Goal: Task Accomplishment & Management: Manage account settings

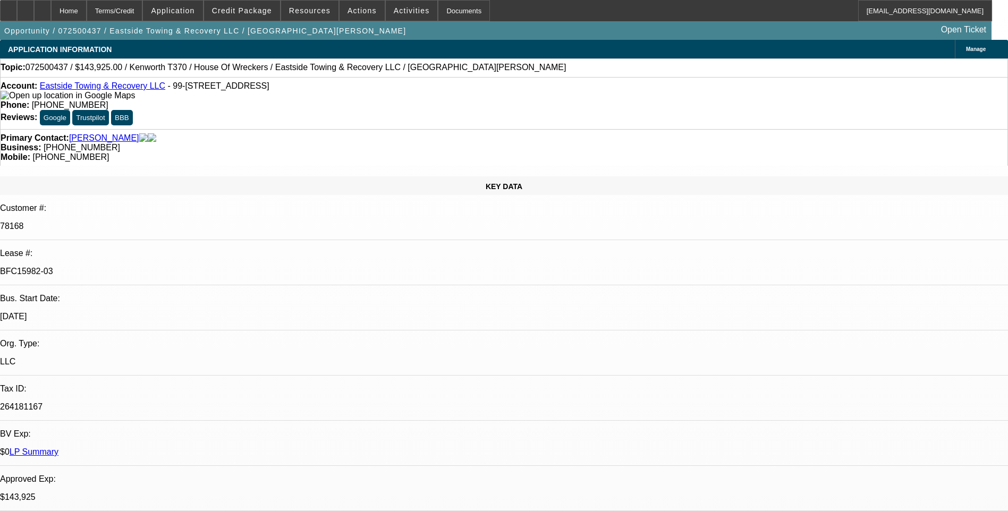
select select "0"
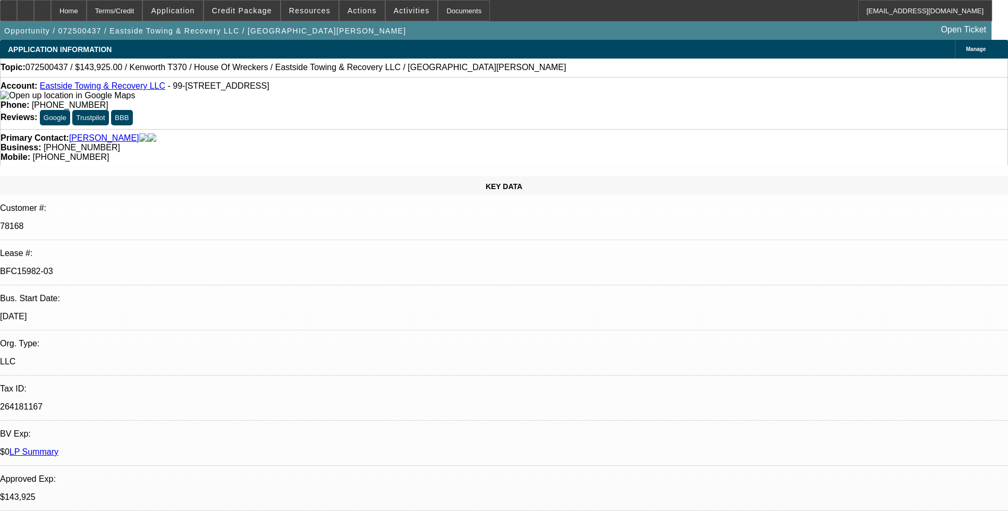
select select "0"
select select "1"
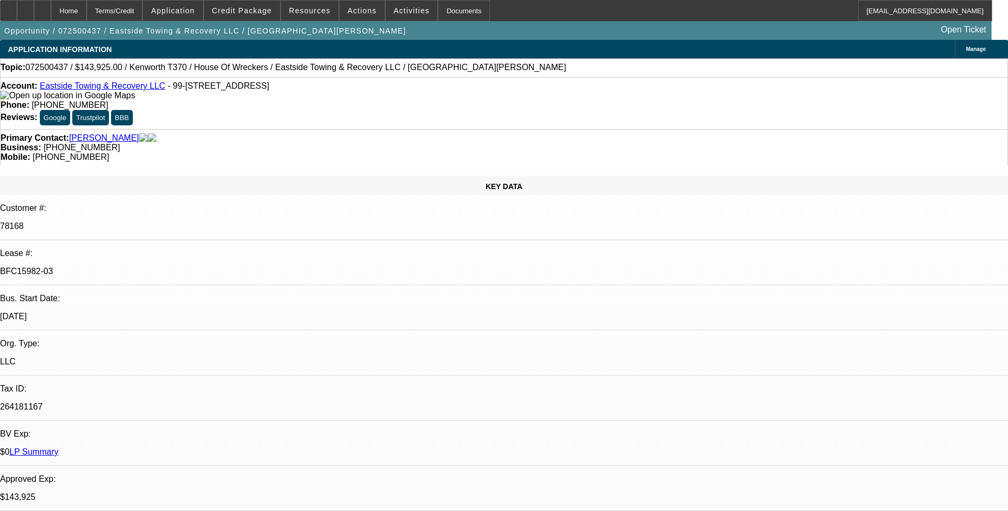
select select "1"
select select "6"
select select "1"
select select "6"
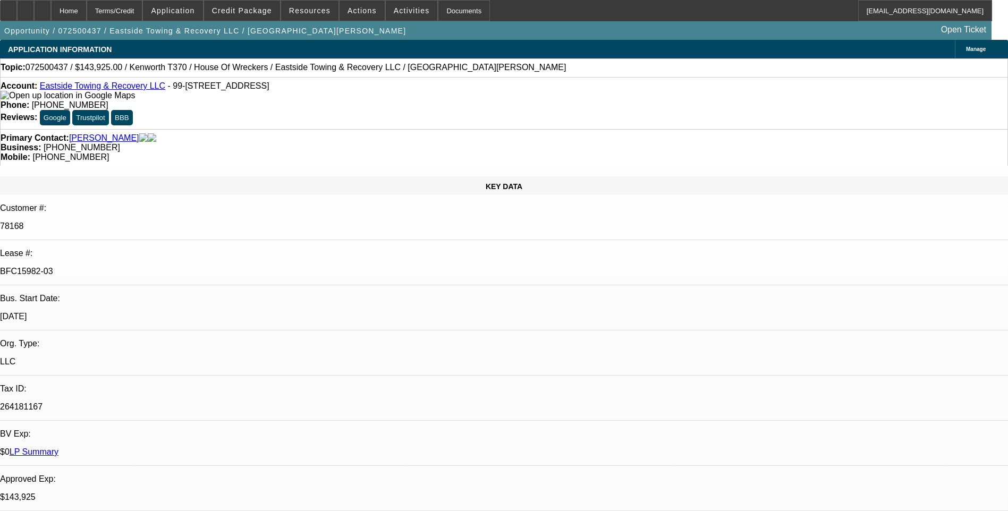
select select "1"
select select "6"
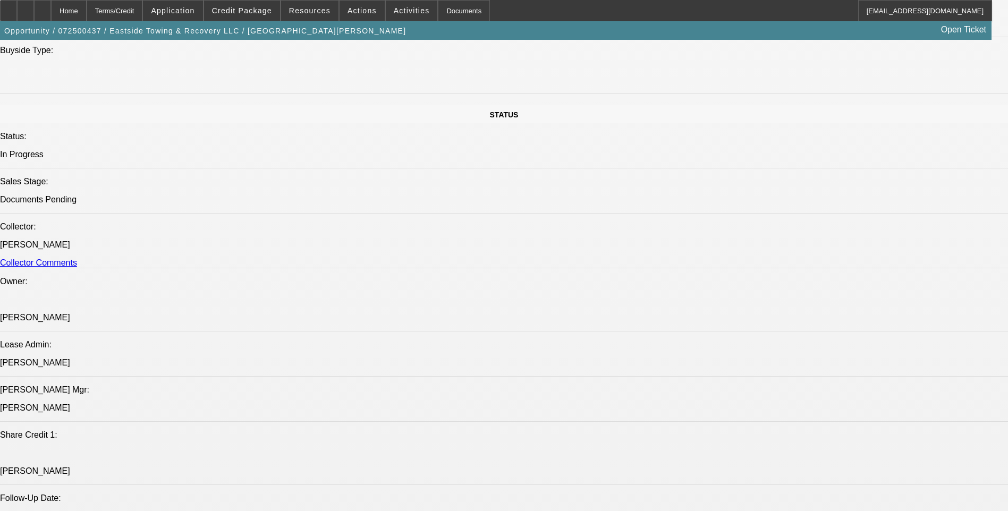
scroll to position [1434, 0]
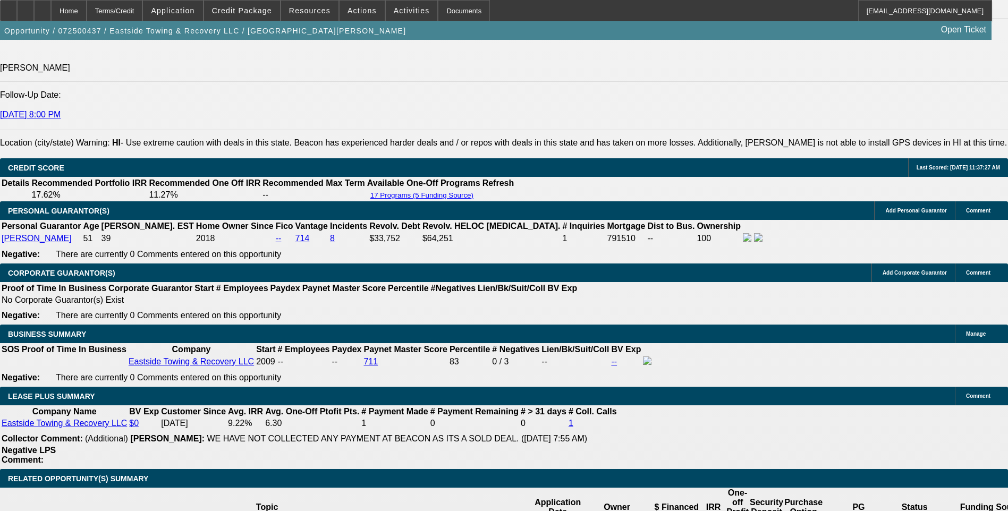
scroll to position [1541, 0]
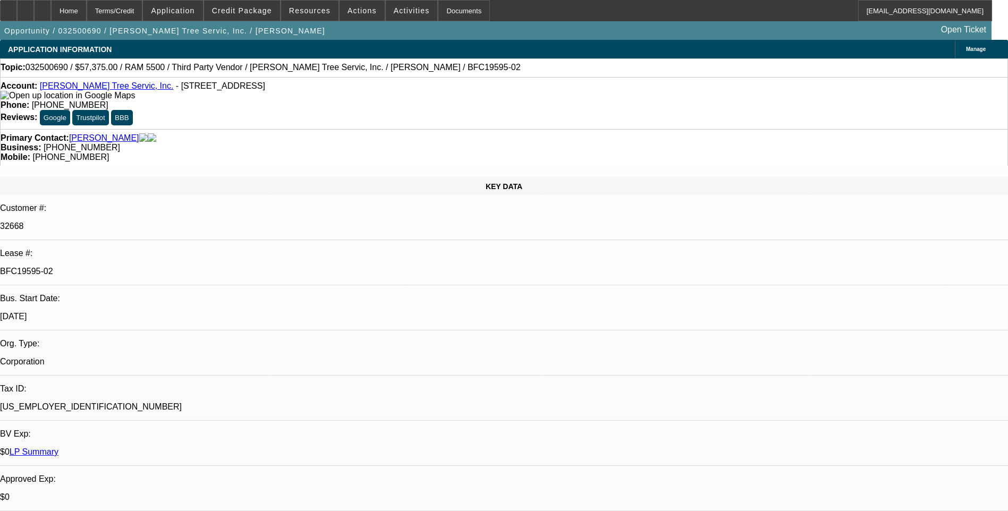
select select "0.1"
select select "0"
select select "0.1"
select select "0"
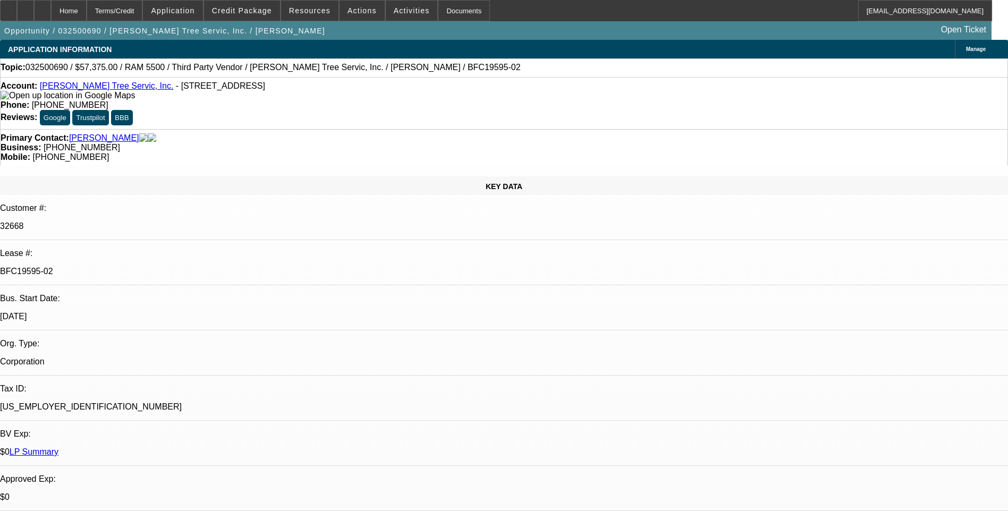
select select "0"
select select "0.1"
select select "0"
select select "0.1"
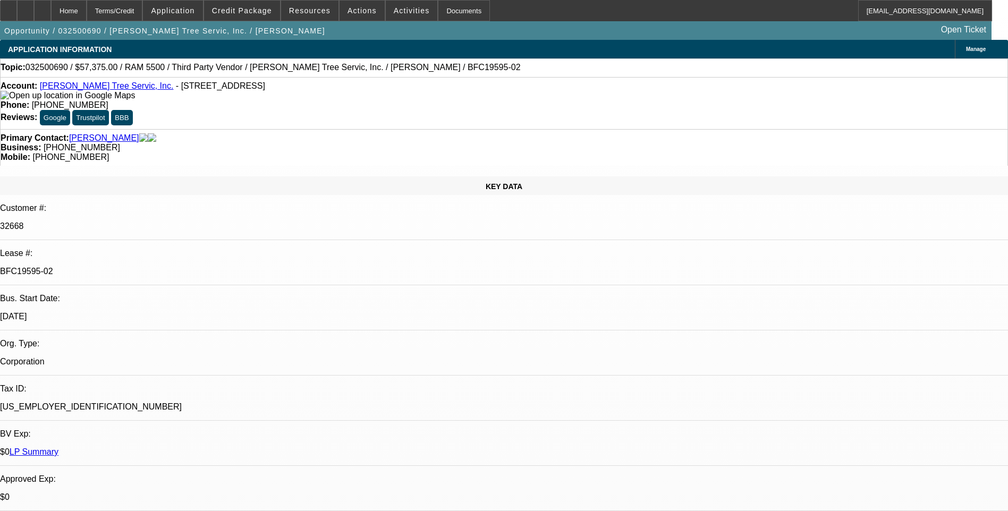
select select "0"
select select "1"
select select "3"
select select "6"
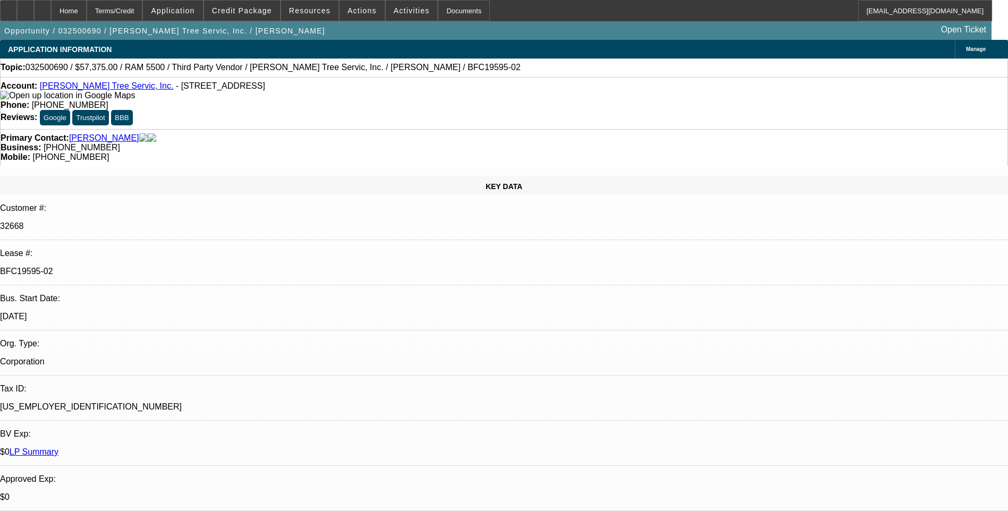
select select "1"
select select "3"
select select "6"
select select "1"
select select "3"
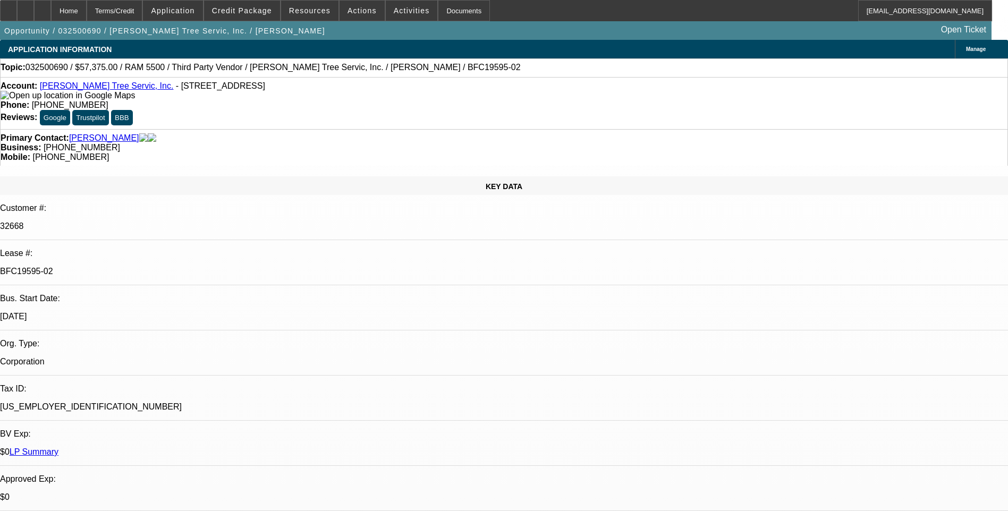
select select "6"
select select "1"
select select "3"
select select "6"
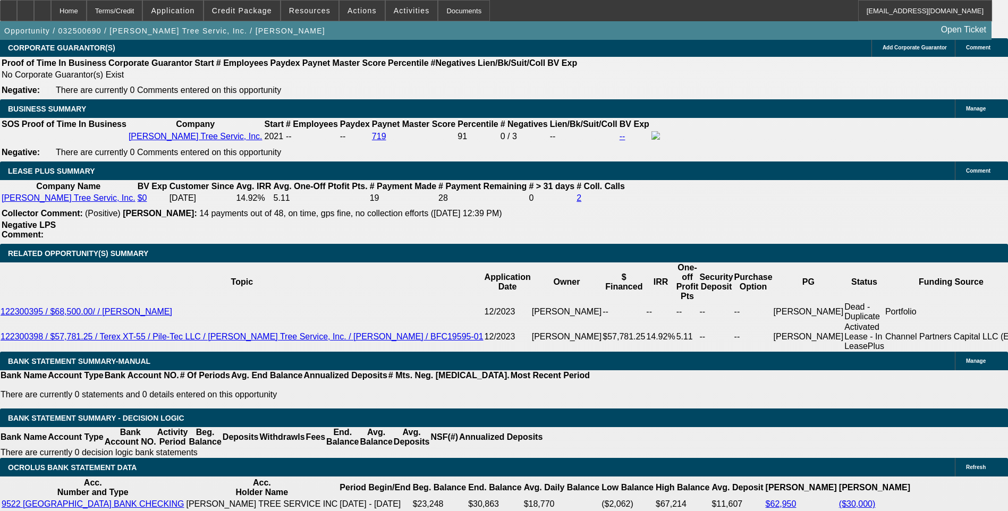
scroll to position [1700, 0]
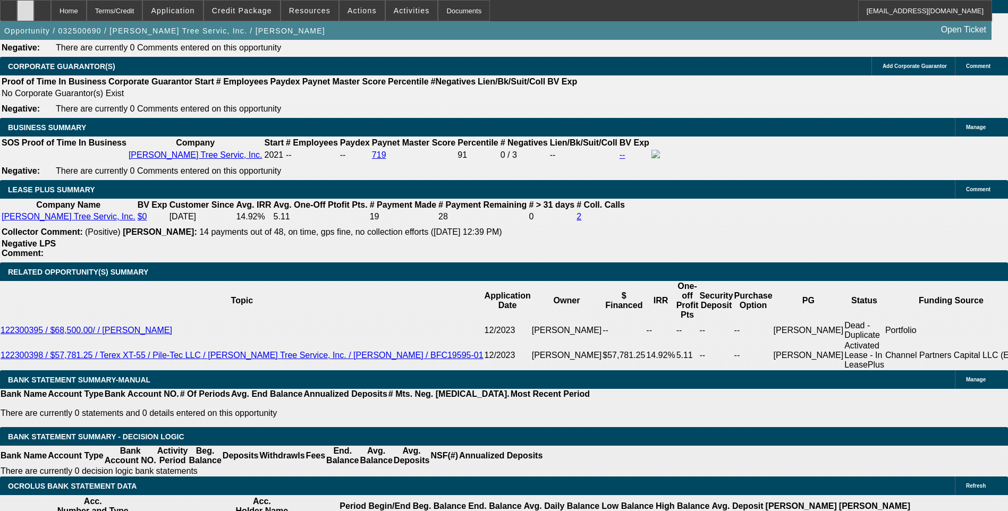
click at [34, 12] on div at bounding box center [25, 10] width 17 height 21
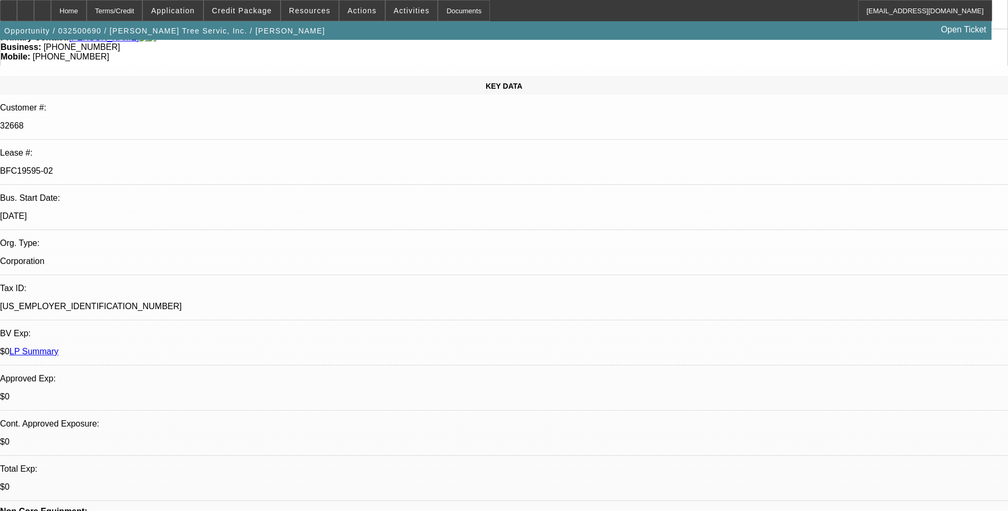
scroll to position [0, 0]
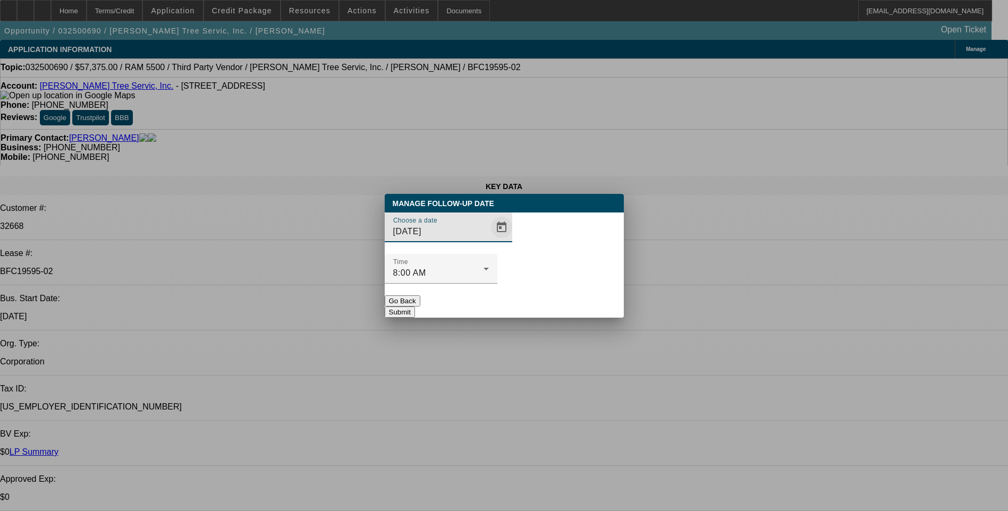
click at [489, 240] on span "Open calendar" at bounding box center [501, 227] width 25 height 25
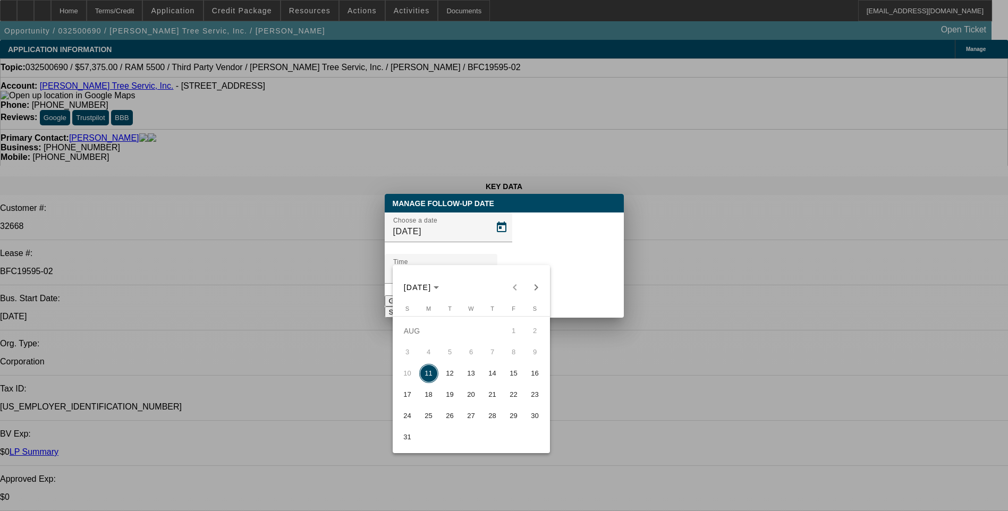
click at [452, 376] on span "12" at bounding box center [449, 373] width 19 height 19
type input "8/12/2025"
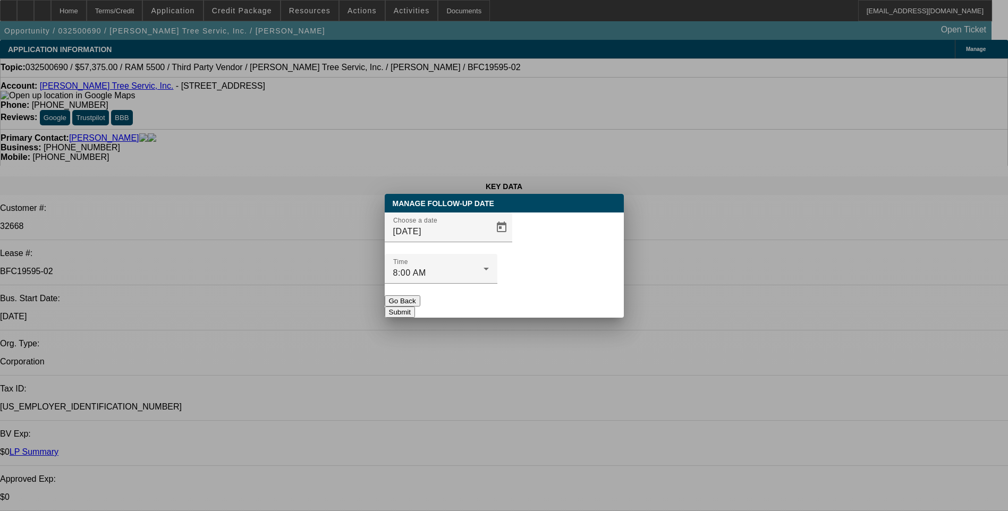
click at [415, 307] on button "Submit" at bounding box center [400, 312] width 30 height 11
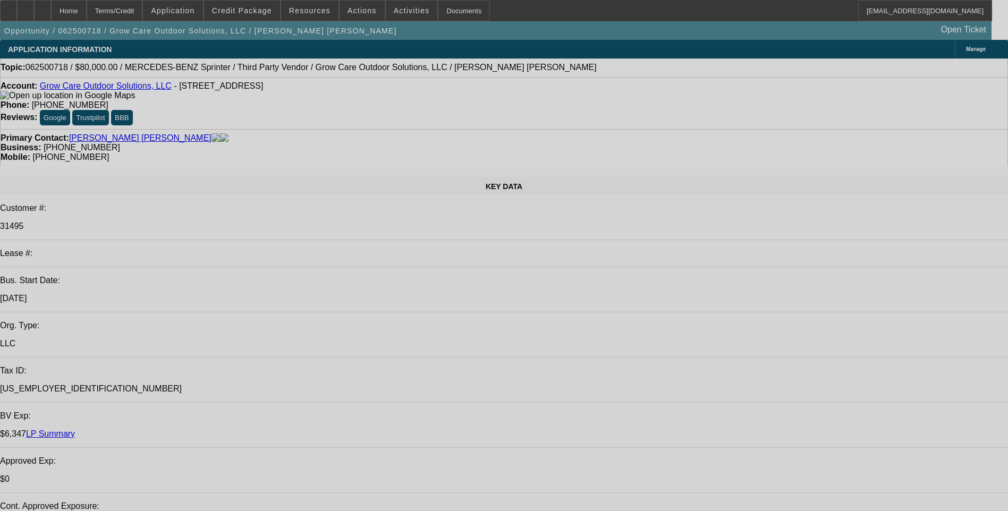
select select "0"
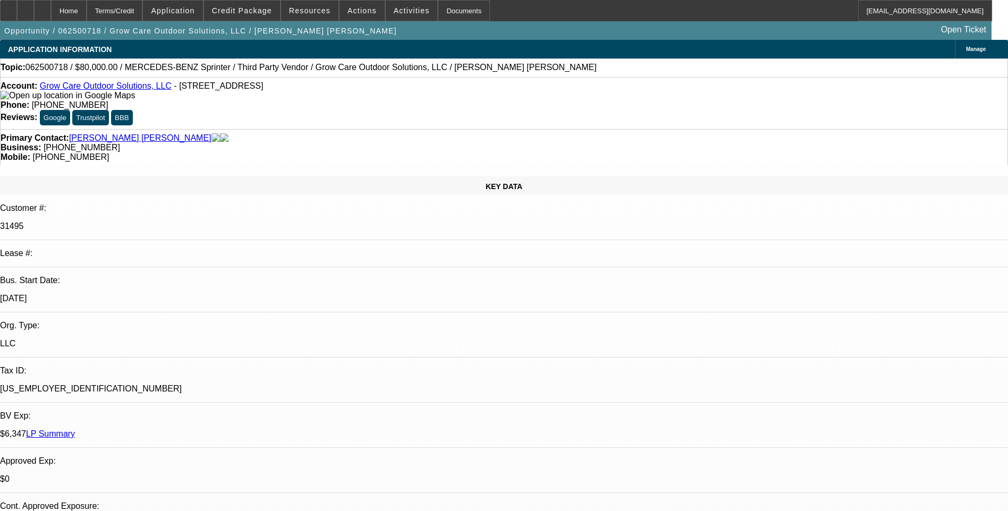
select select "0"
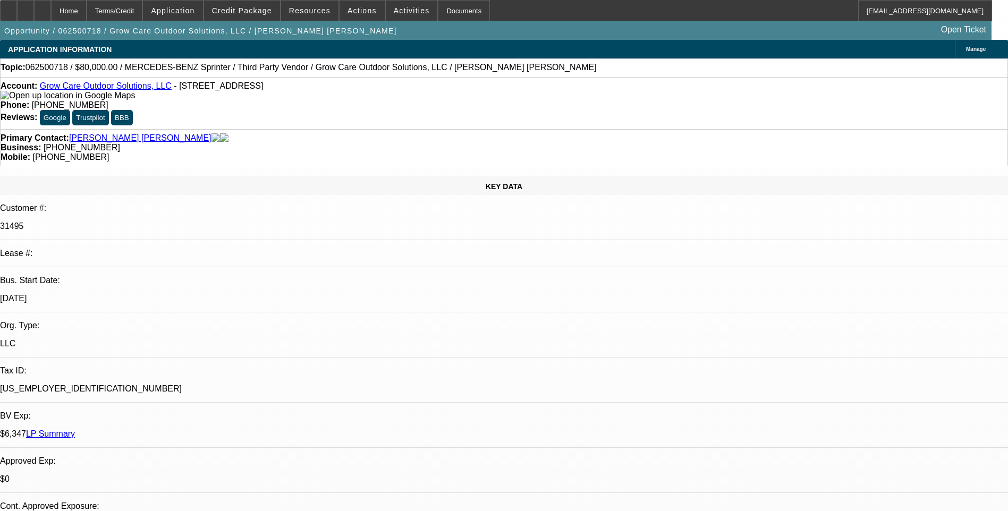
select select "0"
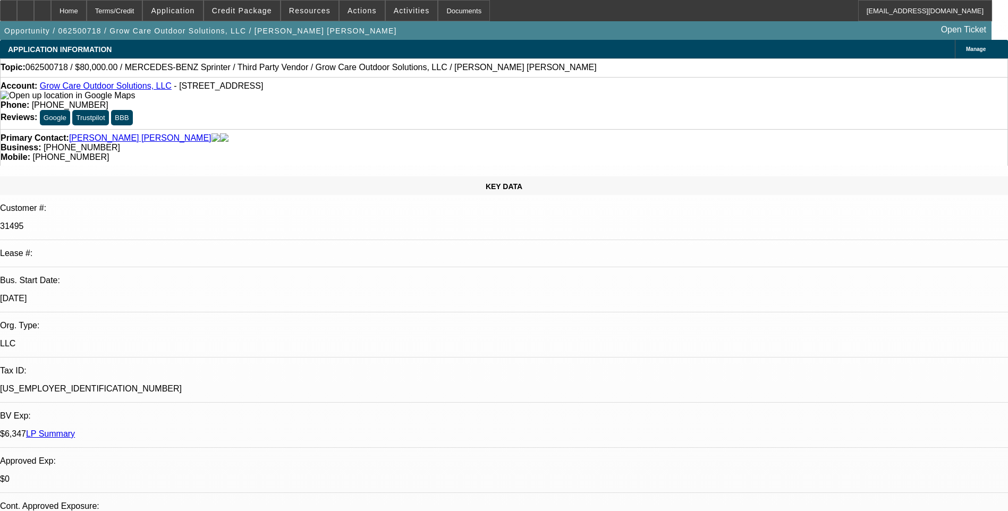
select select "0"
select select "1"
select select "6"
select select "1"
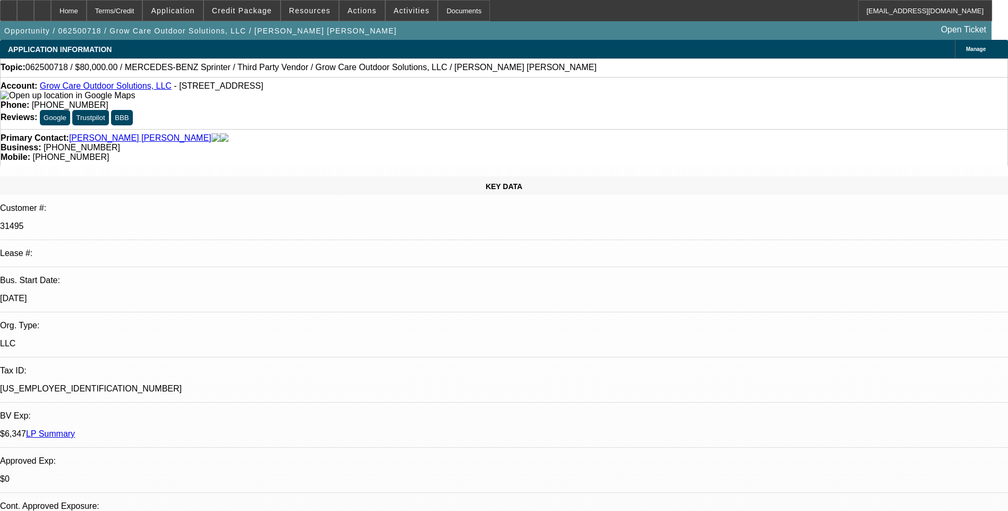
select select "1"
select select "6"
select select "1"
select select "6"
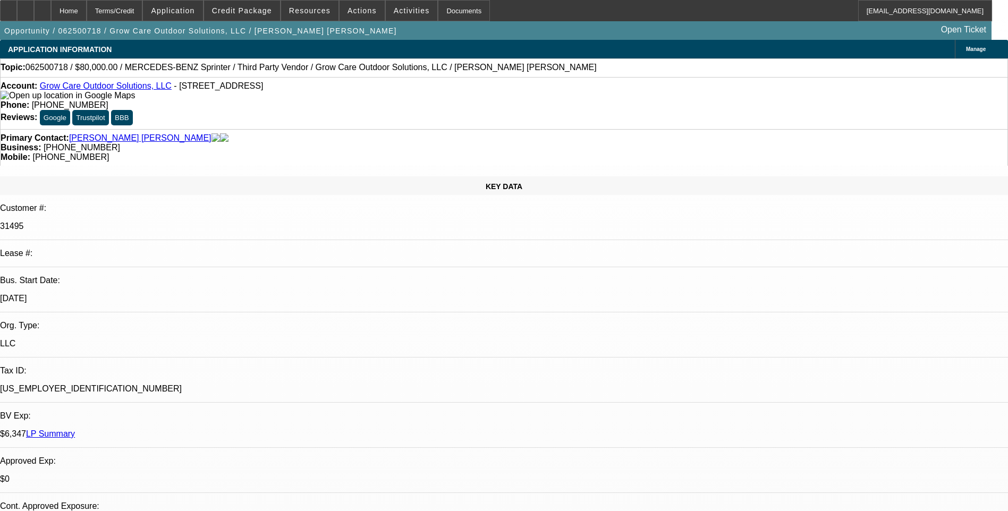
select select "1"
select select "6"
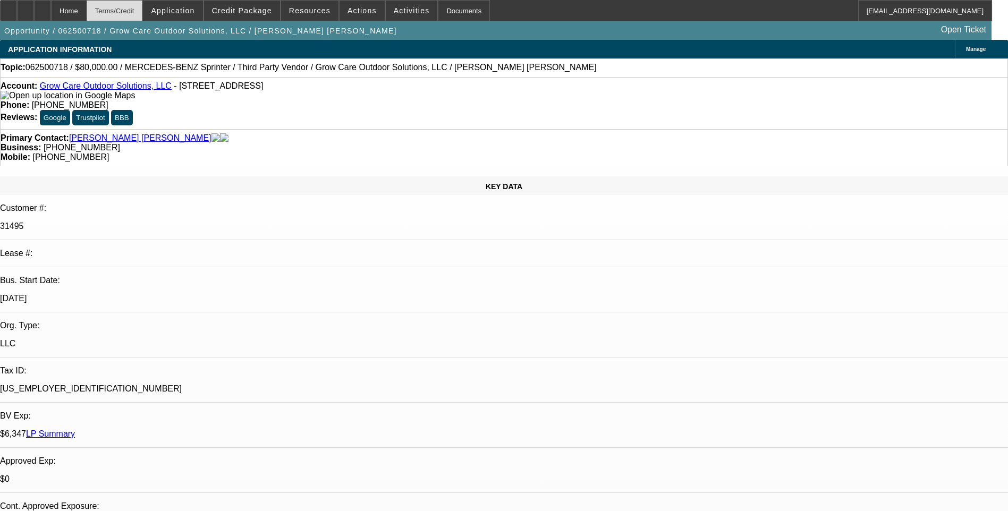
click at [133, 12] on div "Terms/Credit" at bounding box center [115, 10] width 56 height 21
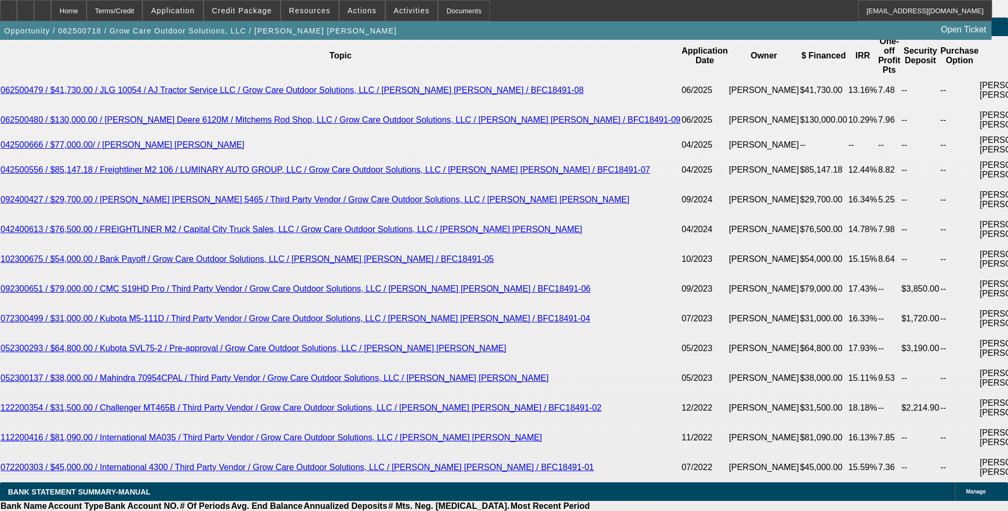
scroll to position [1948, 0]
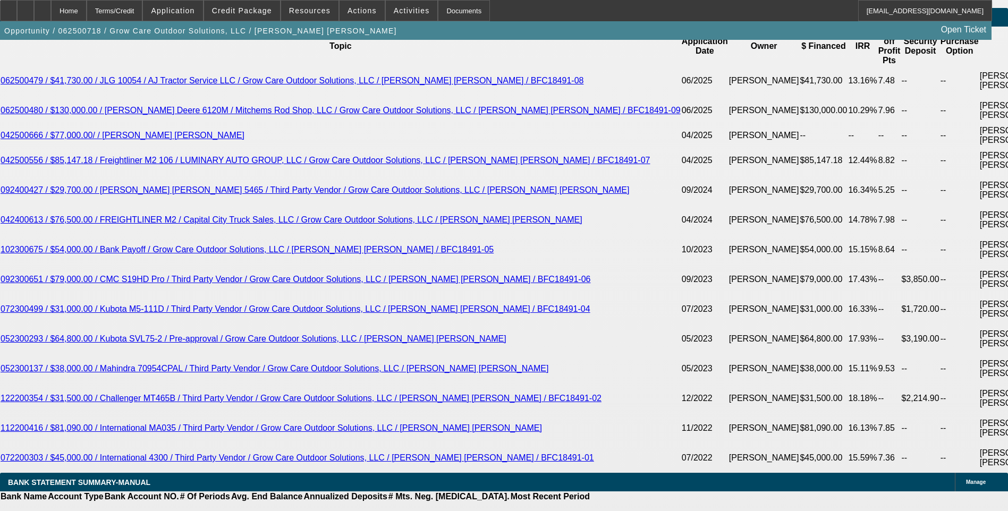
click at [267, 12] on span "Credit Package" at bounding box center [242, 10] width 60 height 8
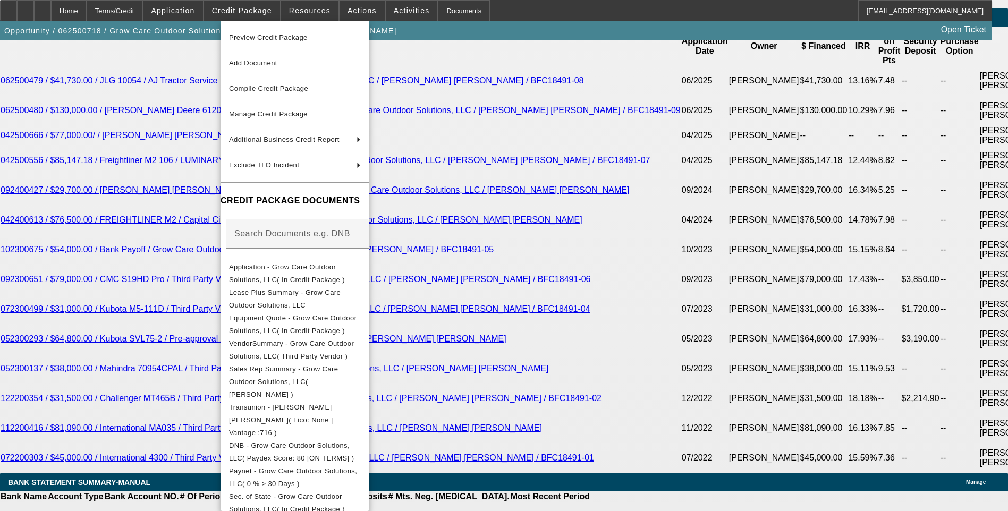
click at [334, 39] on span "Preview Credit Package" at bounding box center [295, 37] width 132 height 13
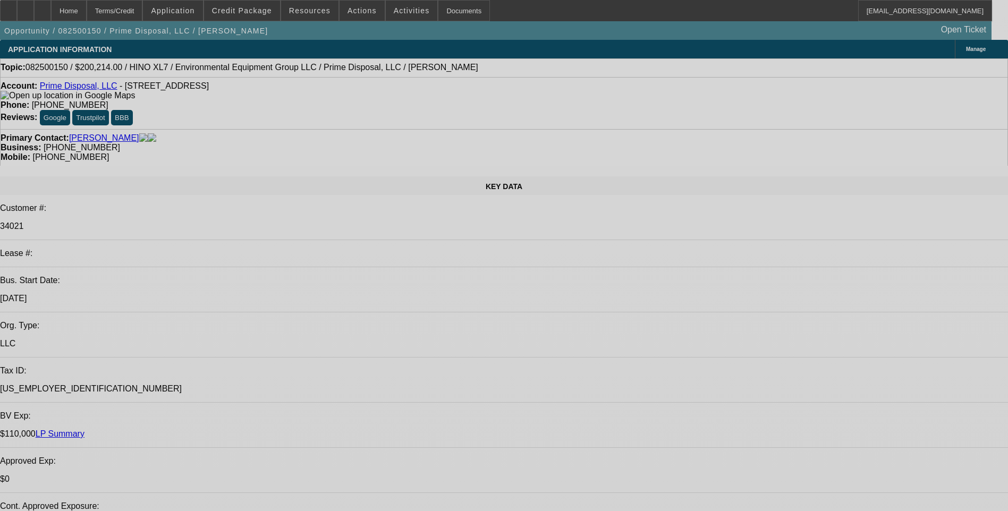
select select "0.1"
select select "0"
select select "0.1"
select select "0"
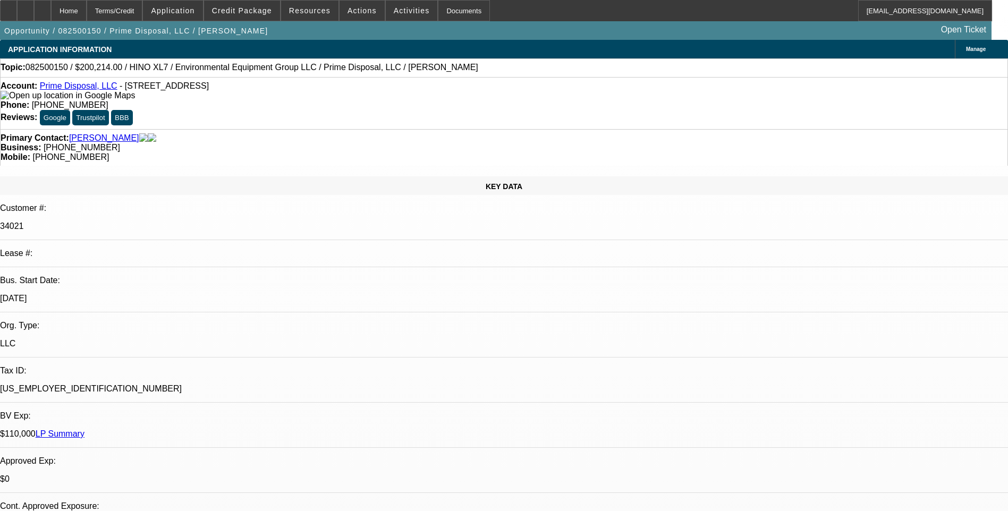
select select "0"
select select "0.1"
select select "0"
select select "0.1"
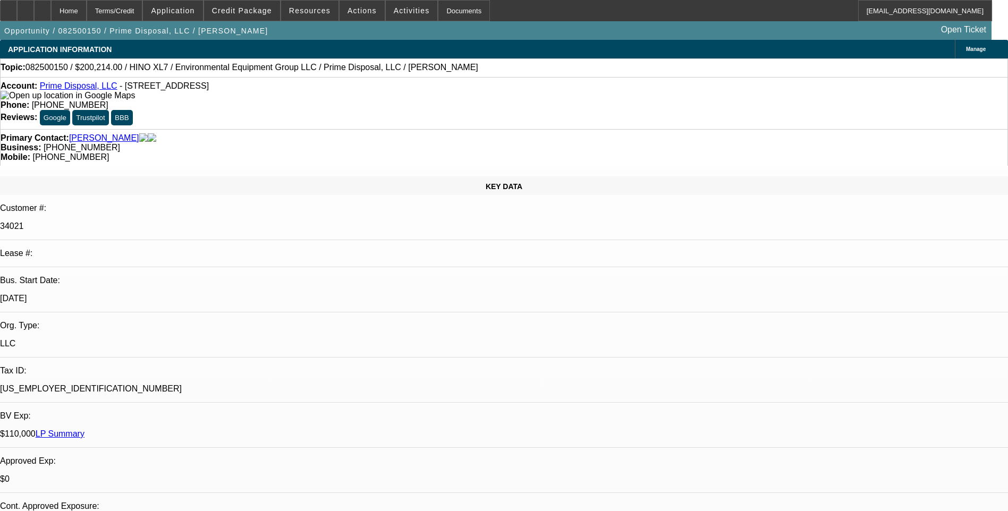
select select "0"
select select "1"
select select "6"
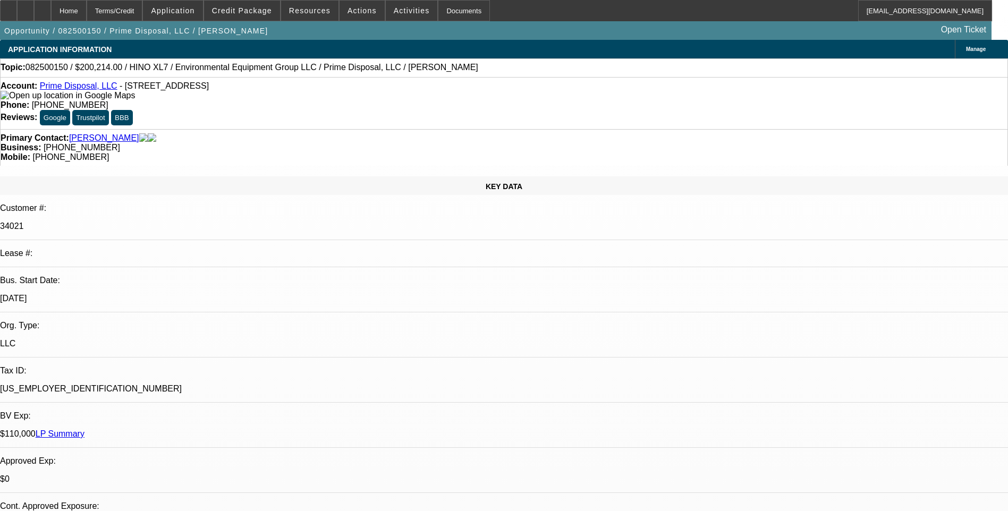
select select "1"
select select "6"
select select "1"
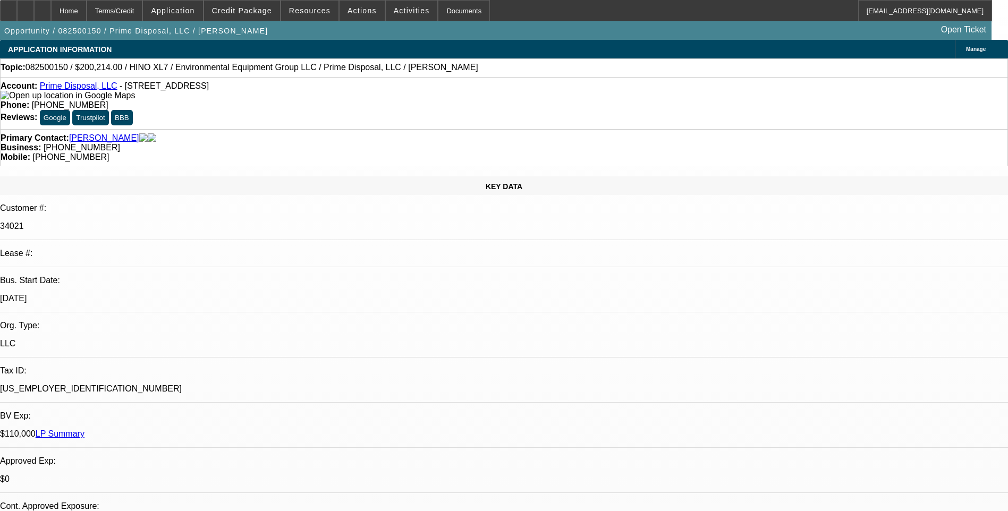
select select "6"
select select "1"
select select "6"
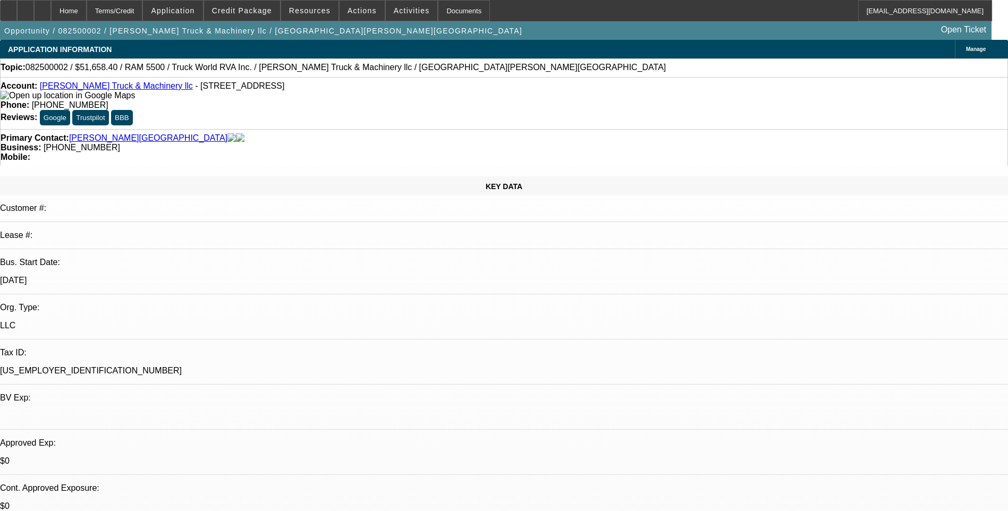
select select "0.2"
select select "0"
select select "0.1"
select select "0.2"
select select "0"
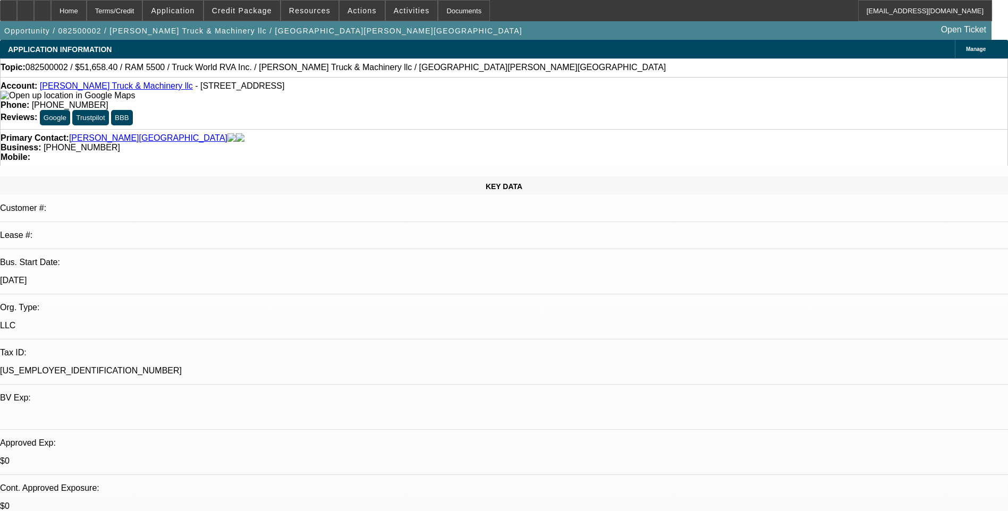
select select "0.1"
select select "0"
select select "2"
select select "0.1"
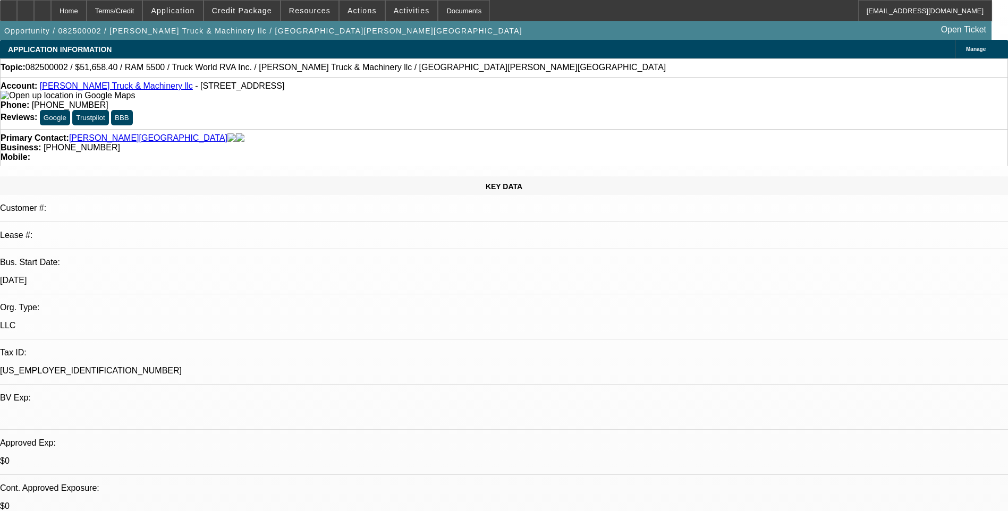
select select "0"
select select "0.1"
select select "1"
select select "4"
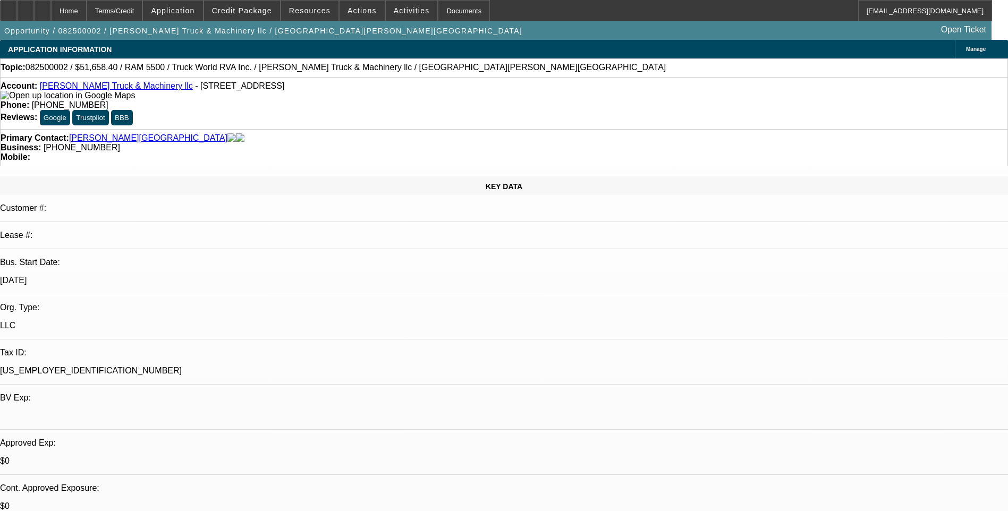
select select "1"
select select "4"
select select "1"
select select "2"
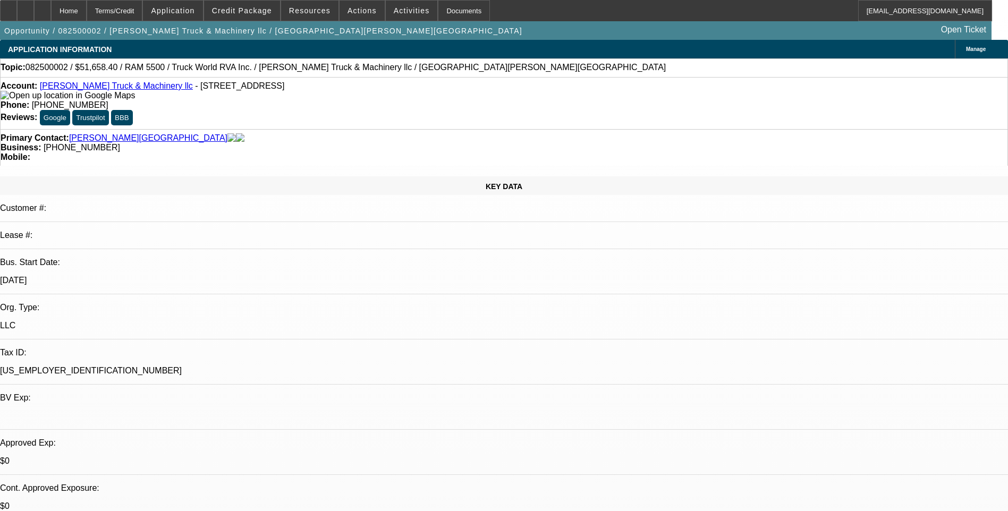
select select "4"
select select "1"
select select "4"
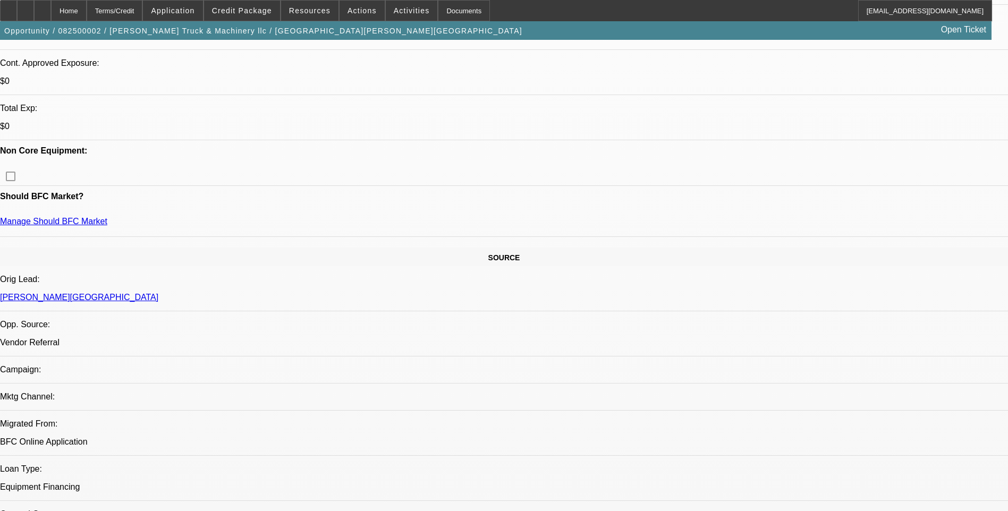
scroll to position [53, 0]
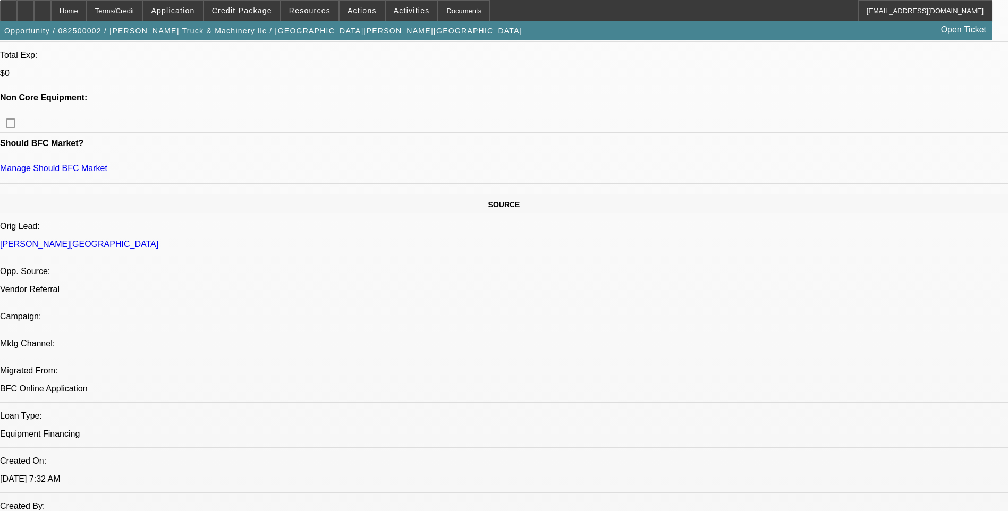
scroll to position [425, 0]
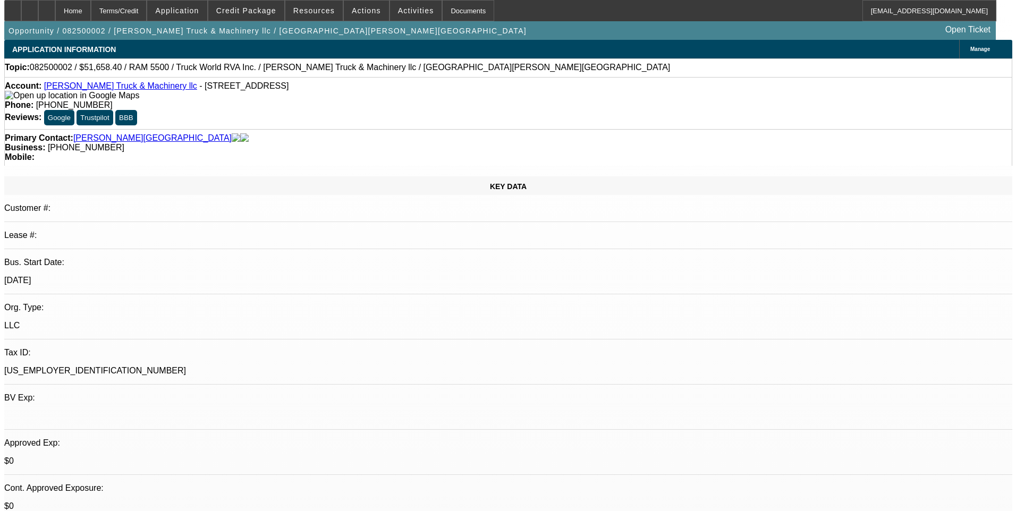
scroll to position [0, 0]
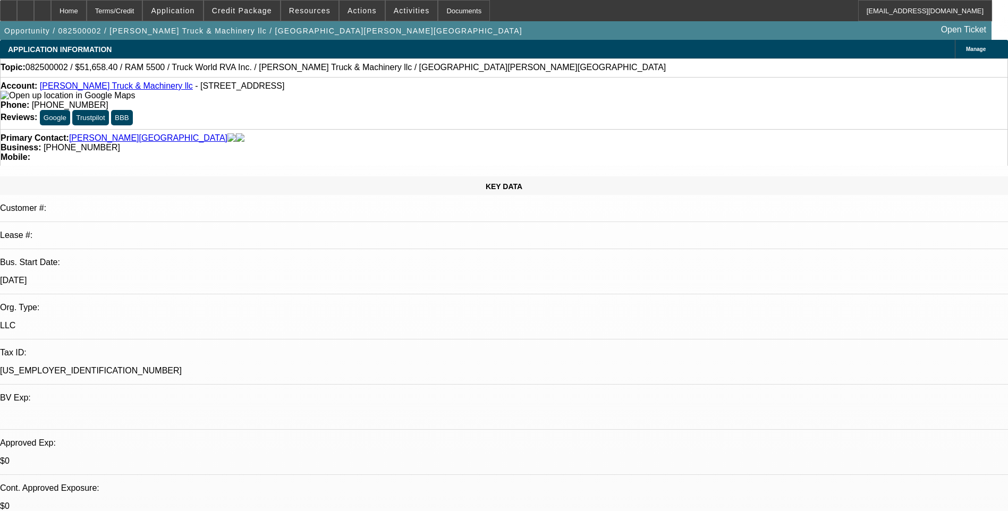
click at [317, 100] on div "Account: Sheldon Truck & Machinery llc - 118 Woodland Rd, Williamsburg, VA 23188" at bounding box center [504, 90] width 1007 height 19
click at [354, 11] on span "Actions" at bounding box center [361, 10] width 29 height 8
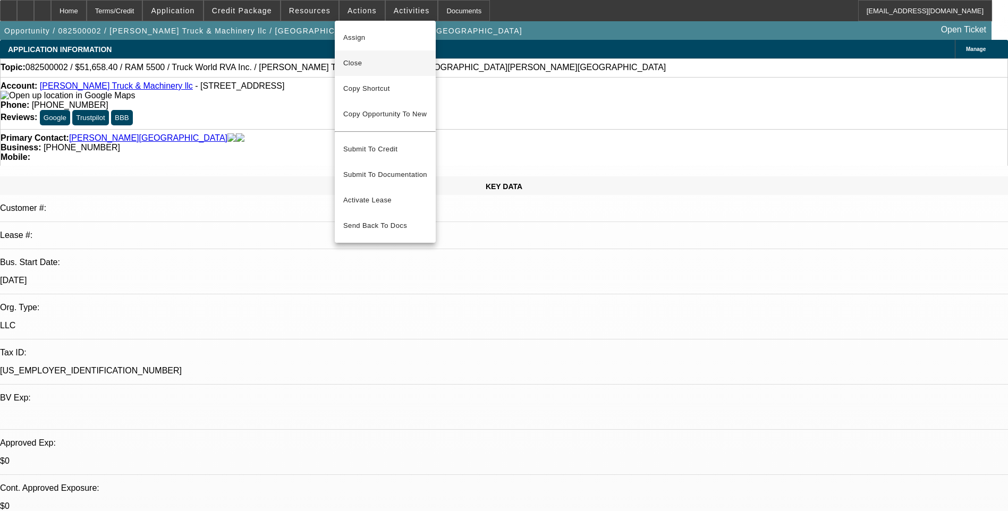
click at [376, 64] on span "Close" at bounding box center [385, 63] width 84 height 13
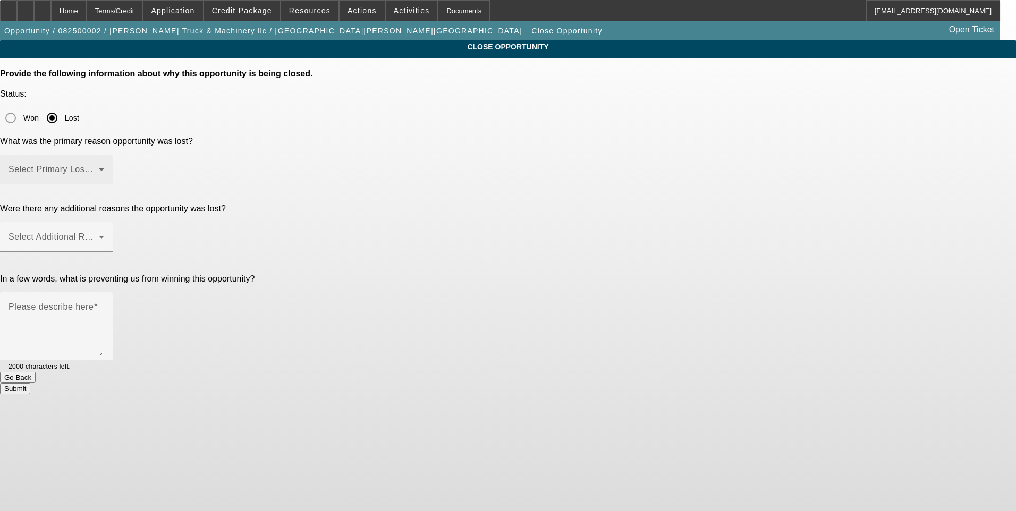
drag, startPoint x: 553, startPoint y: 134, endPoint x: 541, endPoint y: 131, distance: 12.3
click at [99, 167] on span at bounding box center [53, 173] width 90 height 13
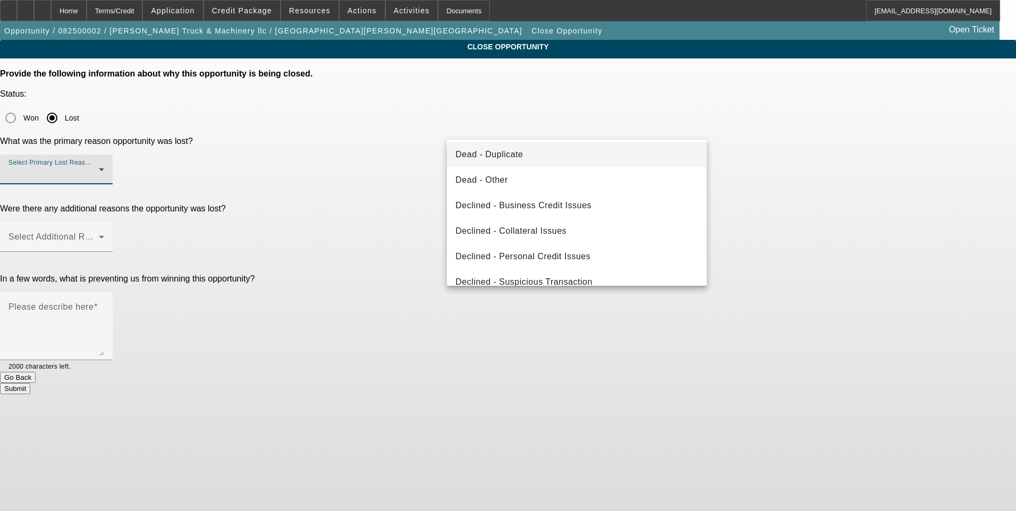
scroll to position [143, 0]
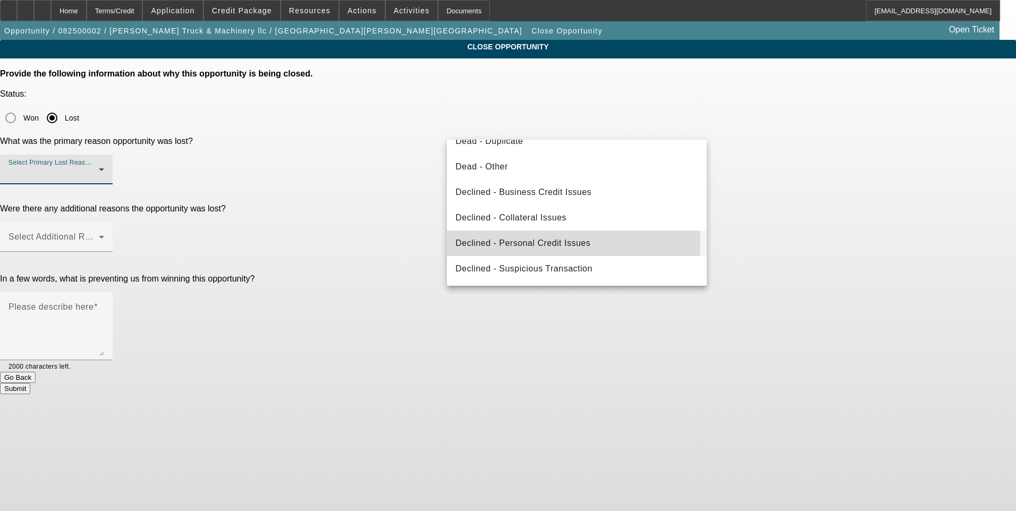
click at [573, 242] on span "Declined - Personal Credit Issues" at bounding box center [522, 243] width 135 height 13
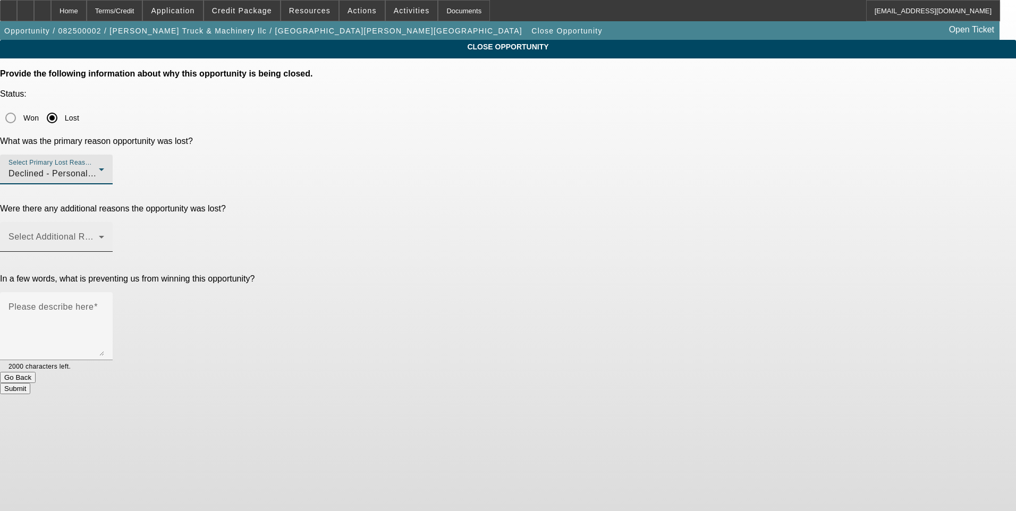
click at [99, 235] on span at bounding box center [53, 241] width 90 height 13
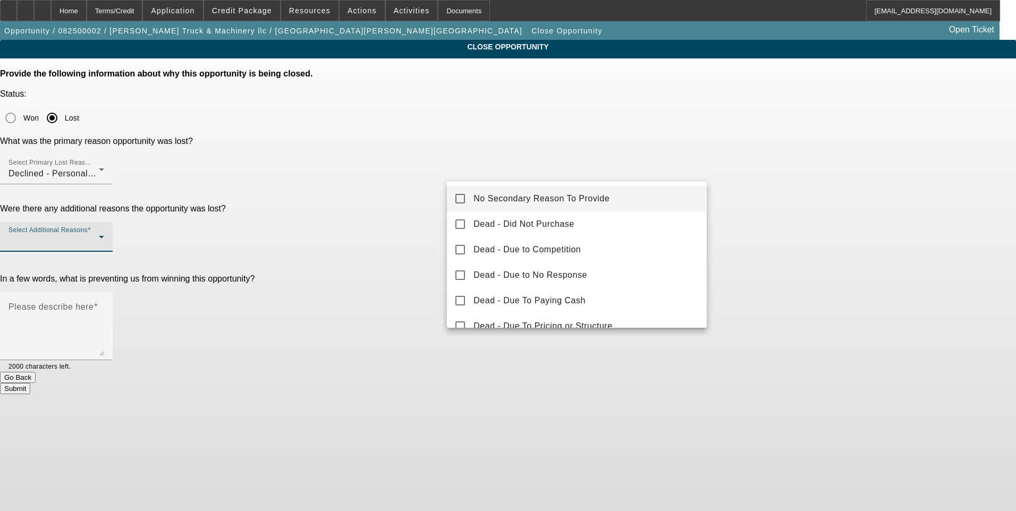
click at [525, 197] on span "No Secondary Reason To Provide" at bounding box center [541, 198] width 136 height 13
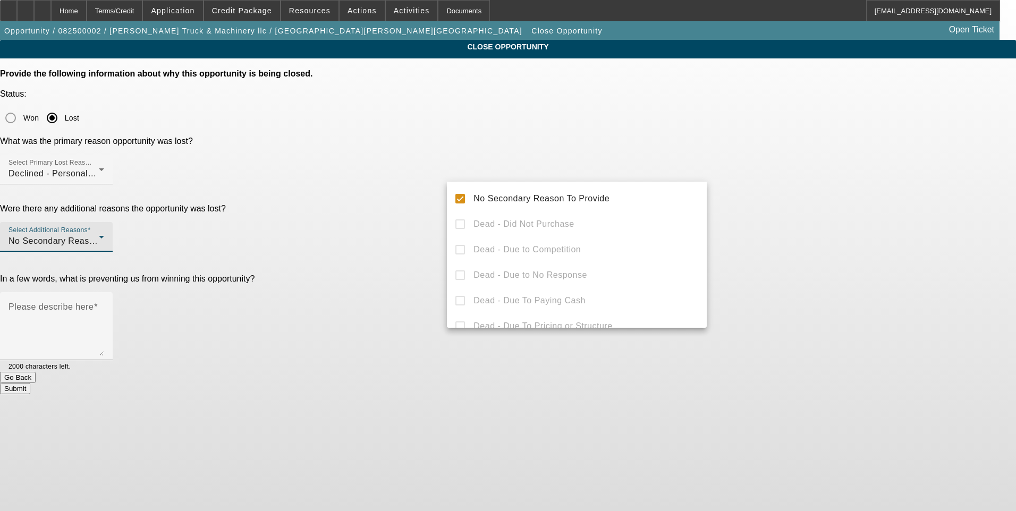
drag, startPoint x: 807, startPoint y: 190, endPoint x: 786, endPoint y: 207, distance: 27.2
click at [806, 191] on div at bounding box center [508, 255] width 1016 height 511
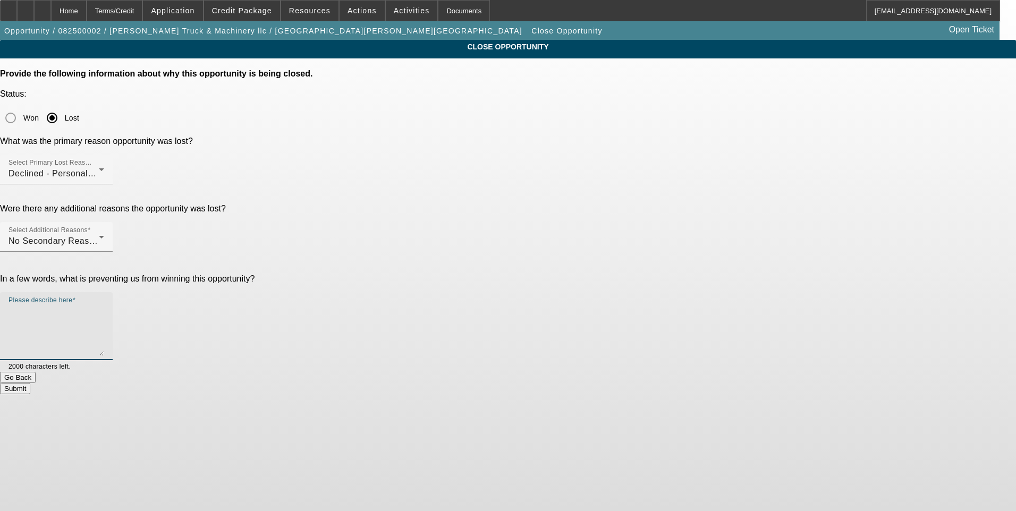
click at [104, 305] on textarea "Please describe here" at bounding box center [56, 330] width 96 height 51
type textarea "Poor credit, weak banks."
click at [30, 383] on button "Submit" at bounding box center [15, 388] width 30 height 11
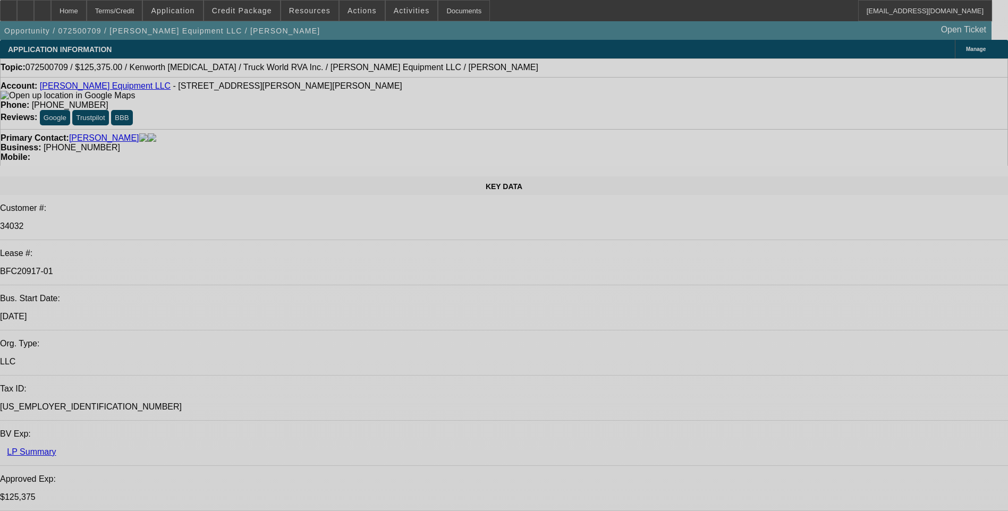
select select "0.15"
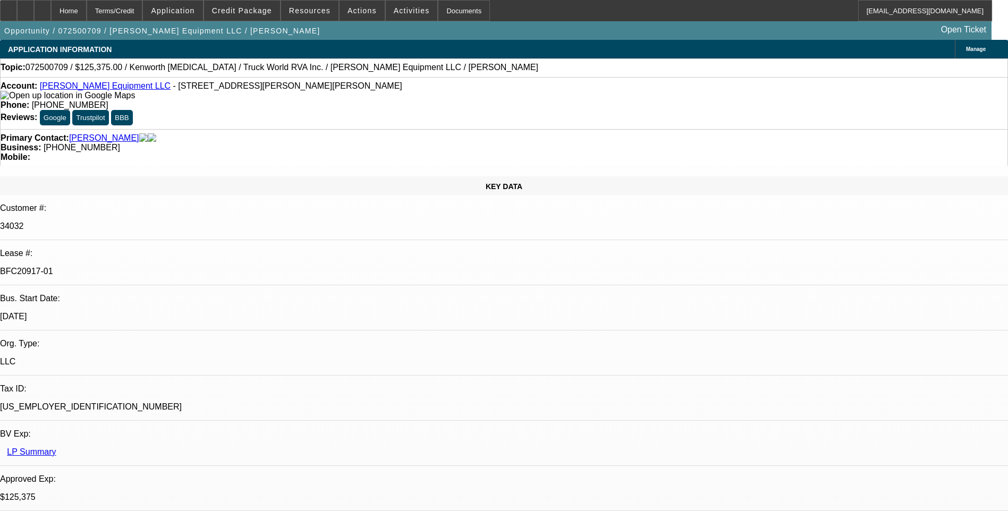
select select "2"
select select "0"
select select "0.15"
select select "2"
select select "0"
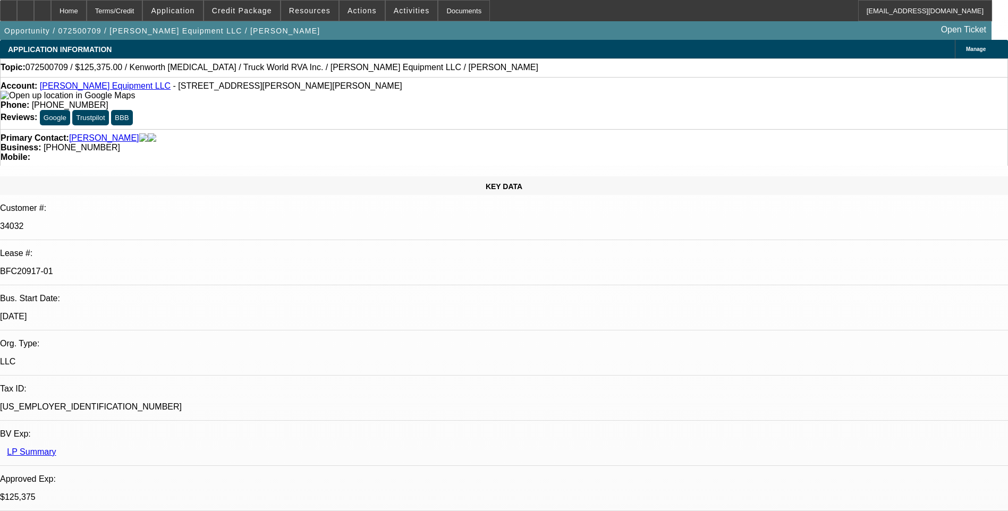
select select "0"
select select "2"
select select "0"
select select "2"
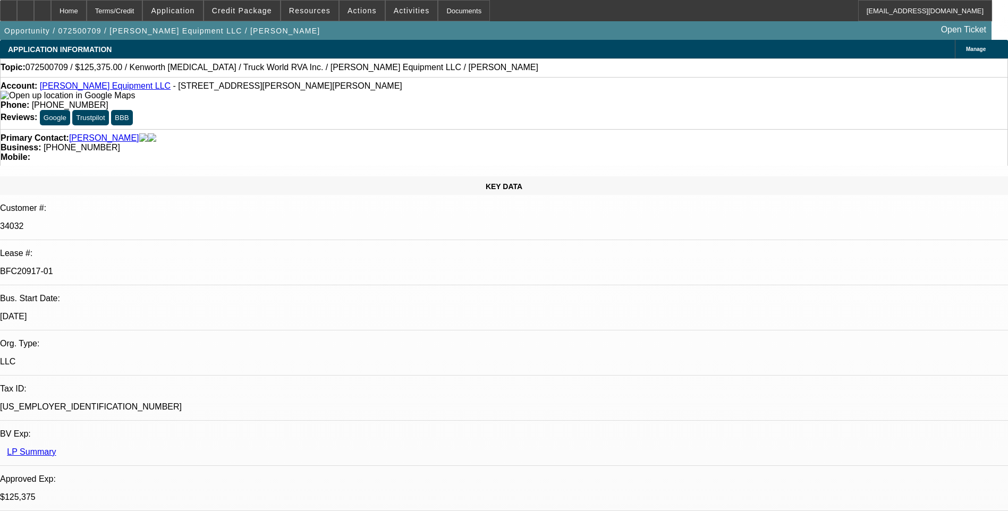
select select "0"
select select "1"
select select "2"
select select "6"
select select "1"
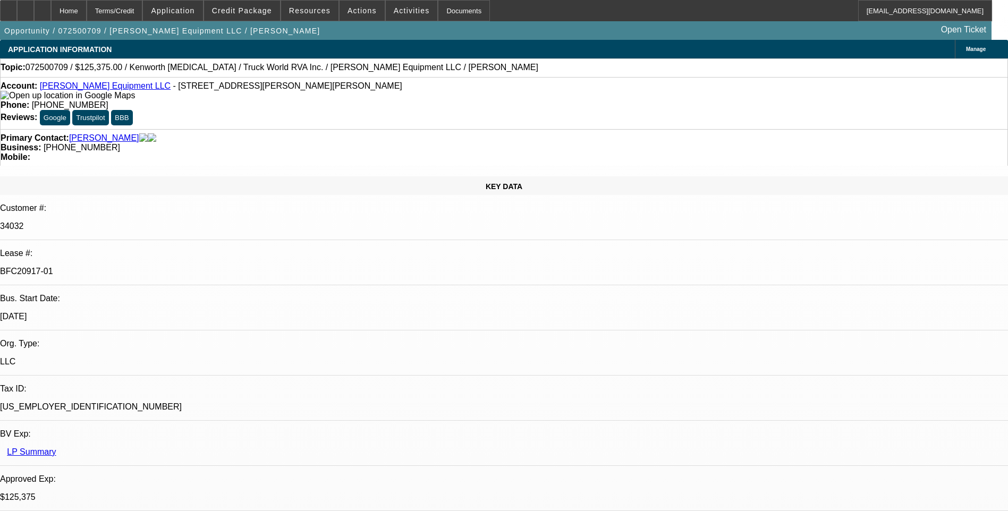
select select "2"
select select "6"
select select "1"
select select "2"
select select "6"
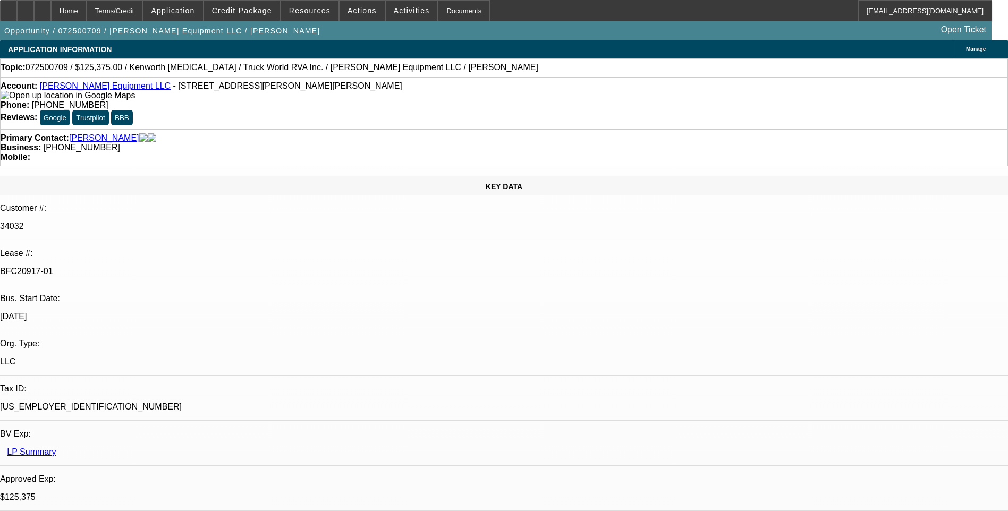
select select "1"
select select "2"
select select "6"
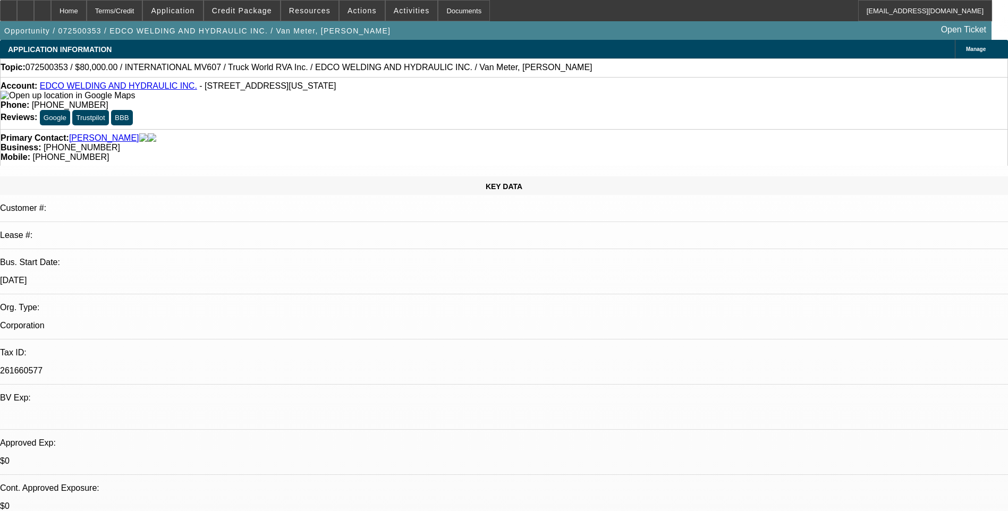
select select "0.2"
select select "0"
select select "0.2"
select select "0"
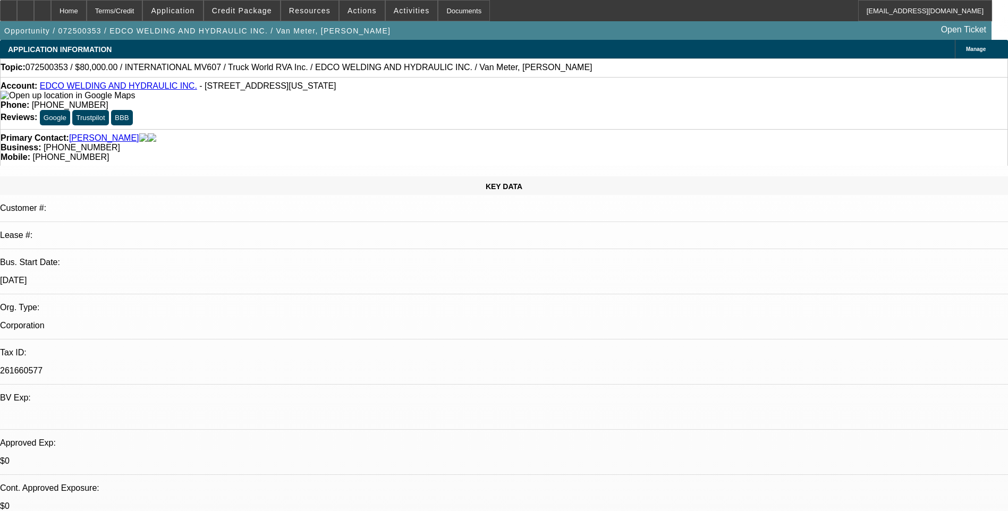
select select "0"
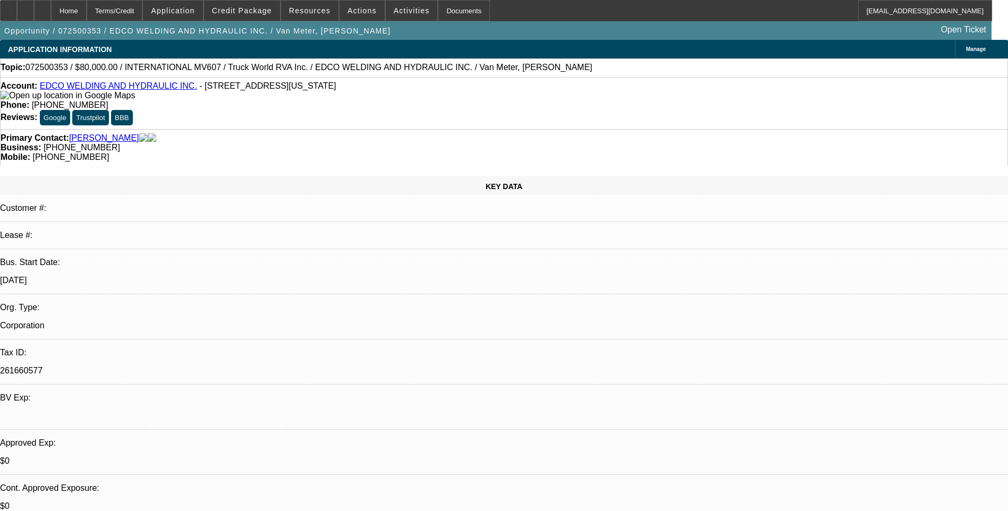
select select "0"
select select "1"
select select "6"
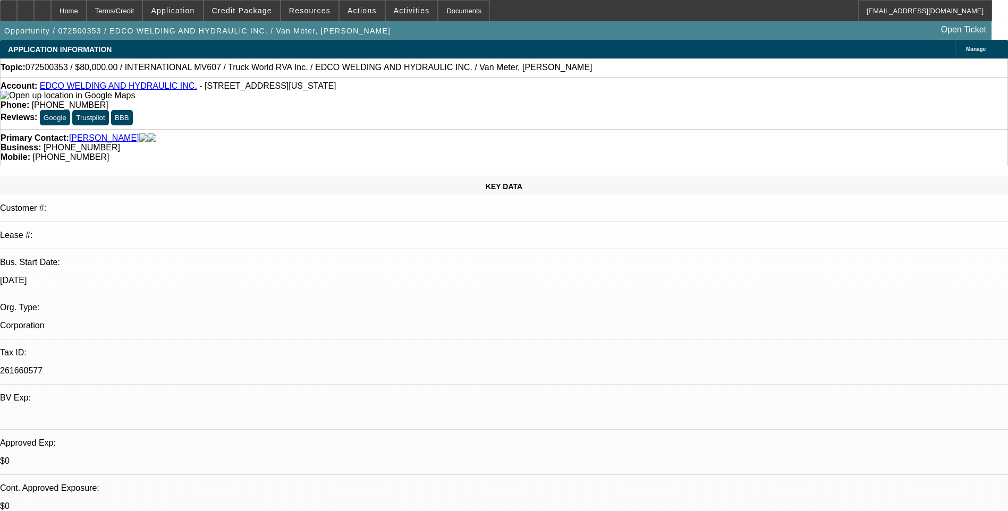
select select "1"
select select "6"
select select "1"
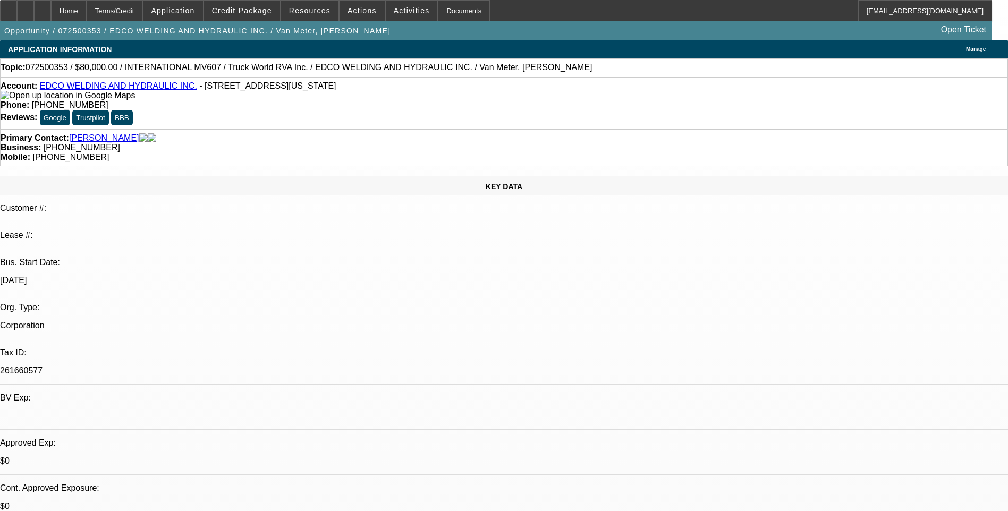
select select "6"
select select "1"
select select "6"
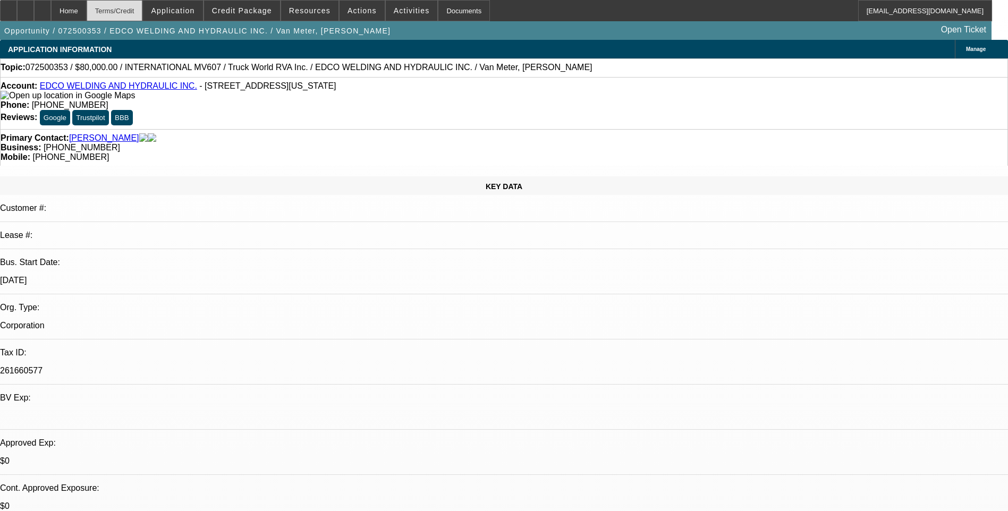
click at [141, 10] on div "Terms/Credit" at bounding box center [115, 10] width 56 height 21
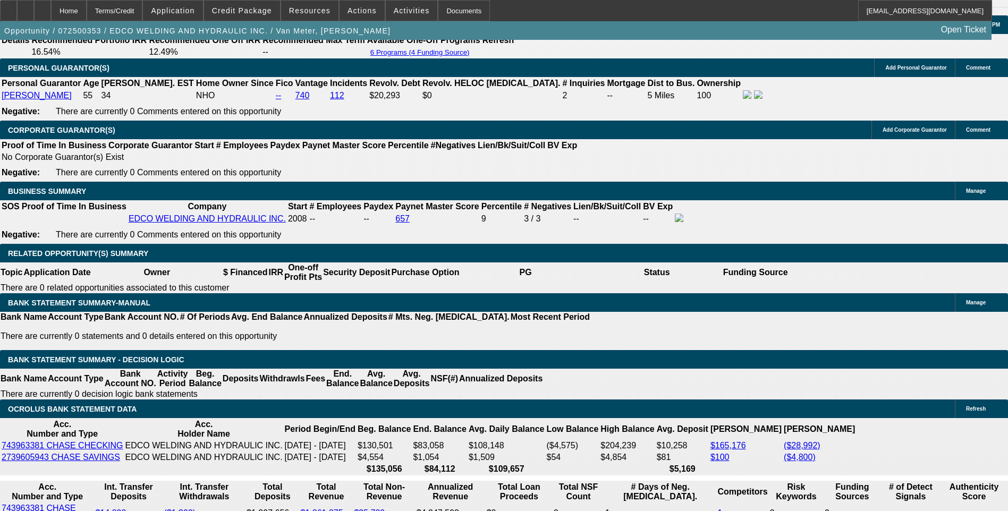
scroll to position [1608, 0]
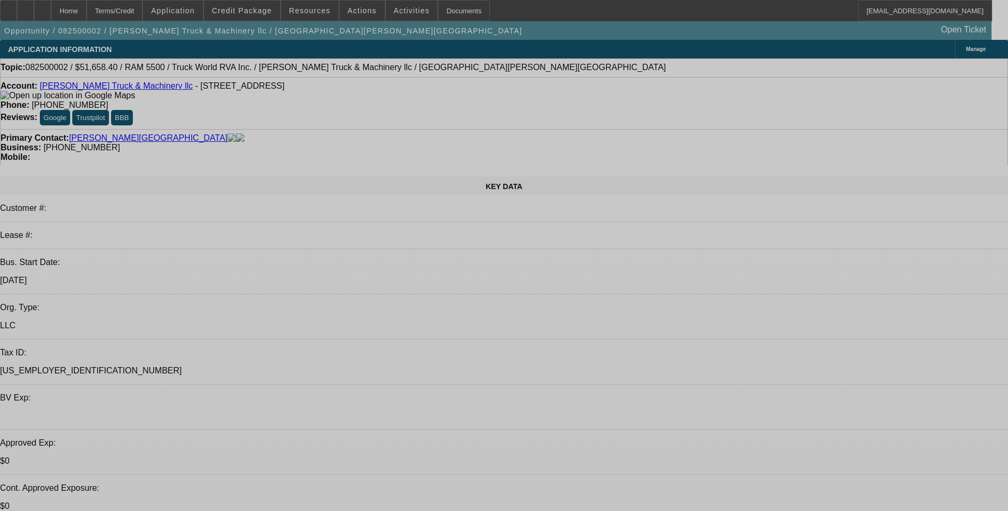
select select "0.2"
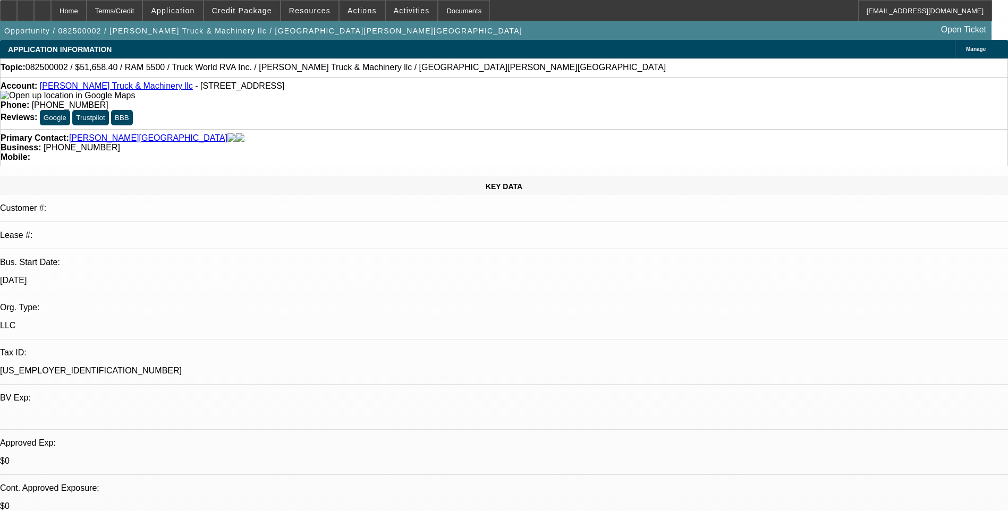
select select "0"
select select "0.1"
select select "0.2"
select select "0"
select select "0.1"
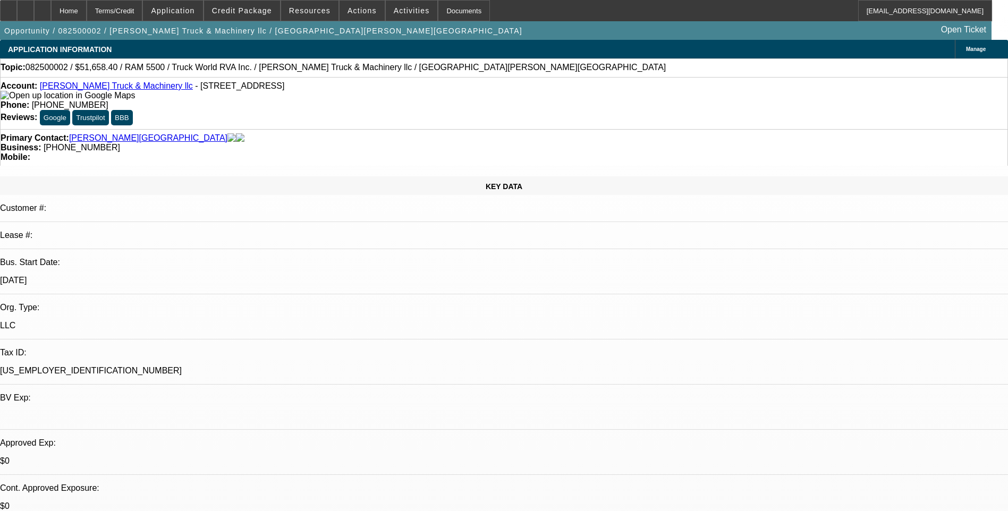
select select "0"
select select "2"
select select "0.1"
select select "0"
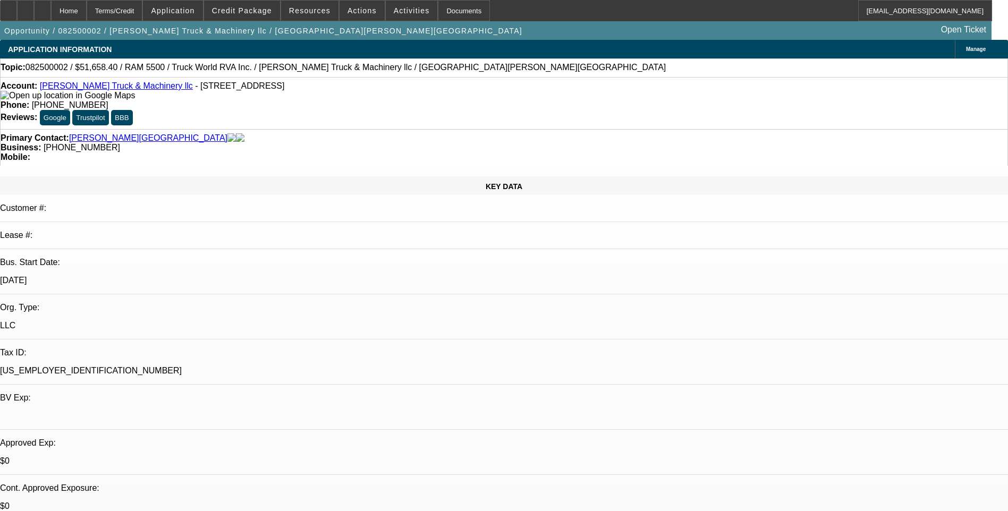
select select "0.1"
select select "1"
select select "4"
select select "1"
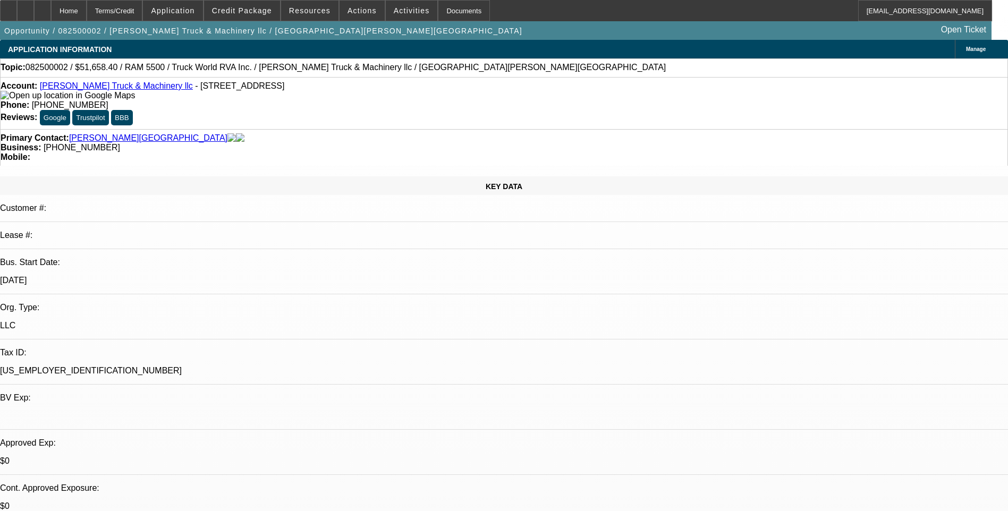
select select "1"
select select "4"
select select "1"
select select "2"
select select "4"
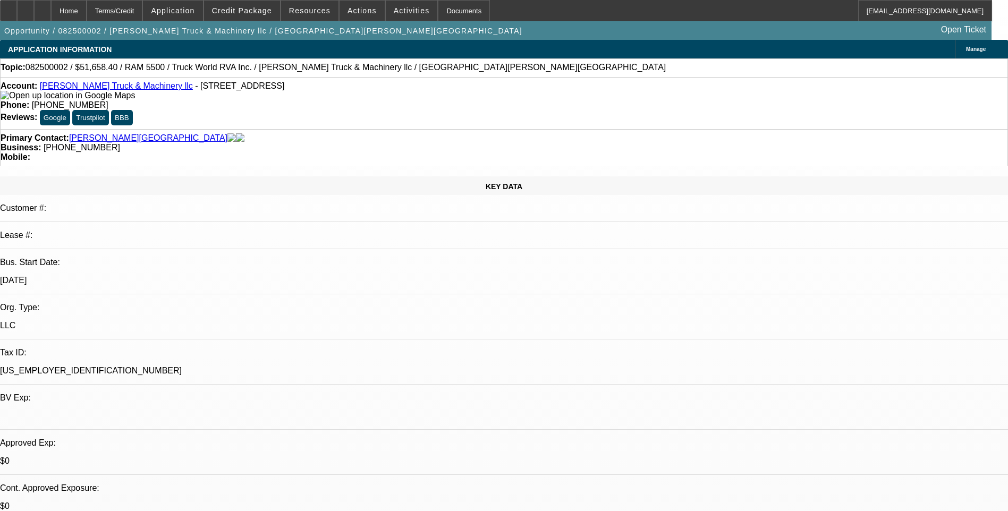
select select "1"
select select "4"
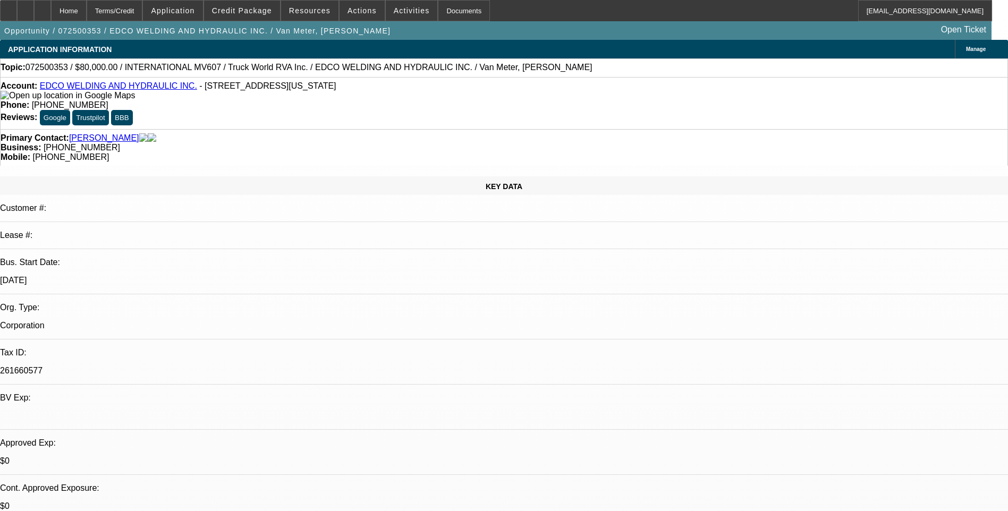
select select "0.2"
select select "0"
select select "0.2"
select select "0"
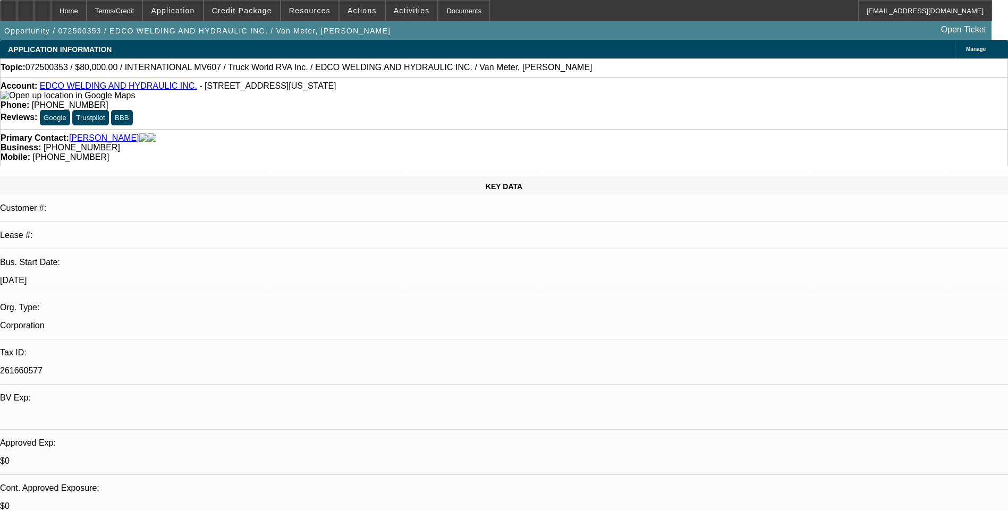
select select "0"
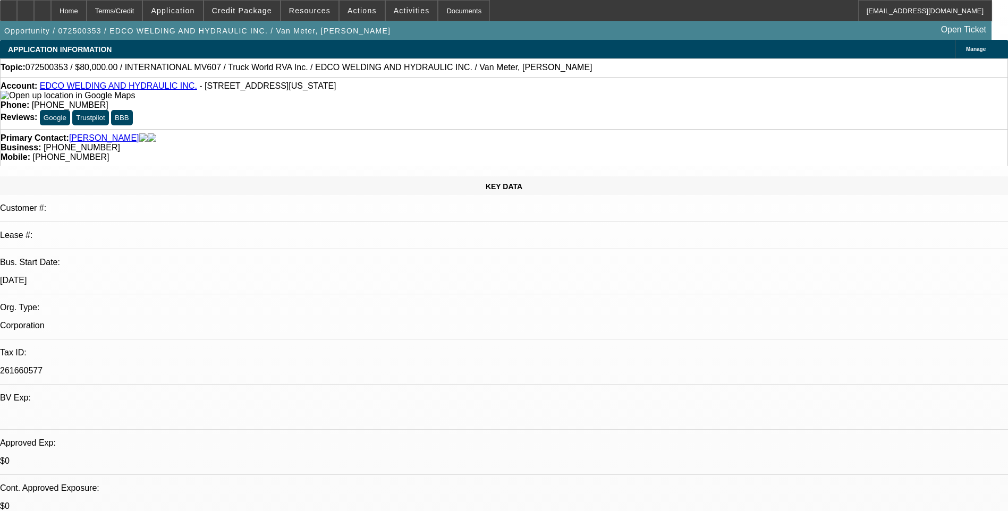
select select "0"
select select "1"
select select "6"
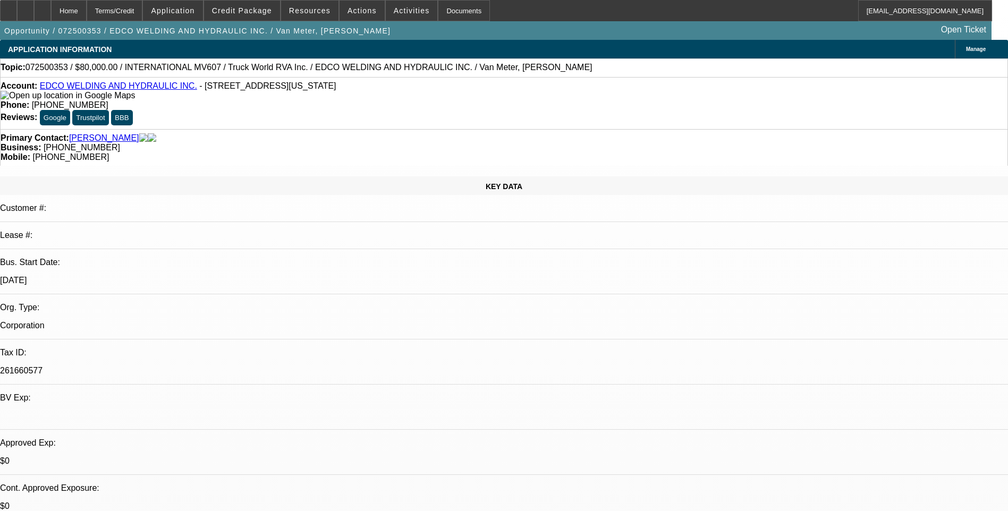
select select "1"
select select "6"
select select "1"
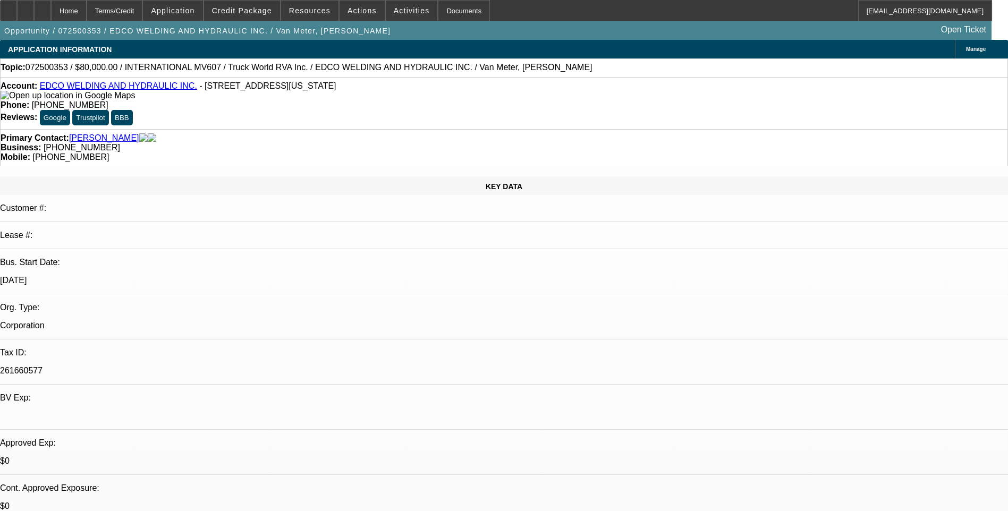
select select "6"
select select "1"
select select "6"
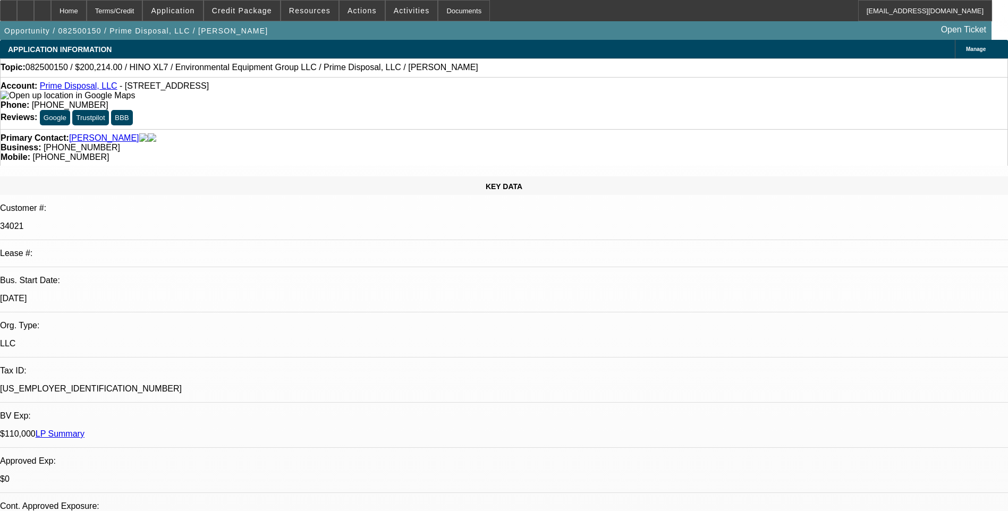
select select "0.1"
select select "0"
select select "0.1"
select select "0"
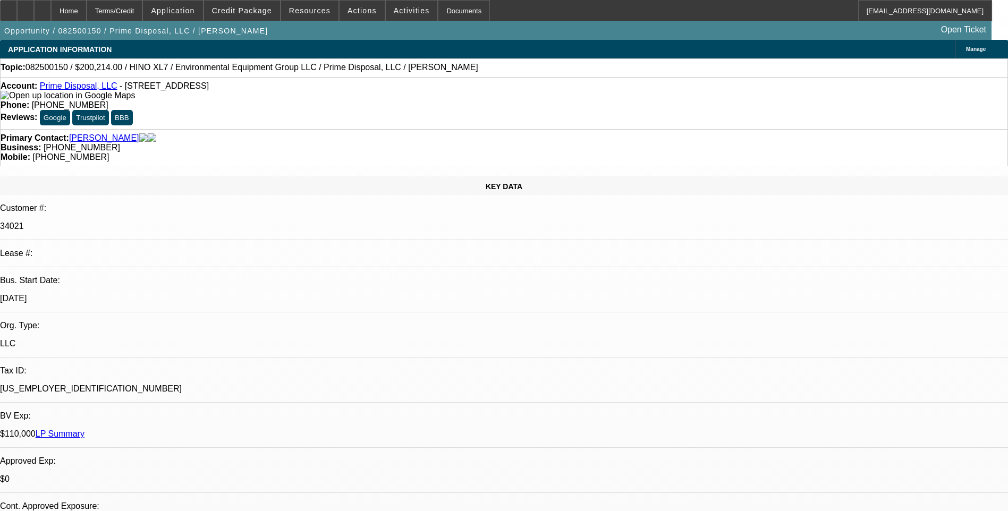
select select "0"
select select "0.1"
select select "0"
select select "0.1"
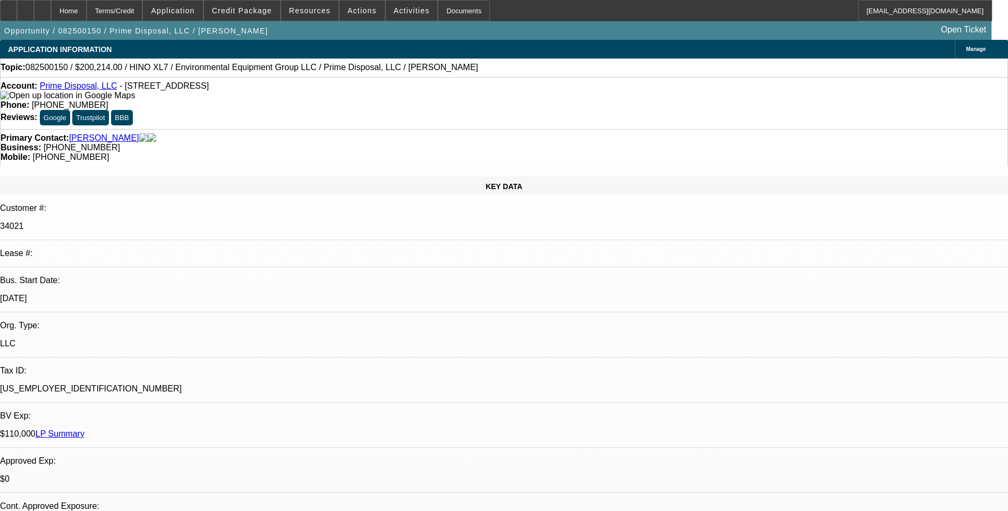
select select "0"
select select "1"
select select "6"
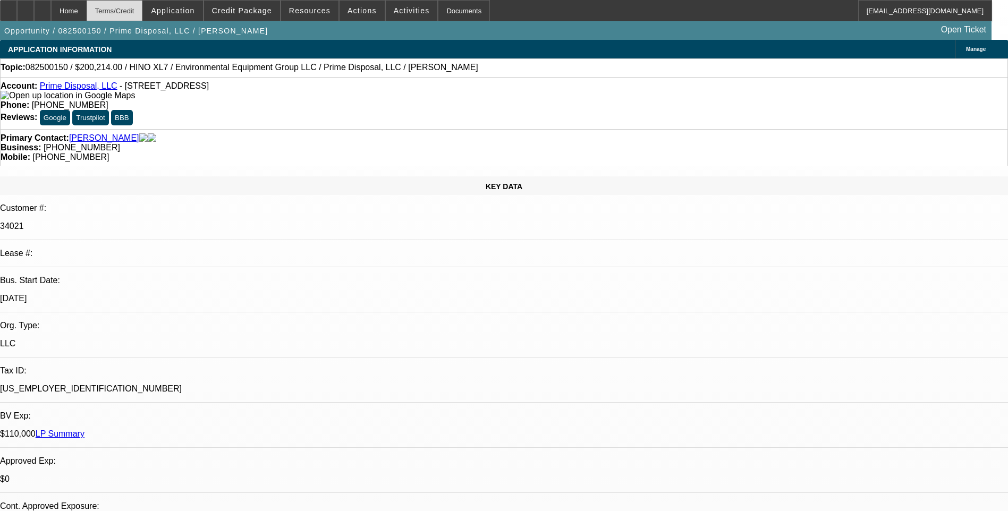
select select "1"
select select "6"
select select "1"
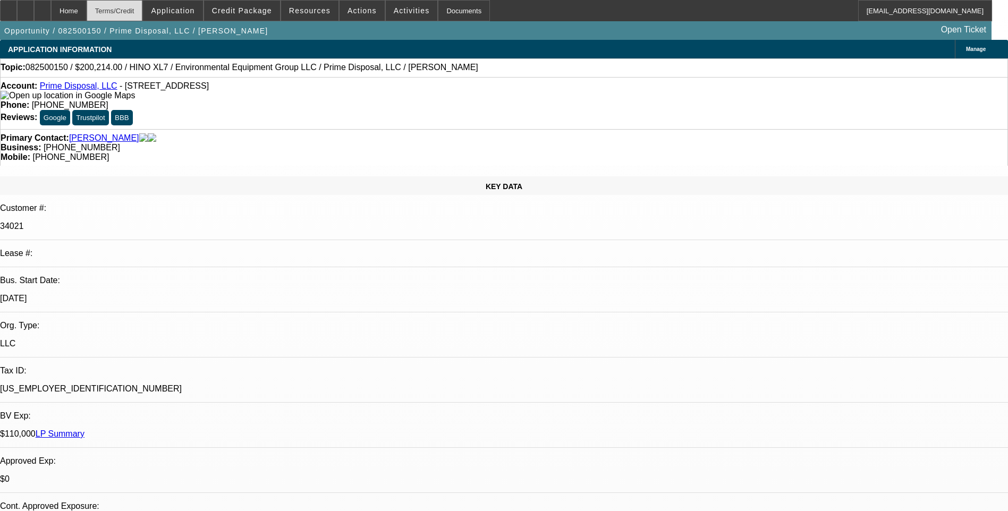
select select "6"
select select "1"
select select "6"
click at [143, 13] on div "Terms/Credit" at bounding box center [115, 10] width 56 height 21
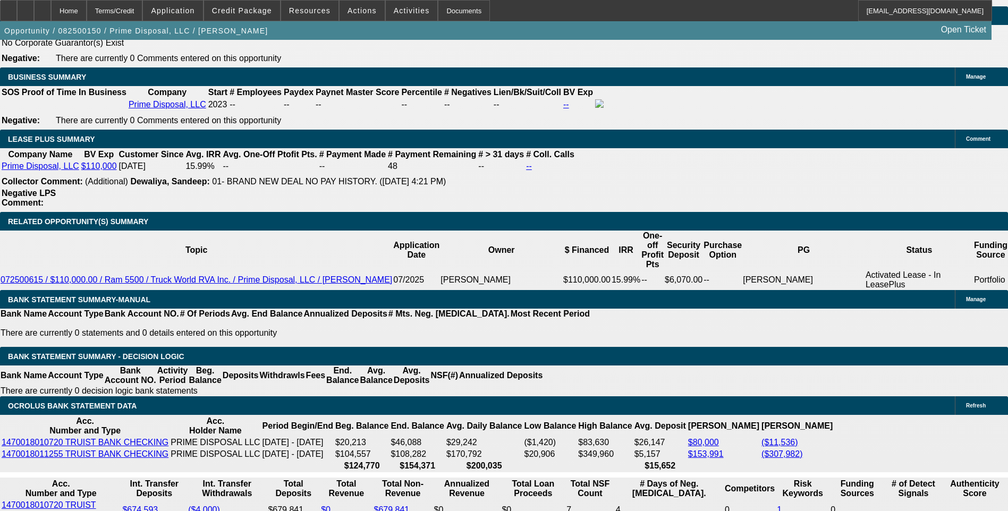
scroll to position [1703, 0]
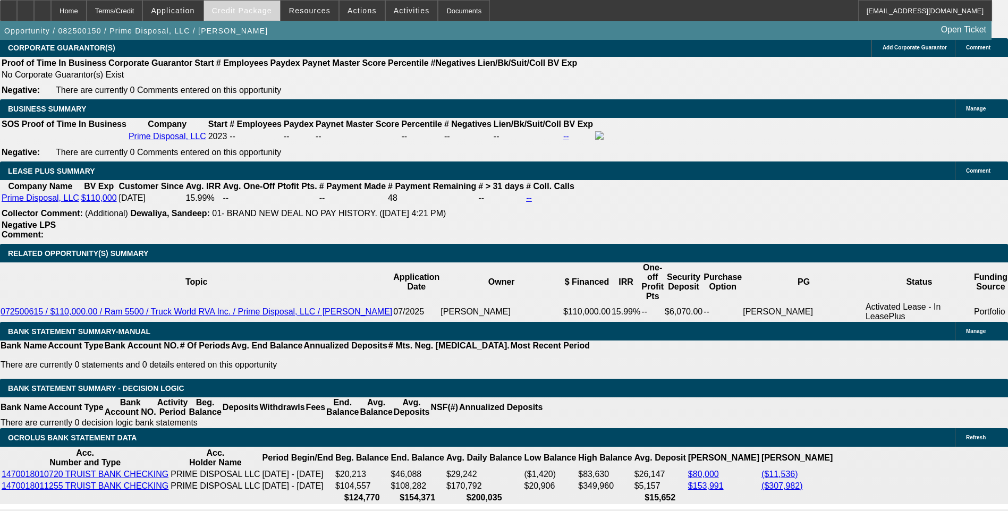
click at [248, 15] on span at bounding box center [242, 10] width 76 height 25
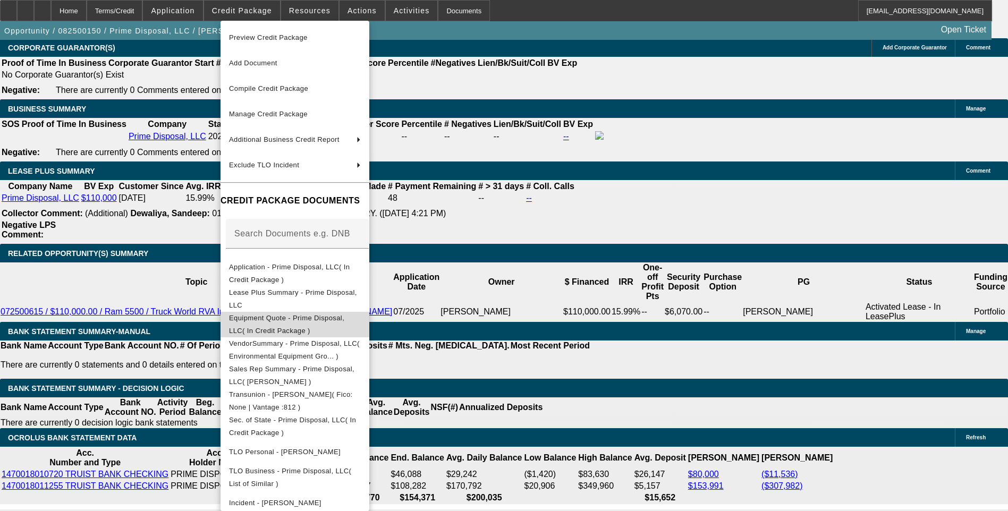
click at [345, 332] on button "Equipment Quote - Prime Disposal, LLC( In Credit Package )" at bounding box center [294, 324] width 149 height 25
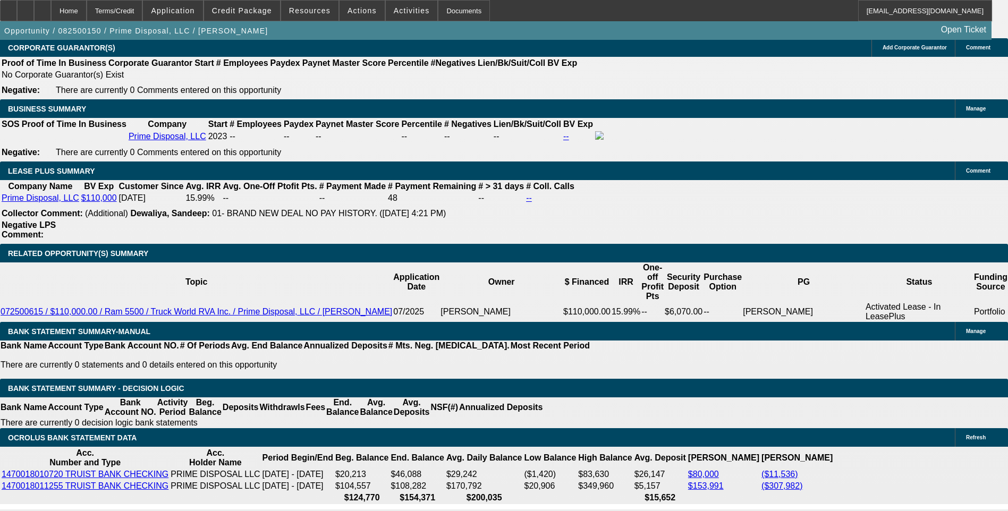
scroll to position [1756, 0]
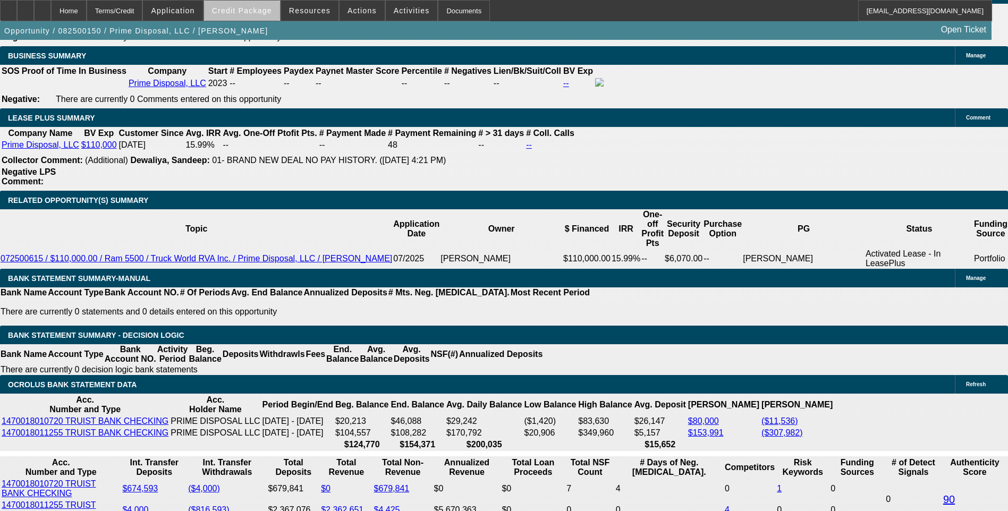
click at [263, 16] on span at bounding box center [242, 10] width 76 height 25
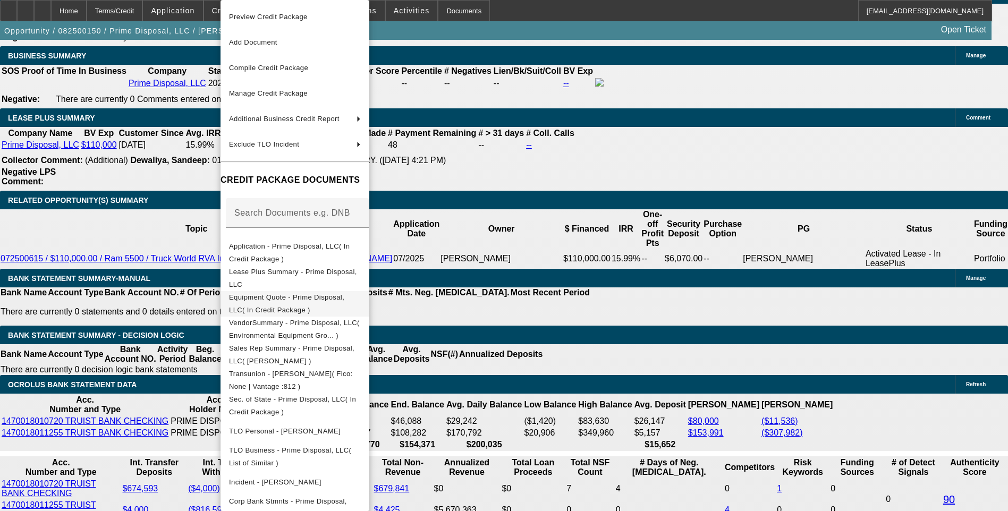
click at [320, 303] on span "Equipment Quote - Prime Disposal, LLC( In Credit Package )" at bounding box center [286, 303] width 115 height 21
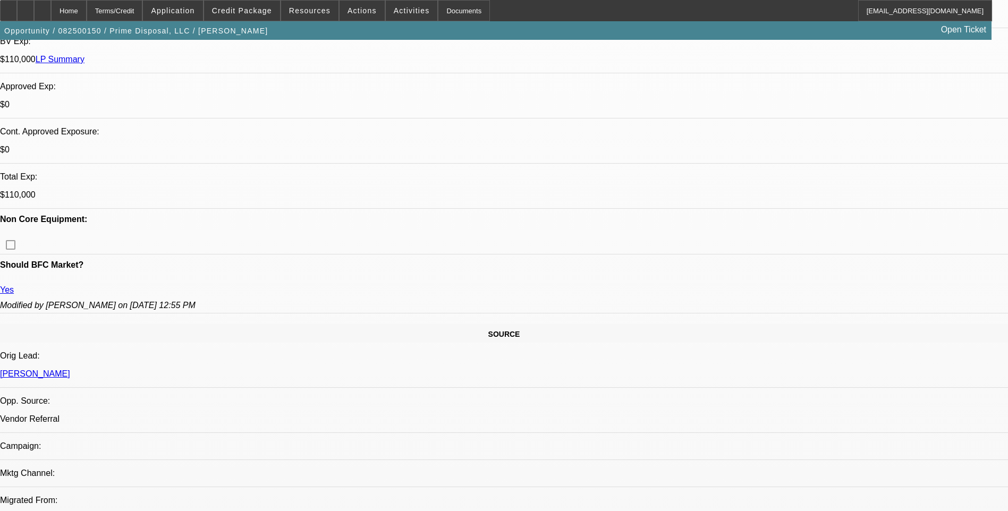
scroll to position [0, 0]
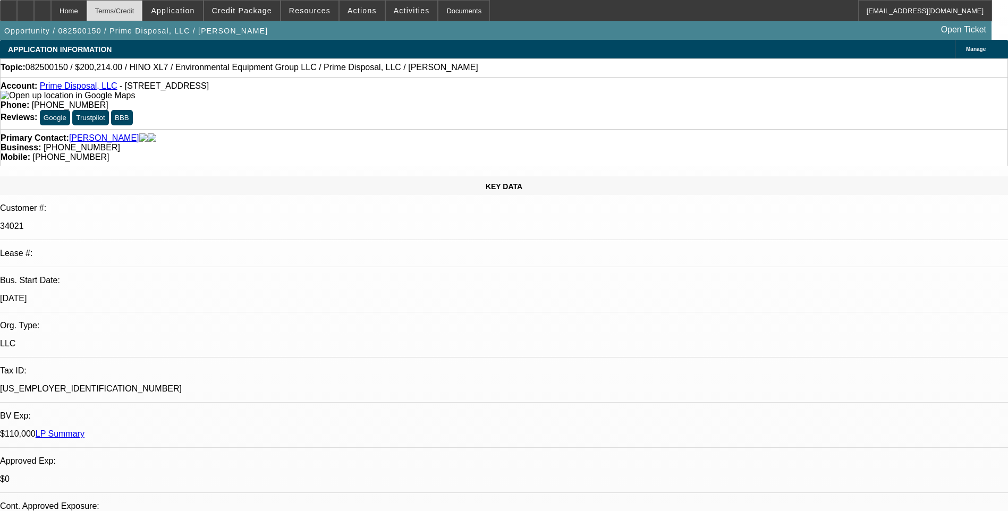
click at [143, 17] on div "Terms/Credit" at bounding box center [115, 10] width 56 height 21
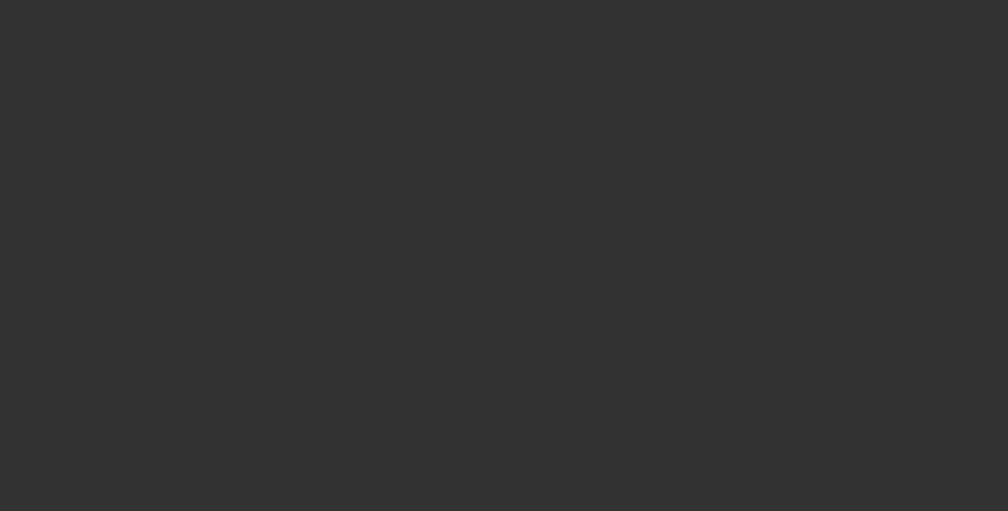
click at [489, 240] on span "Open calendar" at bounding box center [501, 227] width 25 height 25
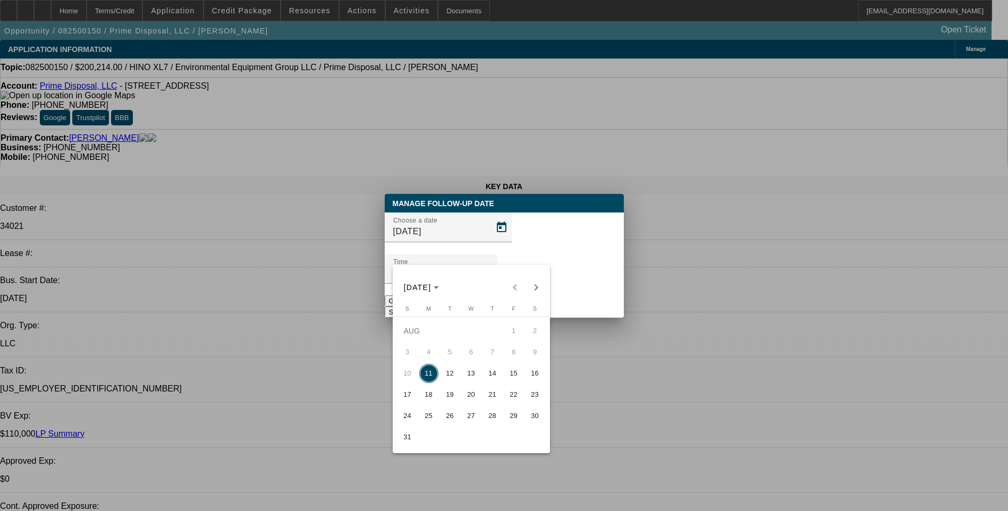
click at [452, 377] on span "12" at bounding box center [449, 373] width 19 height 19
type input "8/12/2025"
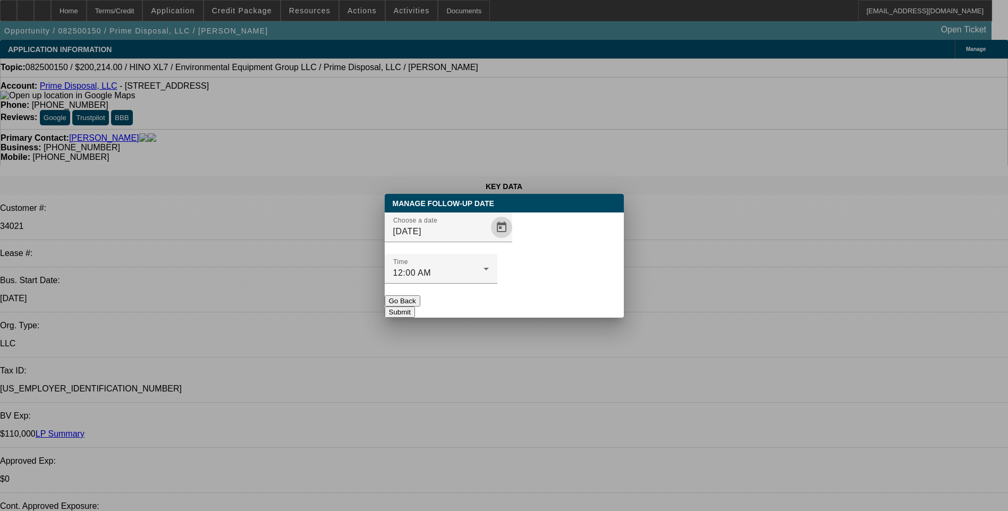
click at [415, 307] on button "Submit" at bounding box center [400, 312] width 30 height 11
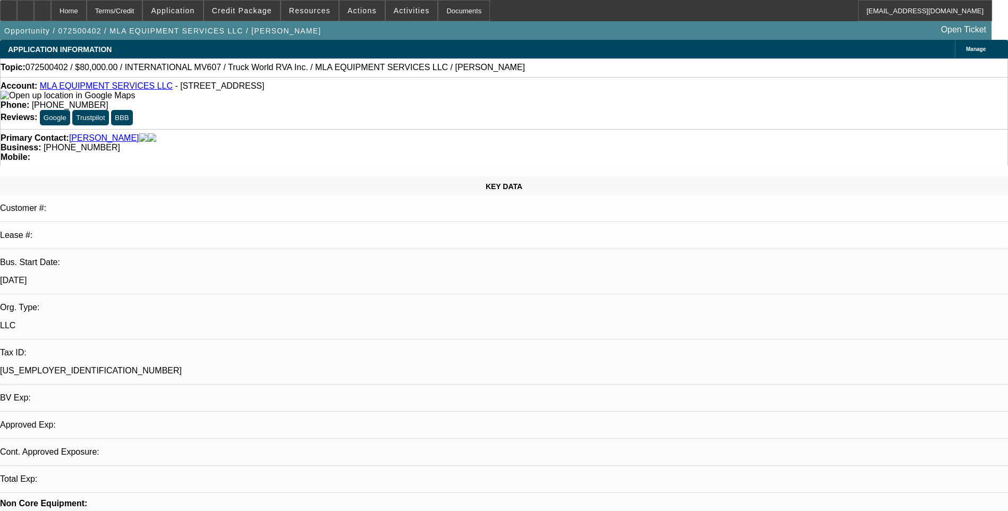
select select "0"
select select "2"
select select "0"
select select "2"
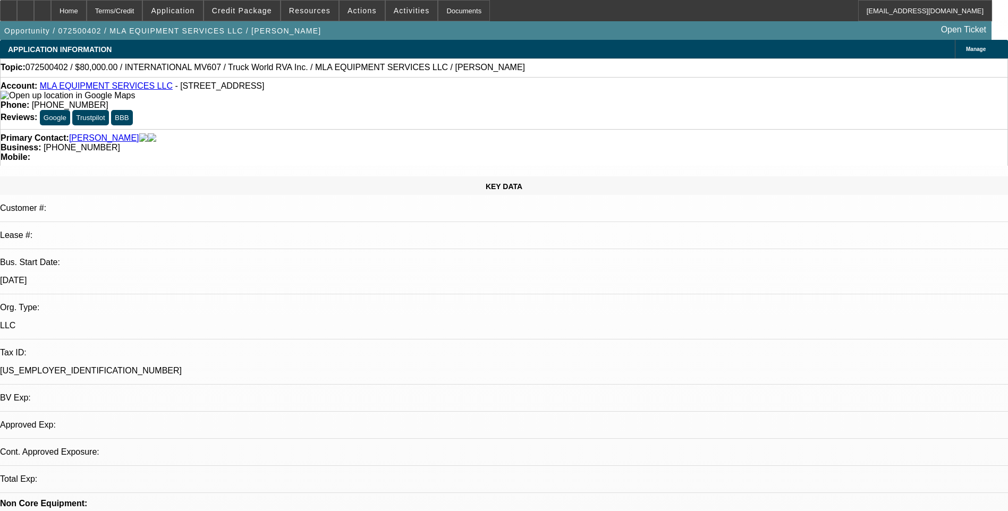
select select "0"
select select "1"
select select "2"
select select "6"
select select "1"
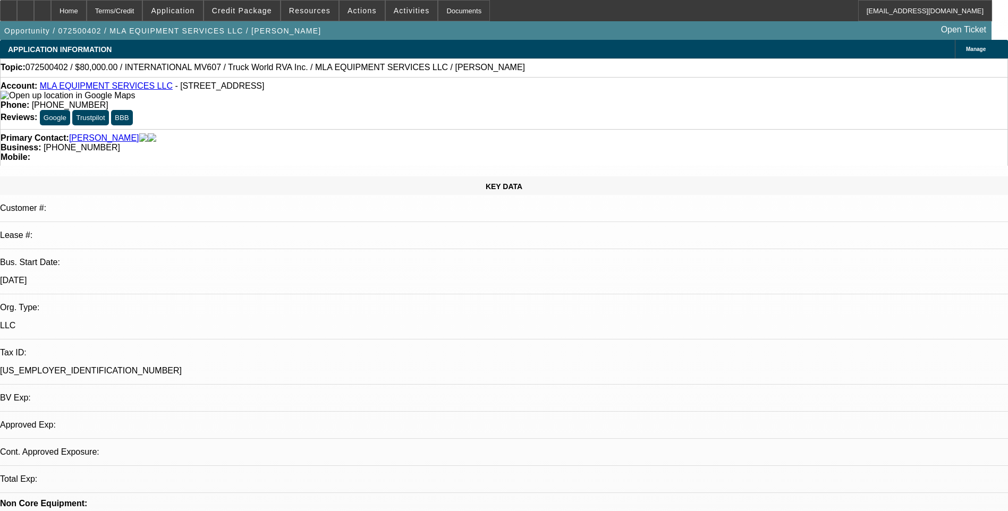
select select "2"
select select "6"
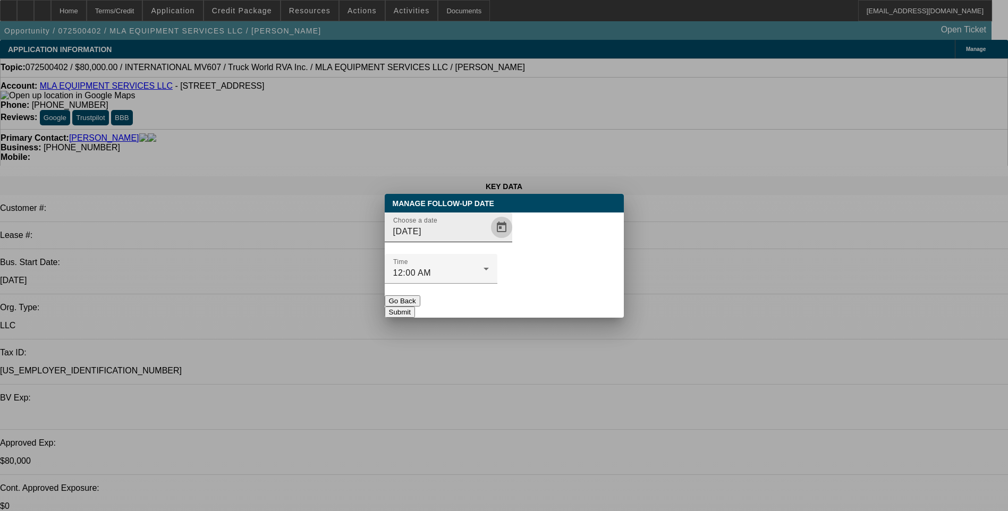
click at [489, 240] on span "Open calendar" at bounding box center [501, 227] width 25 height 25
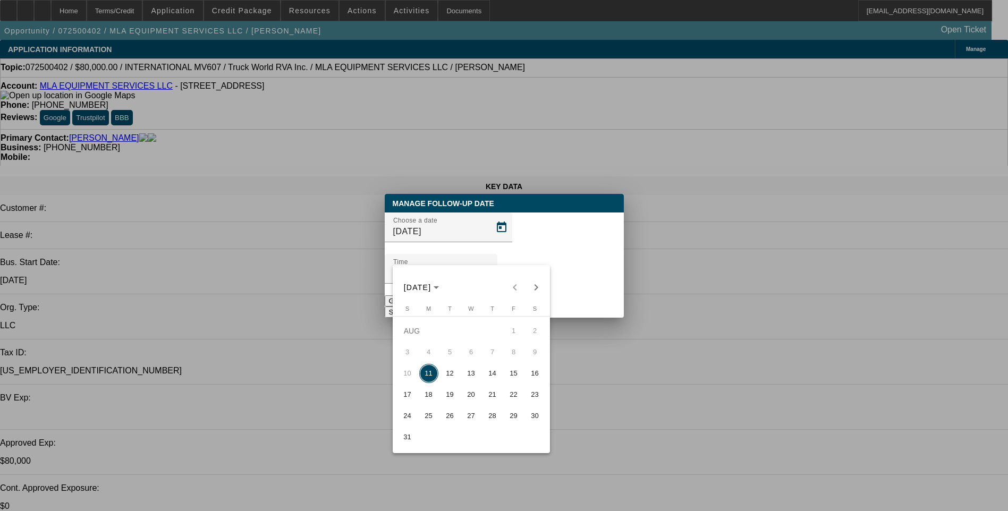
click at [466, 379] on span "13" at bounding box center [471, 373] width 19 height 19
type input "8/13/2025"
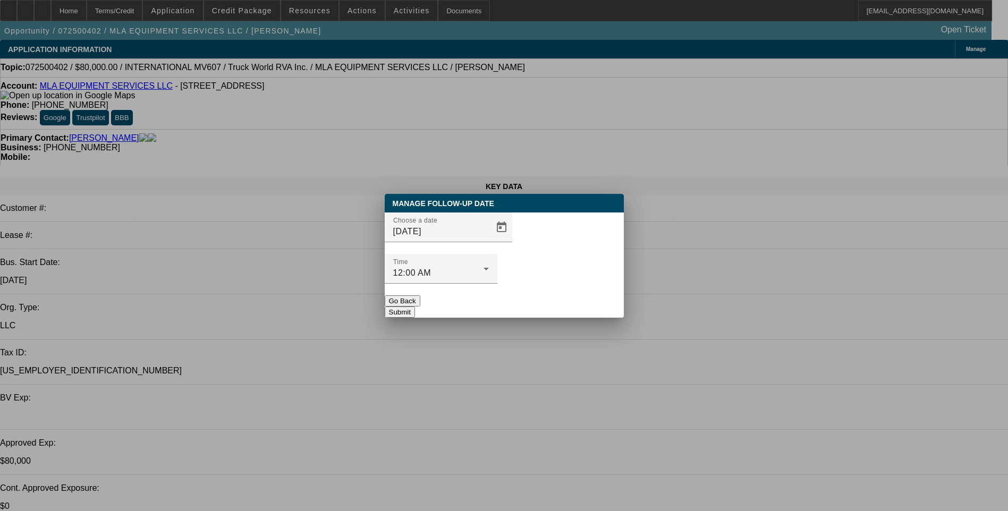
click at [415, 307] on button "Submit" at bounding box center [400, 312] width 30 height 11
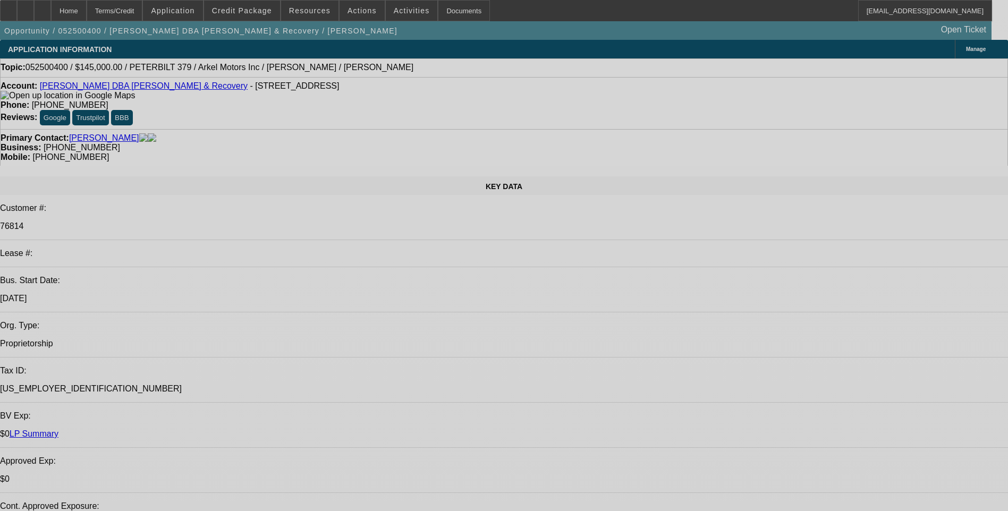
select select "0.1"
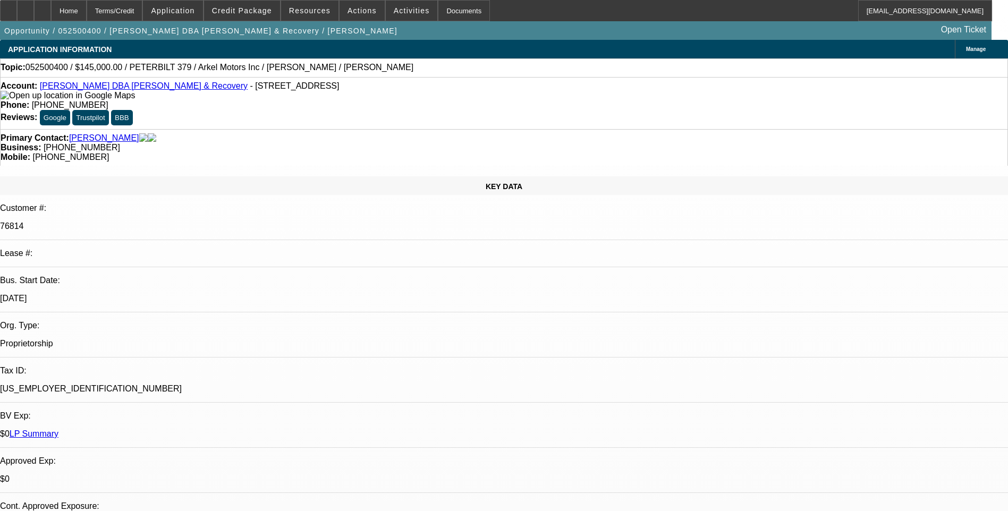
select select "0"
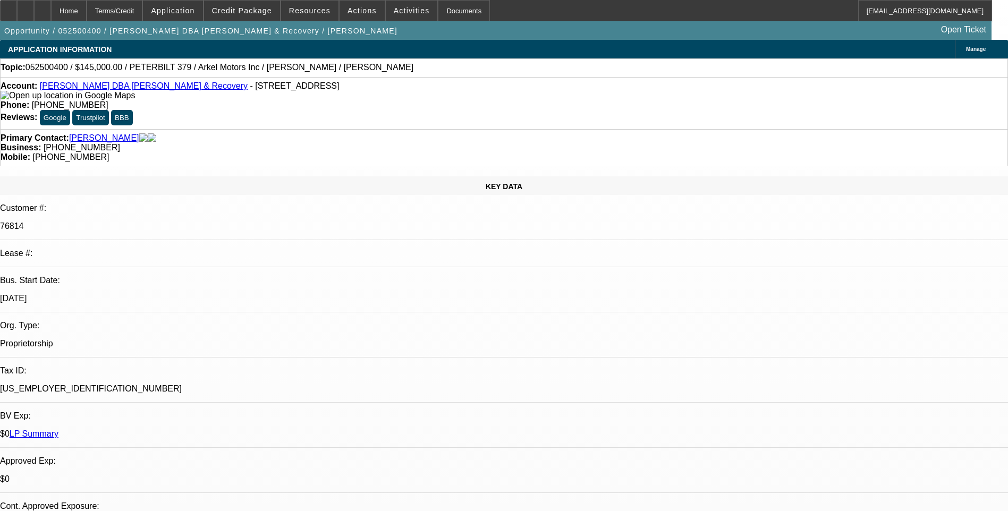
select select "0"
select select "0.1"
select select "0"
select select "1"
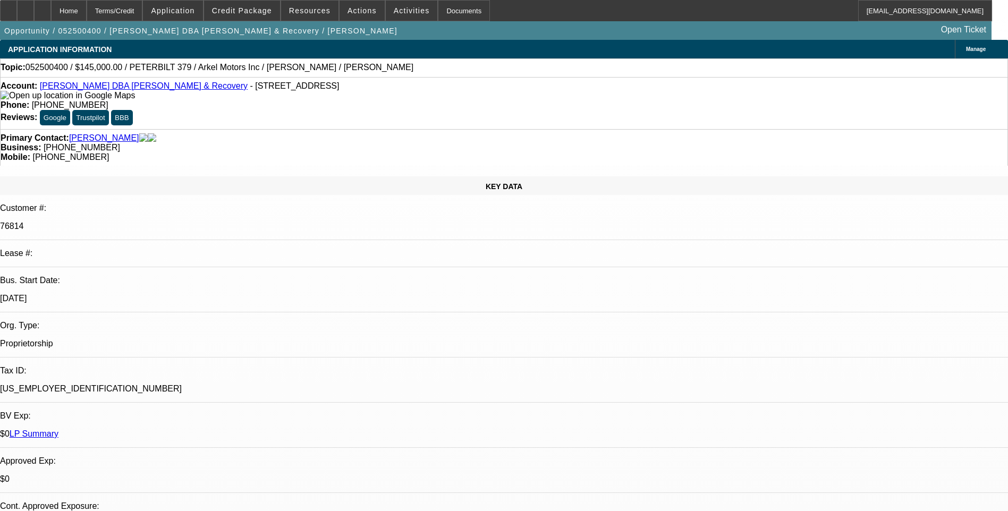
select select "2"
select select "6"
select select "1"
select select "2"
select select "6"
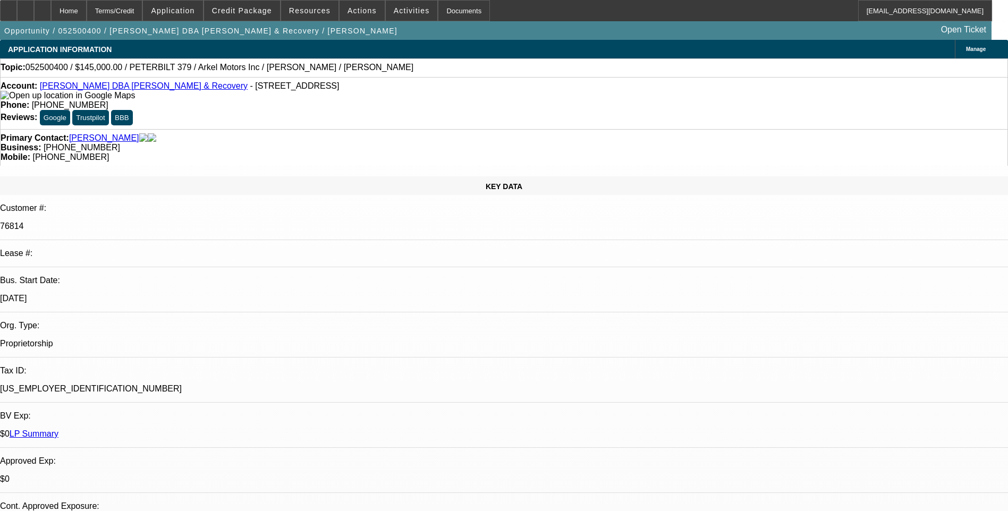
select select "1"
select select "2"
select select "6"
select select "1"
select select "3"
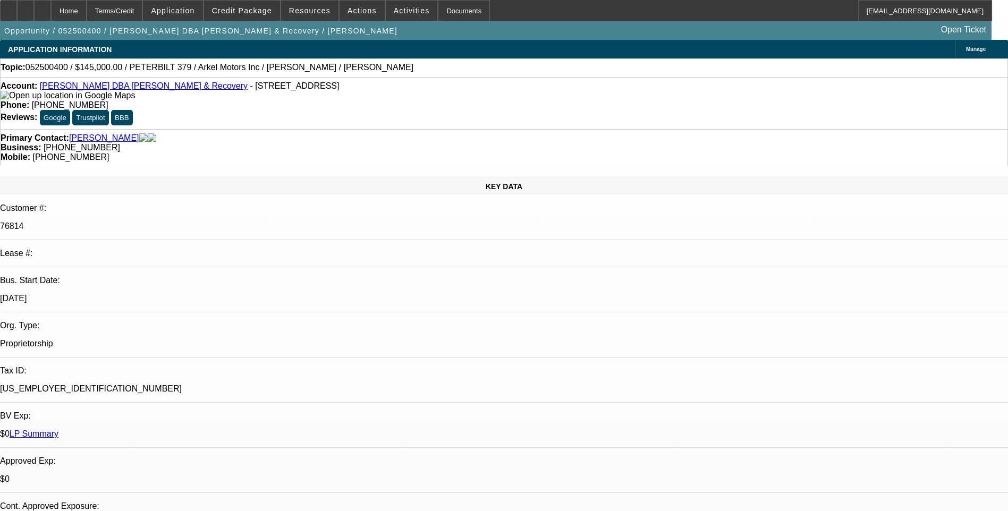
select select "6"
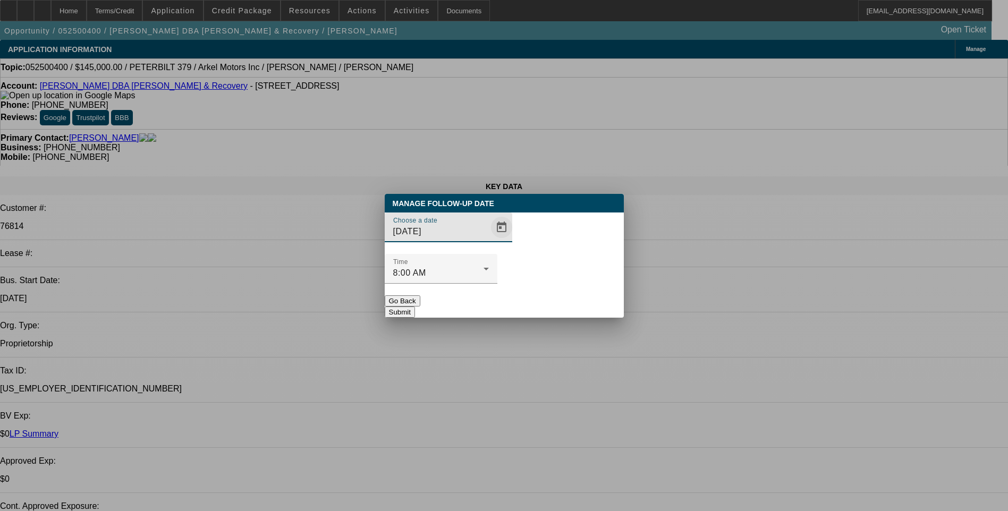
click at [489, 240] on span "Open calendar" at bounding box center [501, 227] width 25 height 25
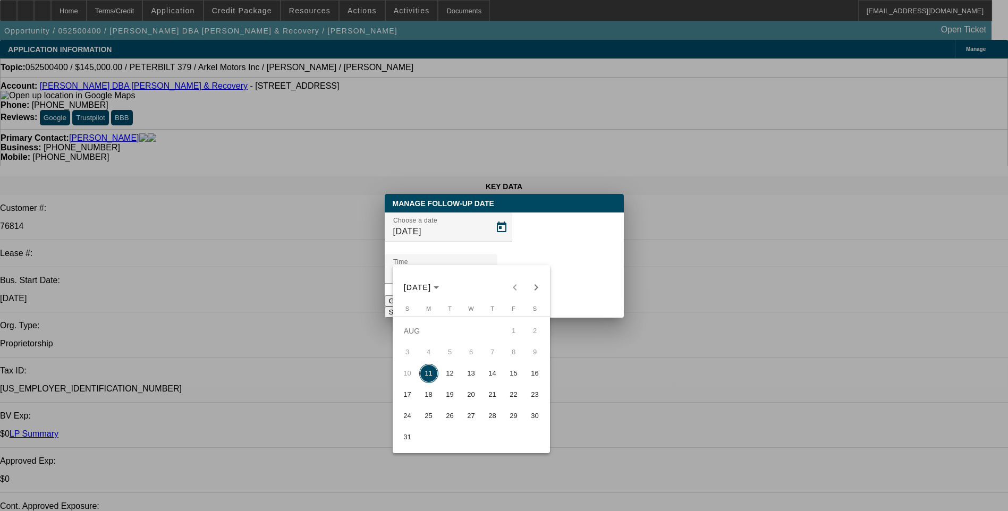
click at [468, 378] on span "13" at bounding box center [471, 373] width 19 height 19
type input "8/13/2025"
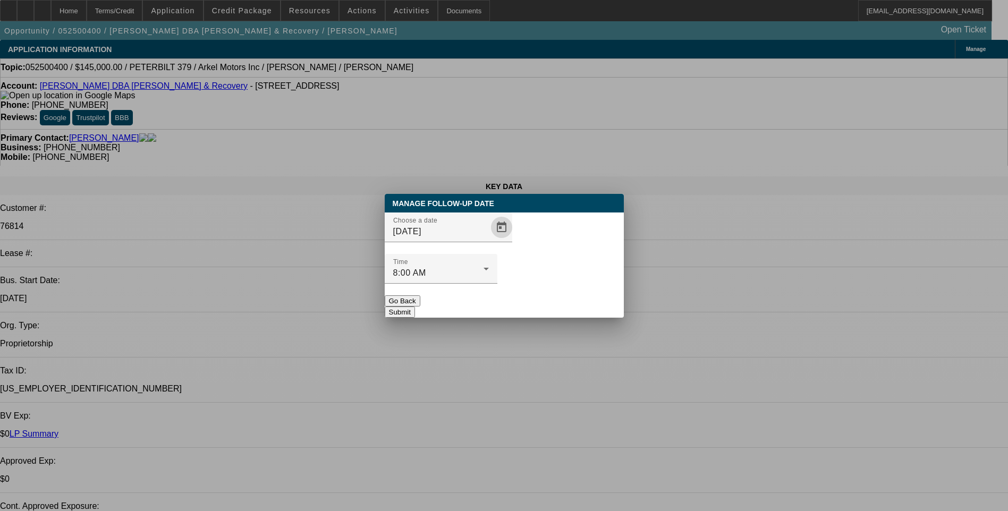
click at [415, 307] on button "Submit" at bounding box center [400, 312] width 30 height 11
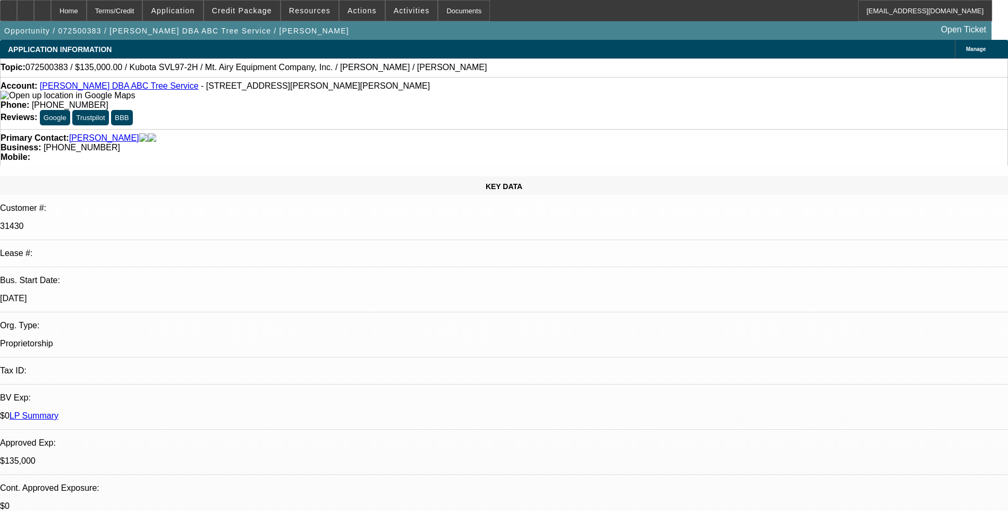
select select "0"
select select "2"
select select "0"
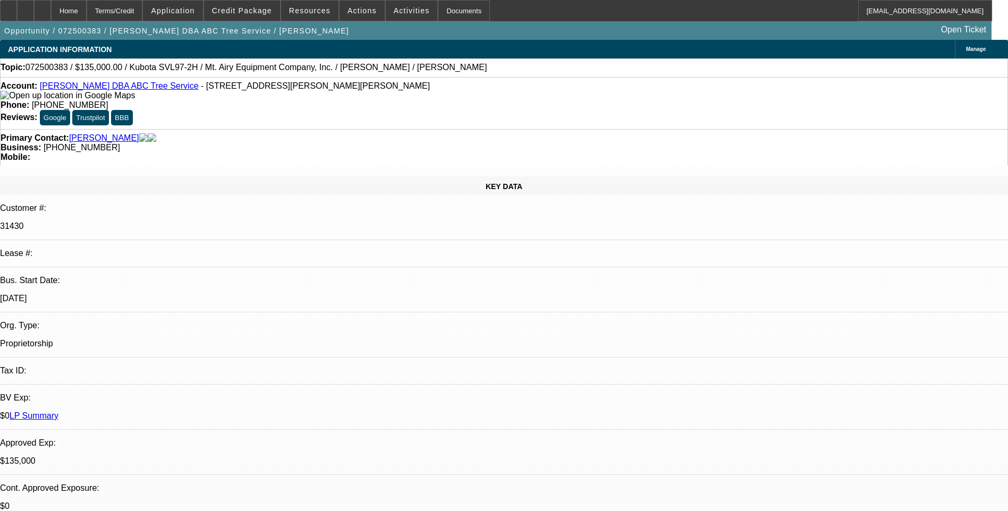
select select "0"
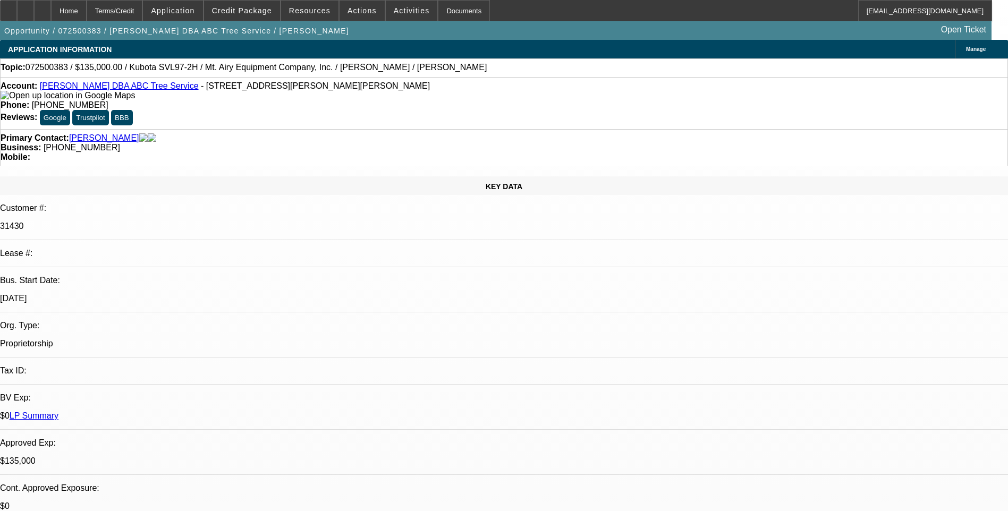
select select "0"
select select "1"
select select "2"
select select "6"
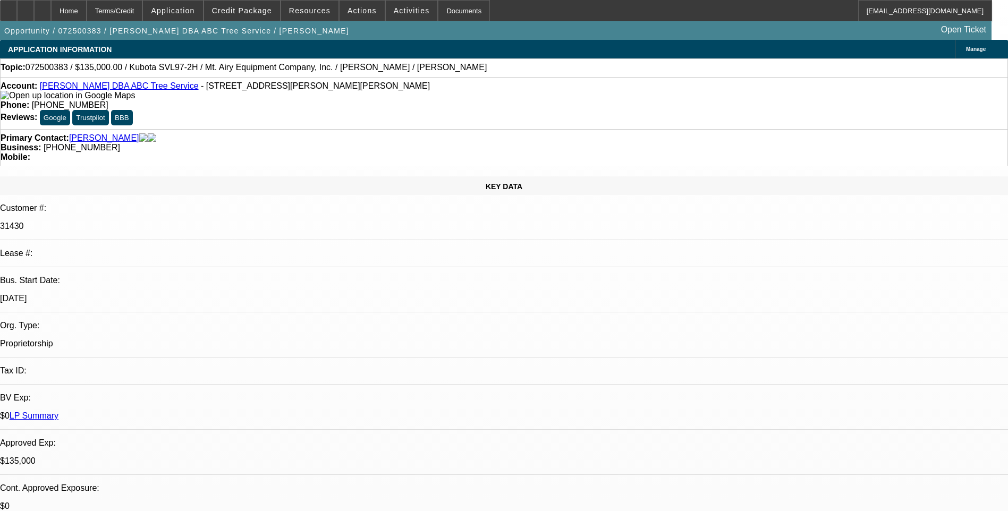
select select "1"
select select "6"
select select "1"
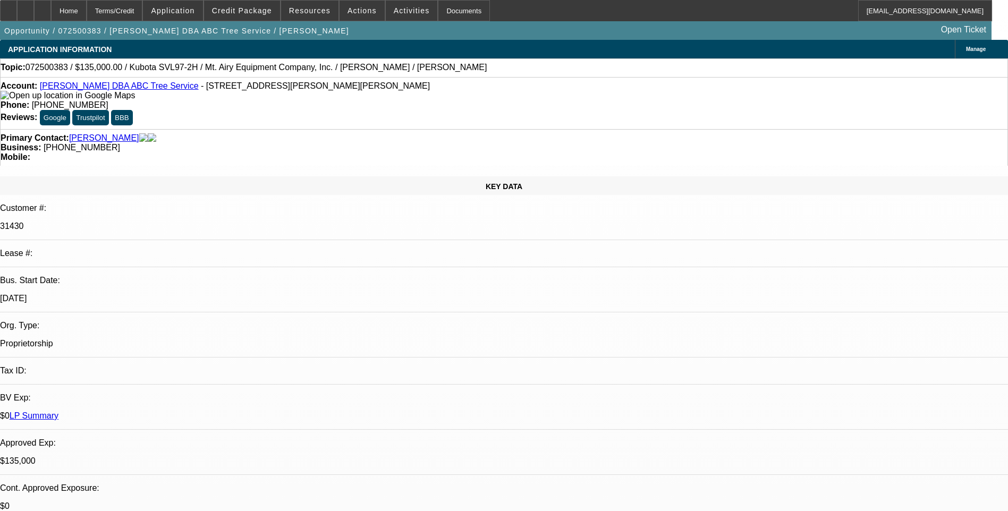
select select "6"
select select "1"
select select "6"
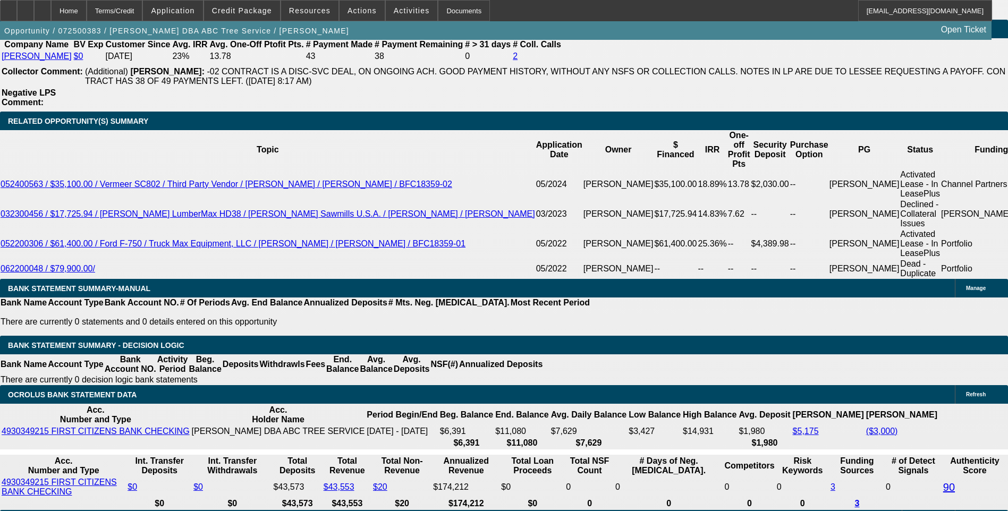
scroll to position [1753, 0]
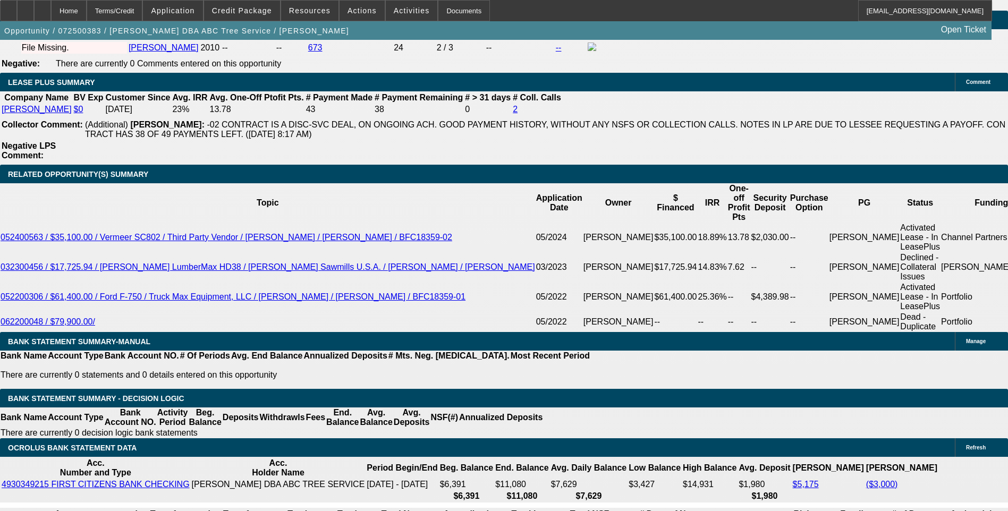
click at [256, 14] on span "Credit Package" at bounding box center [242, 10] width 60 height 8
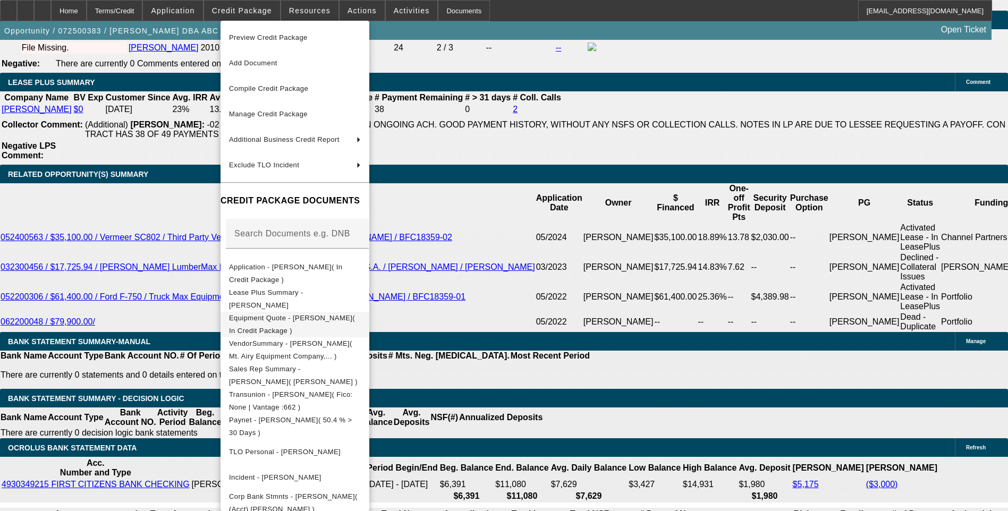
click at [301, 323] on span "Equipment Quote - [PERSON_NAME]( In Credit Package )" at bounding box center [292, 324] width 126 height 21
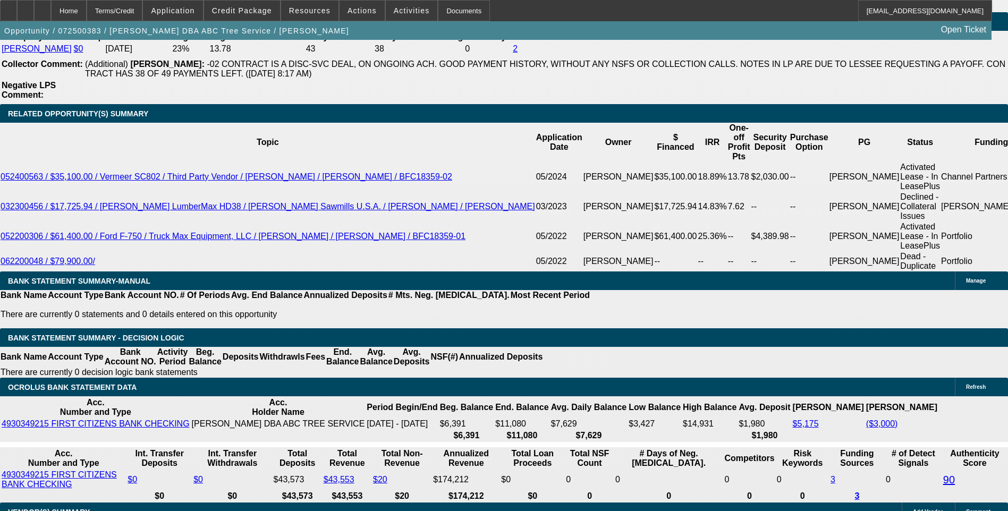
click at [746, 402] on div "APPLICATION INFORMATION Manage Topic: 072500383 / $135,000.00 / Kubota SVL97-2H…" at bounding box center [504, 327] width 1008 height 4203
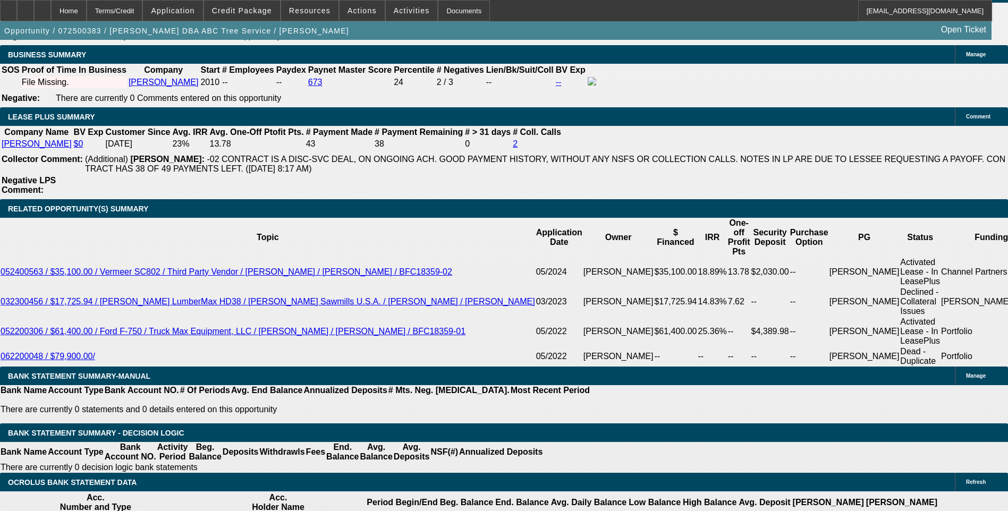
scroll to position [1700, 0]
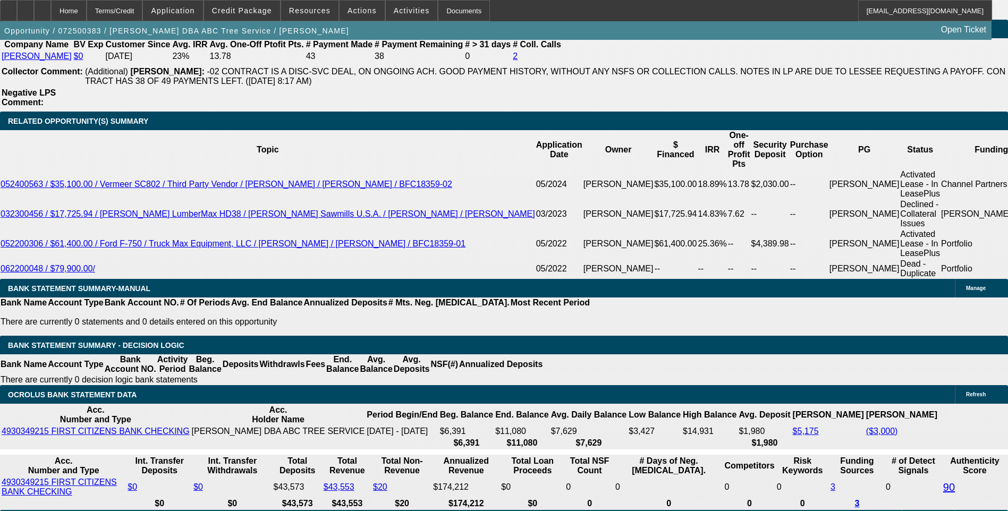
scroll to position [550, 0]
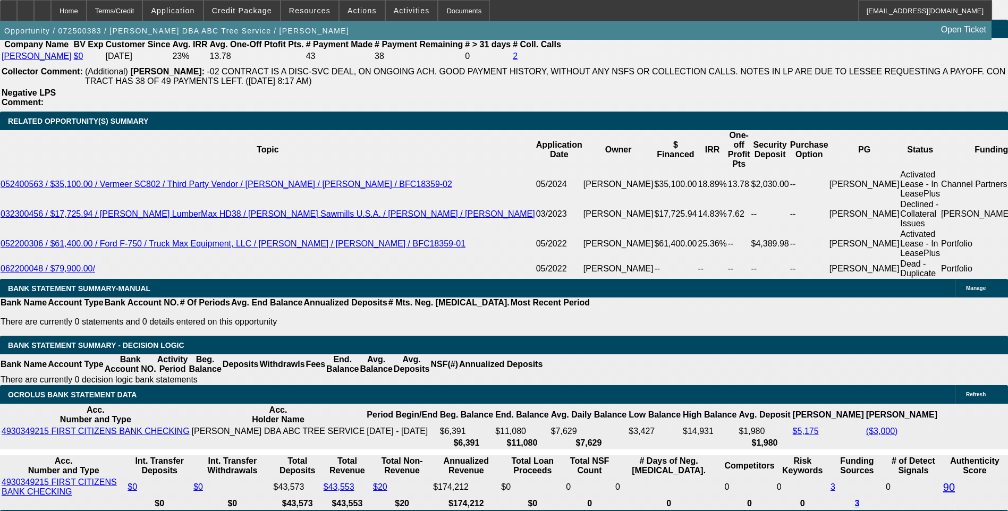
scroll to position [178, 0]
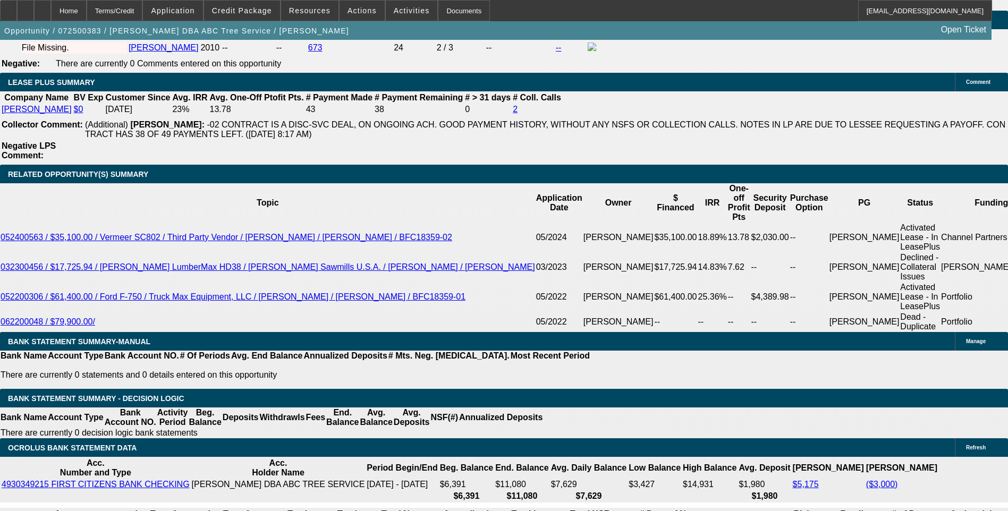
scroll to position [125, 0]
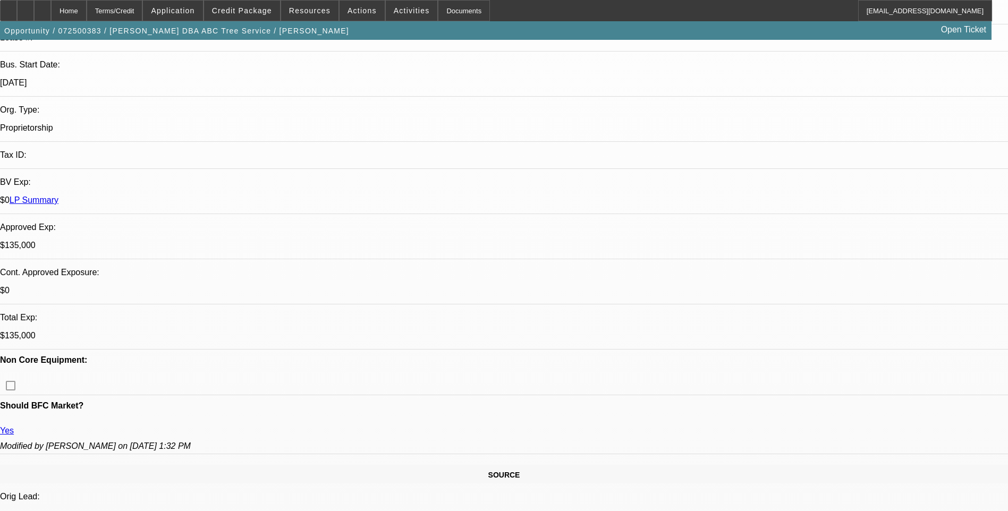
scroll to position [212, 0]
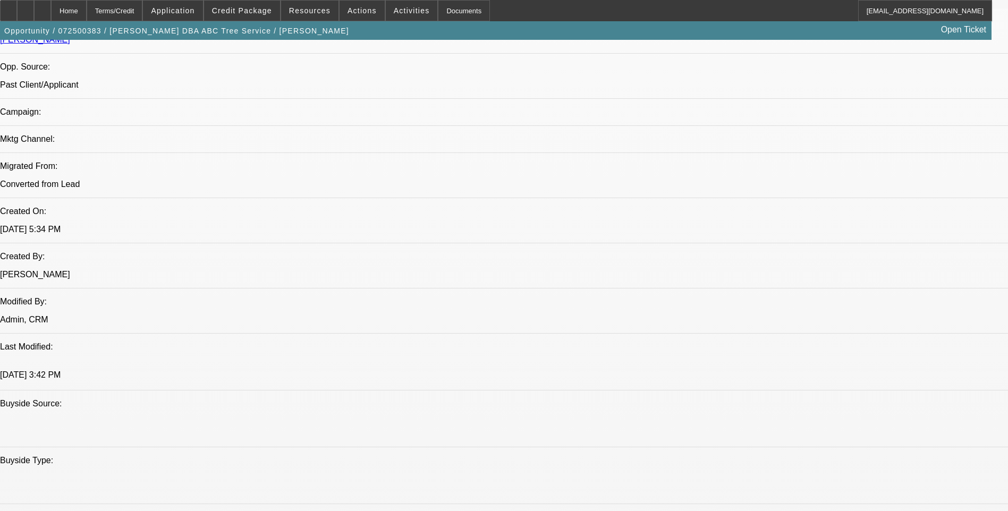
scroll to position [106, 0]
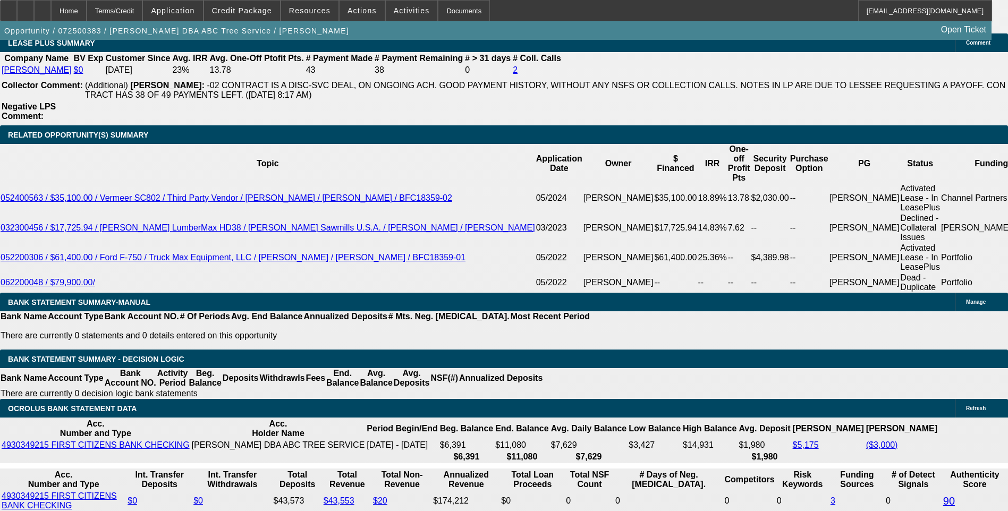
scroll to position [1753, 0]
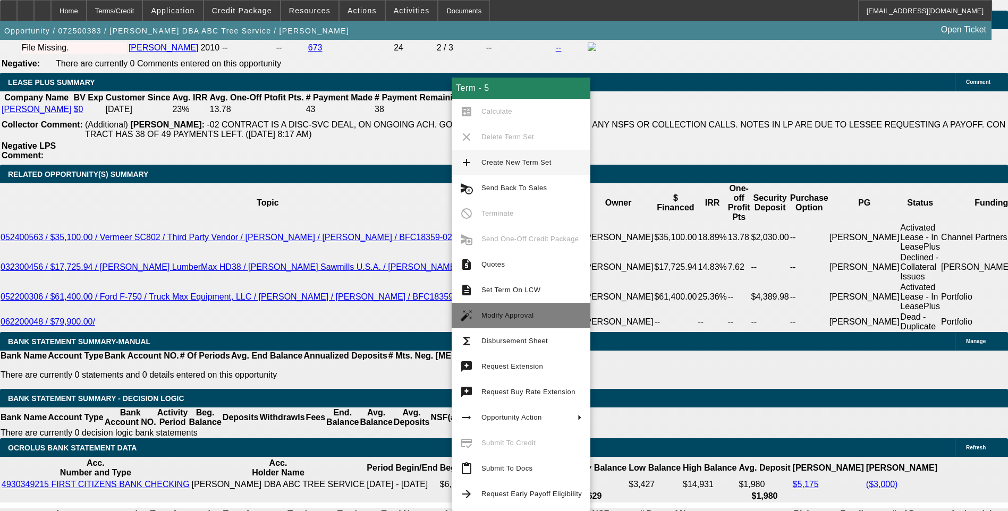
click at [508, 314] on span "Modify Approval" at bounding box center [507, 315] width 53 height 8
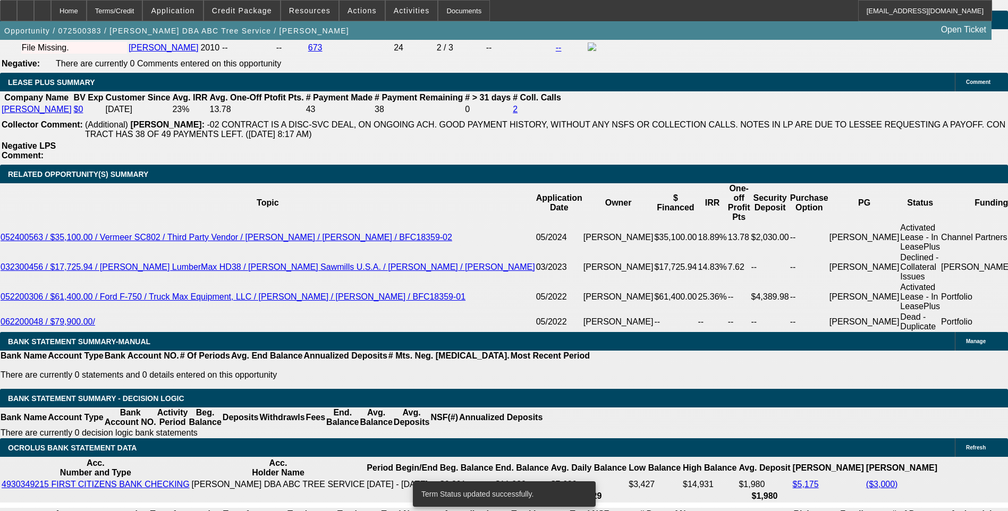
select select "0"
select select "6"
select select "0"
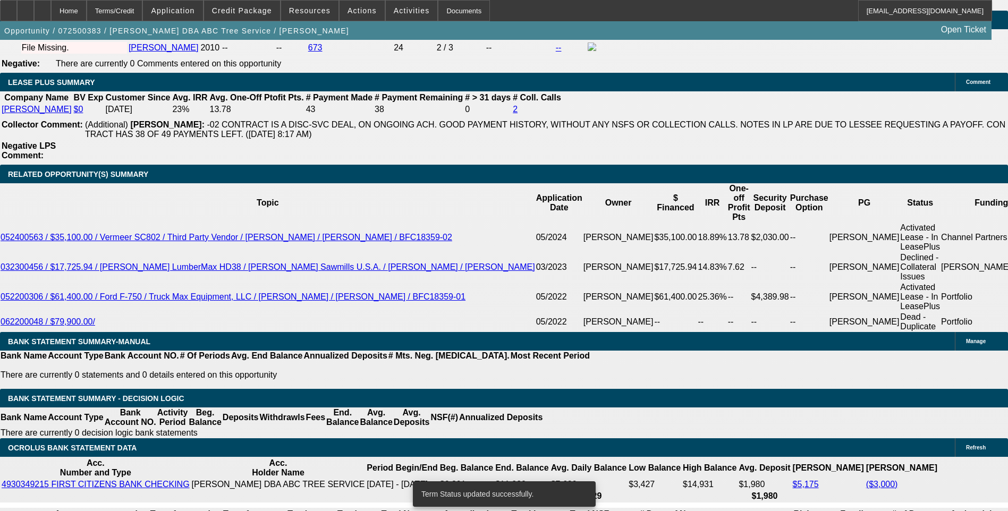
select select "2"
select select "0"
select select "6"
select select "0"
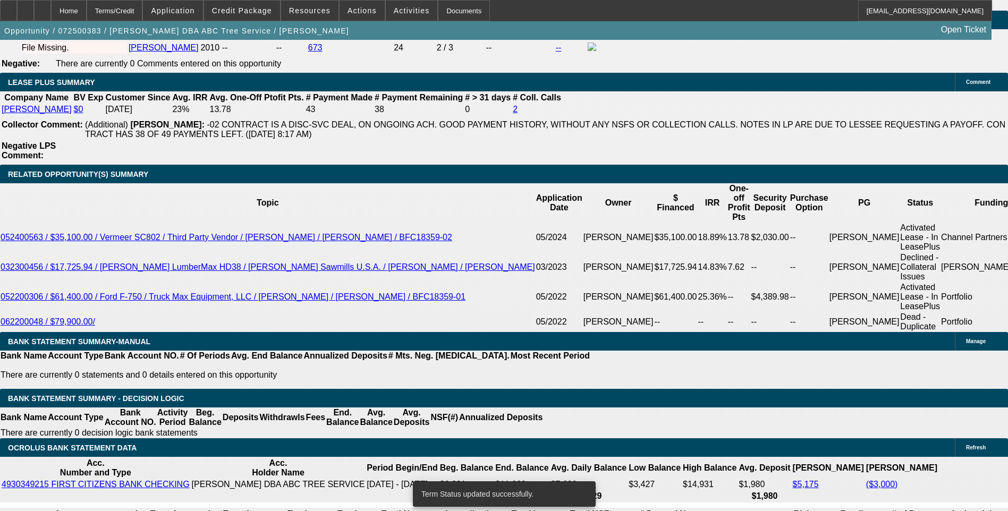
select select "0"
select select "6"
select select "0"
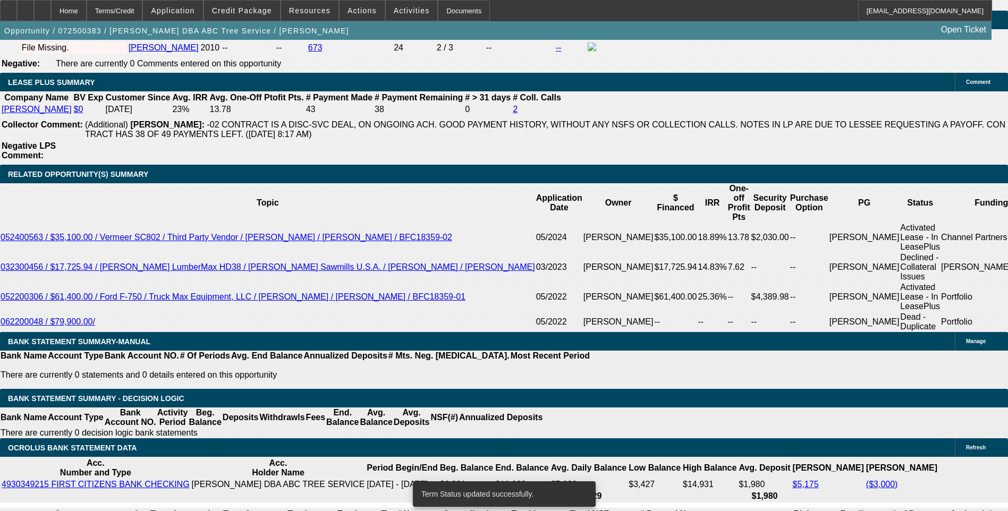
select select "0"
select select "6"
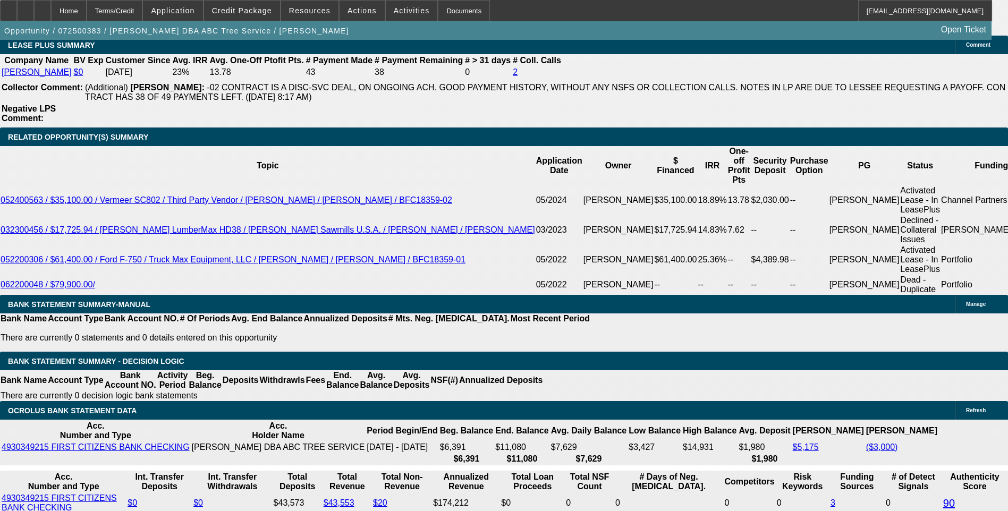
scroll to position [1806, 0]
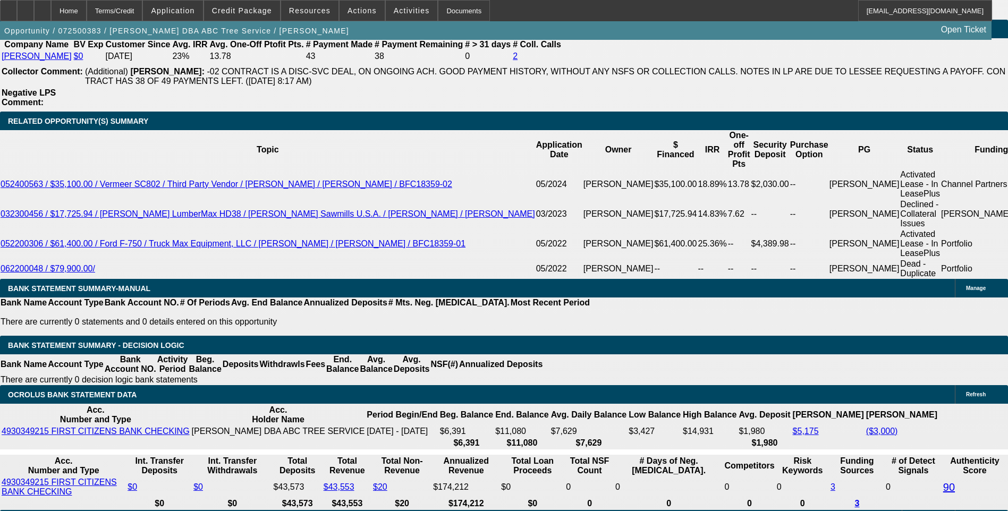
type input "UNKNOWN"
type input "1.1"
type input "$1,272.55"
type input "15.1"
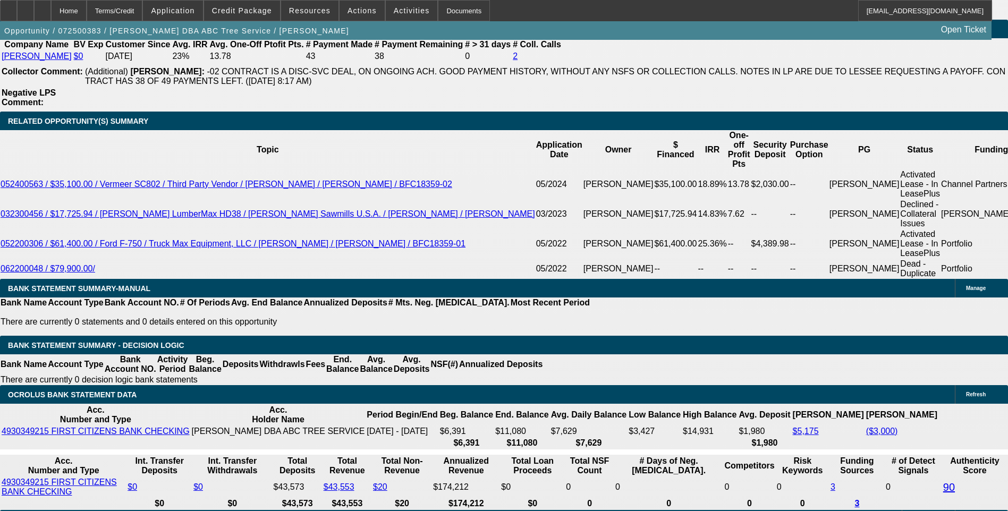
type input "$1,770.49"
type input "15."
type input "$1,766.59"
type input "15.9"
type input "$1,801.87"
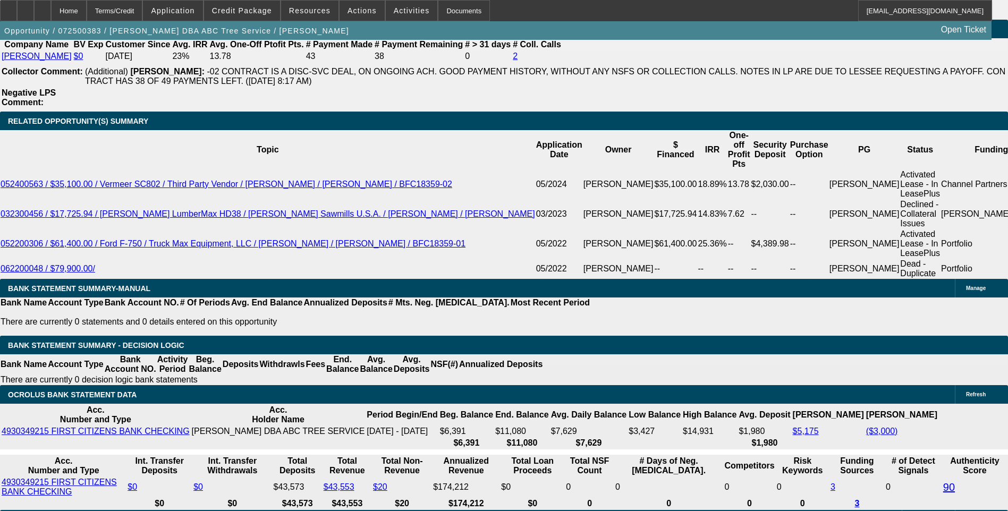
type input "15.9"
type input "180"
type input "1800"
type input "15.9"
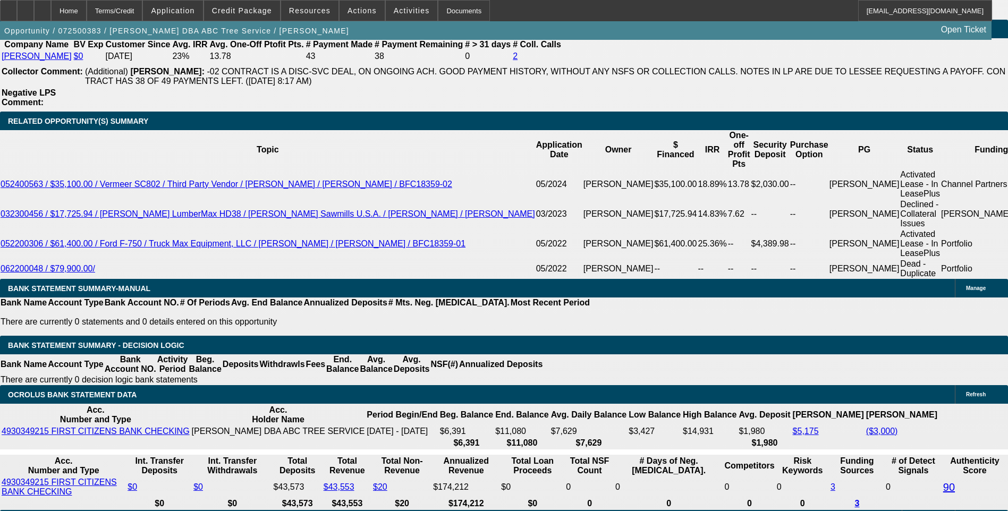
type input "$1,800.00"
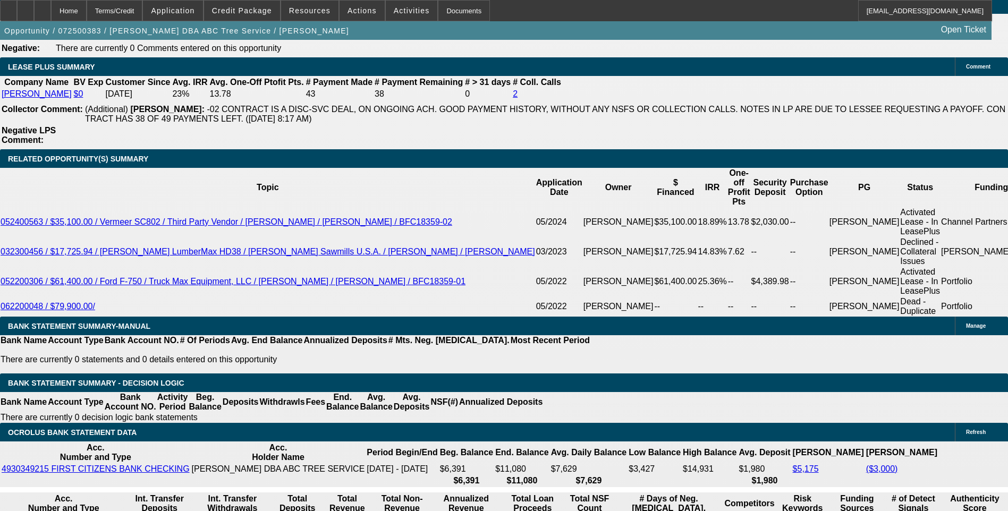
scroll to position [1700, 0]
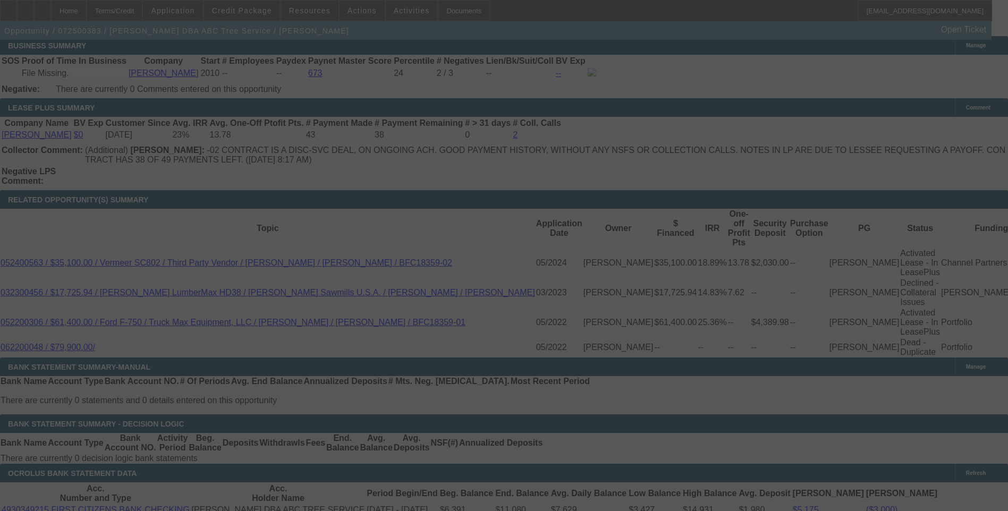
scroll to position [1753, 0]
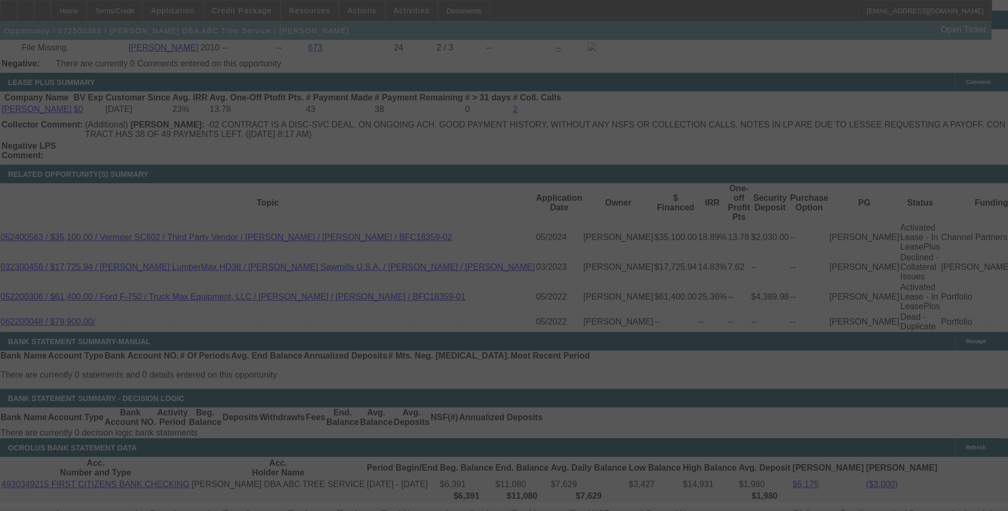
select select "0"
select select "6"
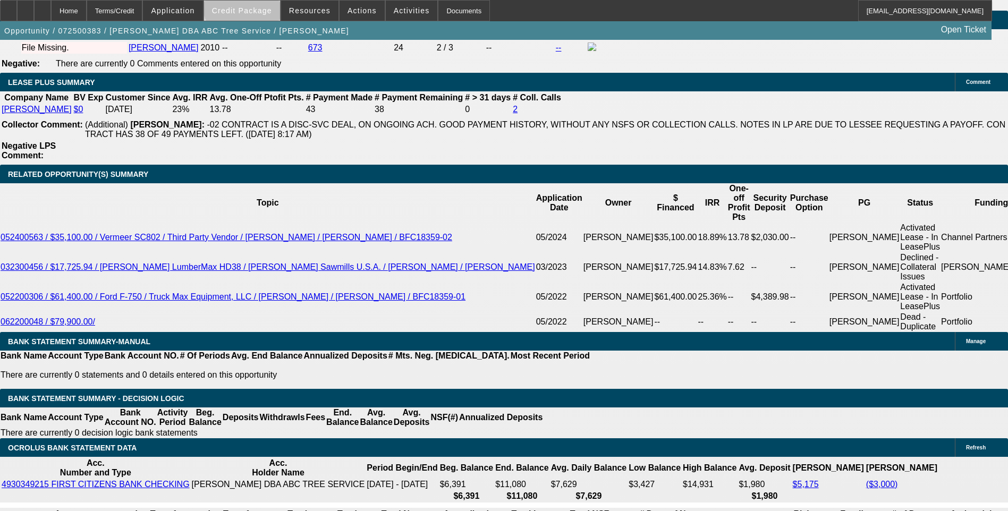
click at [263, 4] on span at bounding box center [242, 10] width 76 height 25
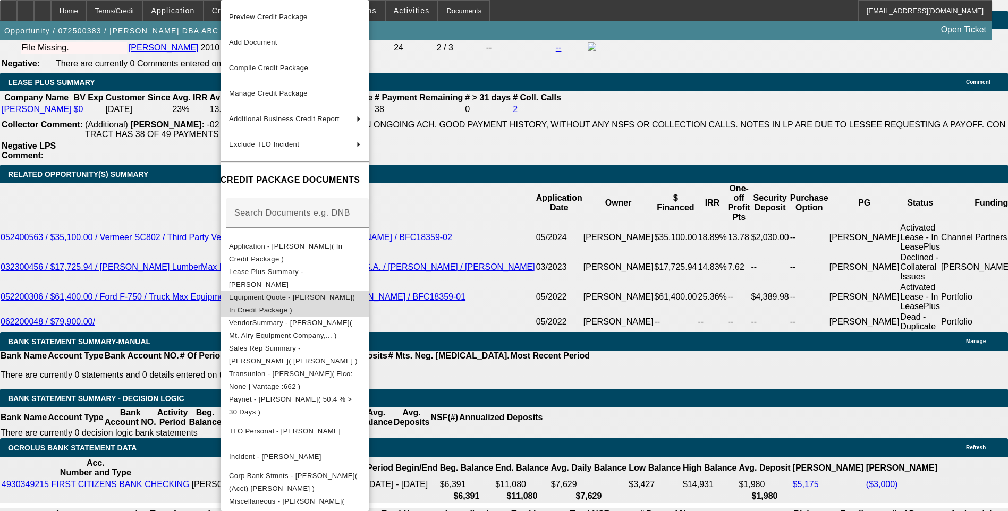
click at [314, 301] on span "Equipment Quote - Ralph Donald Adkins Jr( In Credit Package )" at bounding box center [292, 303] width 126 height 21
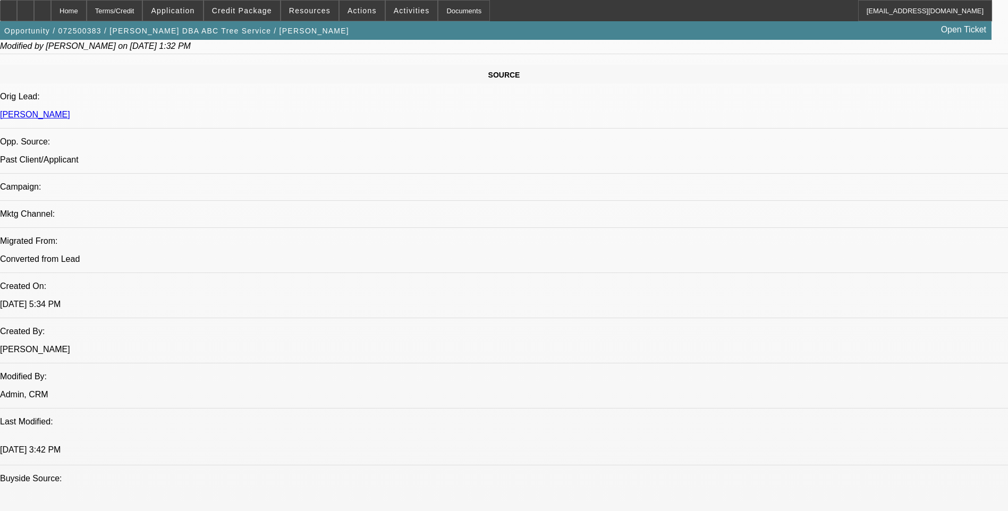
scroll to position [584, 0]
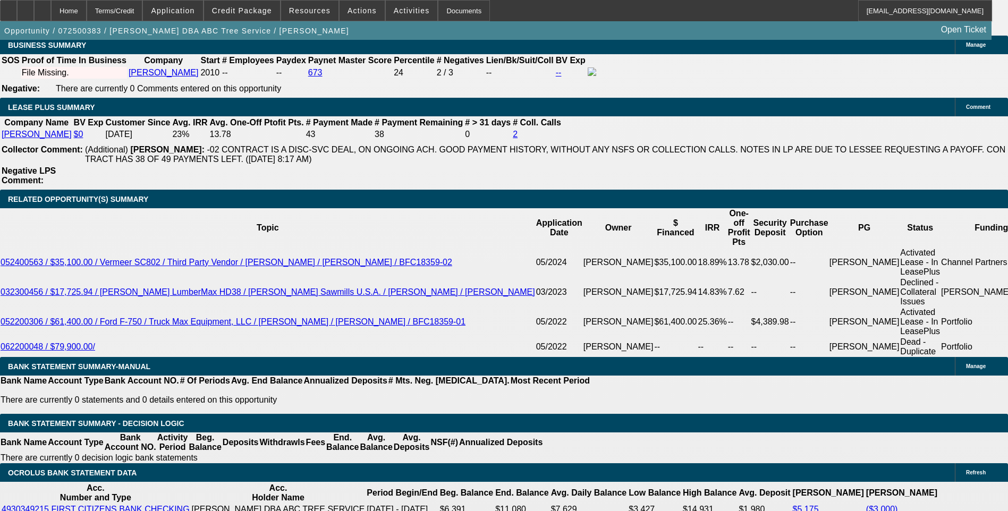
scroll to position [1753, 0]
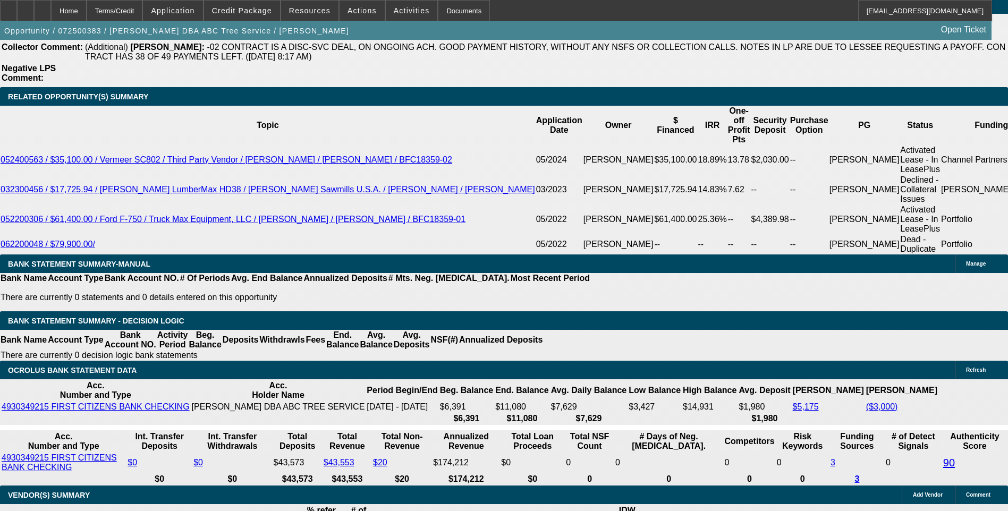
scroll to position [1806, 0]
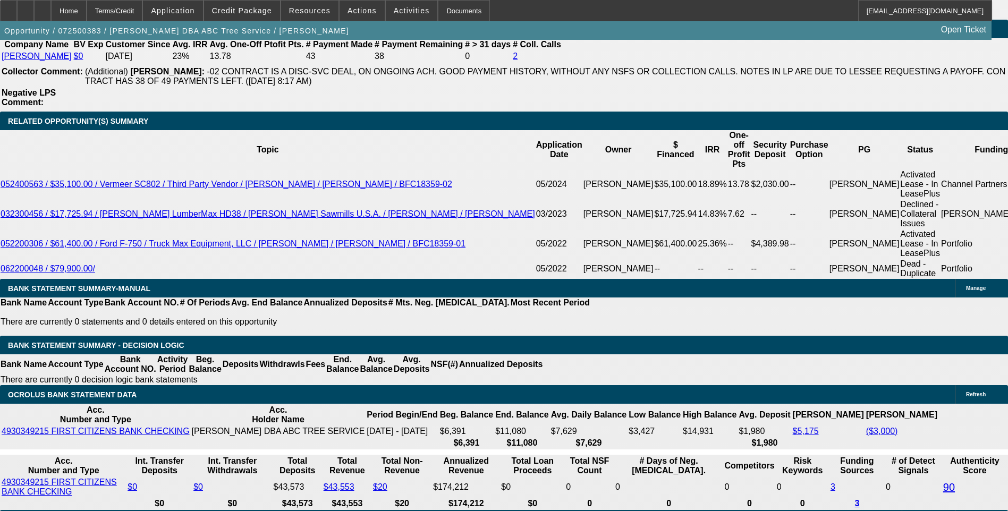
scroll to position [390, 0]
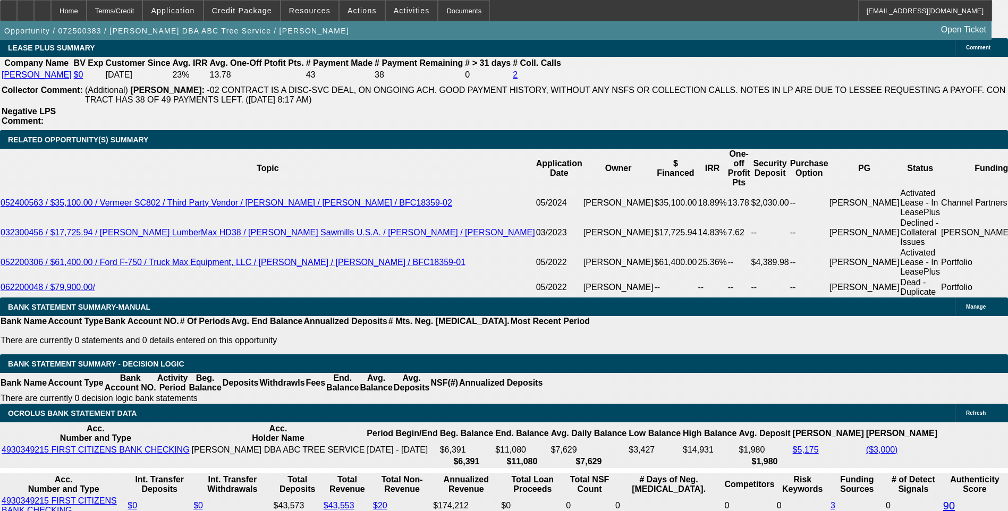
scroll to position [1806, 0]
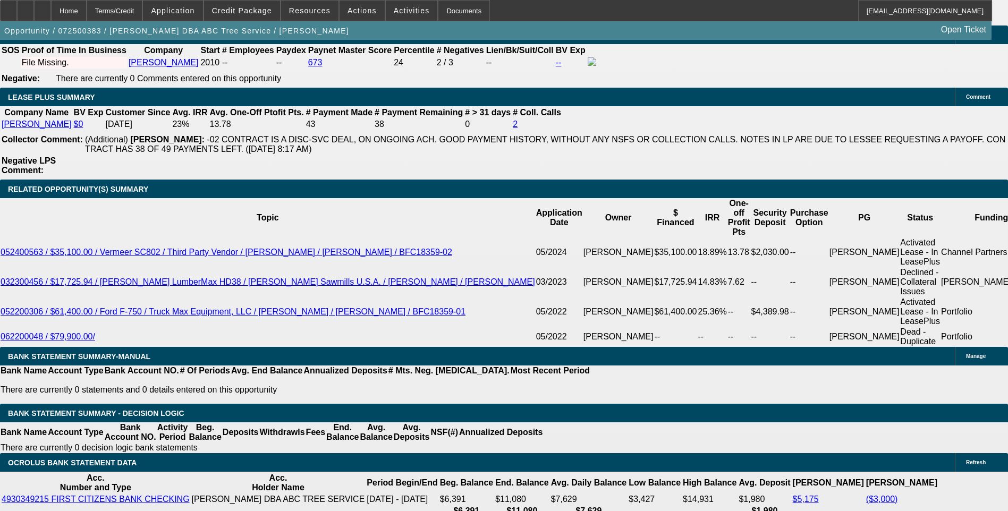
scroll to position [1753, 0]
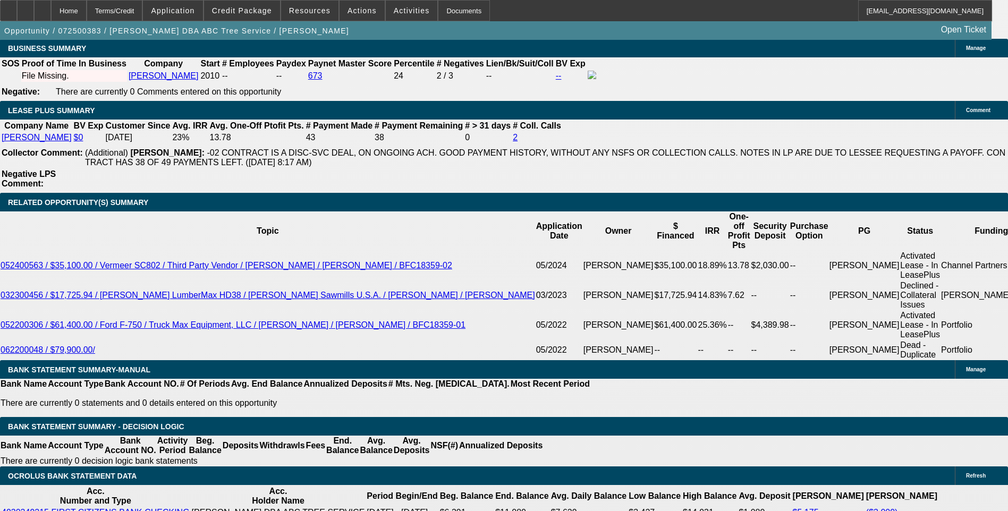
scroll to position [1647, 0]
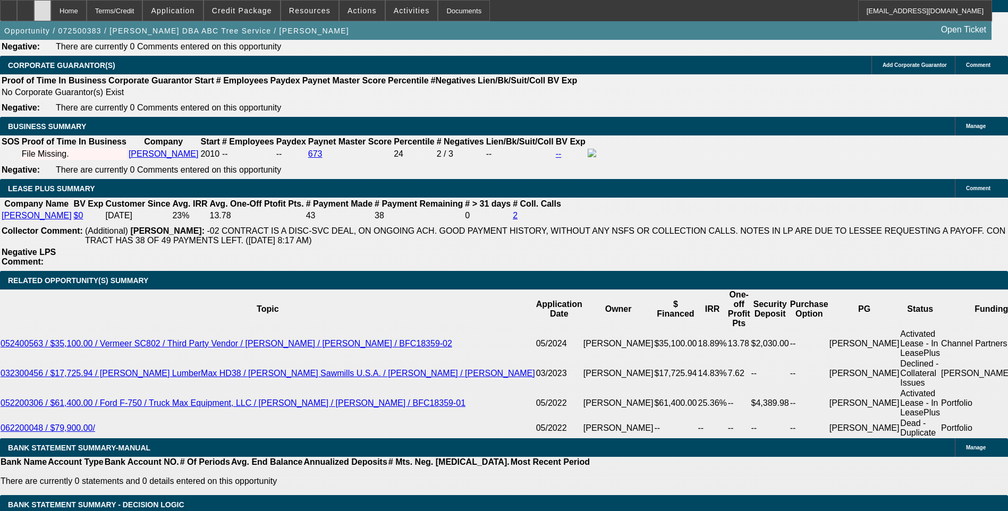
click at [42, 7] on icon at bounding box center [42, 7] width 0 height 0
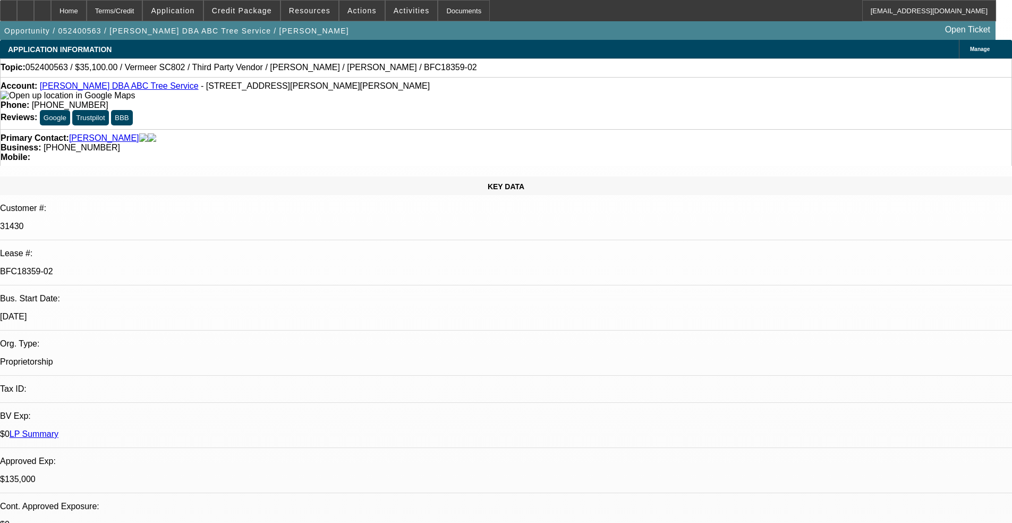
select select "0.1"
select select "2"
select select "0"
select select "0.1"
select select "2"
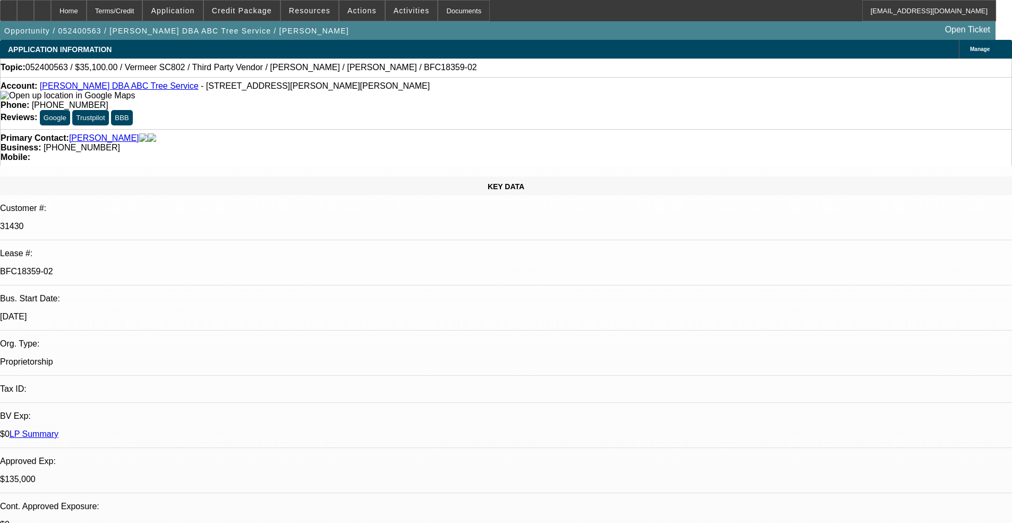
select select "0"
select select "0.1"
select select "2"
select select "0"
select select "0.1"
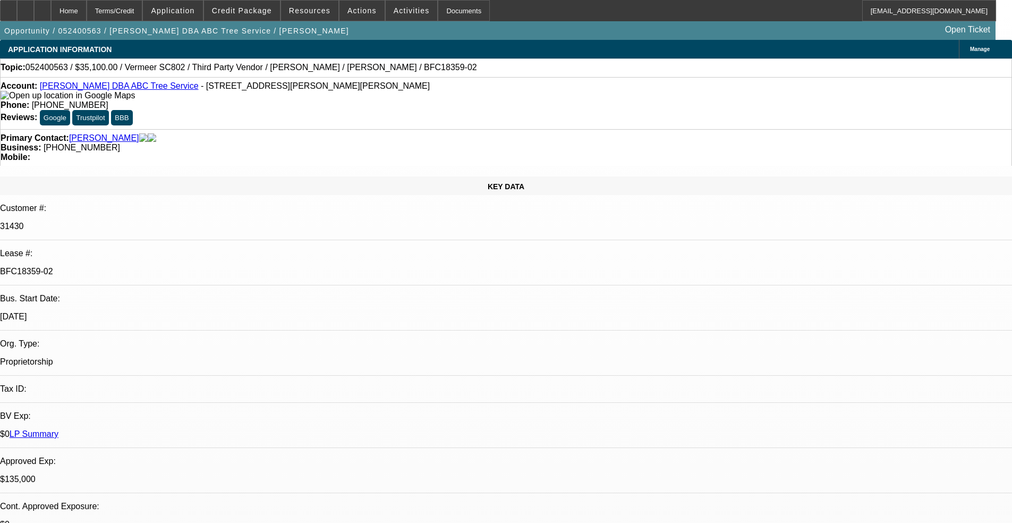
select select "2"
select select "0"
select select "1"
select select "2"
select select "6"
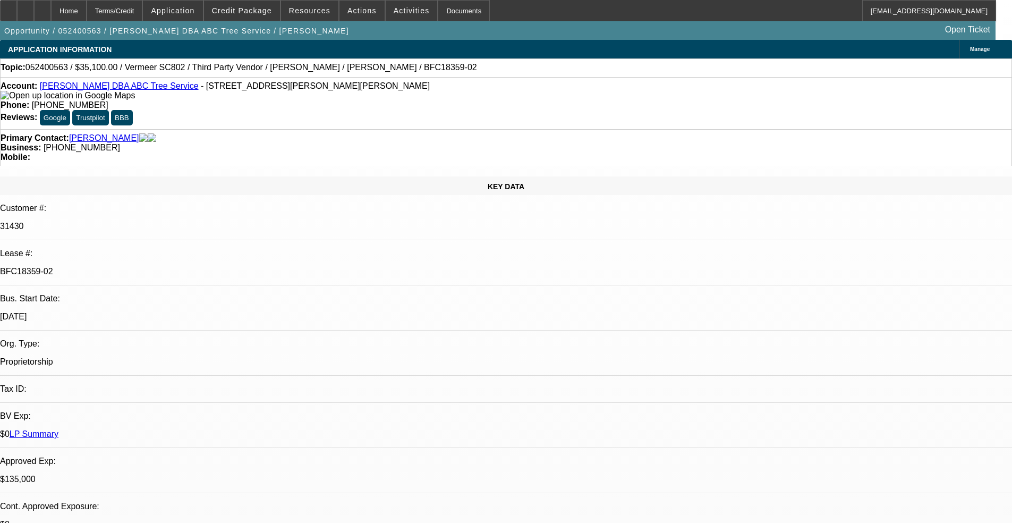
select select "1"
select select "2"
select select "6"
select select "1"
select select "2"
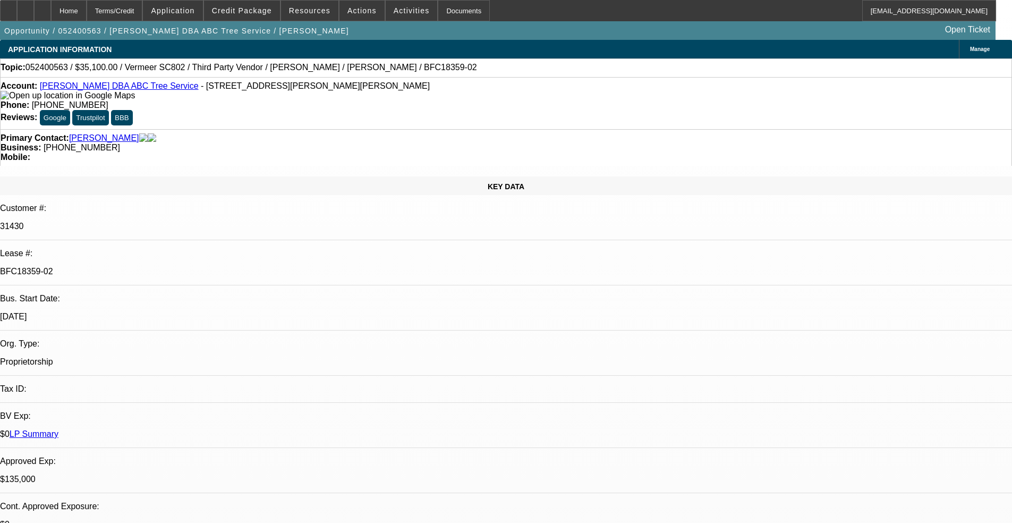
select select "6"
select select "1"
select select "2"
select select "6"
click at [143, 15] on div "Terms/Credit" at bounding box center [115, 10] width 56 height 21
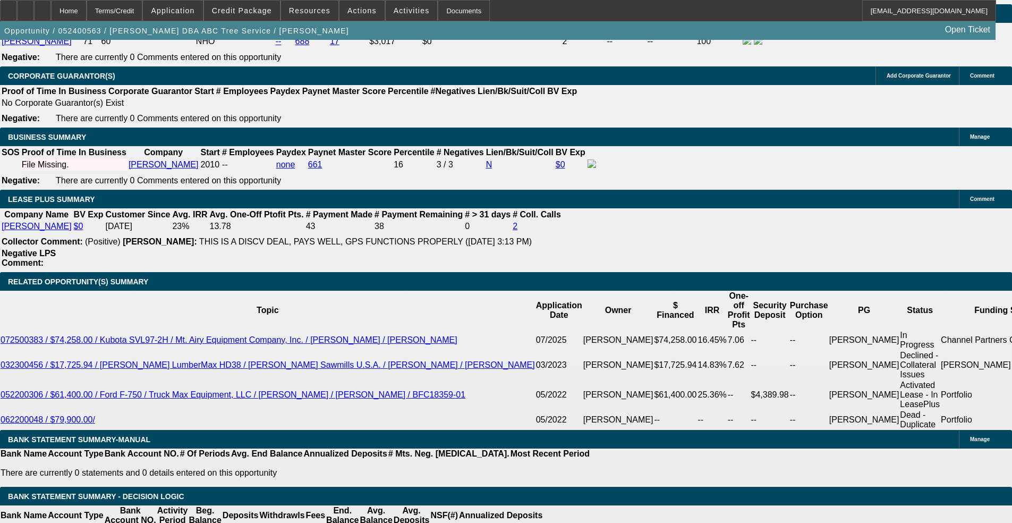
scroll to position [1734, 0]
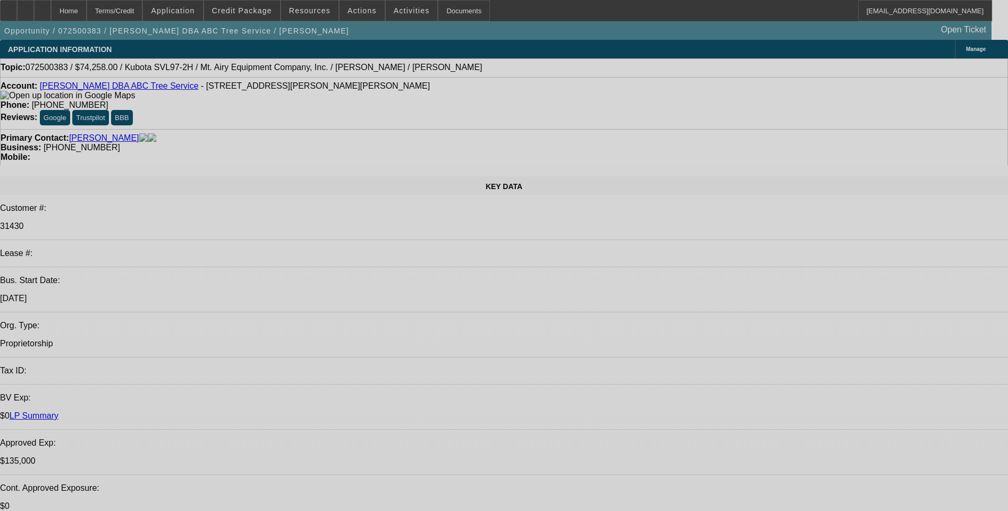
select select "0"
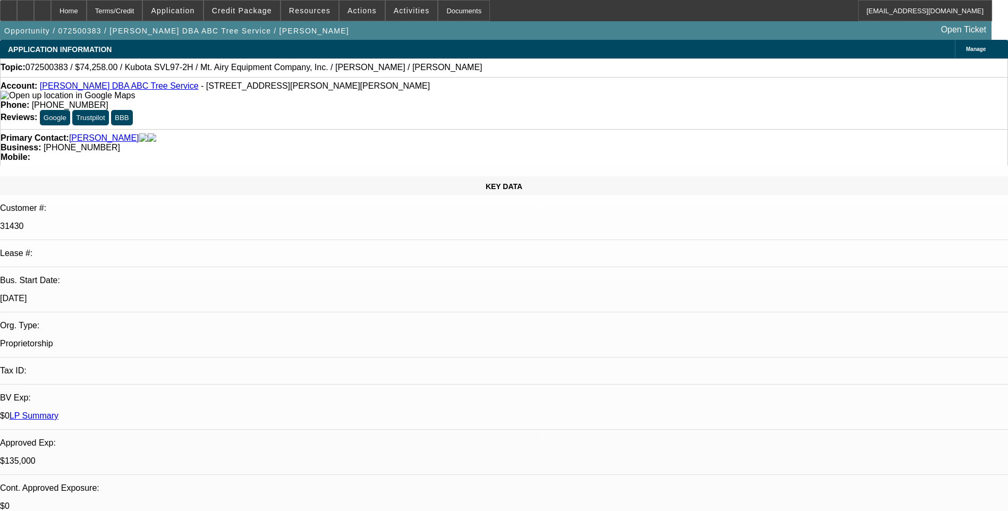
select select "0"
select select "2"
select select "0"
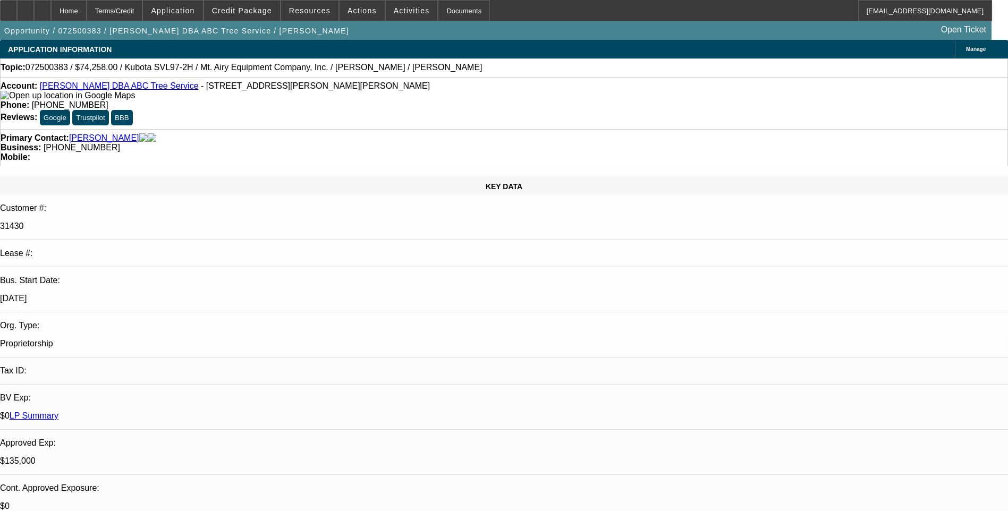
select select "0"
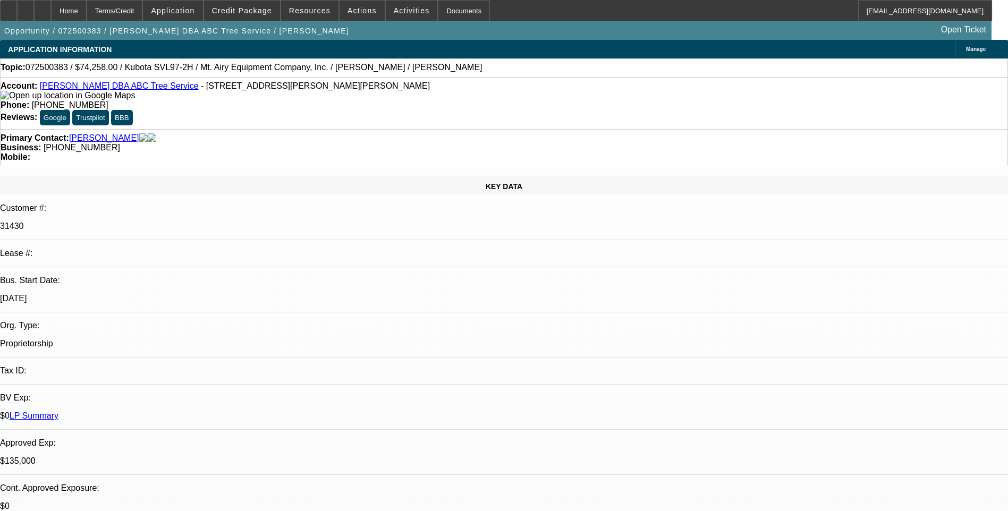
select select "0"
select select "1"
select select "6"
select select "1"
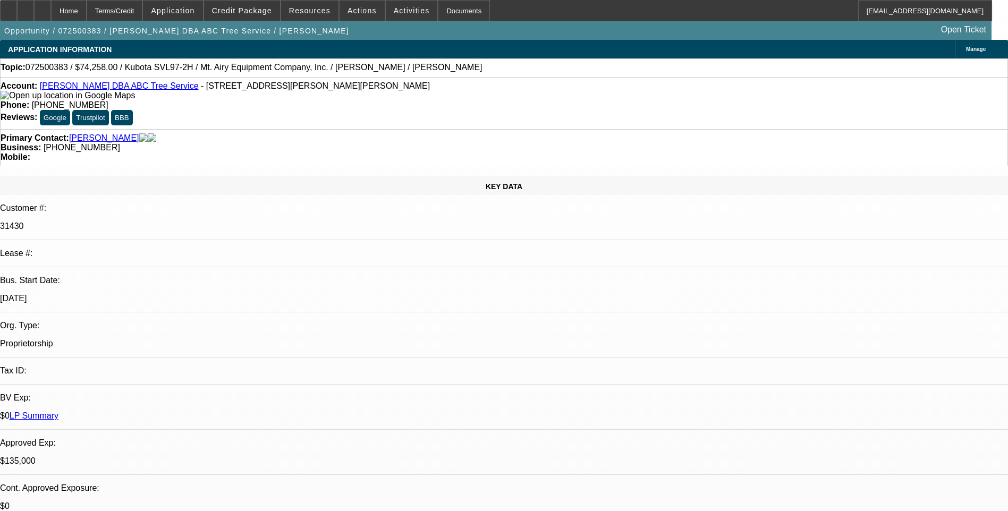
select select "2"
select select "6"
select select "1"
select select "6"
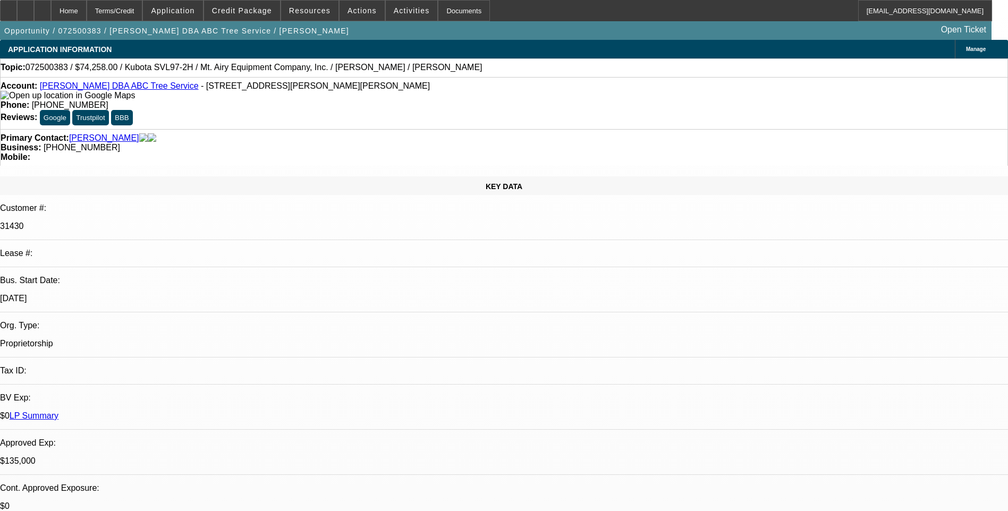
select select "1"
select select "6"
click at [143, 14] on div "Terms/Credit" at bounding box center [115, 10] width 56 height 21
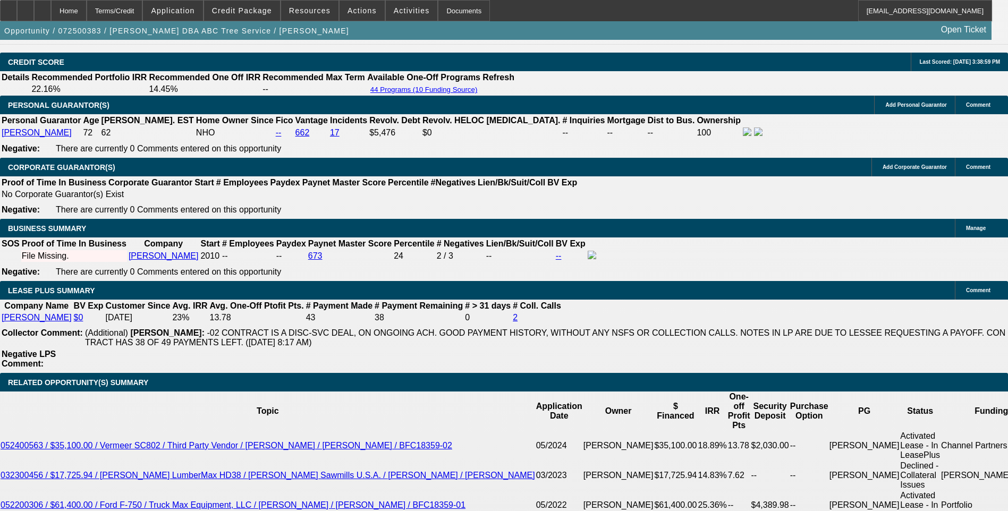
scroll to position [1541, 0]
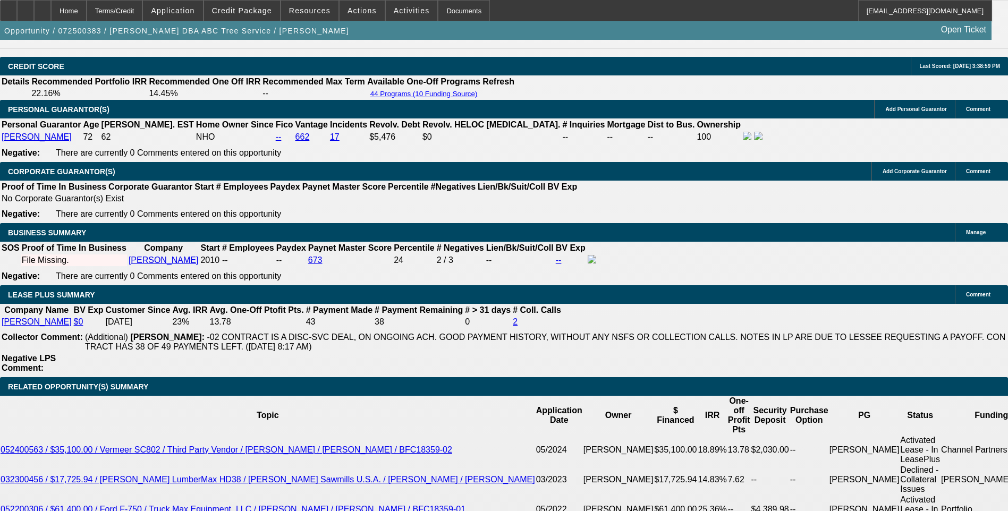
select select "0"
select select "6"
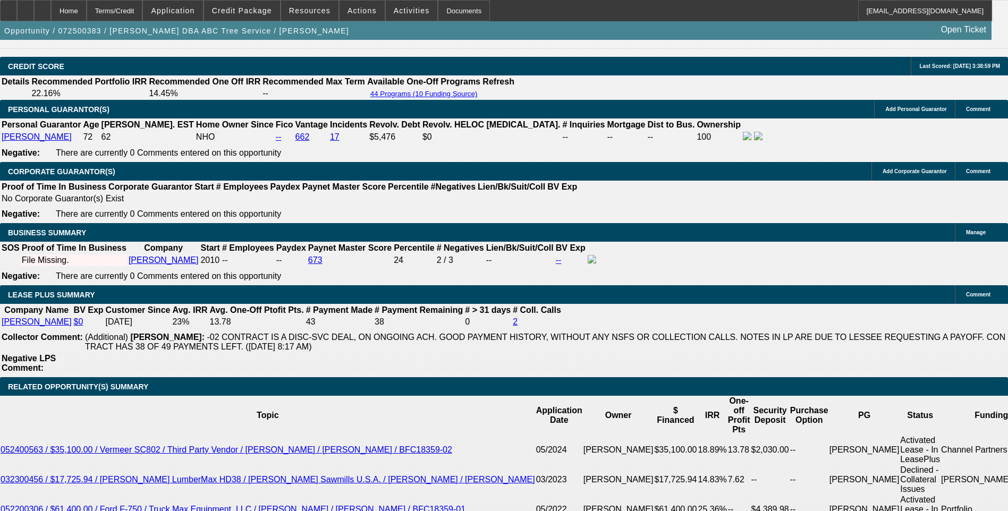
select select "0"
select select "6"
select select "0"
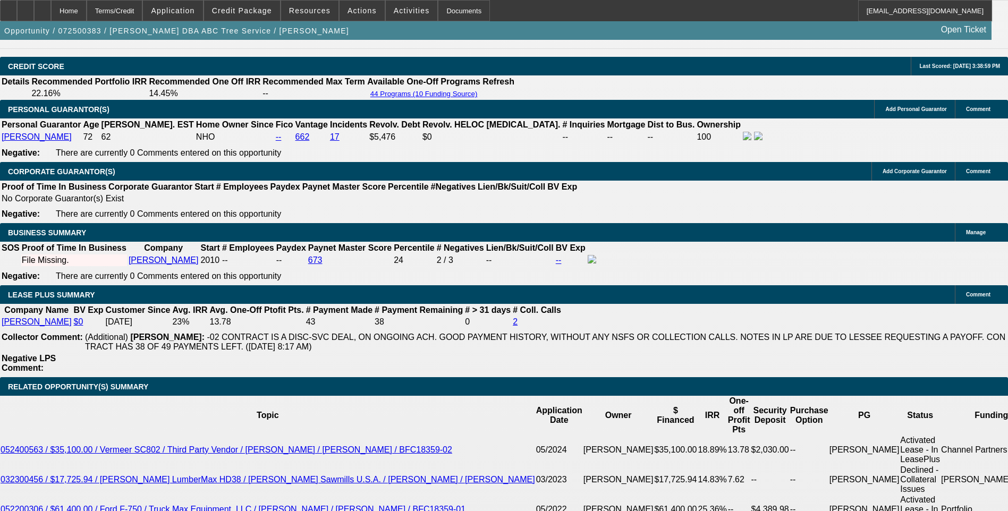
select select "0"
select select "6"
select select "0"
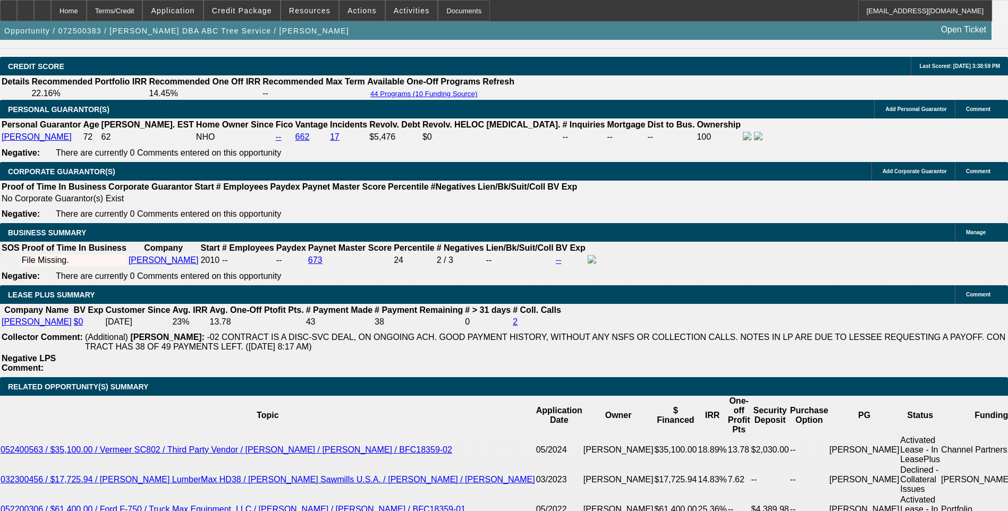
select select "0"
select select "6"
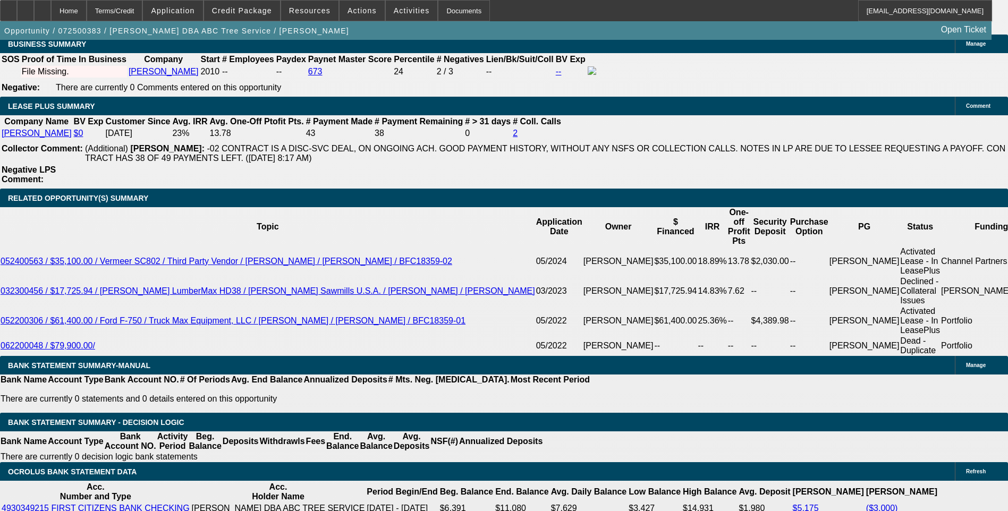
scroll to position [1753, 0]
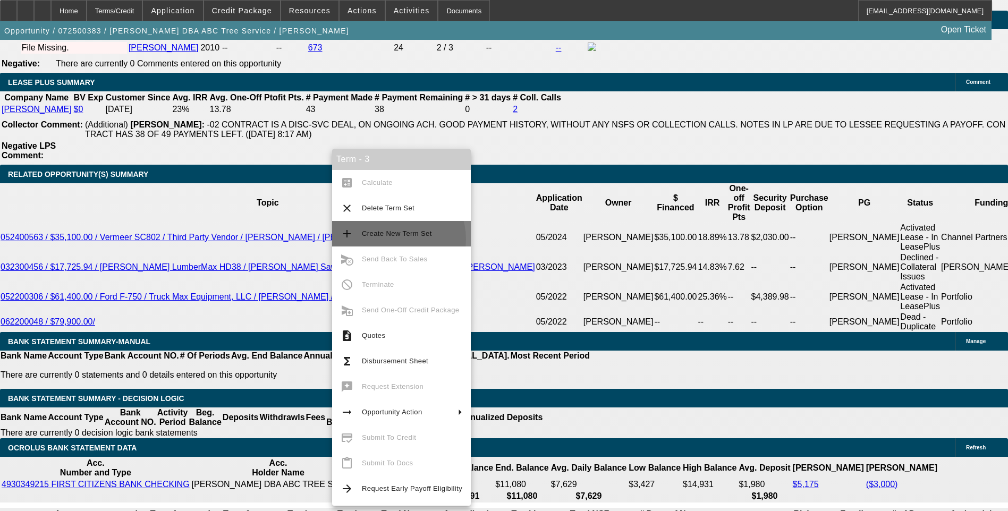
click at [393, 239] on span "Create New Term Set" at bounding box center [412, 233] width 100 height 13
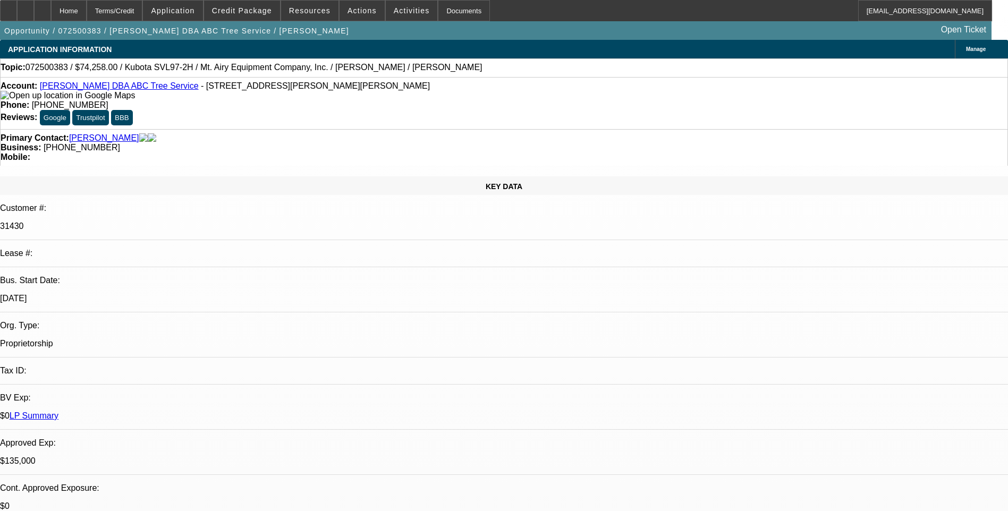
select select "0"
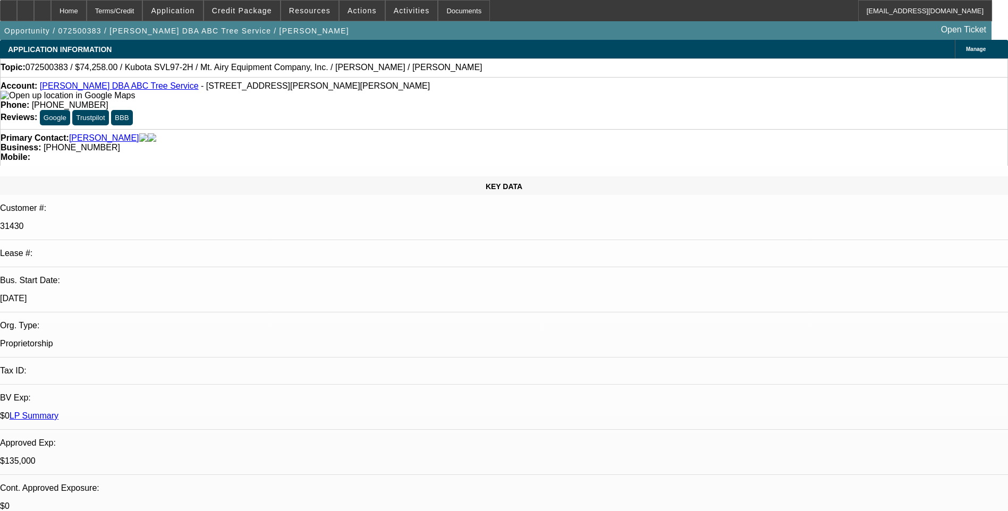
select select "0"
select select "2"
select select "0"
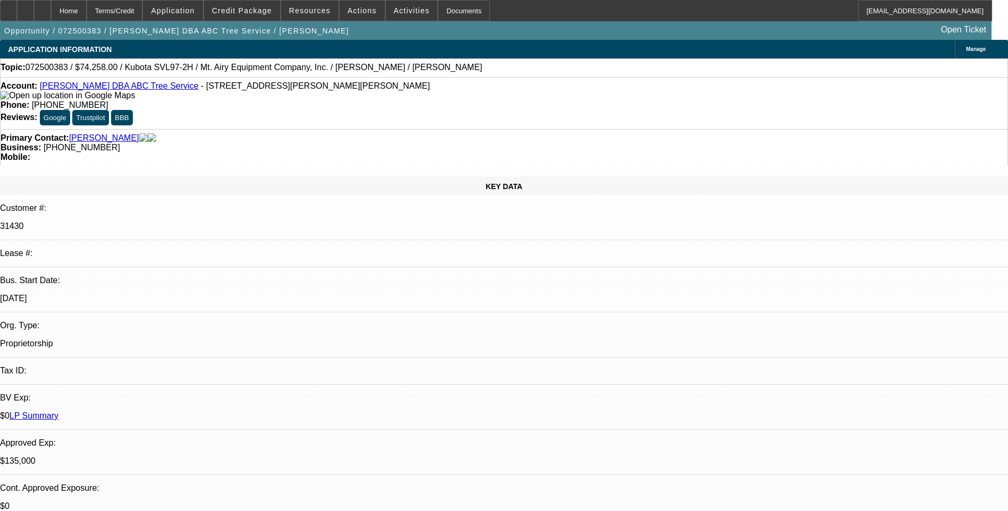
select select "0"
select select "1"
select select "6"
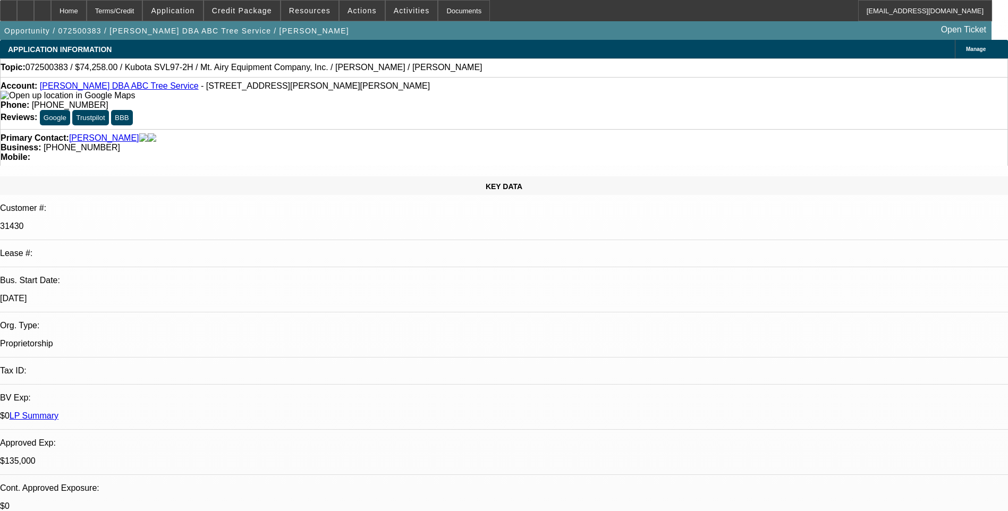
select select "1"
select select "6"
select select "1"
select select "2"
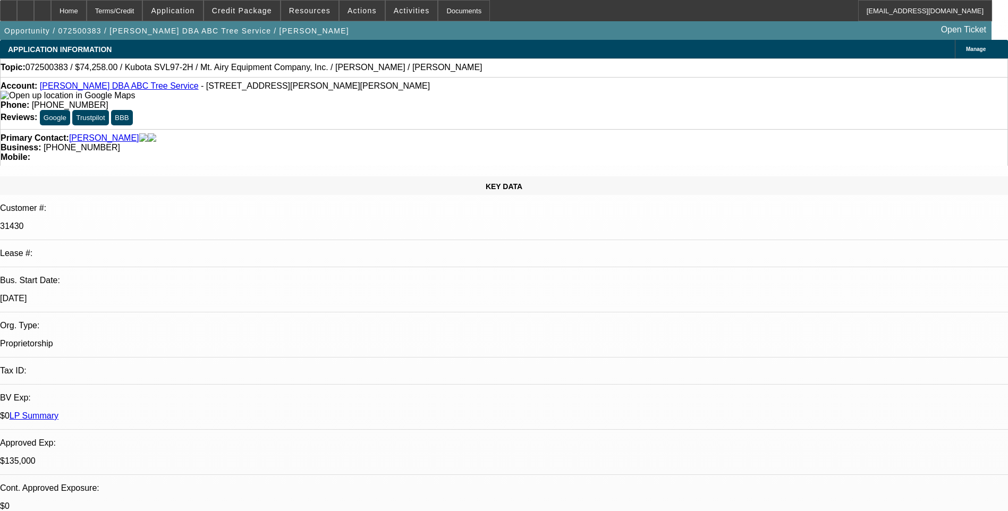
select select "6"
select select "1"
select select "6"
click at [143, 13] on div "Terms/Credit" at bounding box center [115, 10] width 56 height 21
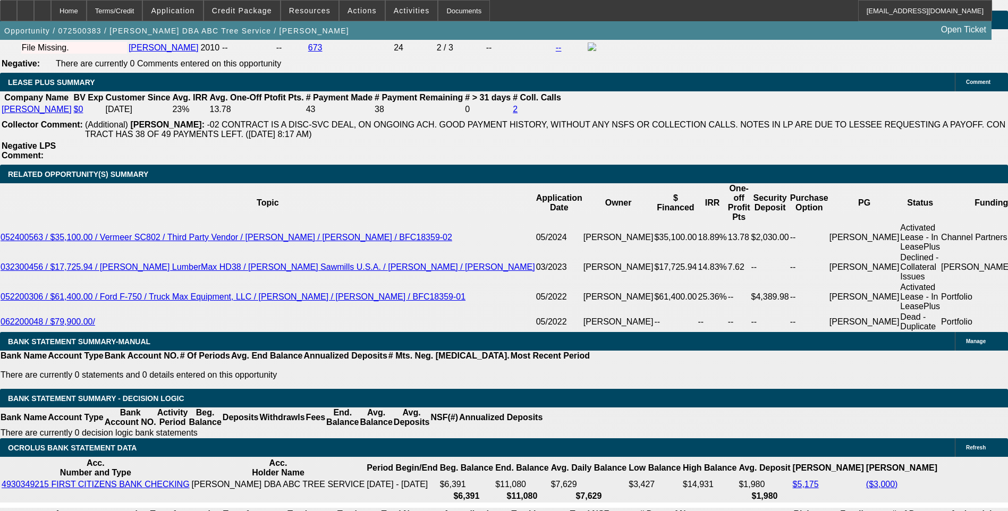
scroll to position [1700, 0]
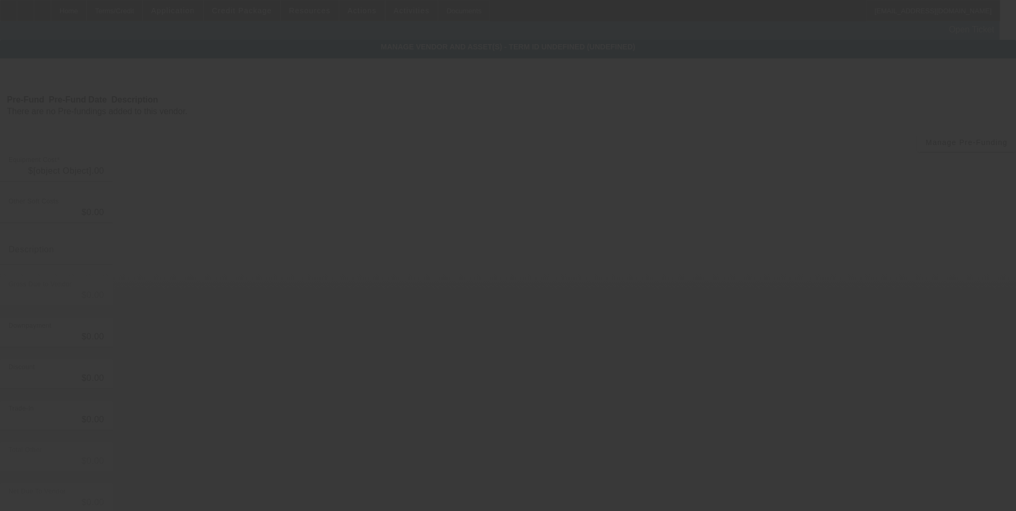
type input "$154,400.00"
type input "$10,108.00"
type input "$164,508.00"
type input "$10,000.00"
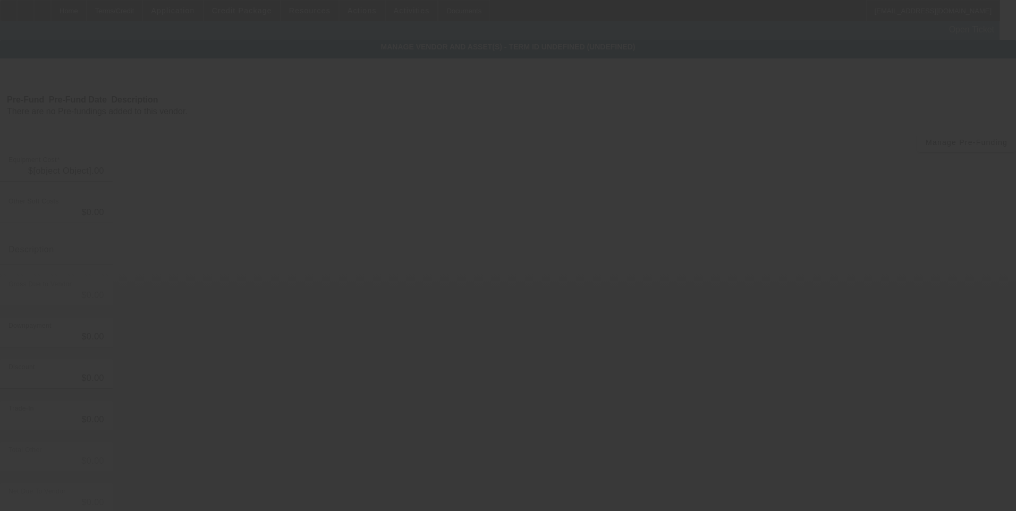
type input "$154,508.00"
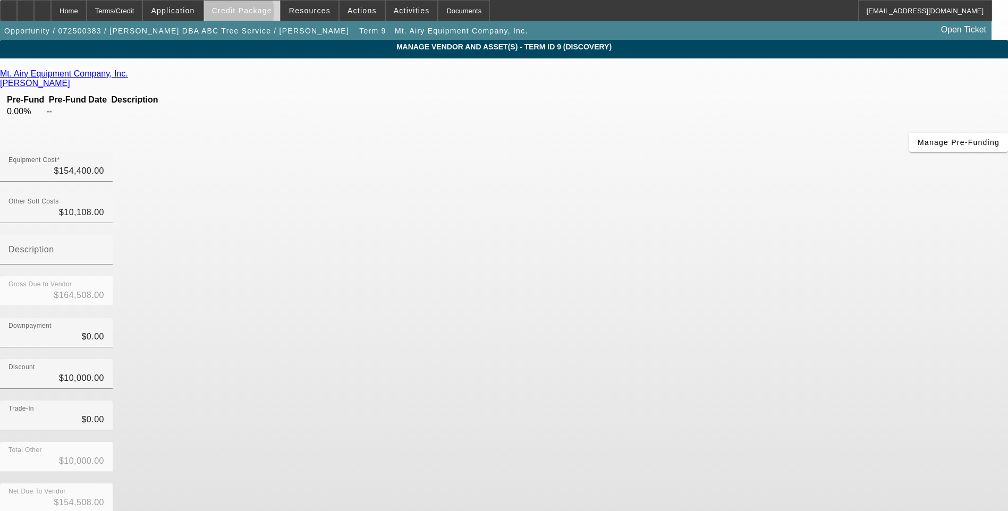
click at [255, 14] on span "Credit Package" at bounding box center [242, 10] width 60 height 8
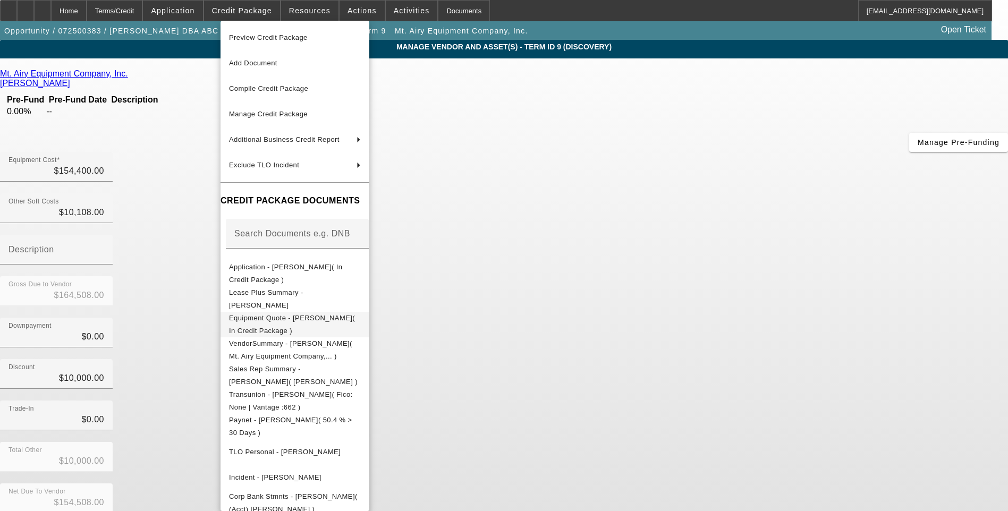
click at [282, 320] on span "Equipment Quote - Ralph Donald Adkins Jr( In Credit Package )" at bounding box center [292, 324] width 126 height 21
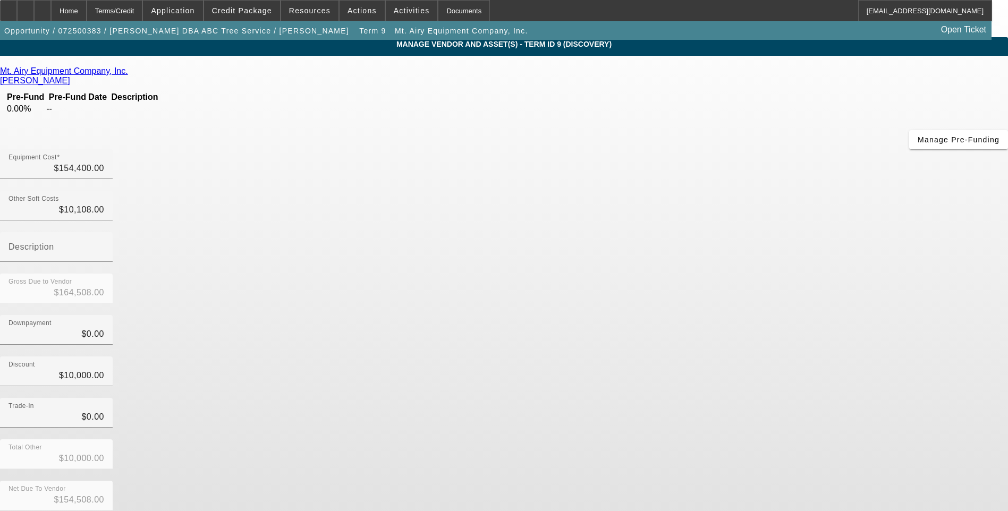
scroll to position [3, 0]
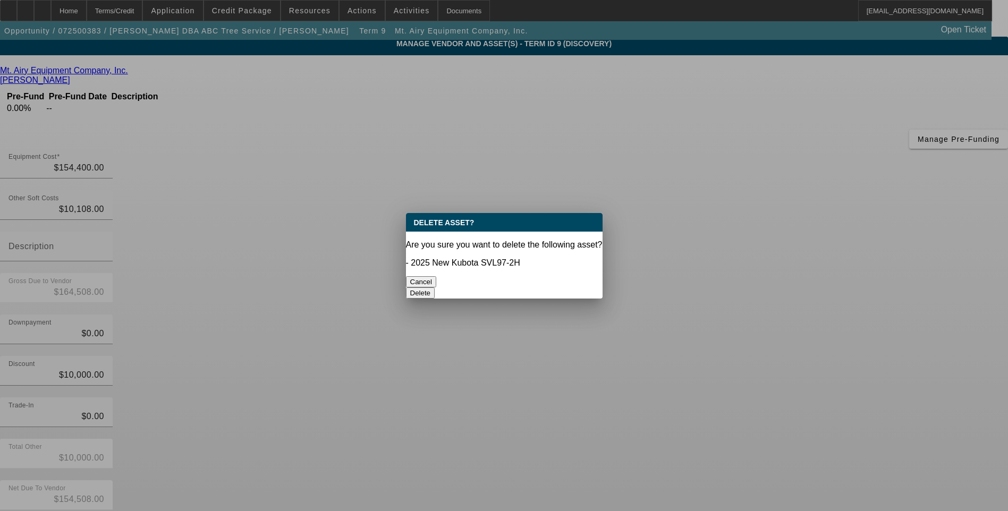
click at [435, 287] on button "Delete" at bounding box center [420, 292] width 29 height 11
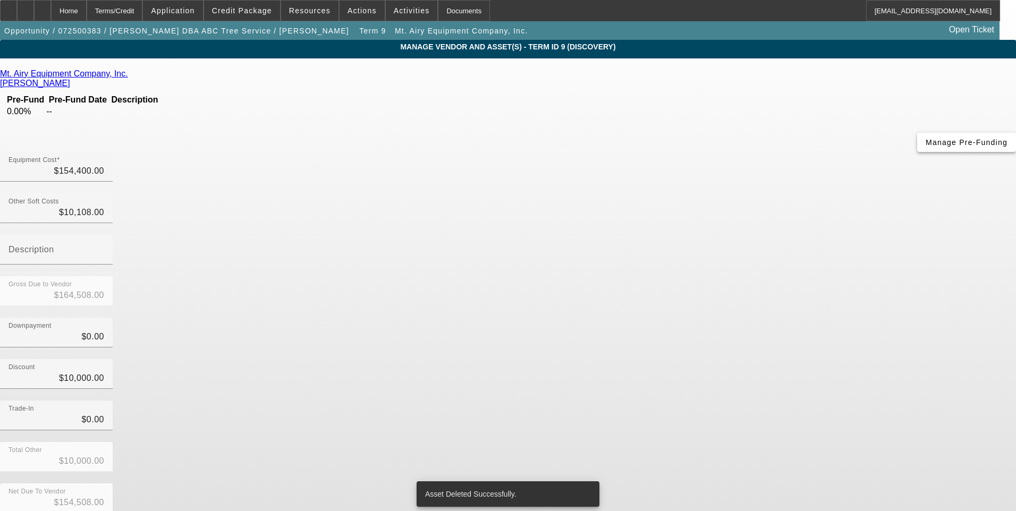
click at [925, 147] on span "Manage Pre-Funding" at bounding box center [966, 142] width 82 height 8
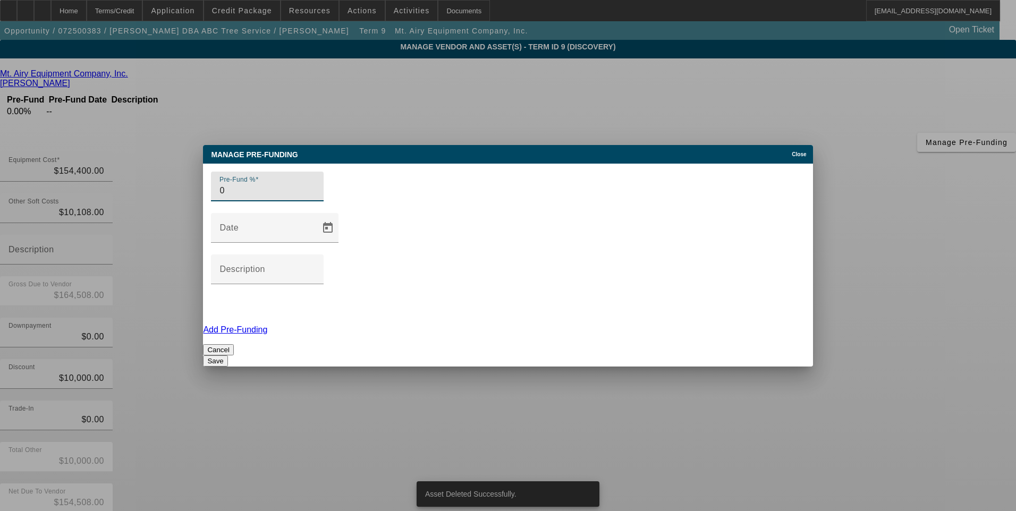
click at [235, 197] on input "0" at bounding box center [267, 190] width 96 height 13
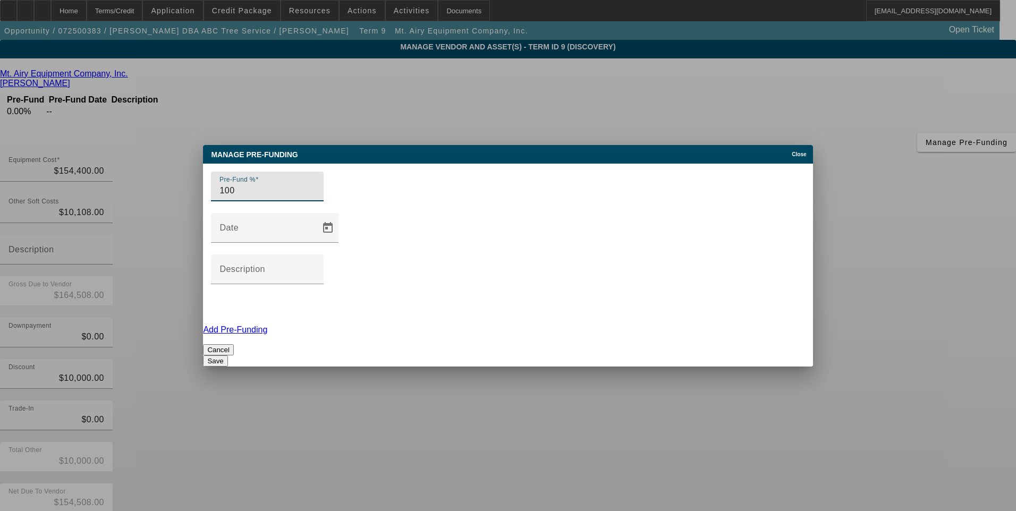
type input "100"
click at [281, 344] on div "Cancel Save" at bounding box center [507, 355] width 609 height 22
click at [227, 355] on button "Save" at bounding box center [215, 360] width 24 height 11
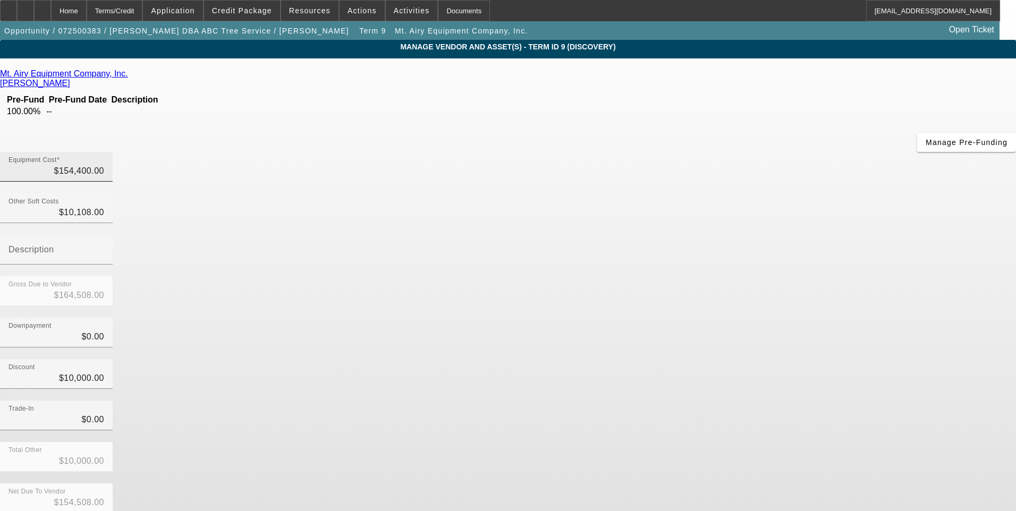
type input "154400"
click at [104, 165] on input "154400" at bounding box center [56, 171] width 96 height 13
type input "$10,108.00"
type input "$108.00"
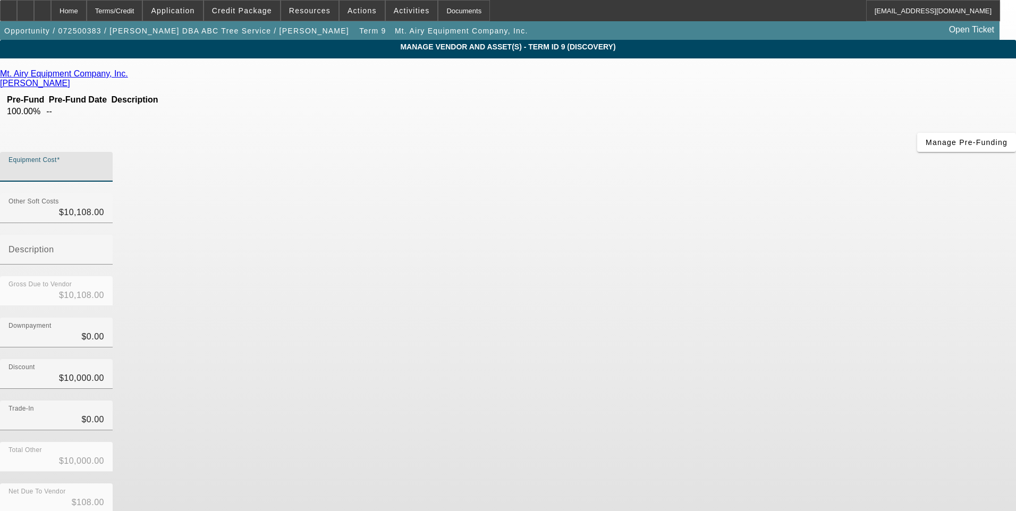
type input "7"
type input "$10,115.00"
type input "$115.00"
type input "79"
type input "$10,187.00"
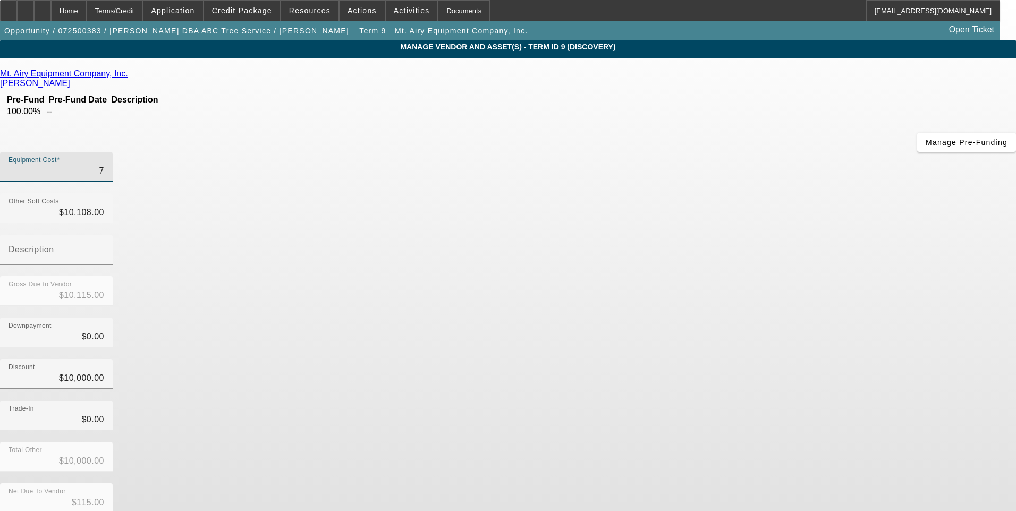
type input "$187.00"
type input "795"
type input "$10,903.00"
type input "$903.00"
type input "7950"
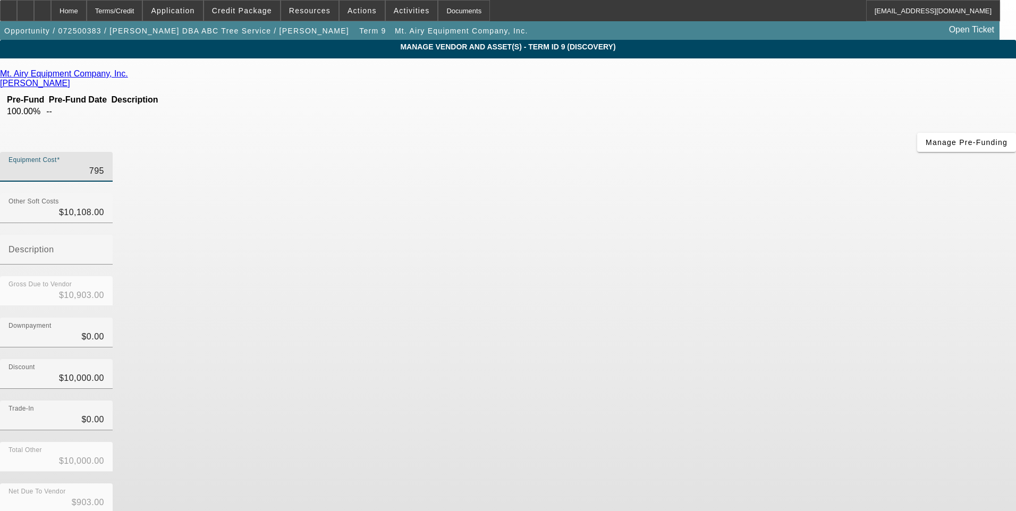
type input "$18,058.00"
type input "$8,058.00"
type input "79500"
type input "$89,608.00"
type input "$79,608.00"
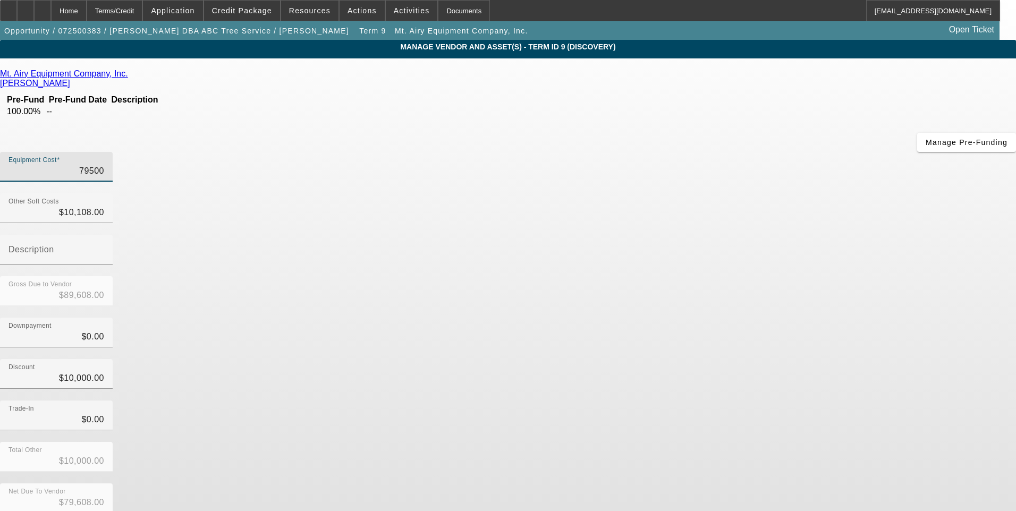
type input "$79,500.00"
click at [760, 318] on div "Downpayment $0.00" at bounding box center [508, 338] width 1016 height 41
type input "10000"
click at [104, 372] on input "10000" at bounding box center [56, 378] width 96 height 13
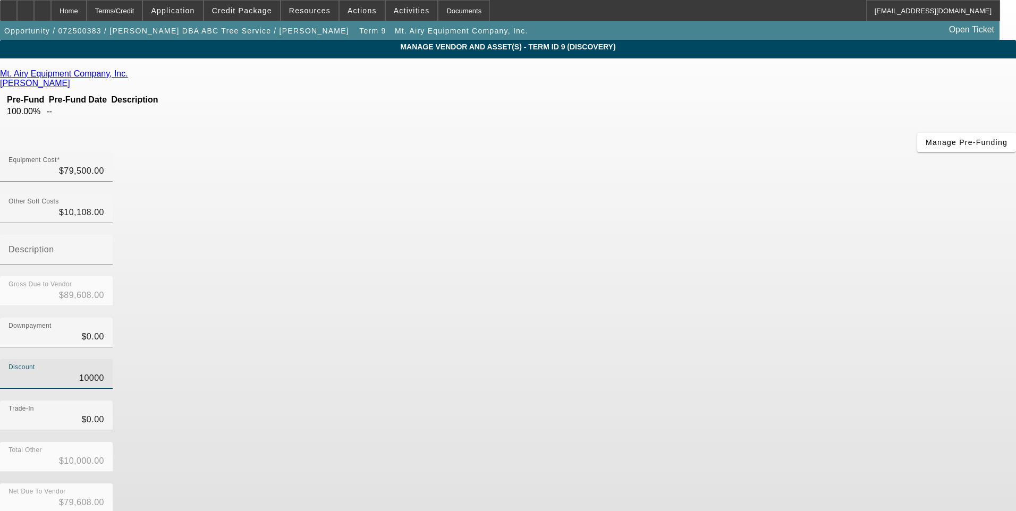
type input "$0.00"
type input "$89,608.00"
type input "4"
type input "$4.00"
type input "$89,604.00"
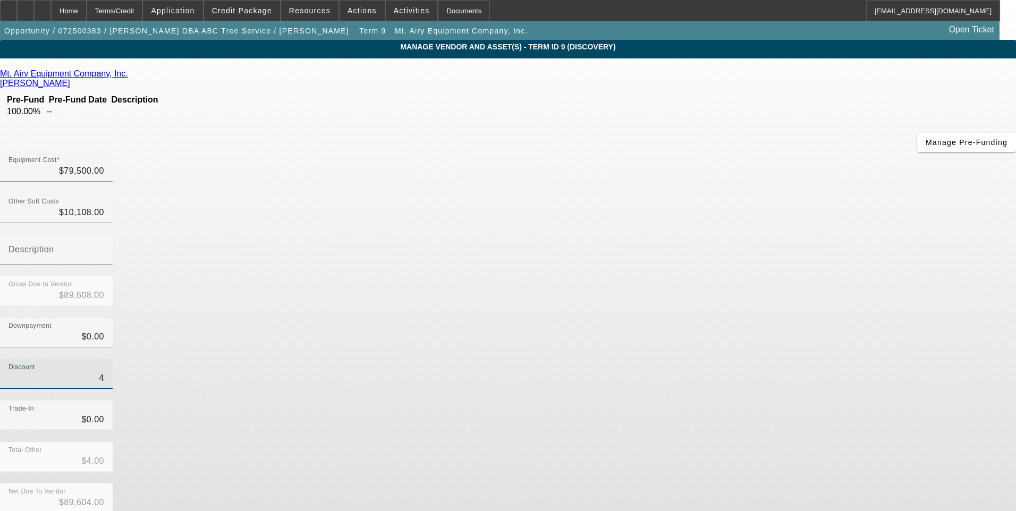
type input "45"
type input "$45.00"
type input "$89,563.00"
type input "450"
type input "$450.00"
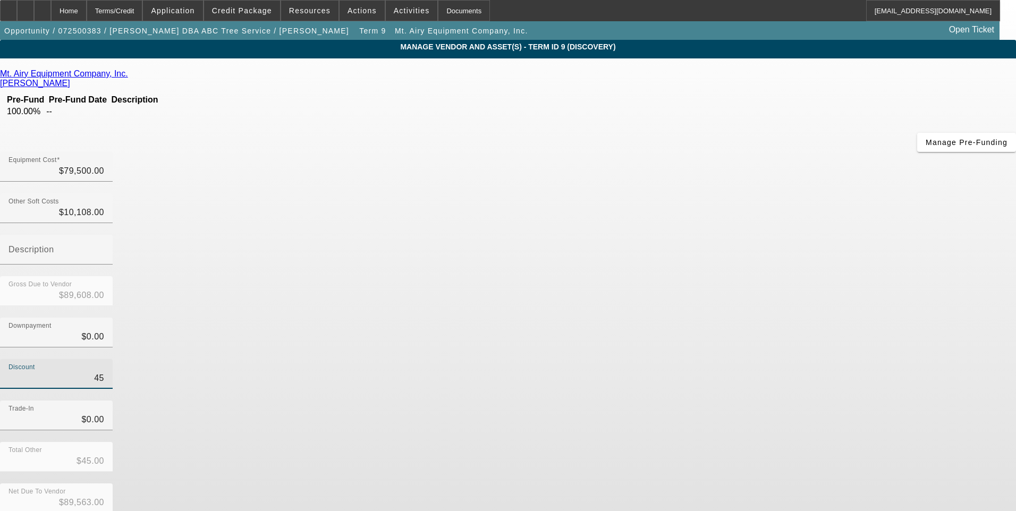
type input "$89,158.00"
type input "4500"
type input "$4,500.00"
type input "$85,108.00"
type input "$4,500.00"
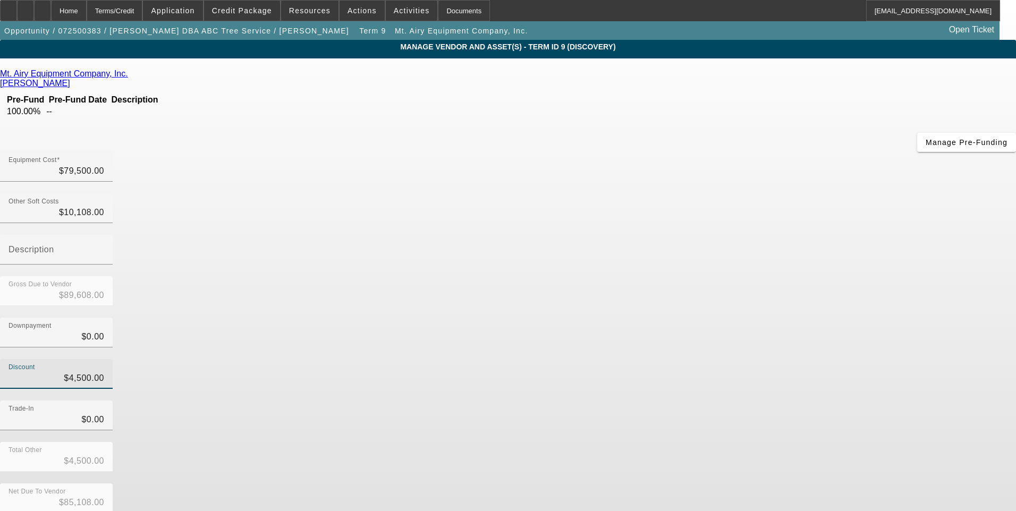
click at [707, 359] on div "Discount $4,500.00" at bounding box center [508, 379] width 1016 height 41
type input "10108"
click at [104, 206] on input "10108" at bounding box center [56, 212] width 96 height 13
type input "$79,500.00"
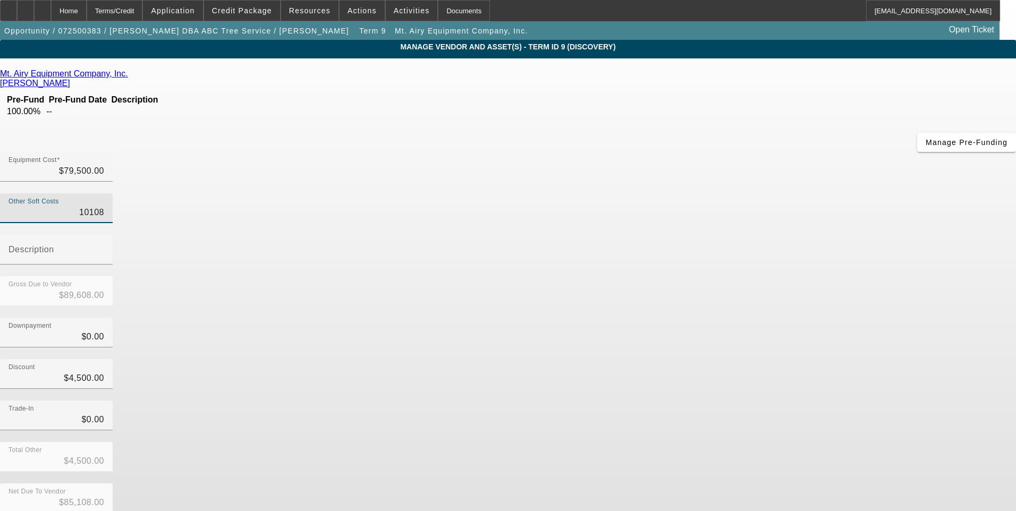
type input "$75,000.00"
click at [104, 206] on input "Other Soft Costs" at bounding box center [56, 212] width 96 height 13
type input "5"
type input "$79,505.00"
type input "$75,005.00"
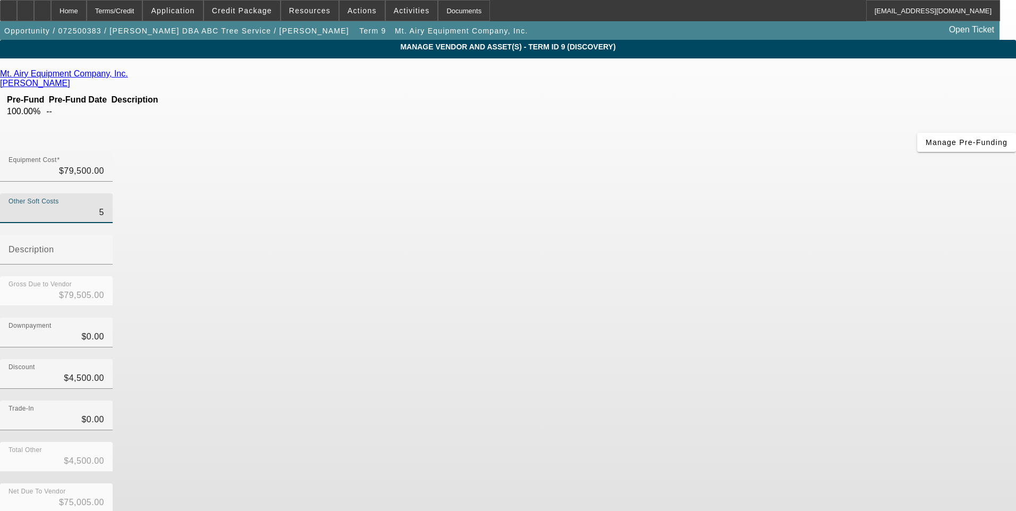
type input "52"
type input "$79,552.00"
type input "$75,052.00"
type input "525"
type input "$80,025.00"
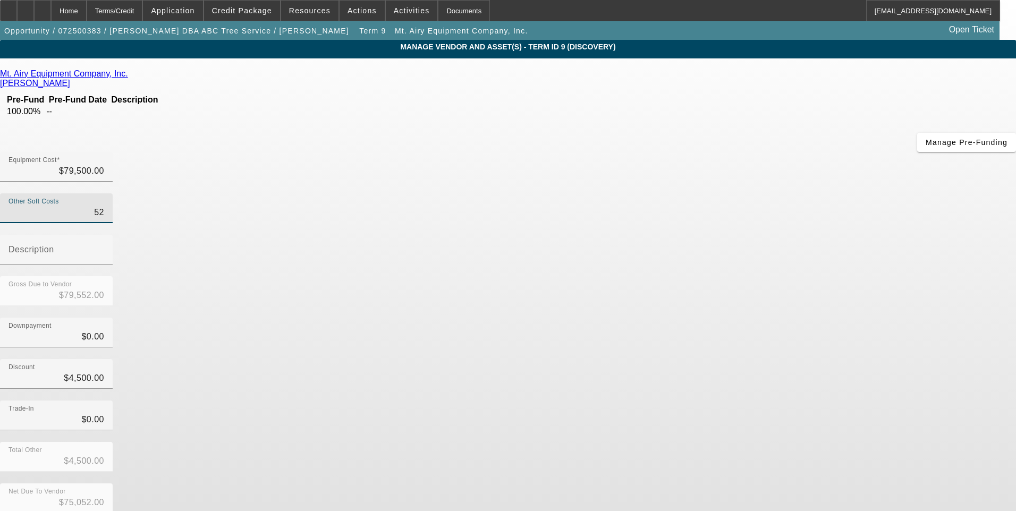
type input "$75,525.00"
type input "5250"
type input "$84,750.00"
type input "$80,250.00"
type input "$5,250.00"
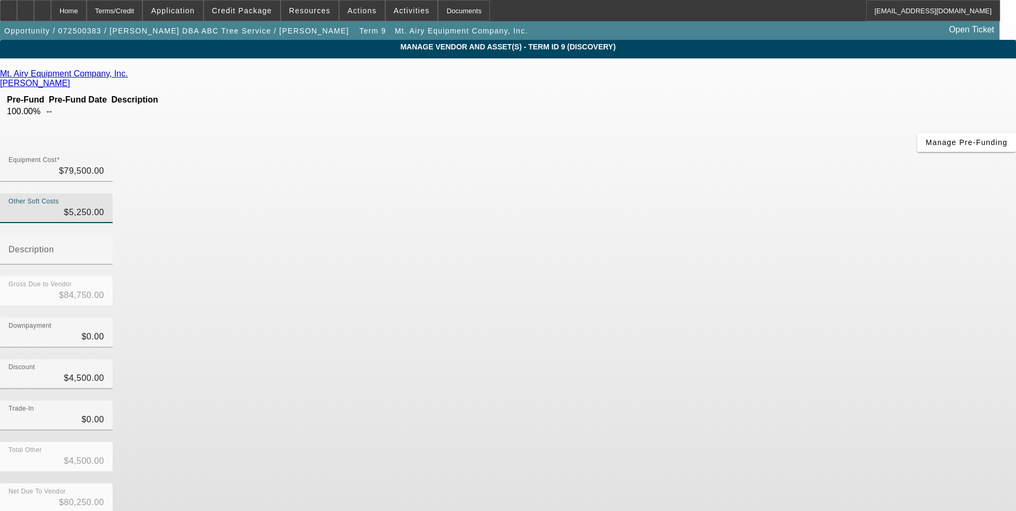
drag, startPoint x: 739, startPoint y: 257, endPoint x: 738, endPoint y: 240, distance: 17.0
click at [738, 359] on div "Discount $4,500.00" at bounding box center [508, 379] width 1016 height 41
click at [104, 248] on input "Description" at bounding box center [56, 254] width 96 height 13
type input "Tax"
click at [720, 318] on div "Downpayment $0.00" at bounding box center [508, 338] width 1016 height 41
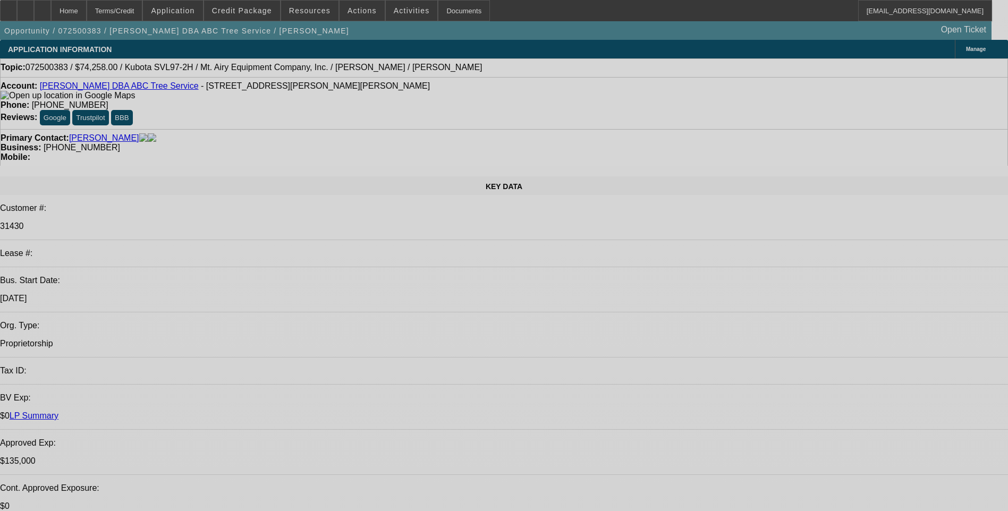
select select "0"
select select "6"
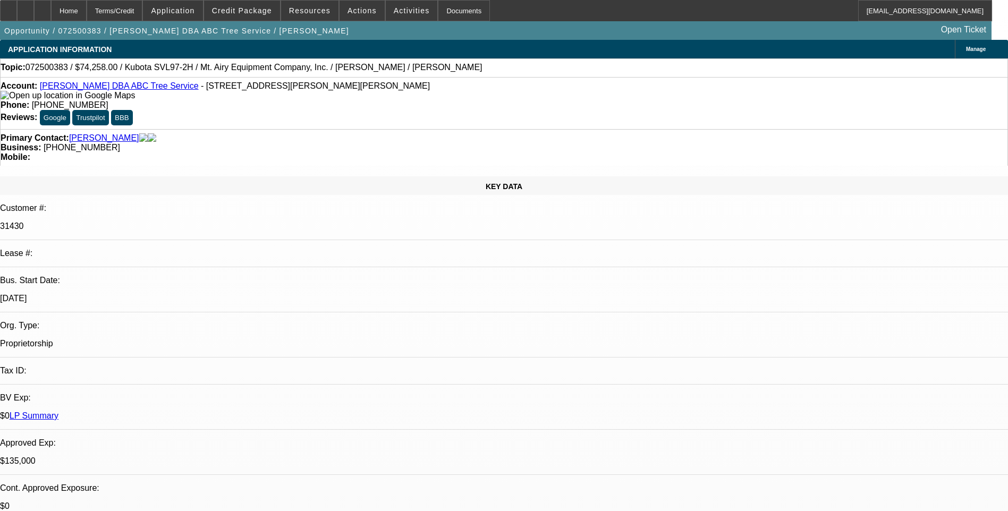
select select "0"
select select "6"
select select "0"
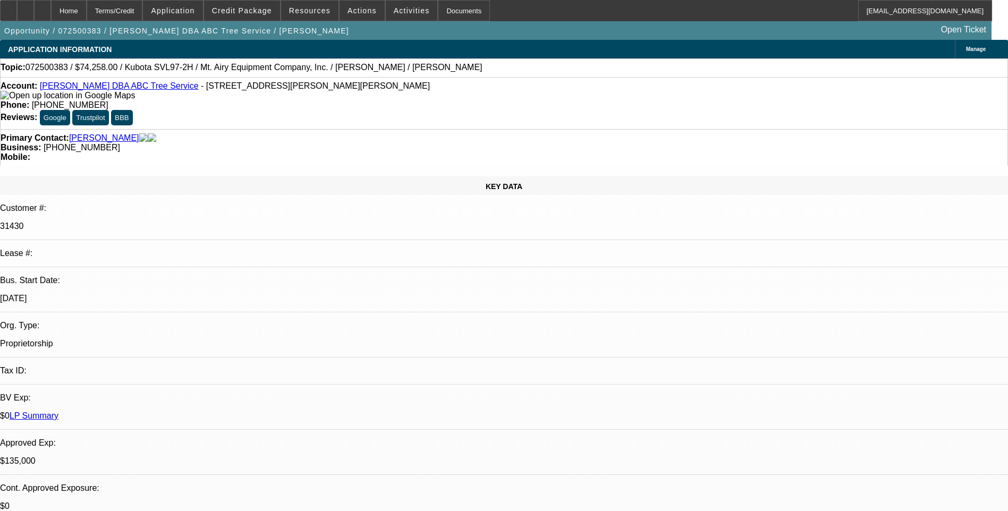
select select "2"
select select "0"
select select "6"
select select "0"
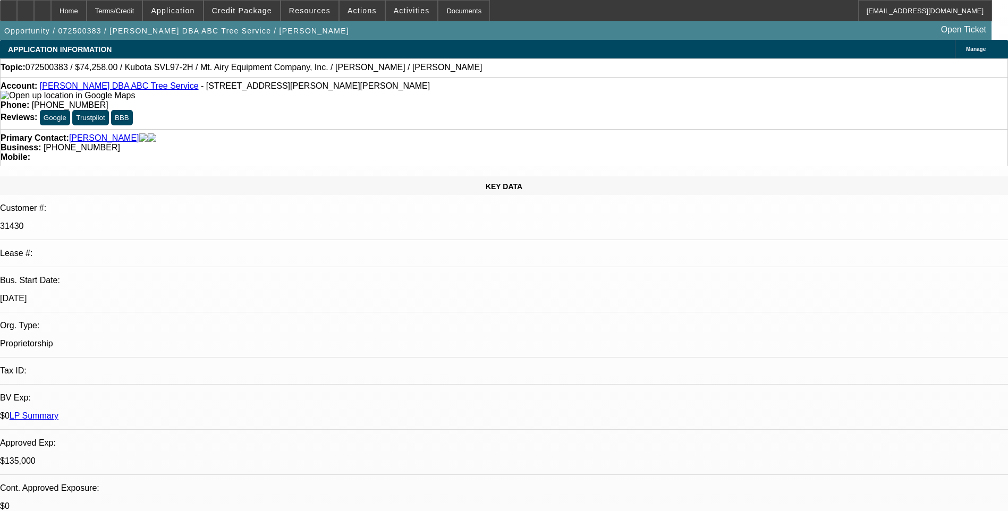
select select "0"
select select "6"
click at [139, 12] on div "Terms/Credit" at bounding box center [115, 10] width 56 height 21
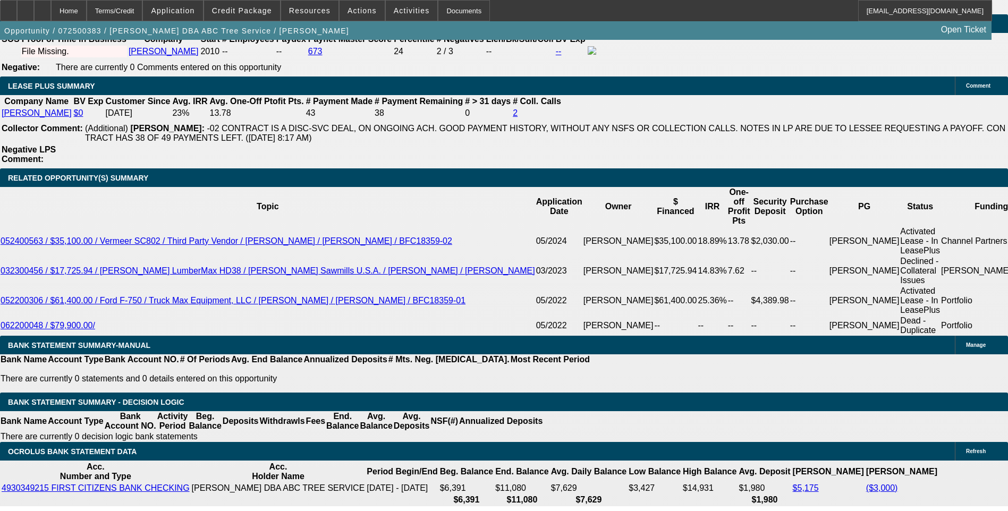
scroll to position [1753, 0]
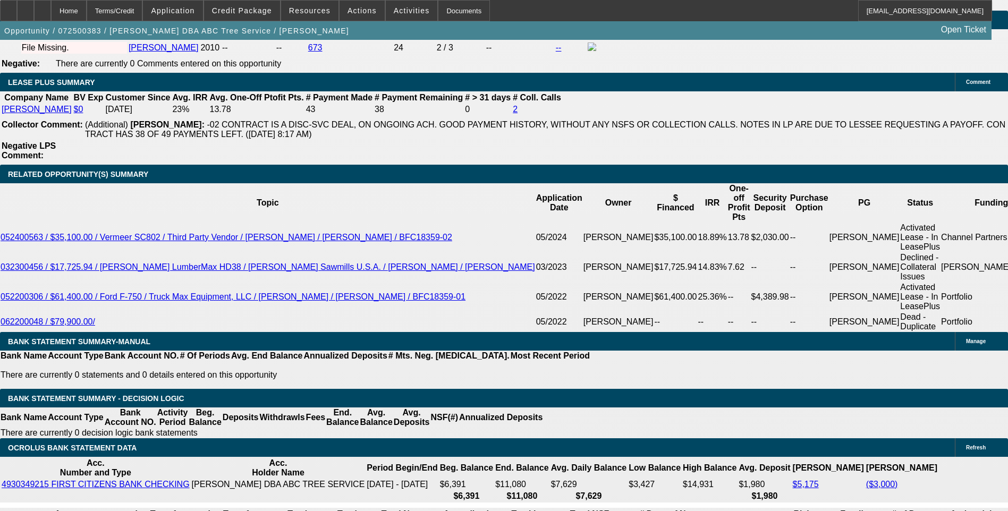
type input "7"
type input "UNKNOWN"
type input "$10,512.90"
type input "60"
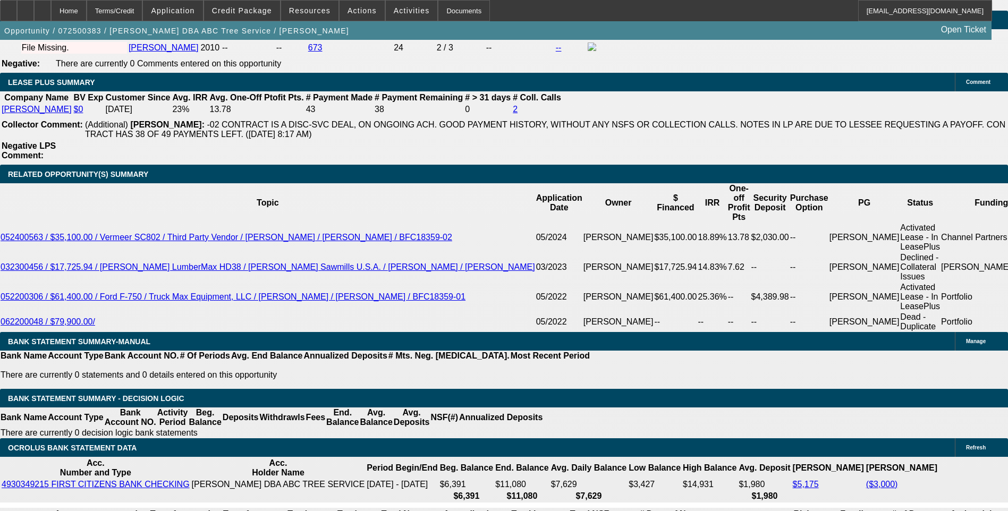
type input "$1.80"
type input "60"
type input "15"
type input "$1,200.84"
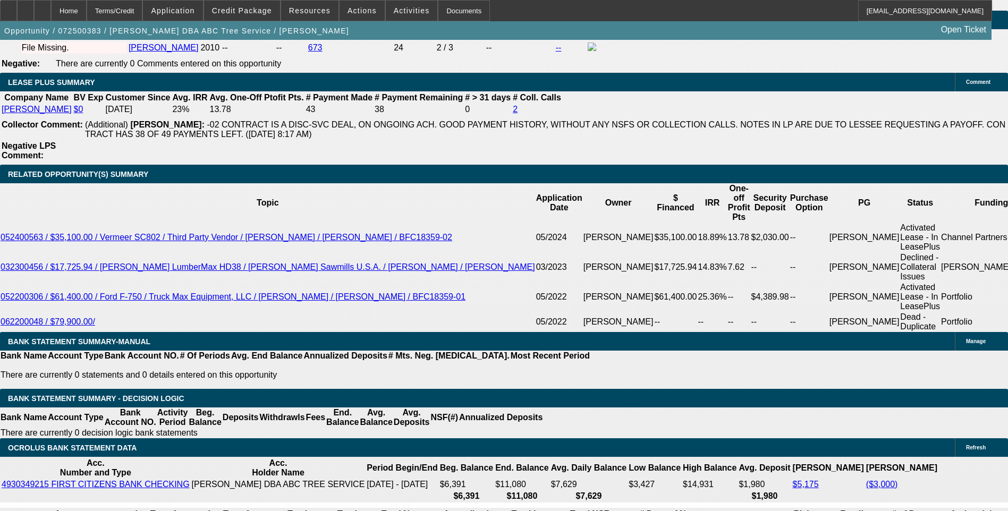
type input "15."
type input "$1,671.24"
type input "15.9"
type input "$1,704.61"
type input "15.9"
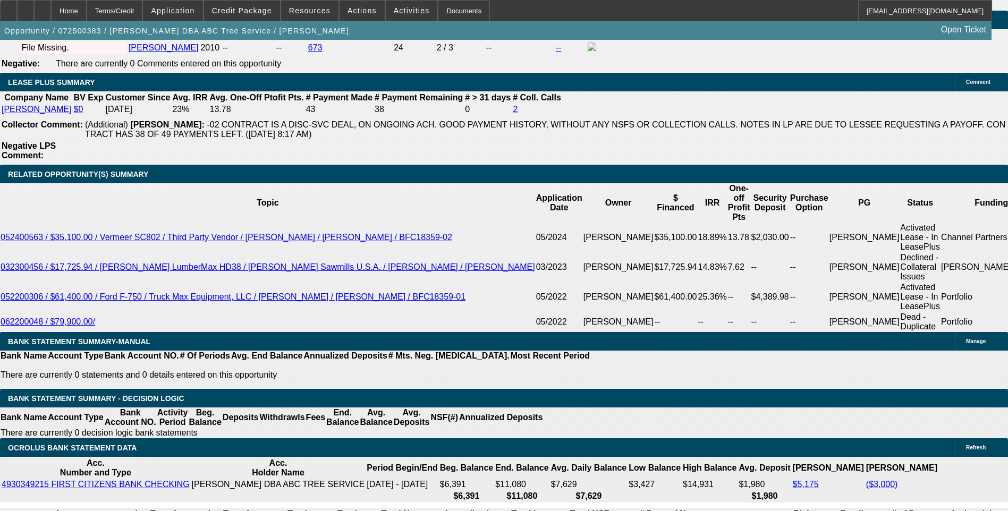
type input "10000"
type input "$0.00"
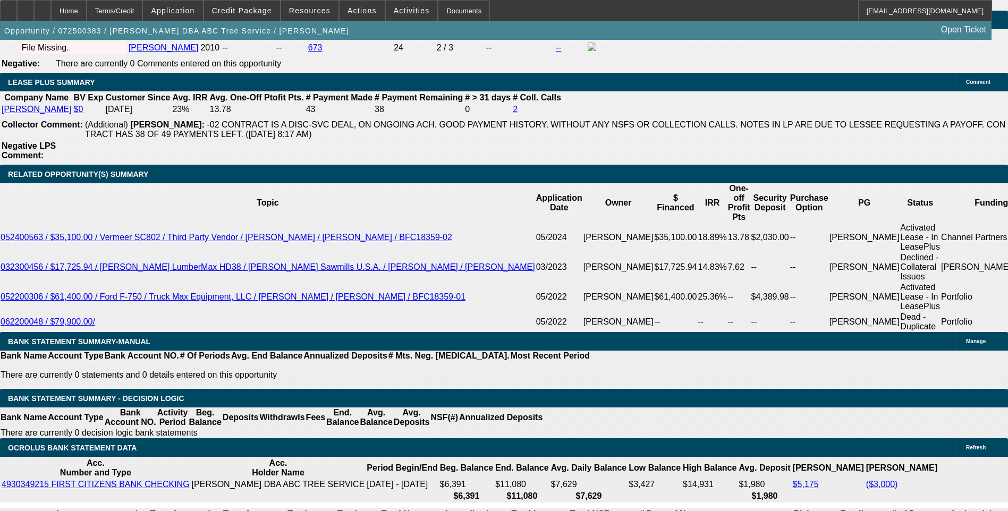
type input "$1,947.26"
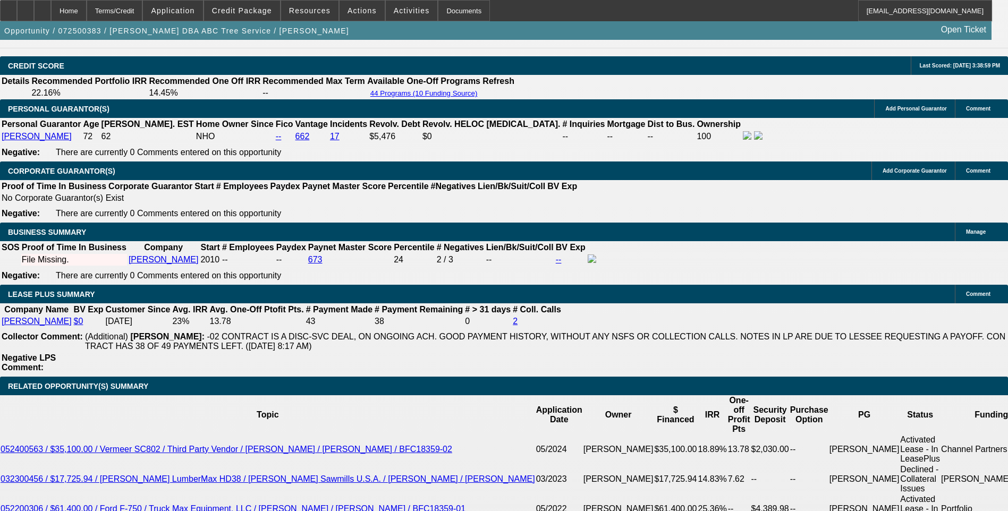
scroll to position [1541, 0]
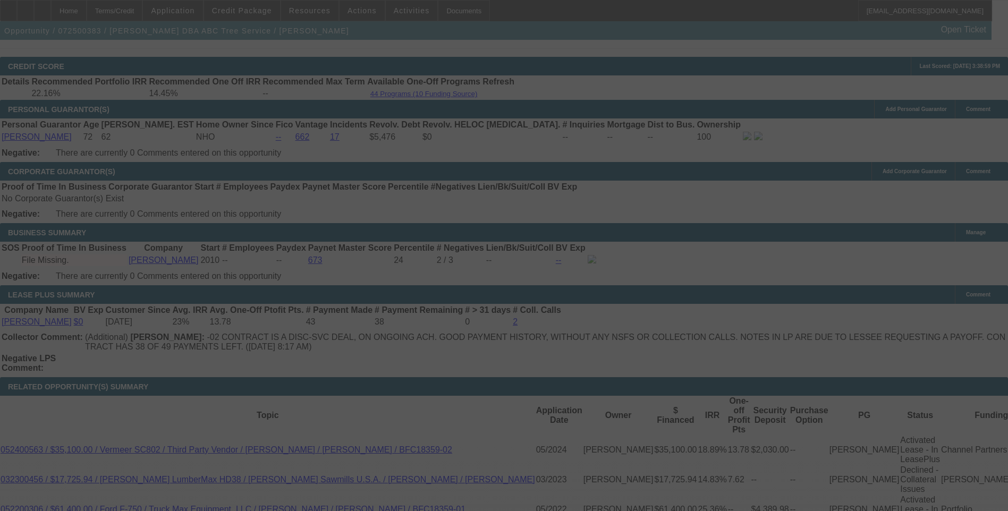
select select "0"
select select "6"
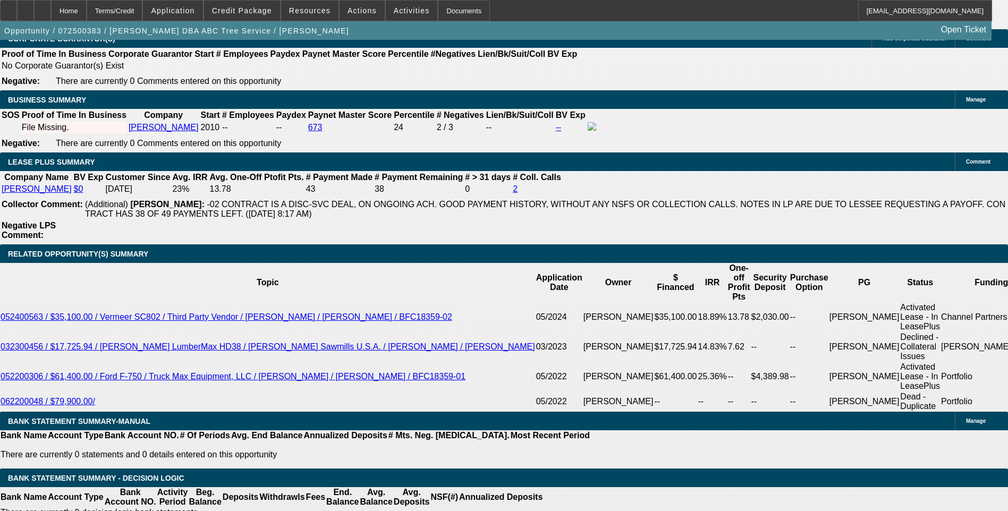
scroll to position [1647, 0]
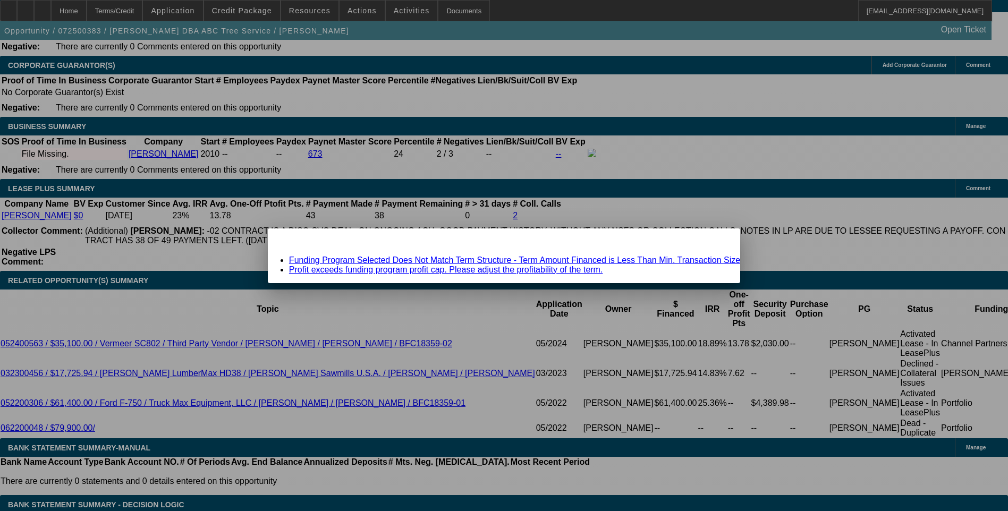
click at [484, 260] on link "Funding Program Selected Does Not Match Term Structure - Term Amount Financed i…" at bounding box center [514, 260] width 451 height 9
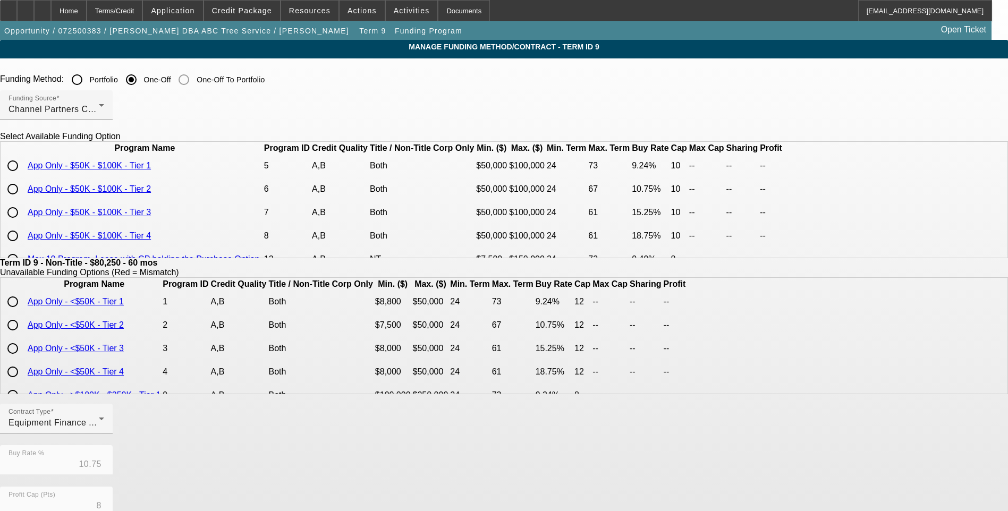
click at [23, 200] on input "radio" at bounding box center [12, 188] width 21 height 21
radio input "true"
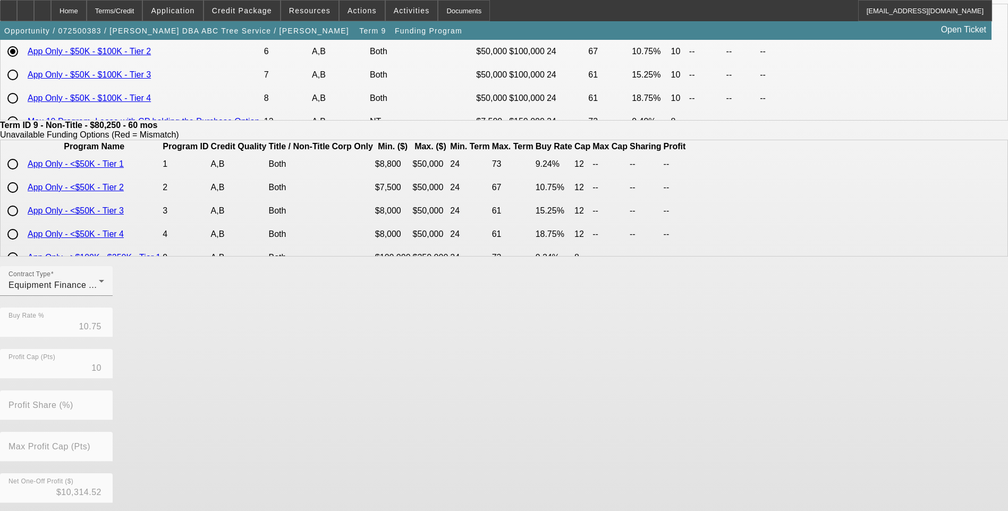
scroll to position [224, 0]
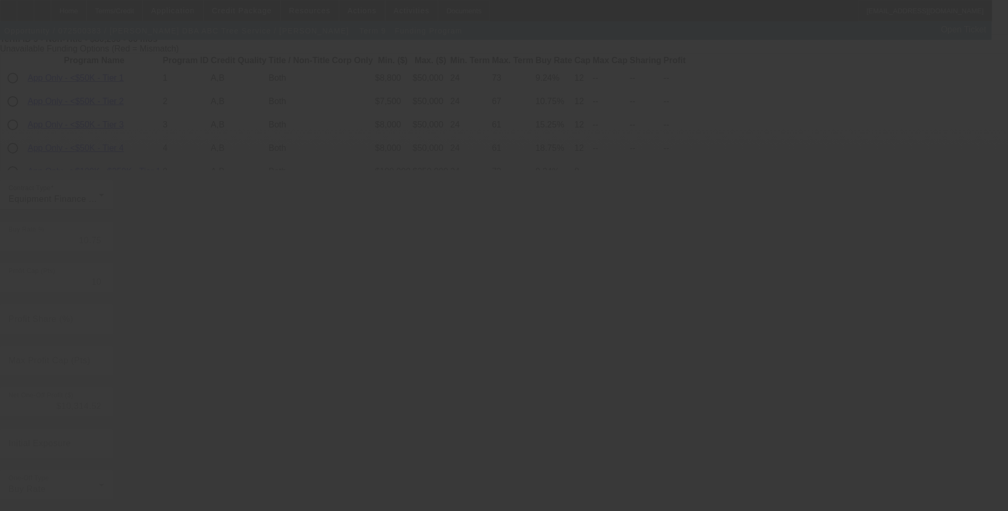
type input "8"
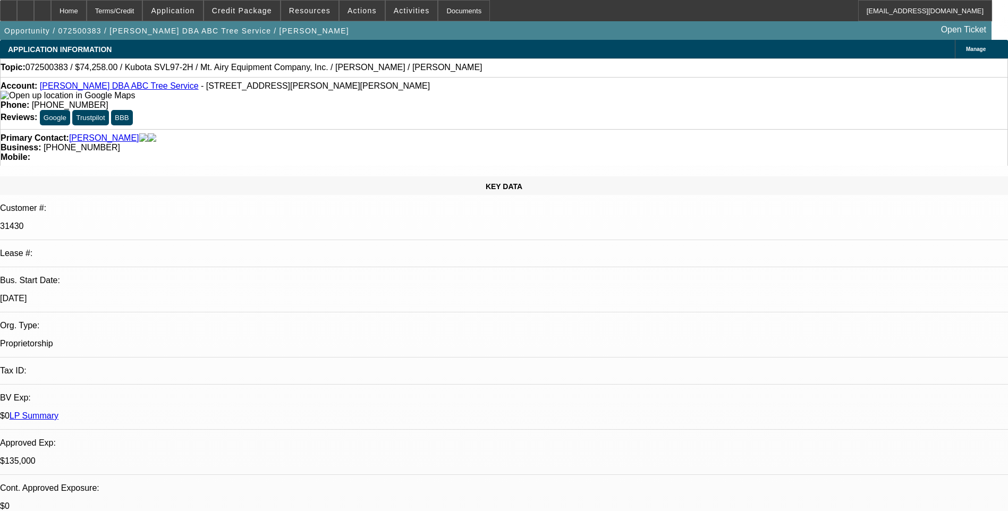
select select "0"
select select "6"
select select "0"
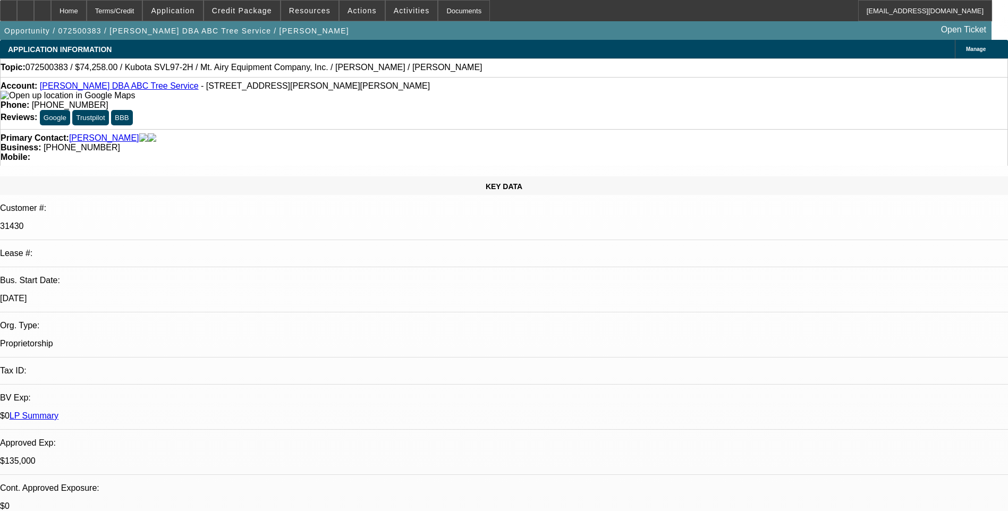
select select "0"
select select "6"
select select "0"
select select "2"
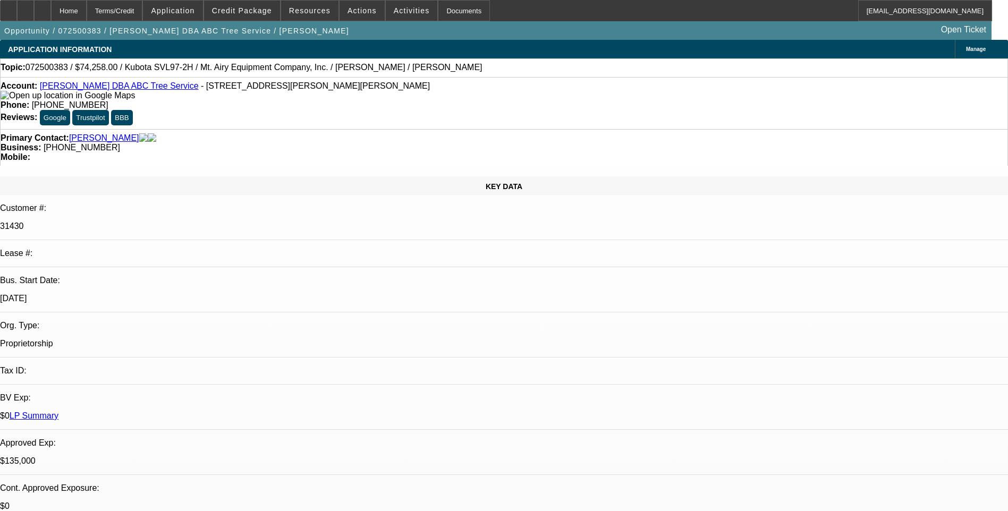
select select "2"
select select "0"
select select "6"
select select "0"
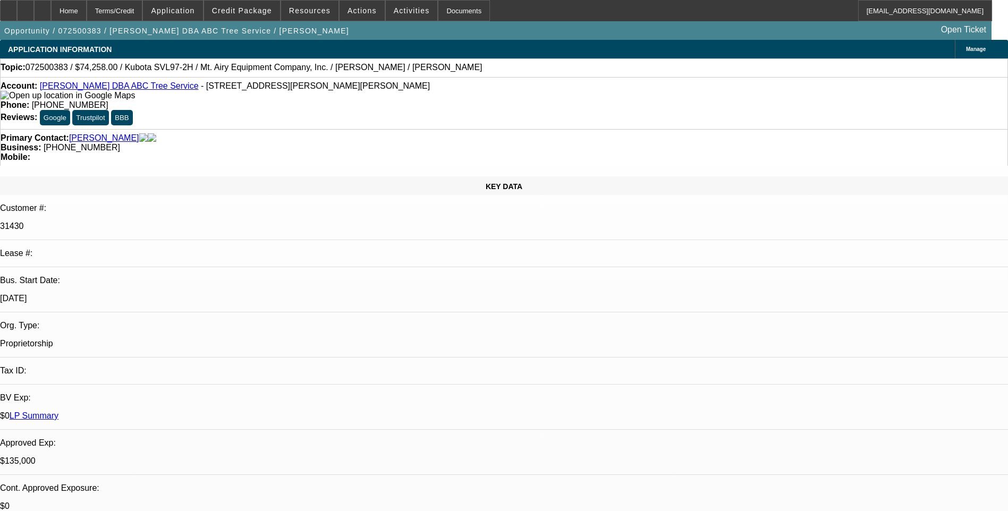
select select "0"
select select "6"
click at [143, 12] on div "Terms/Credit" at bounding box center [115, 10] width 56 height 21
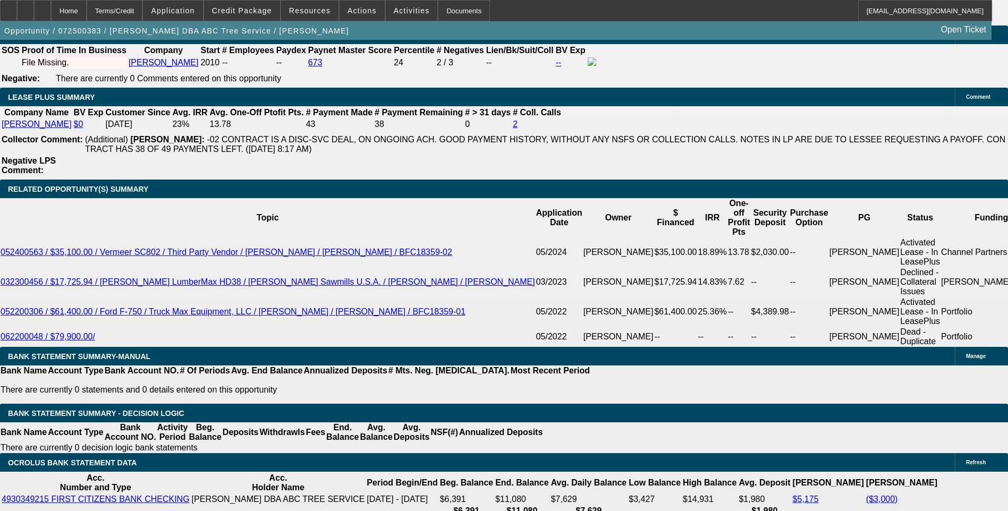
scroll to position [1753, 0]
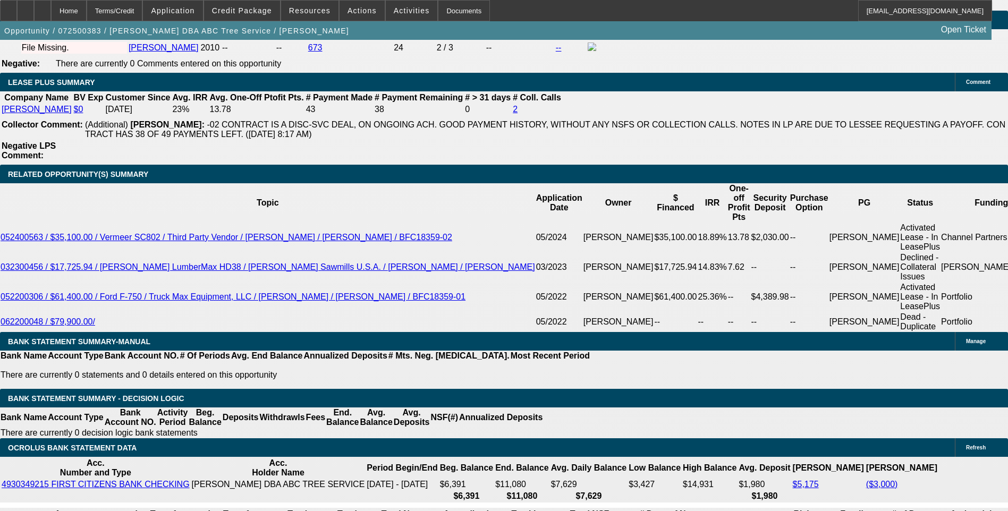
type input "1947."
type input "UNKNOWN"
type input "194"
type input "1945"
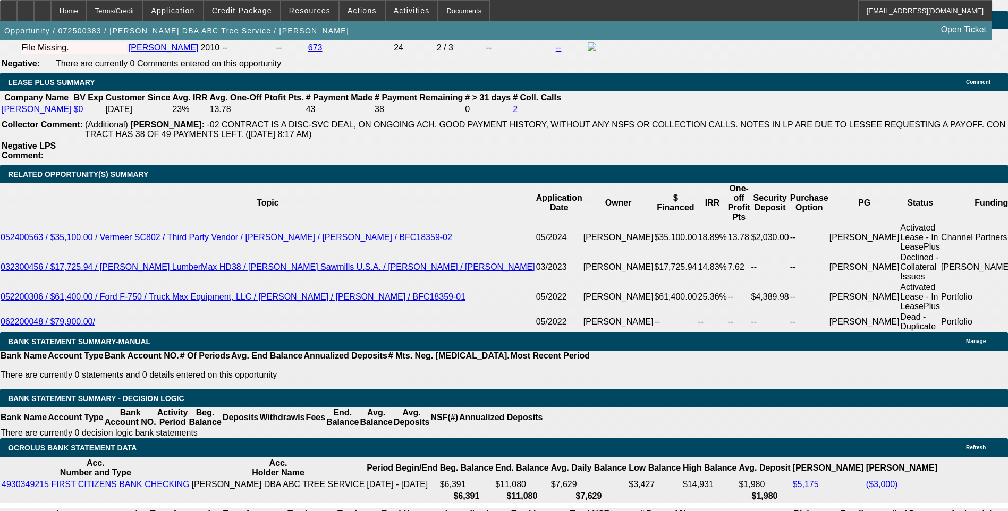
type input "15.8"
type input "$1,945.00"
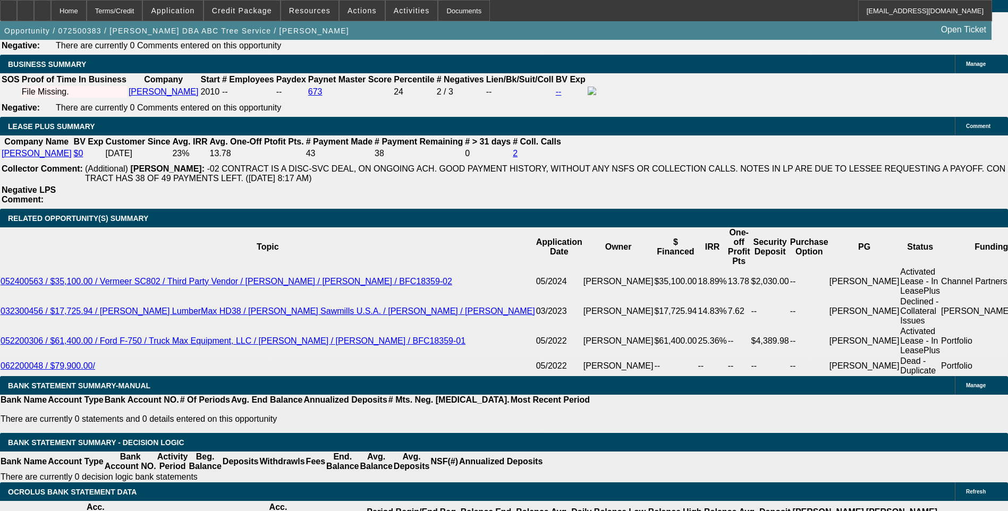
scroll to position [1700, 0]
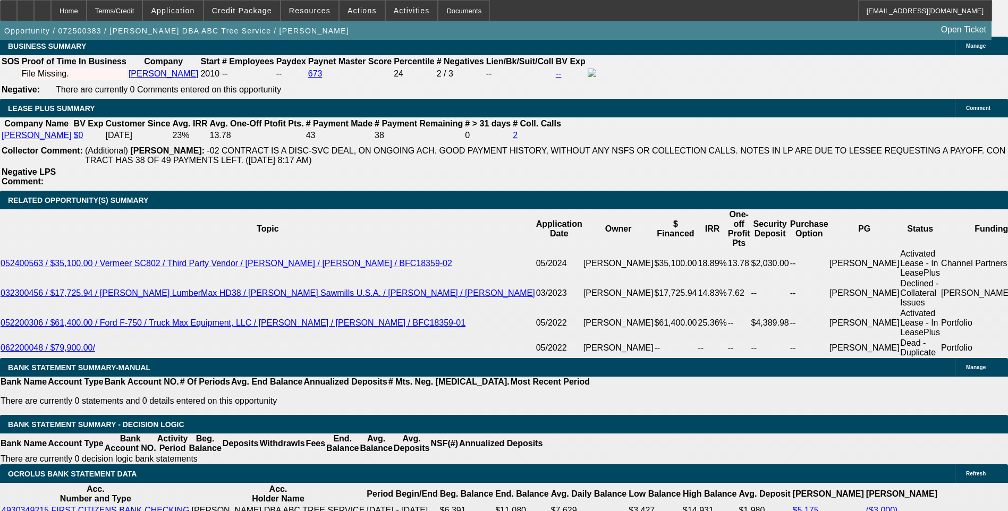
scroll to position [1753, 0]
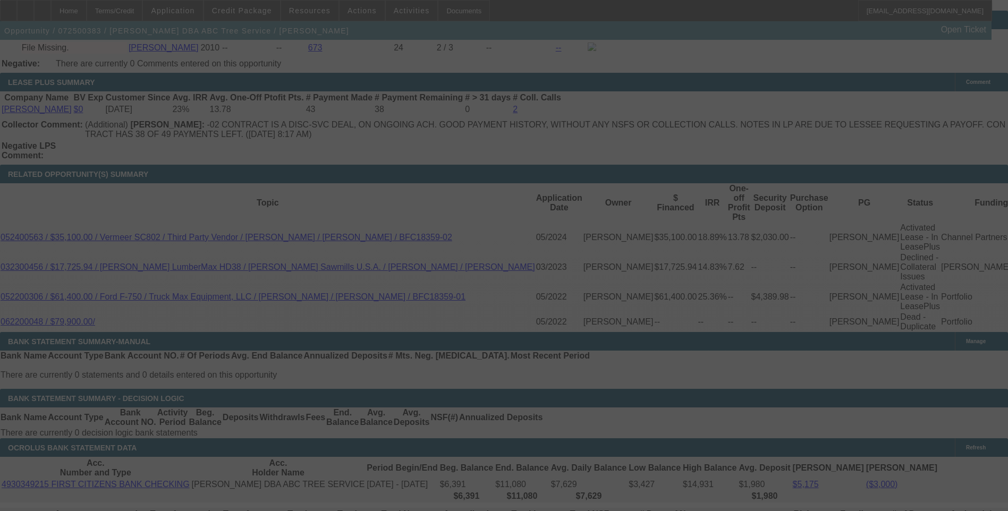
select select "0"
select select "6"
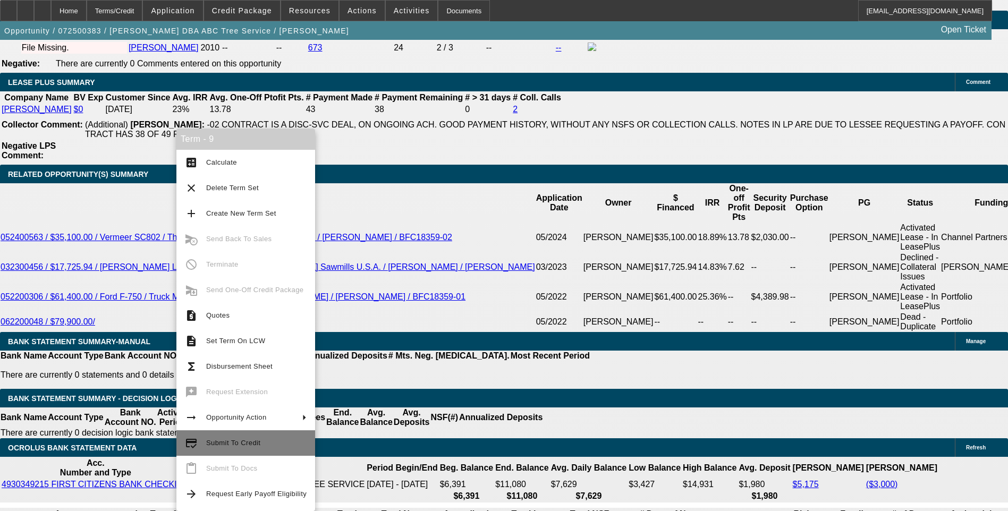
click at [235, 443] on span "Submit To Credit" at bounding box center [233, 443] width 54 height 8
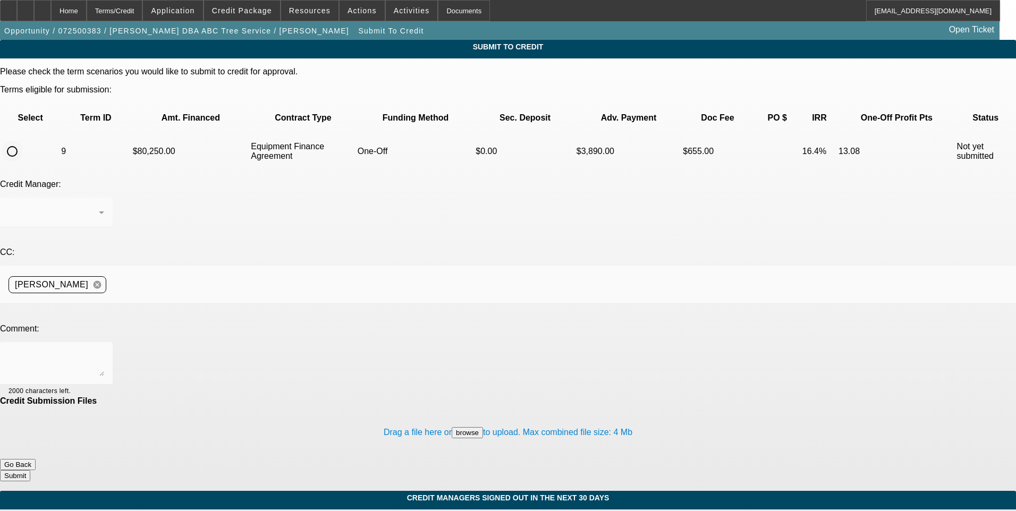
click at [23, 141] on input "radio" at bounding box center [12, 151] width 21 height 21
radio input "true"
click at [104, 198] on div "Syndications" at bounding box center [56, 213] width 96 height 30
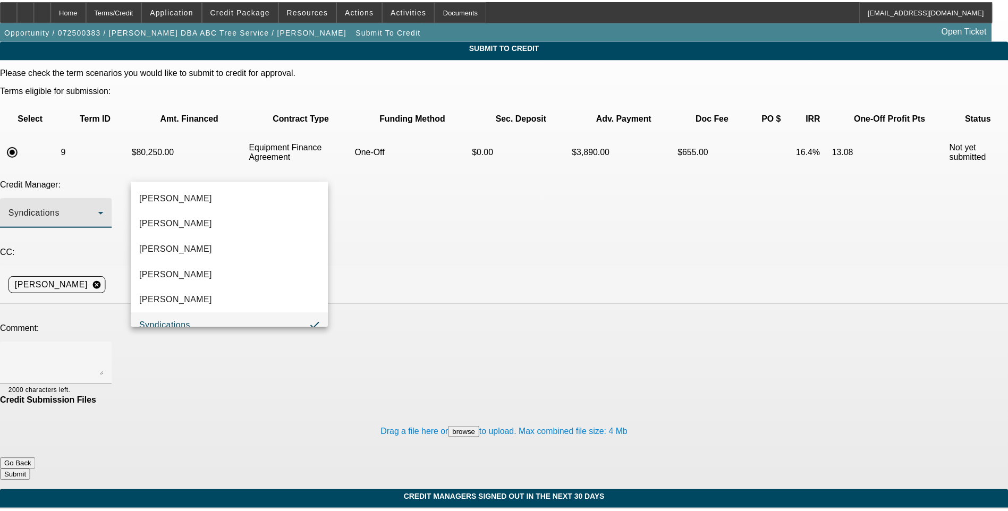
scroll to position [11, 0]
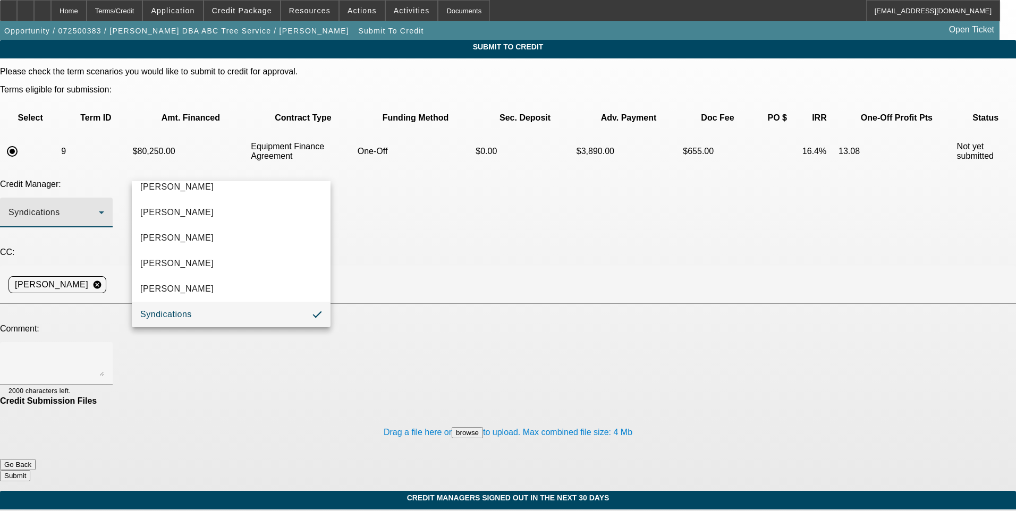
click at [249, 174] on div at bounding box center [508, 255] width 1016 height 511
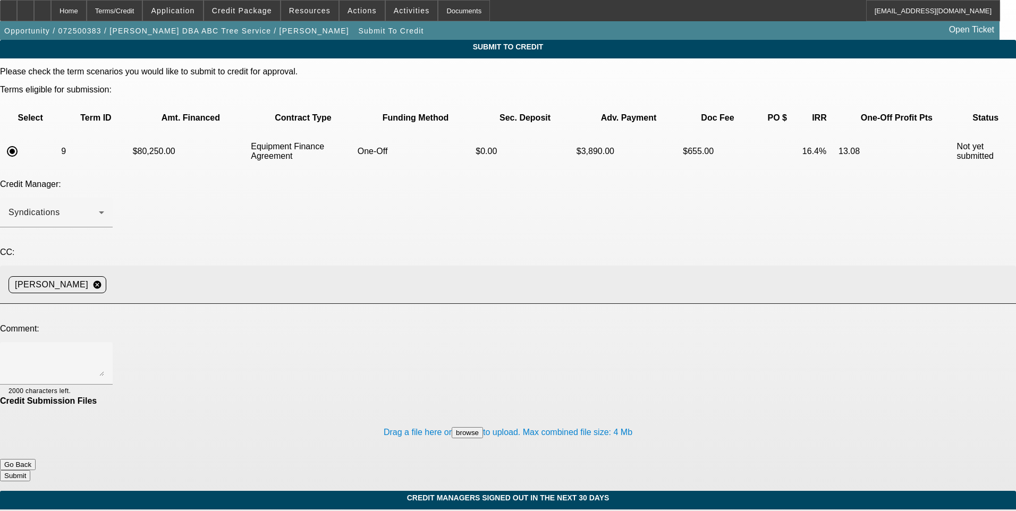
click at [280, 274] on input at bounding box center [556, 284] width 892 height 21
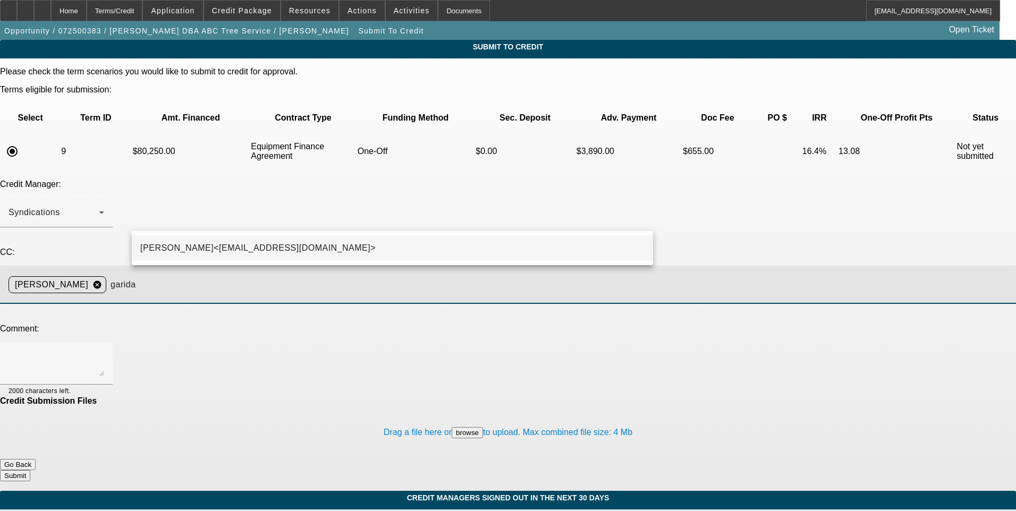
type input "garida"
click at [274, 254] on span "George Arida<GArida@beaconfunding.com>" at bounding box center [257, 248] width 235 height 13
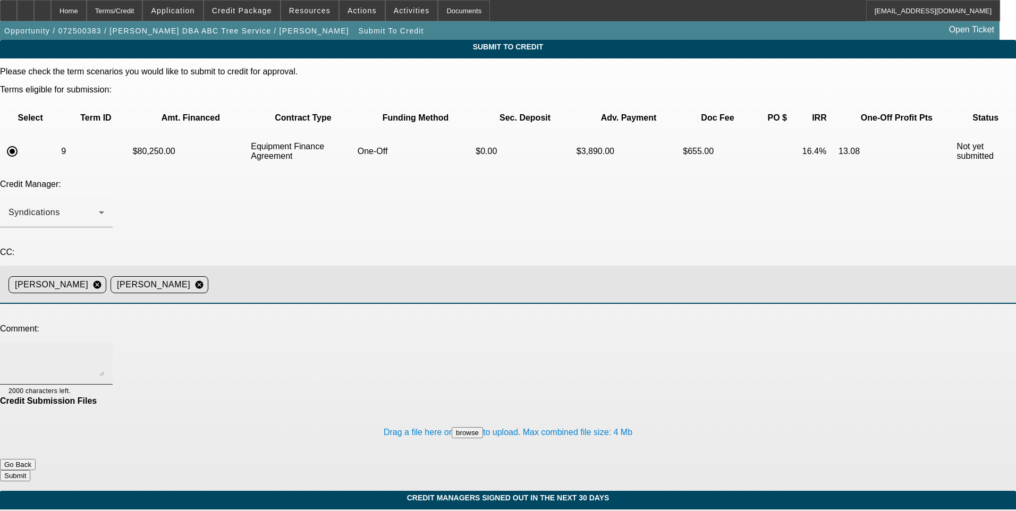
click at [104, 351] on textarea at bounding box center [56, 363] width 96 height 25
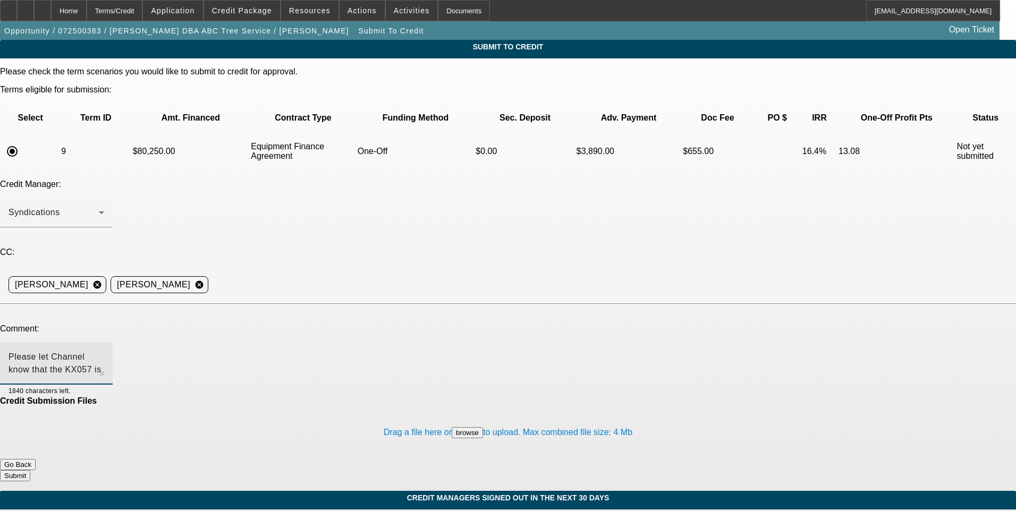
type textarea "Please let Channel know that the KX057 is the primary need for the customer and…"
click at [30, 470] on button "Submit" at bounding box center [15, 475] width 30 height 11
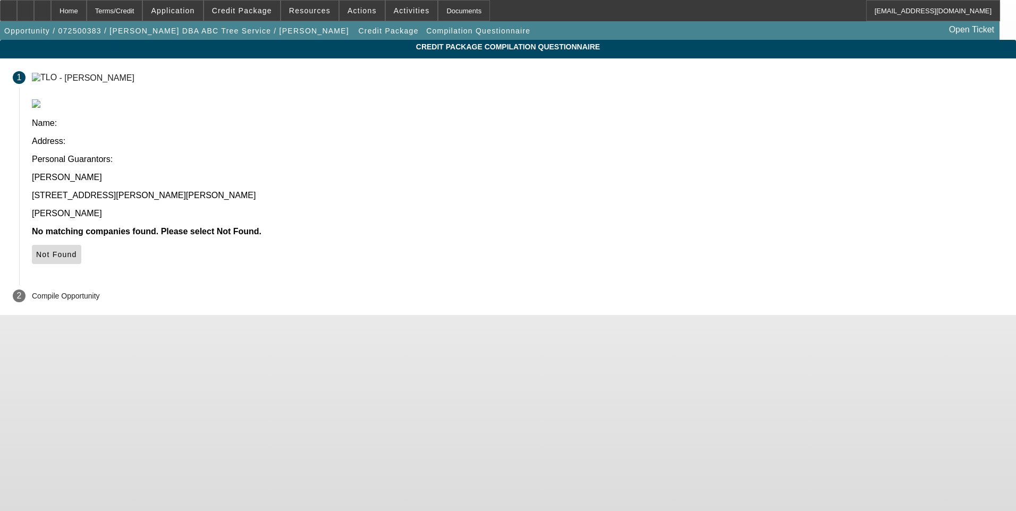
click at [36, 250] on icon at bounding box center [36, 254] width 0 height 8
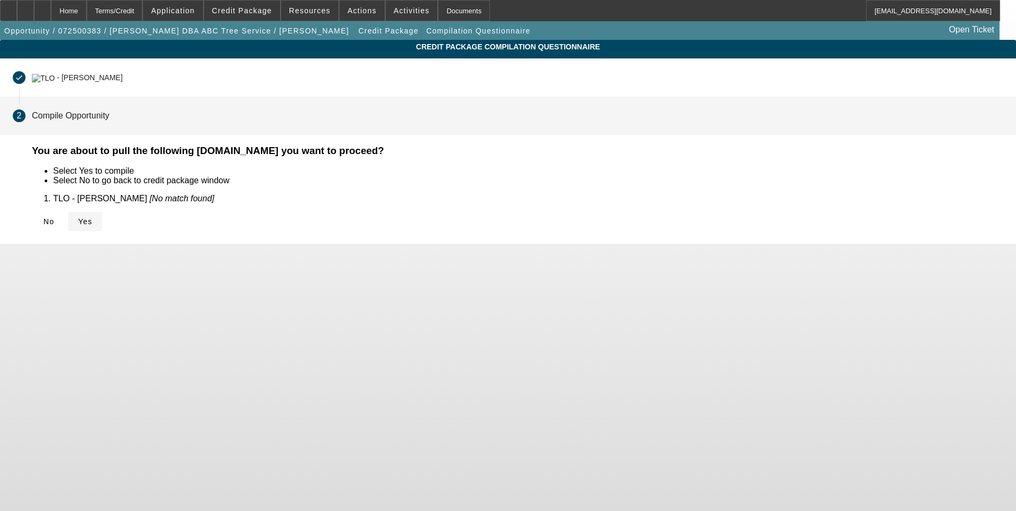
click at [92, 222] on span "Yes" at bounding box center [85, 221] width 14 height 8
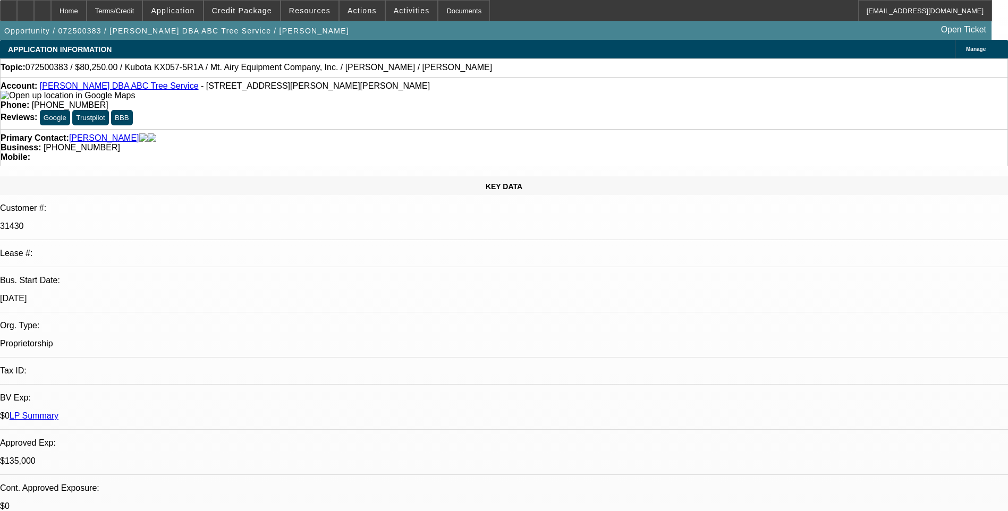
select select "0"
select select "6"
select select "0"
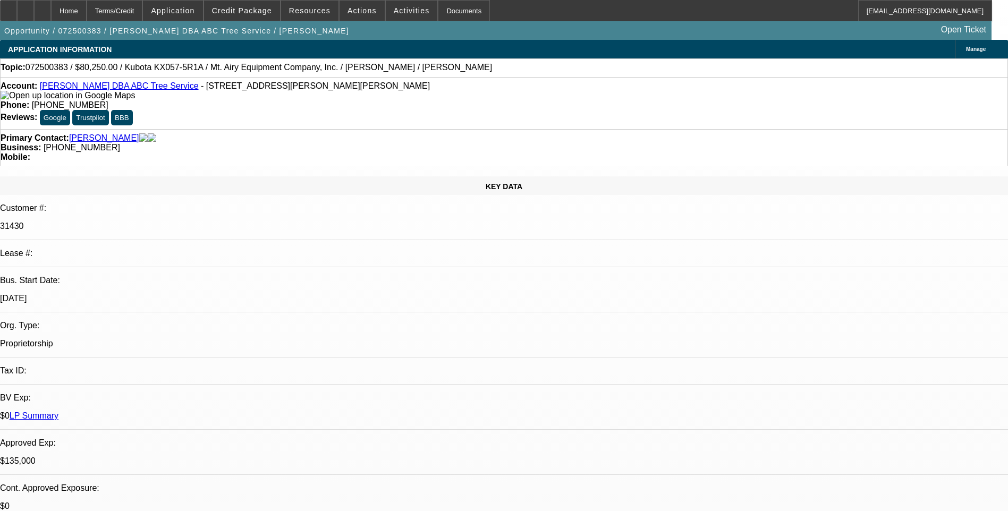
select select "0"
select select "6"
select select "0"
select select "2"
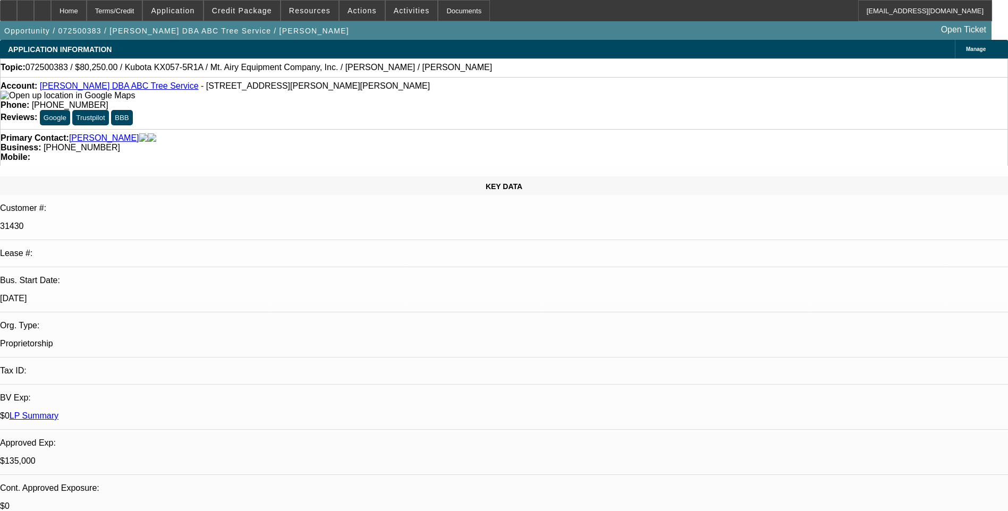
select select "2"
select select "0"
select select "6"
select select "0"
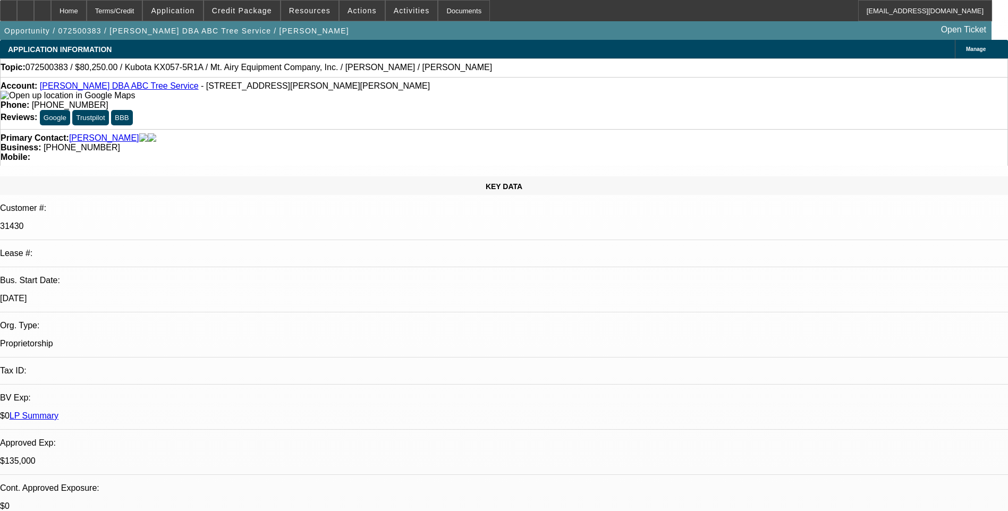
select select "0"
select select "6"
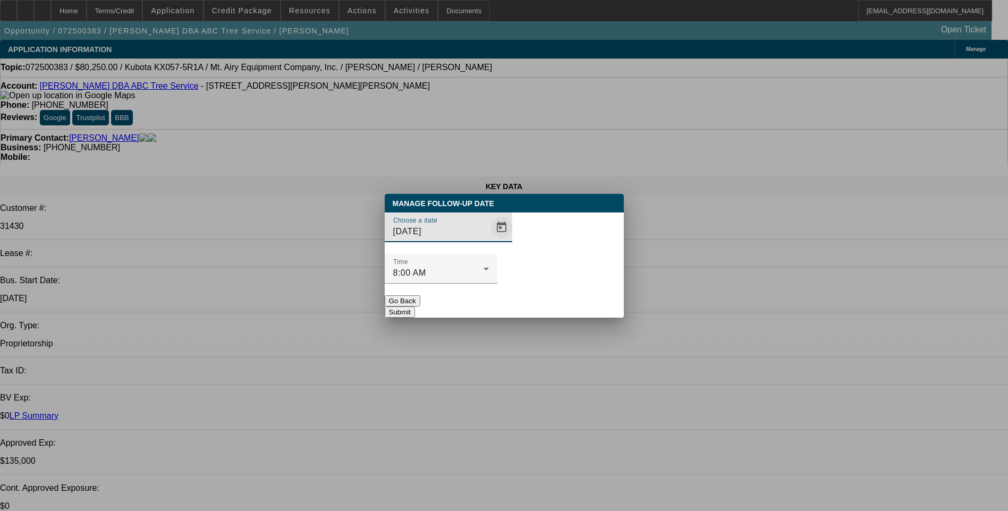
click at [489, 240] on span "Open calendar" at bounding box center [501, 227] width 25 height 25
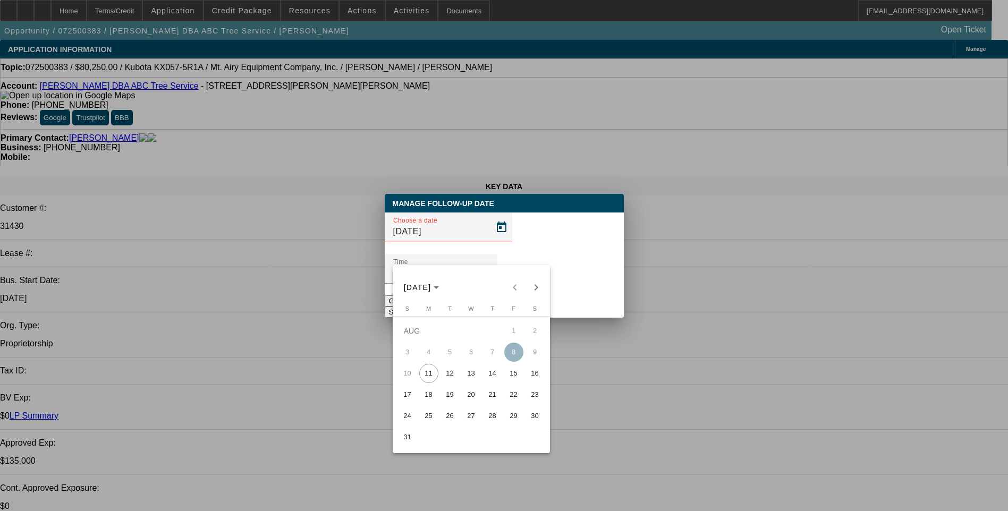
click at [447, 378] on span "12" at bounding box center [449, 373] width 19 height 19
type input "[DATE]"
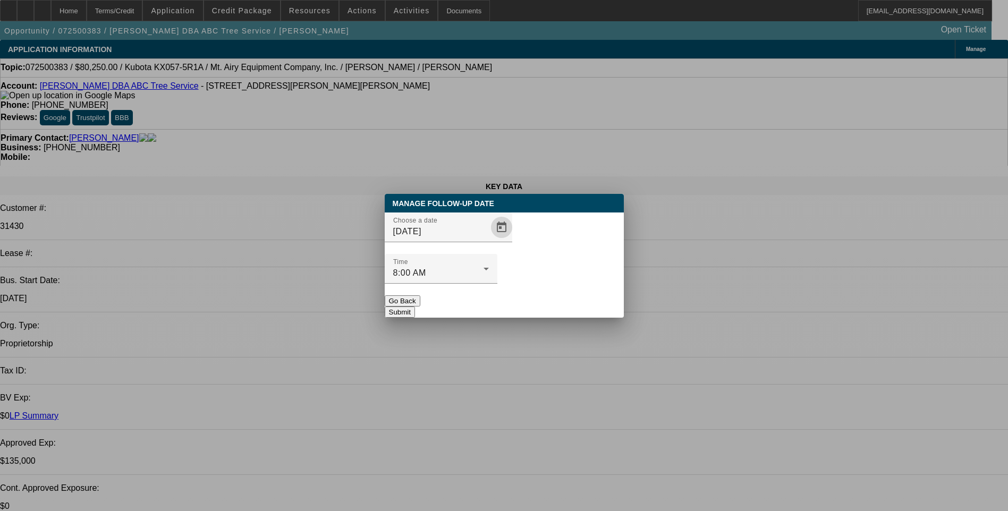
click at [415, 307] on button "Submit" at bounding box center [400, 312] width 30 height 11
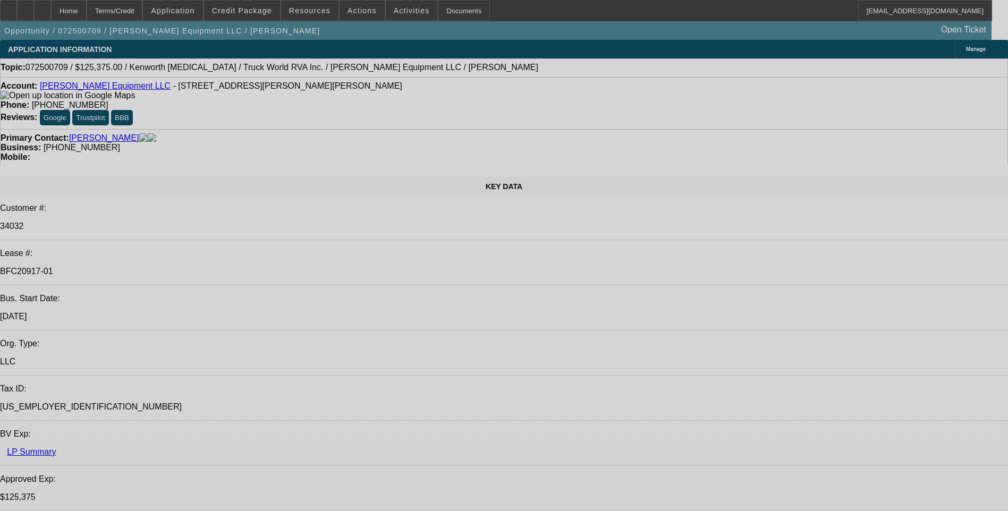
select select "0.15"
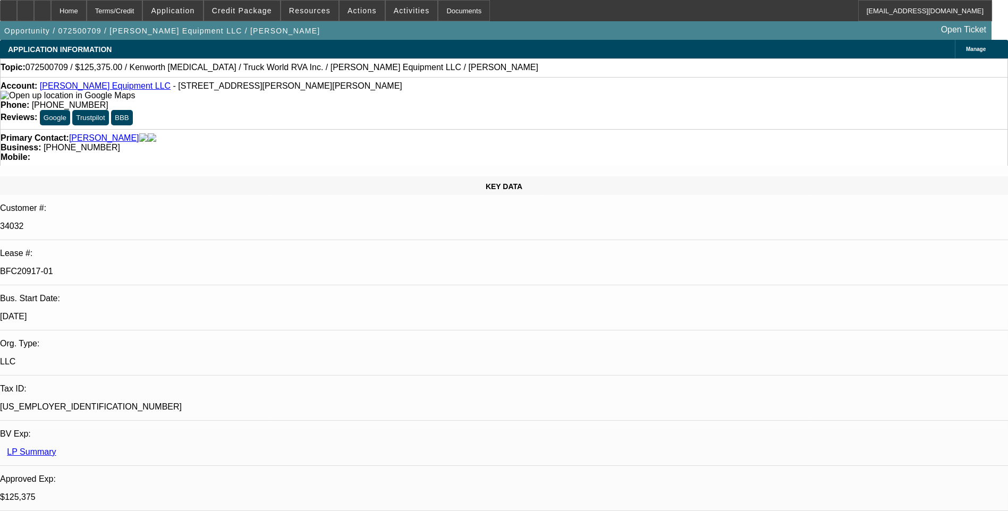
select select "2"
select select "0"
select select "0.15"
select select "2"
select select "0"
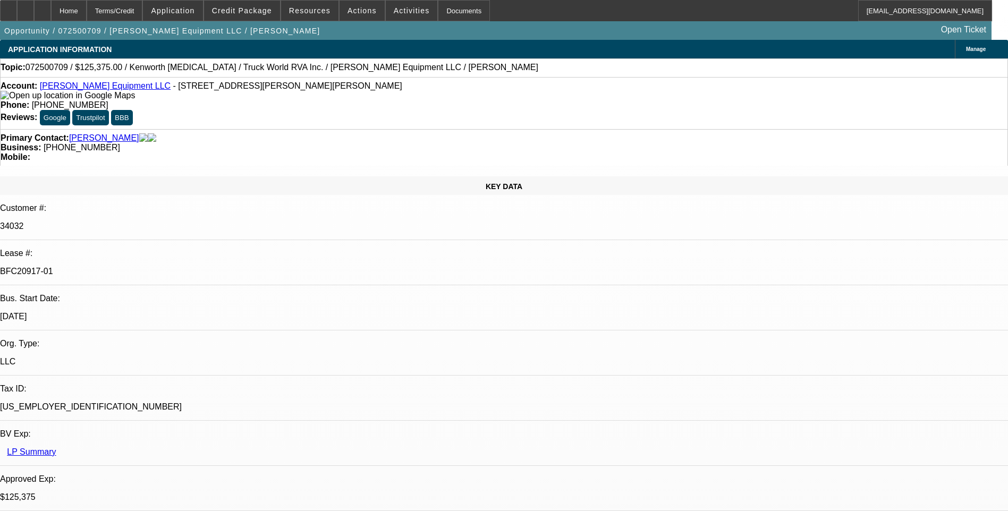
select select "0"
select select "2"
select select "0"
select select "2"
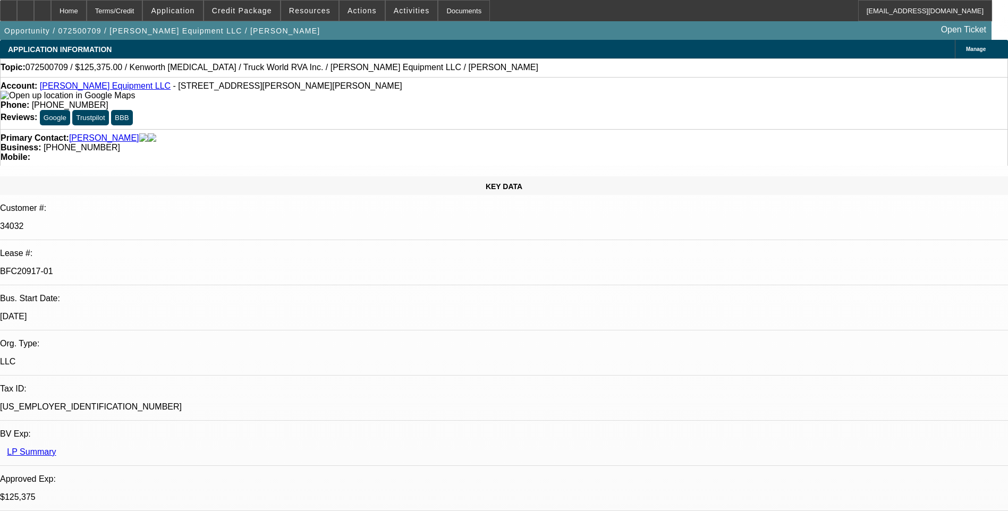
select select "0"
select select "1"
select select "2"
select select "6"
select select "1"
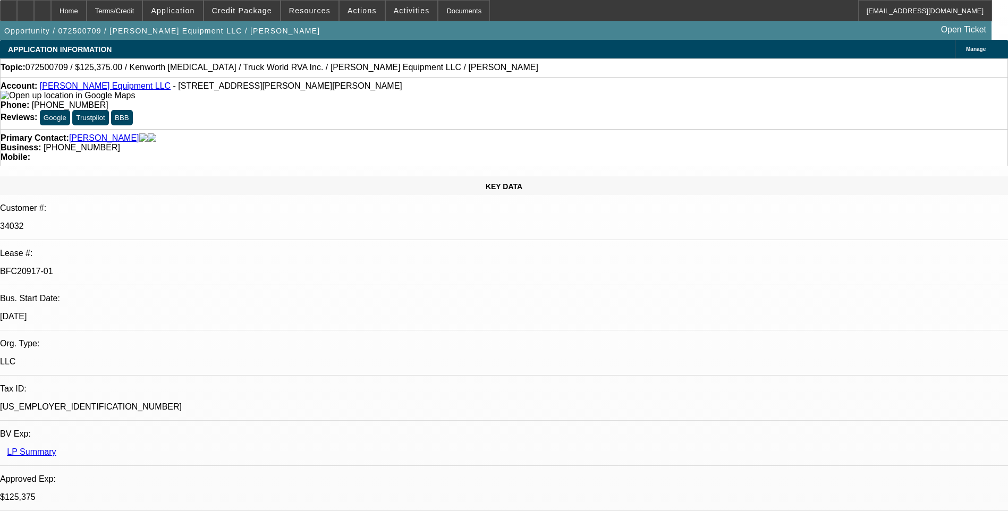
select select "2"
select select "6"
select select "1"
select select "2"
select select "6"
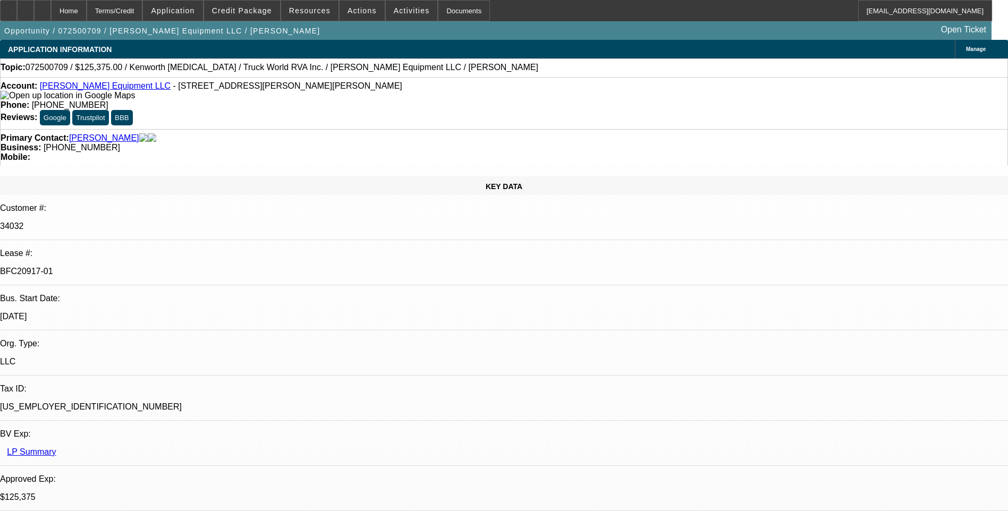
select select "1"
select select "2"
select select "6"
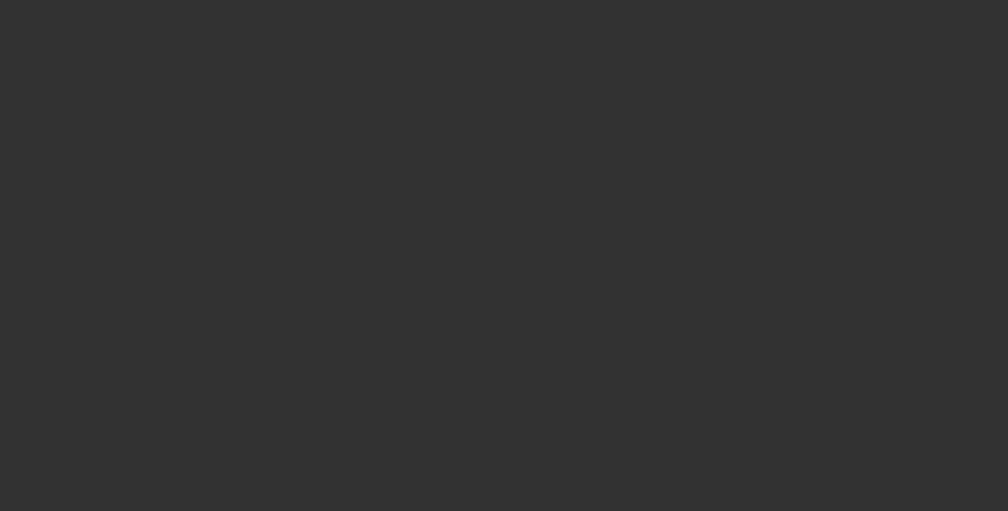
scroll to position [0, 0]
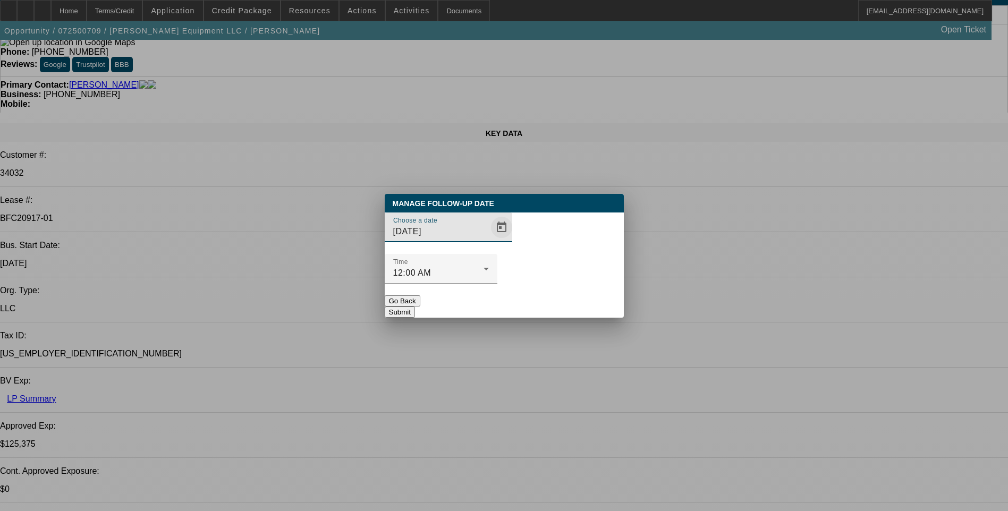
click at [489, 240] on span "Open calendar" at bounding box center [501, 227] width 25 height 25
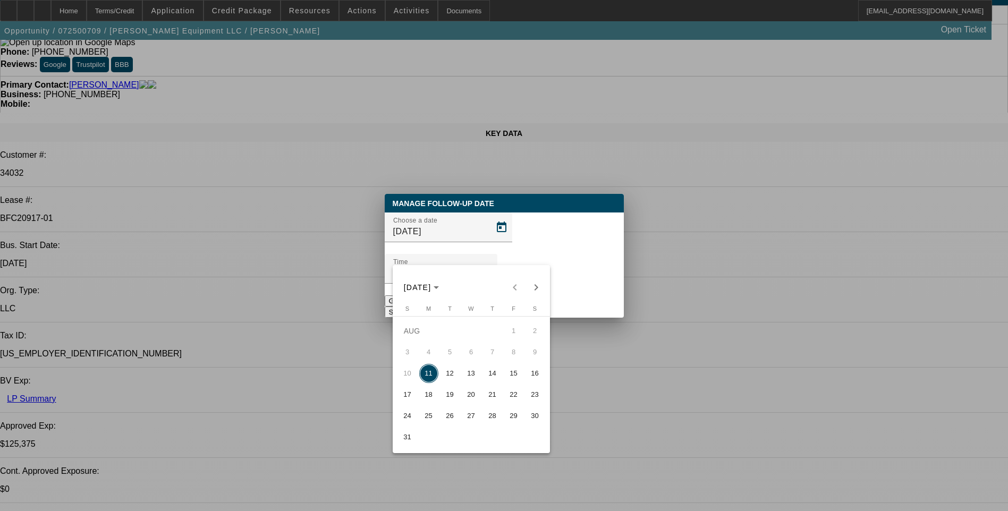
click at [449, 376] on span "12" at bounding box center [449, 373] width 19 height 19
type input "[DATE]"
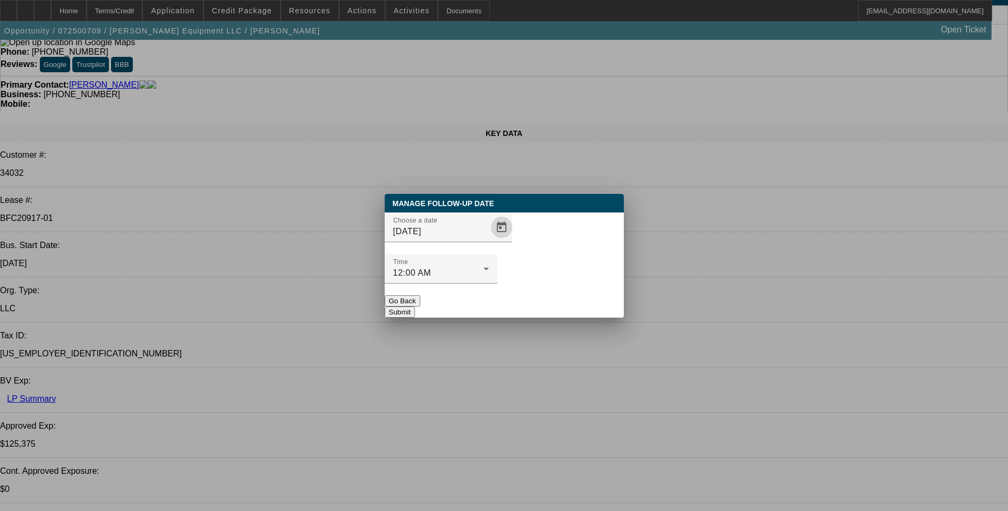
click at [415, 307] on button "Submit" at bounding box center [400, 312] width 30 height 11
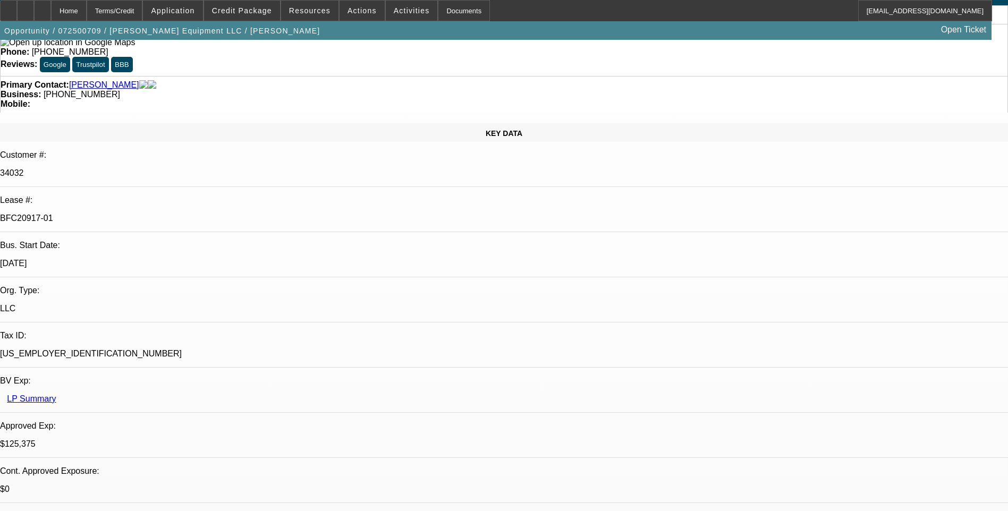
scroll to position [53, 0]
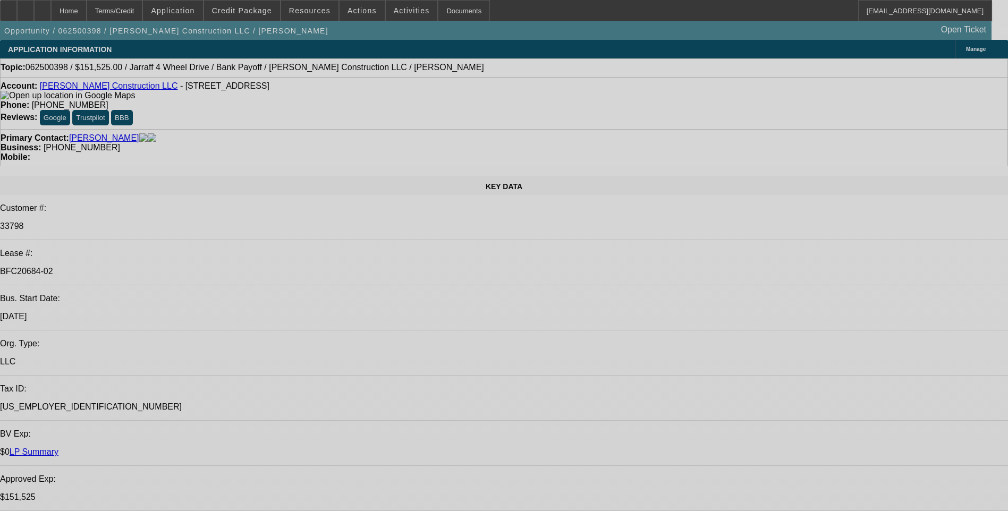
select select "0"
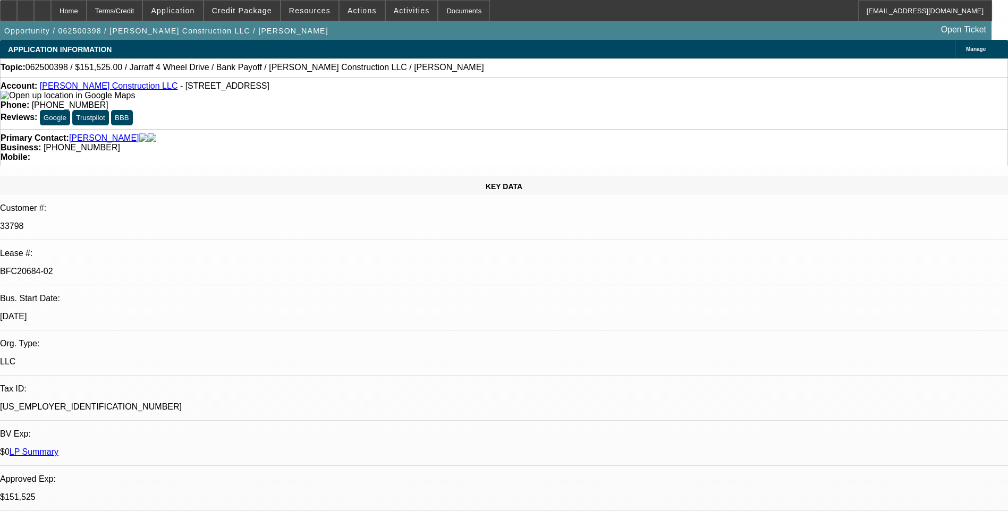
select select "0"
select select "0.15"
select select "0"
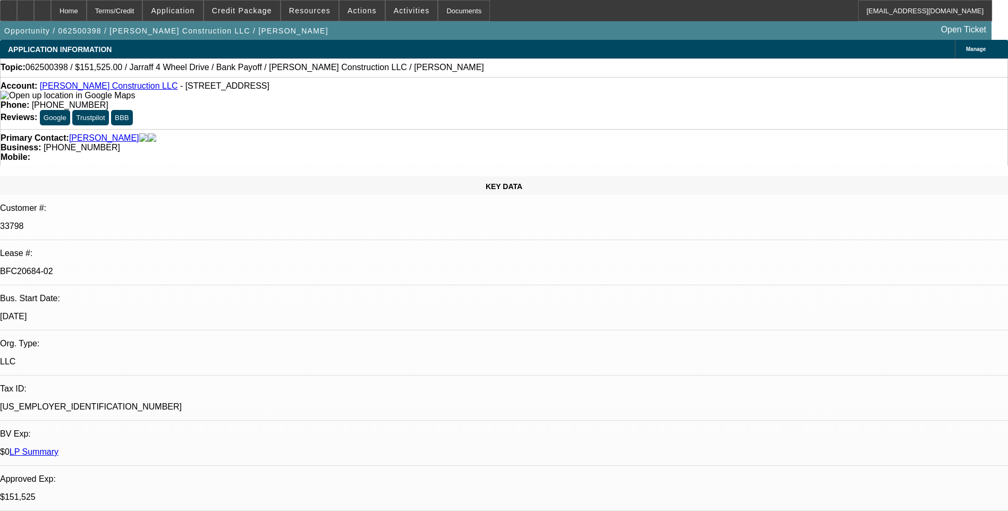
select select "0.1"
select select "0"
select select "1"
select select "2"
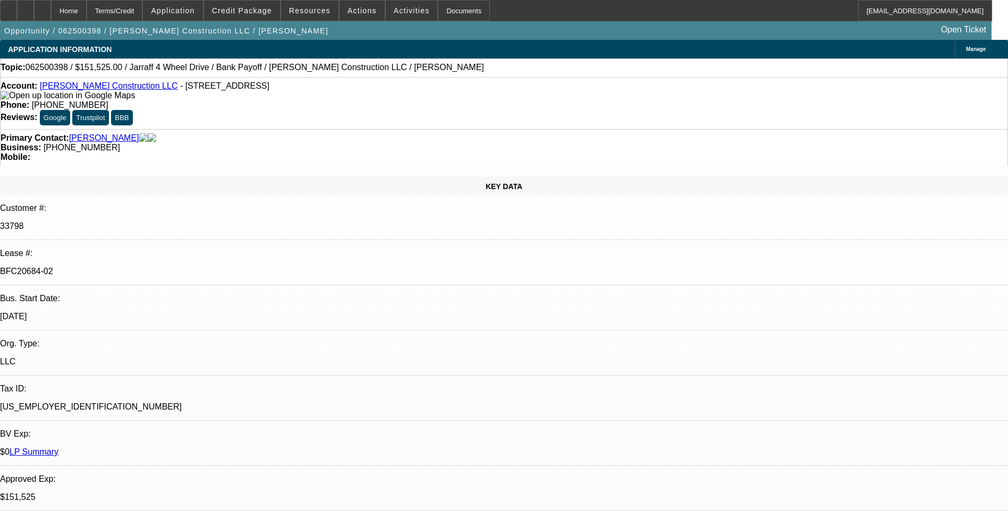
select select "6"
select select "1"
select select "2"
select select "6"
select select "1"
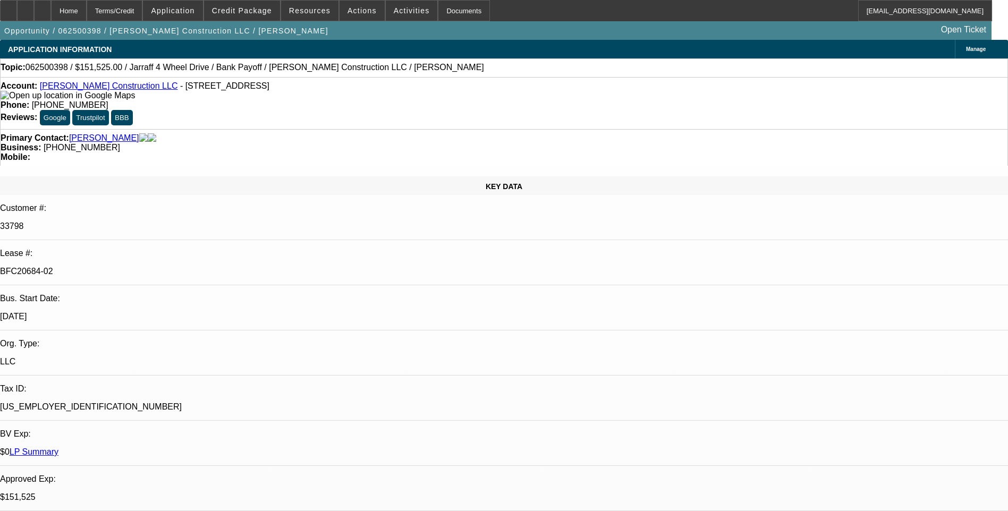
select select "1"
select select "6"
select select "1"
select select "6"
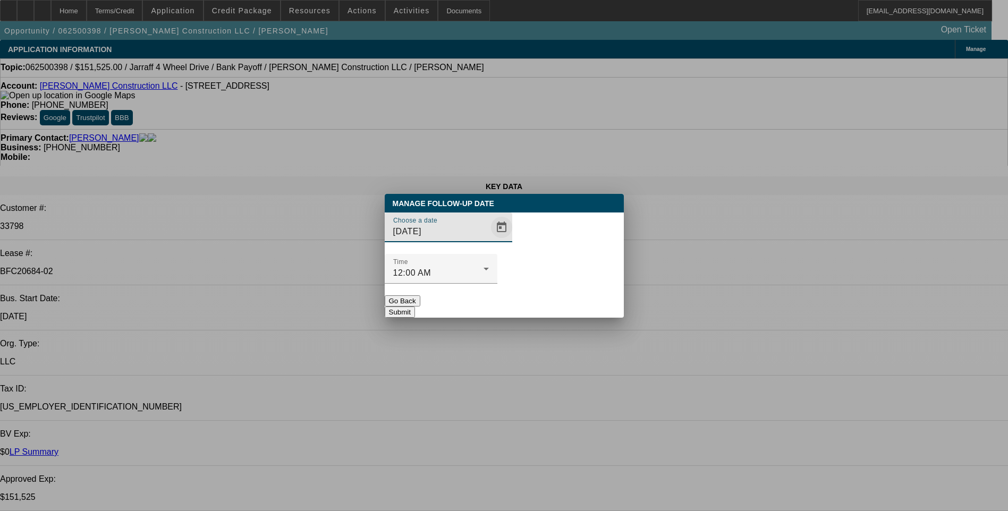
click at [489, 240] on span "Open calendar" at bounding box center [501, 227] width 25 height 25
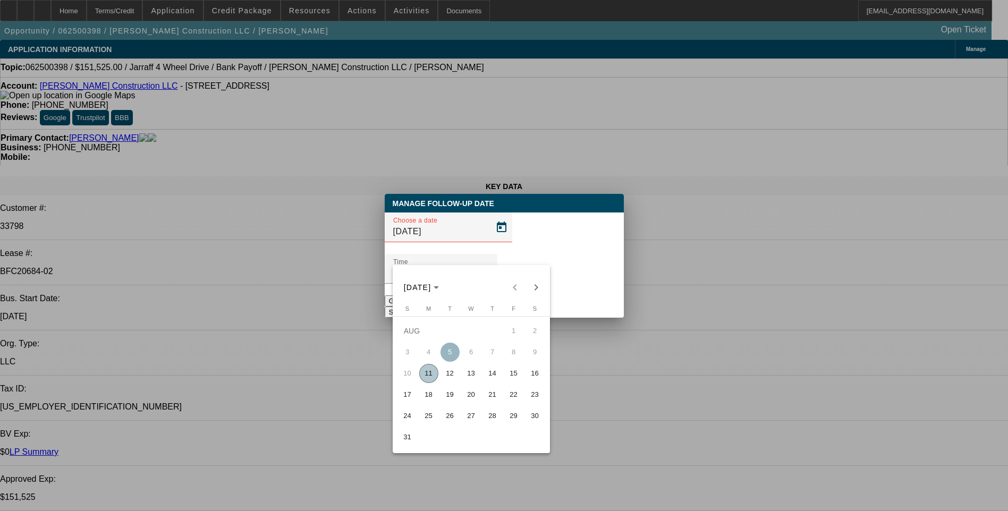
click at [451, 377] on span "12" at bounding box center [449, 373] width 19 height 19
type input "8/12/2025"
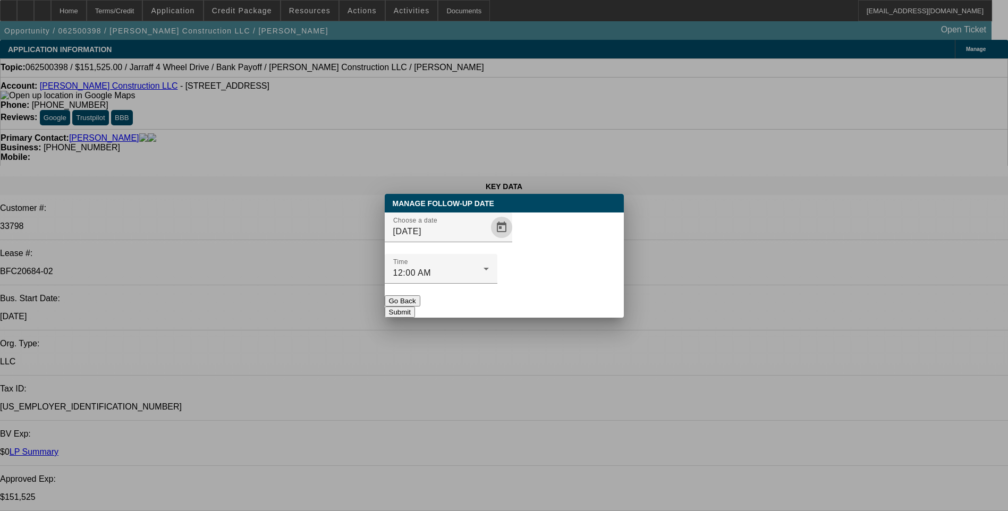
click at [415, 307] on button "Submit" at bounding box center [400, 312] width 30 height 11
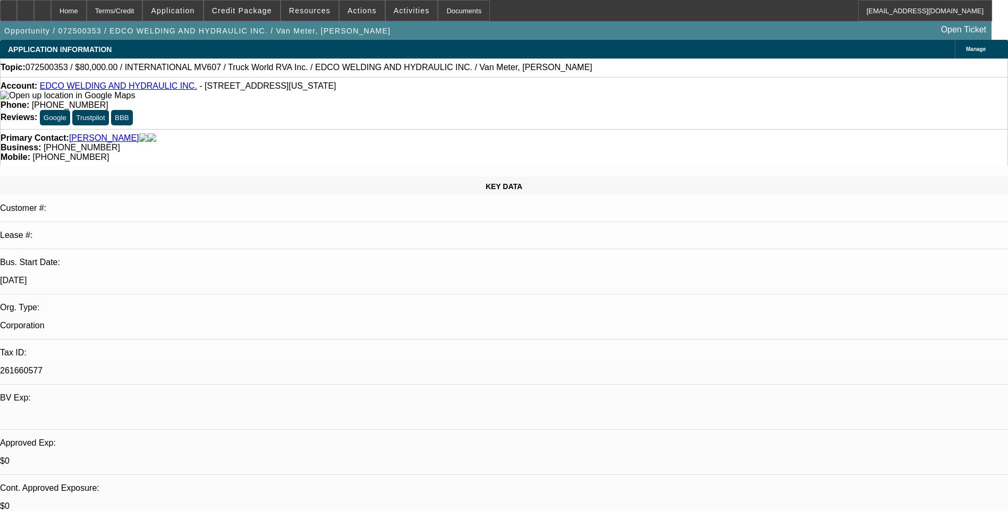
select select "0.2"
select select "0"
select select "0.2"
select select "0"
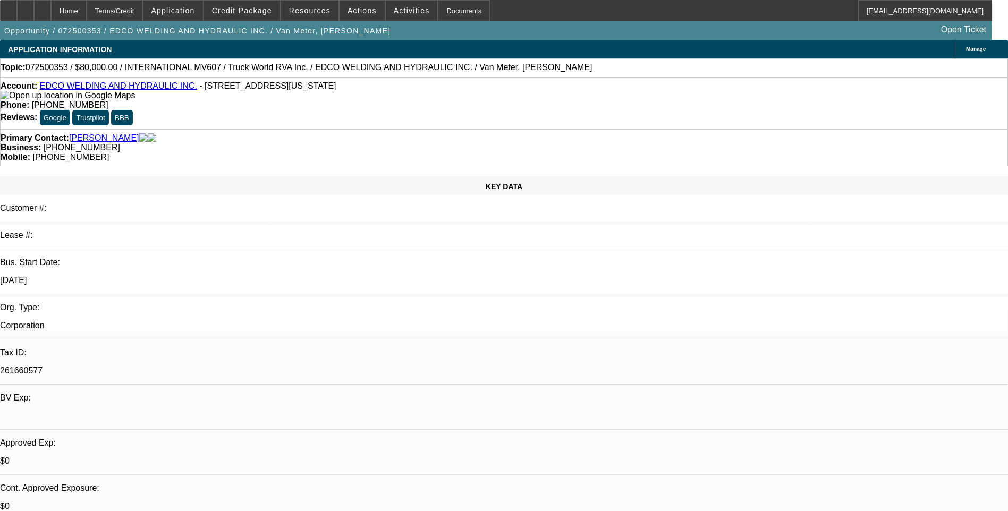
select select "0"
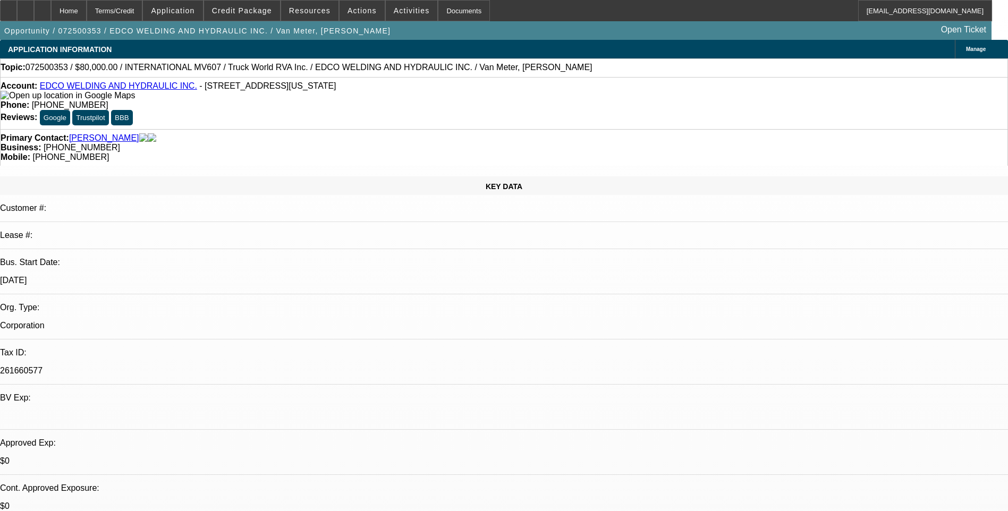
select select "0"
select select "1"
select select "6"
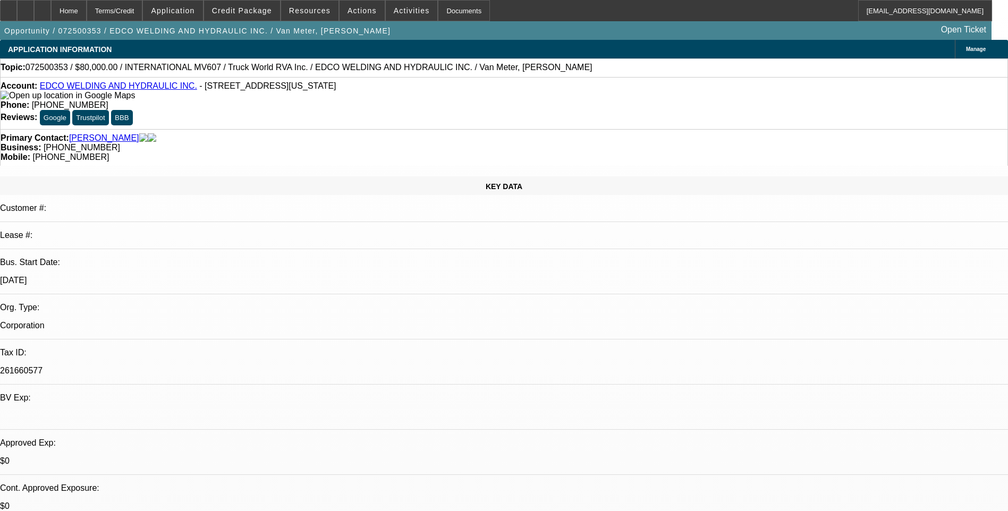
select select "1"
select select "6"
select select "1"
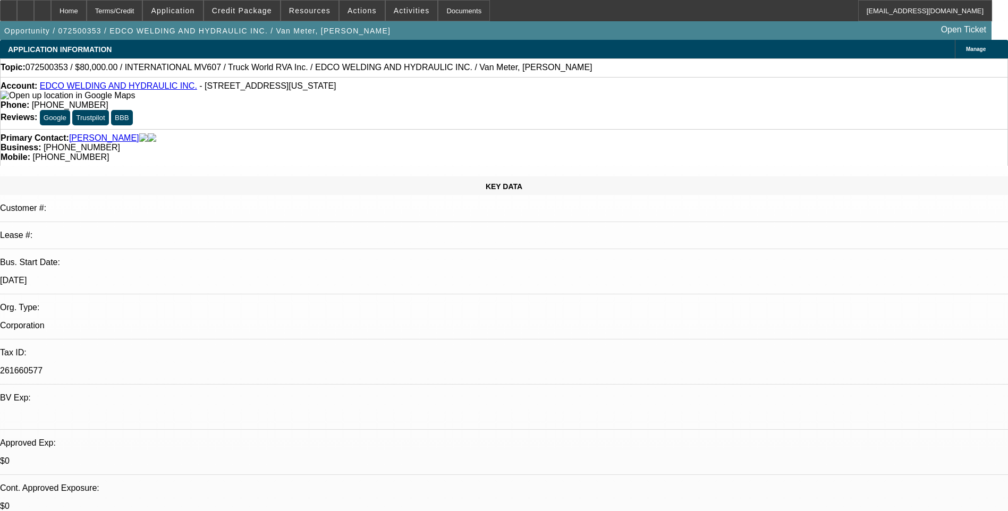
select select "6"
select select "1"
select select "6"
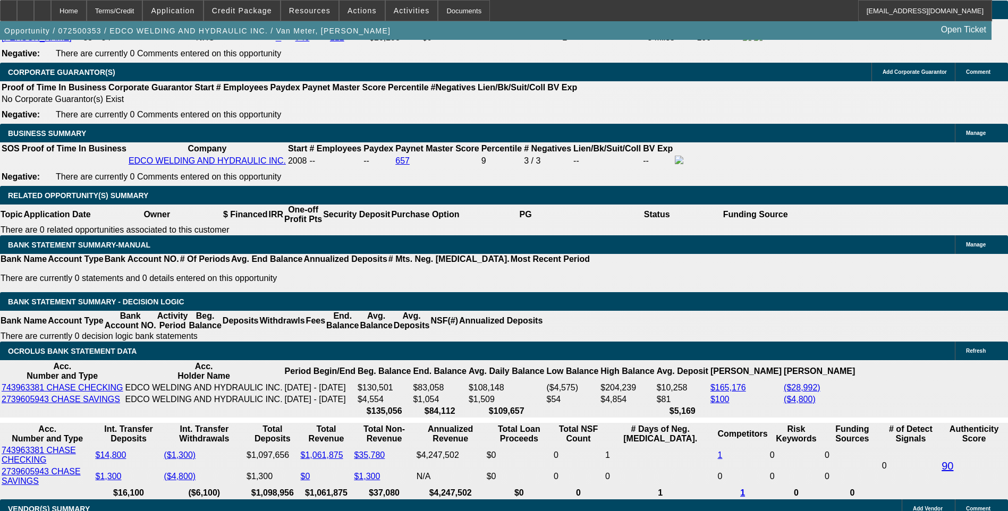
scroll to position [1594, 0]
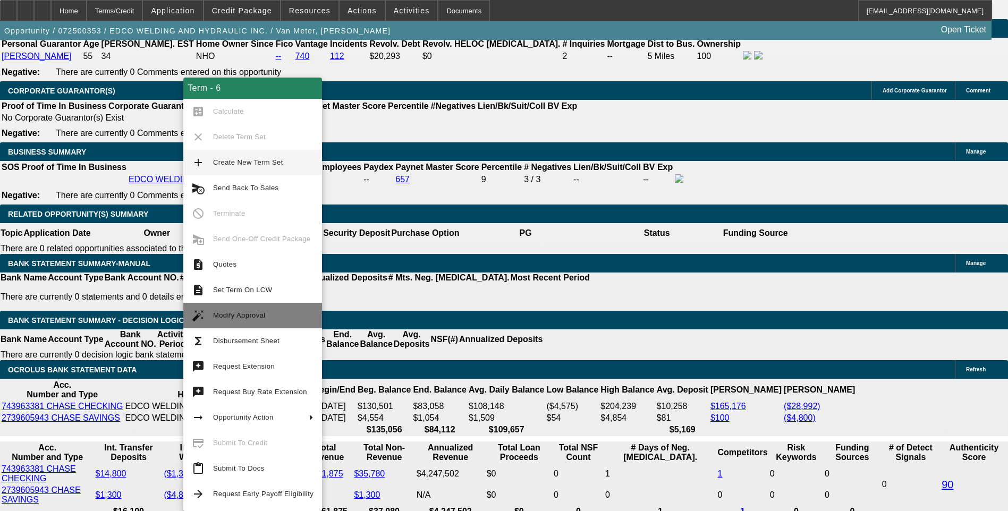
click at [258, 316] on span "Modify Approval" at bounding box center [239, 315] width 53 height 8
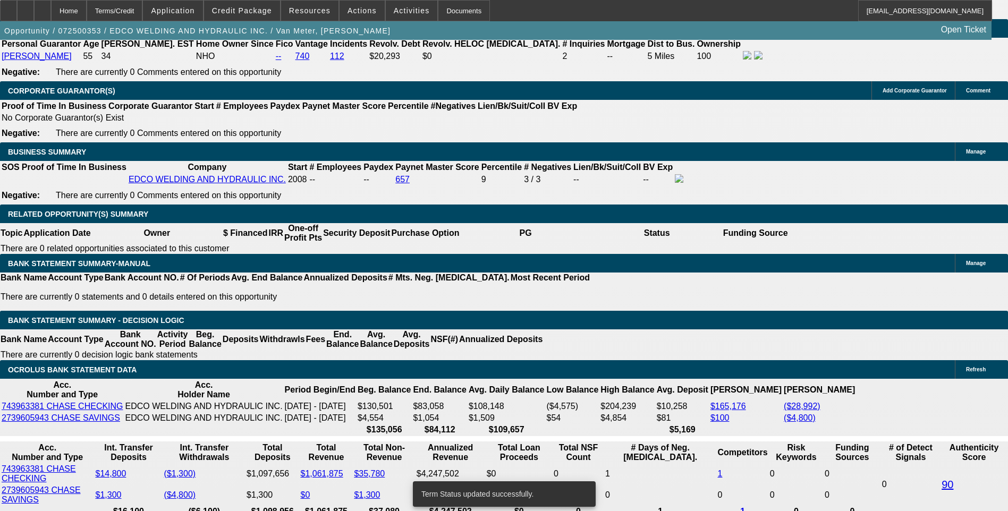
select select "0.2"
select select "0"
select select "6"
select select "0.2"
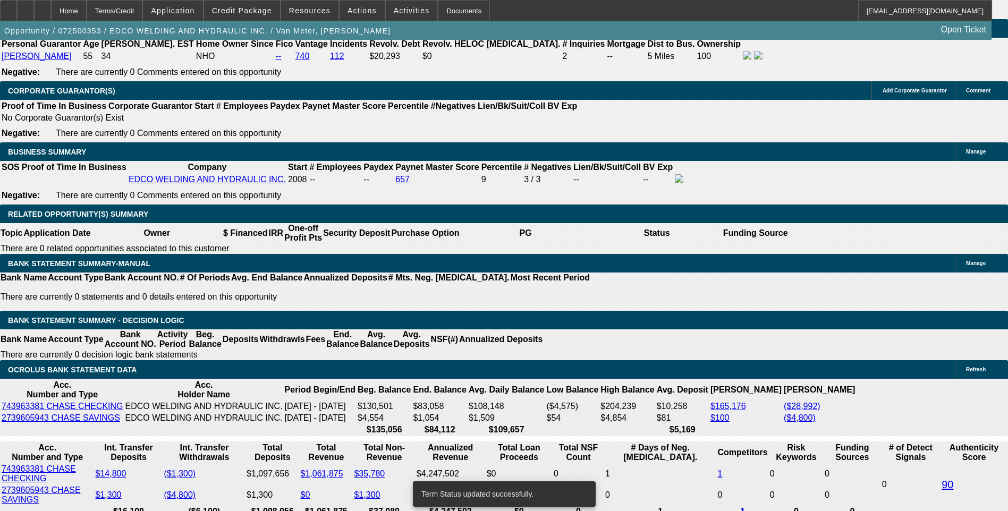
select select "0"
select select "6"
select select "0.2"
select select "0"
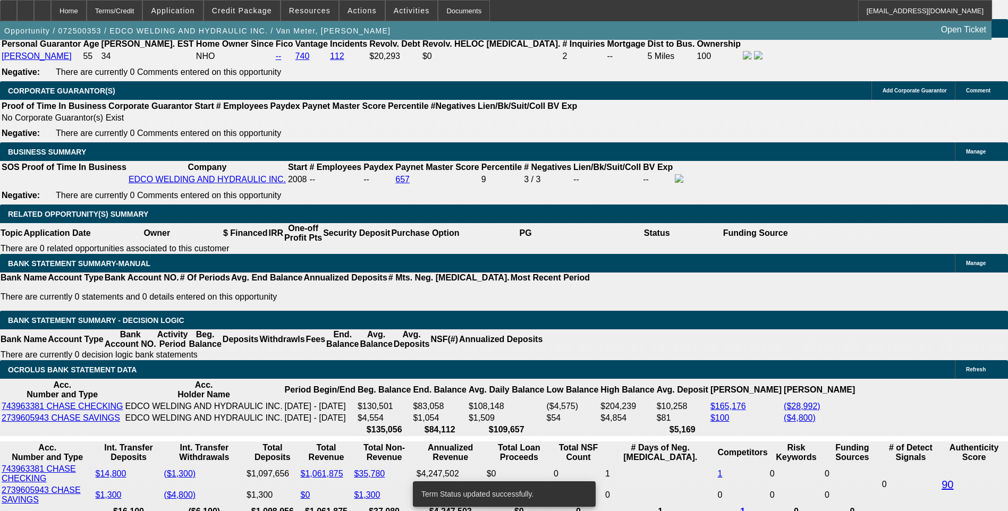
select select "0"
select select "6"
select select "0"
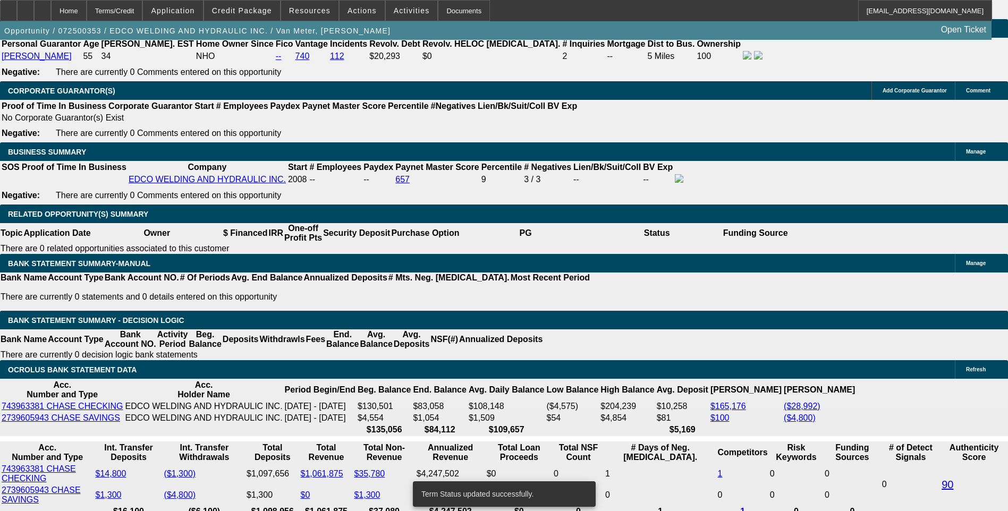
select select "6"
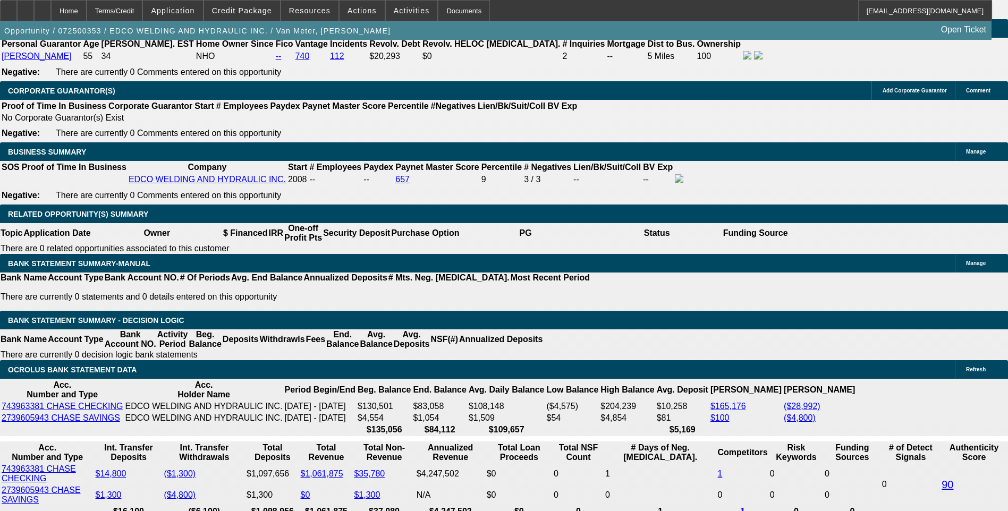
drag, startPoint x: 192, startPoint y: 306, endPoint x: 192, endPoint y: 296, distance: 9.6
type input "16"
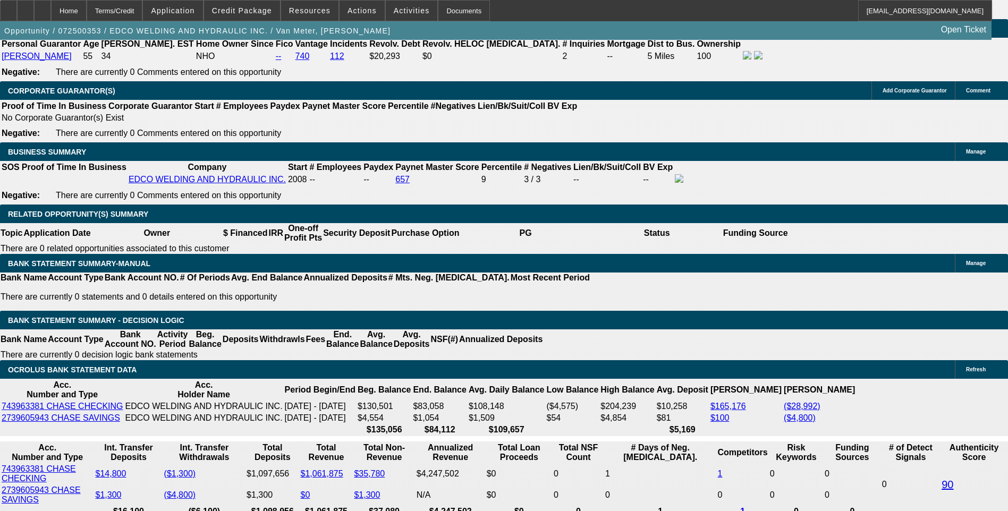
type input "UNKNOWN"
type input "1550"
type input "7.6"
type input "$1,550.00"
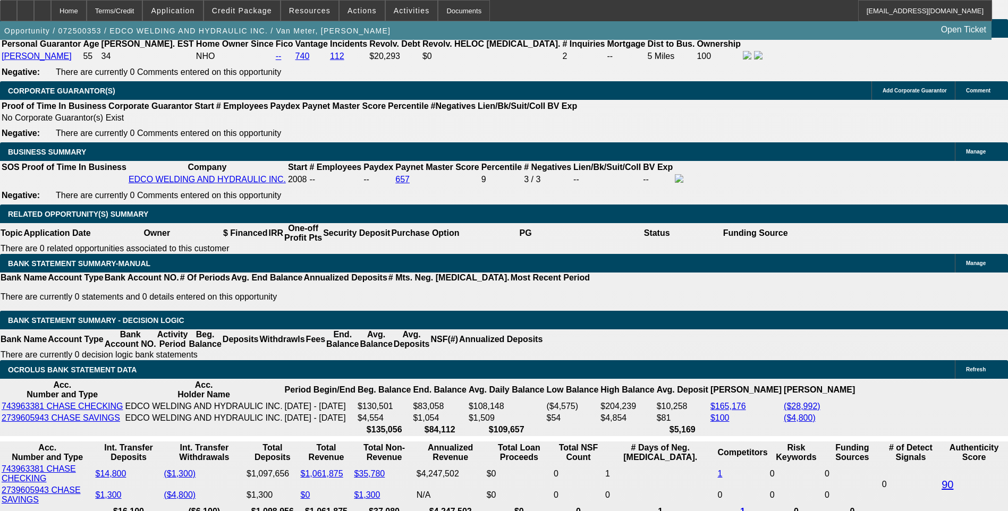
type input "0"
type input "$5,217.60"
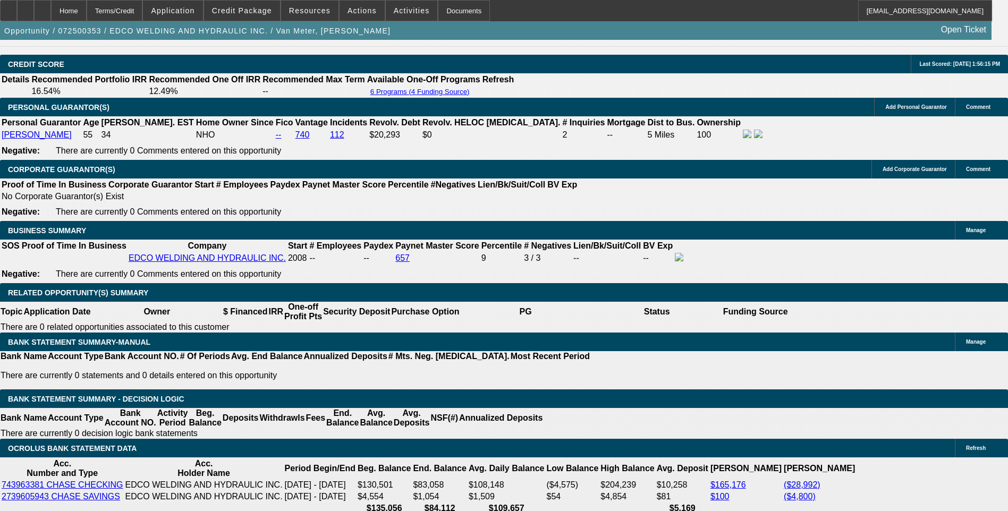
scroll to position [1487, 0]
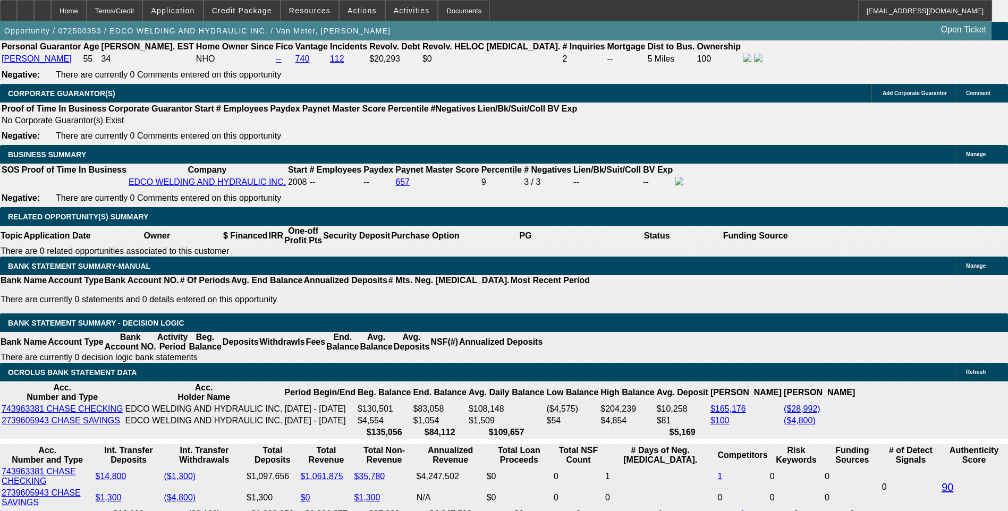
scroll to position [1594, 0]
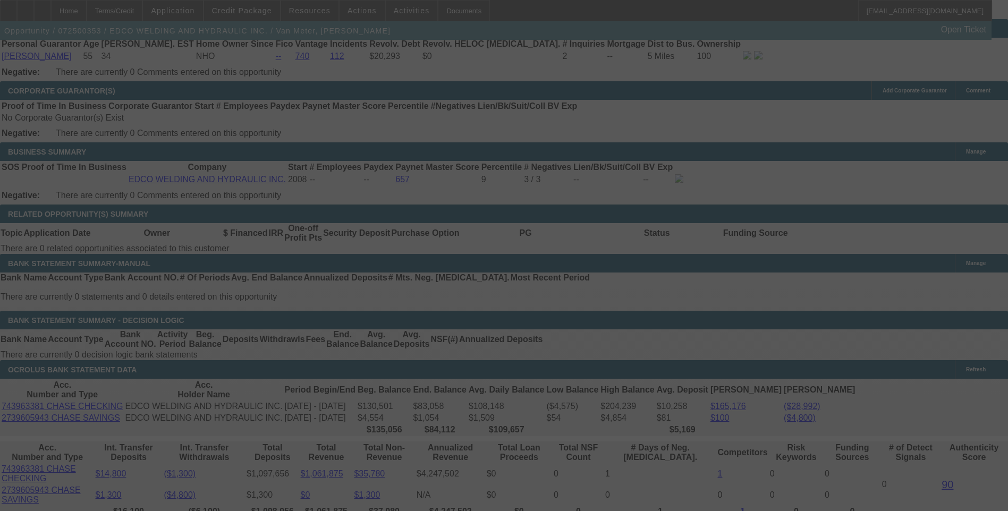
select select "0.2"
select select "0"
select select "6"
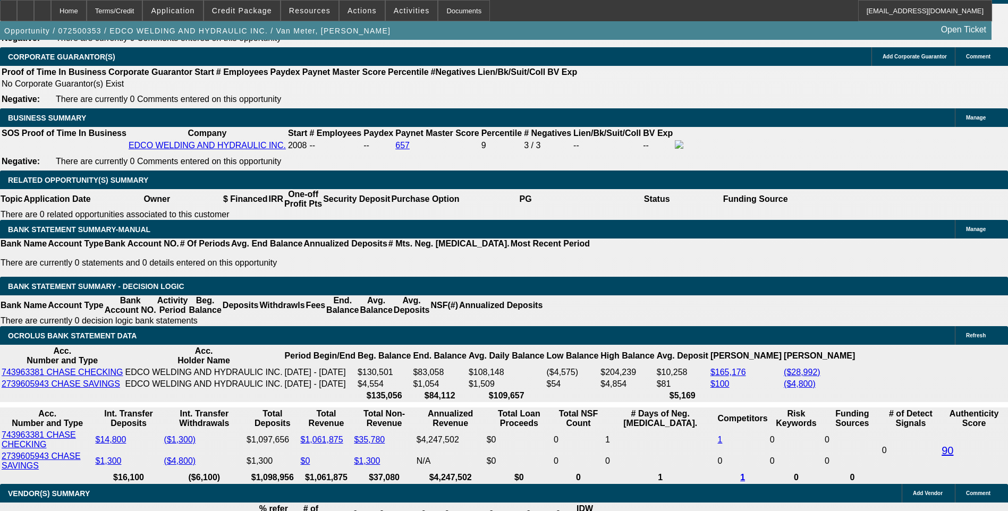
scroll to position [1647, 0]
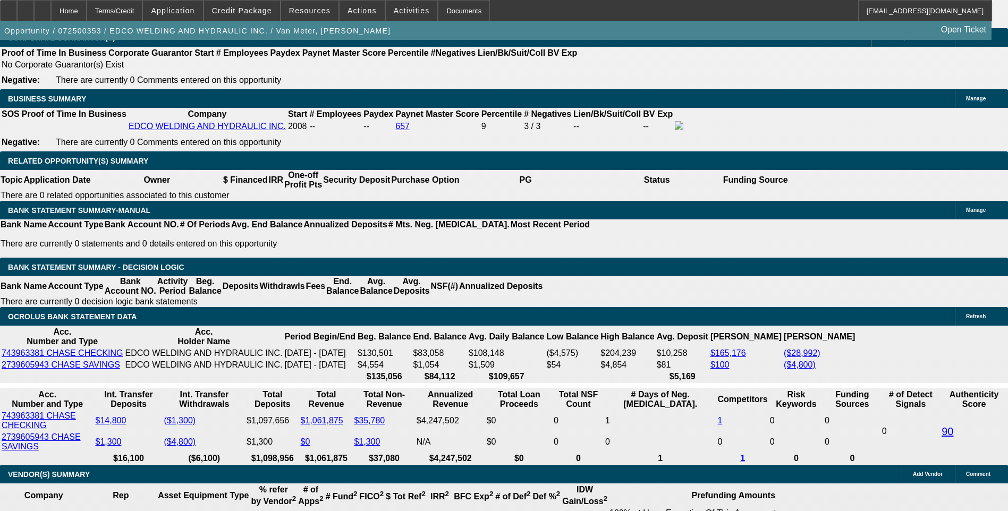
type input "15"
type input "UNKNOWN"
type input "1565"
type input "7.9"
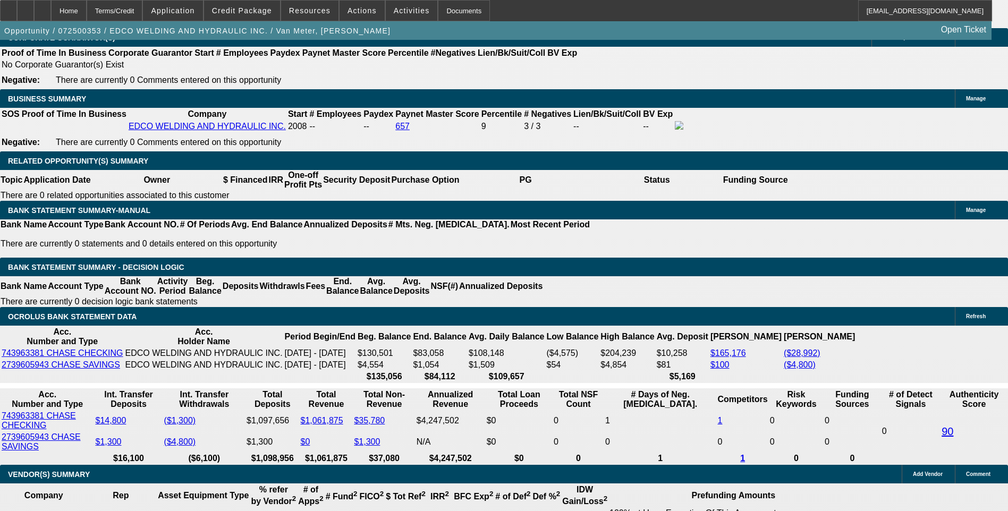
type input "$1,565.00"
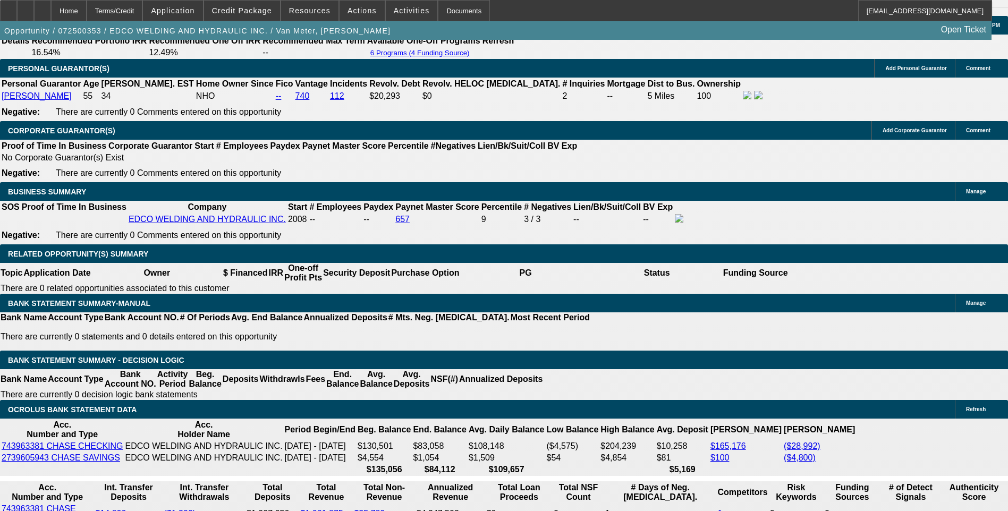
scroll to position [1541, 0]
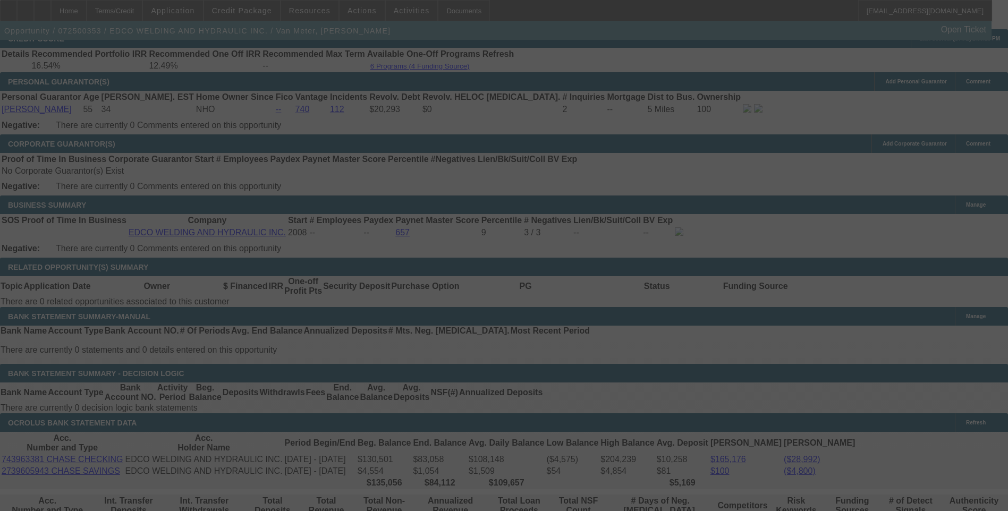
scroll to position [1594, 0]
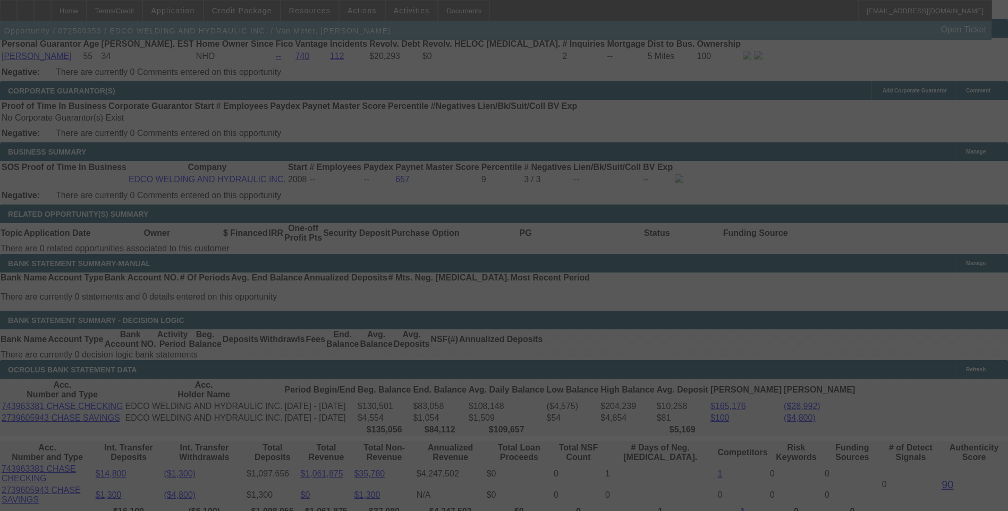
select select "0.2"
select select "0"
select select "6"
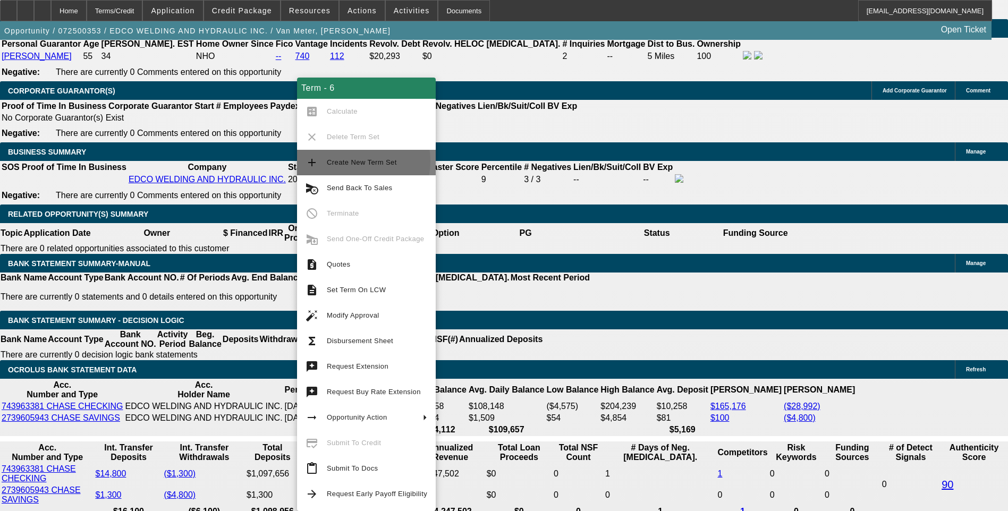
click at [351, 161] on span "Create New Term Set" at bounding box center [362, 162] width 70 height 8
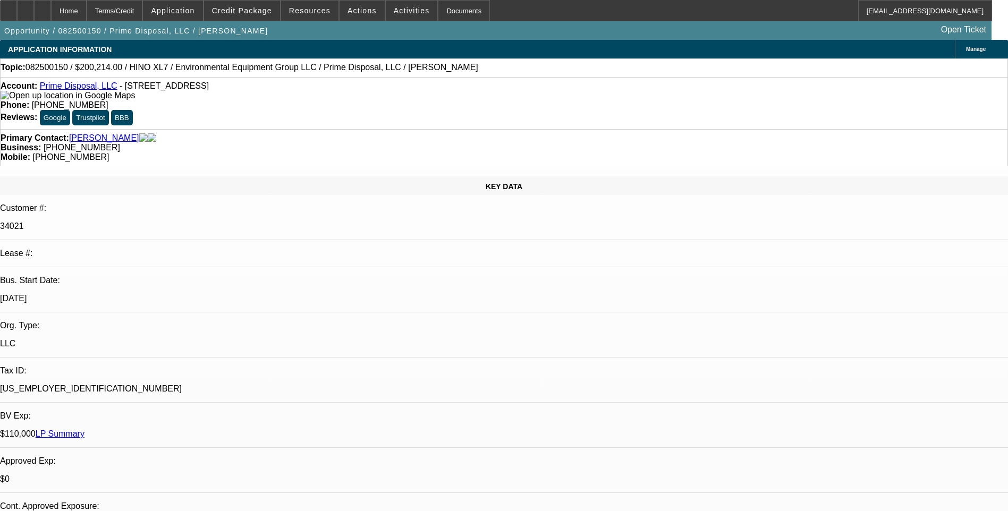
select select "0.1"
select select "0"
select select "0.1"
select select "0"
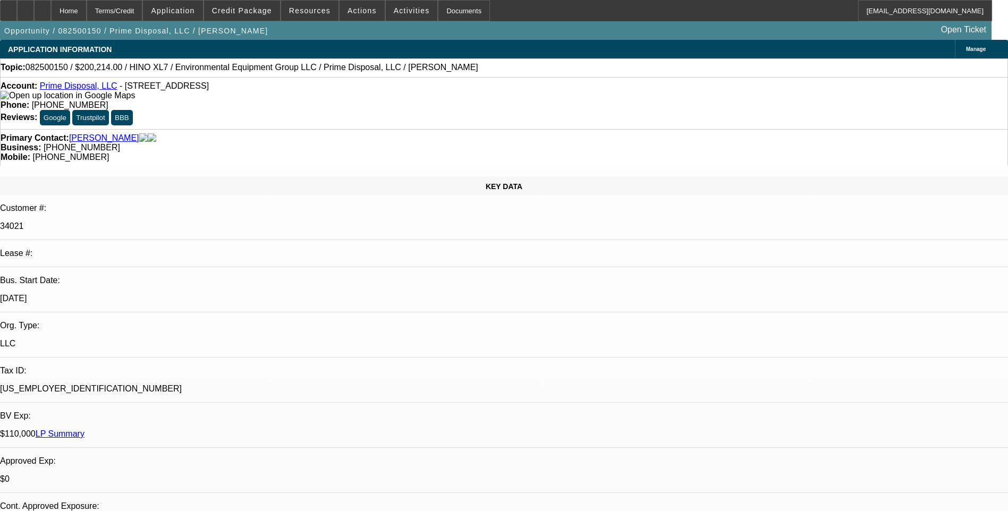
select select "0"
select select "0.1"
select select "0"
select select "0.1"
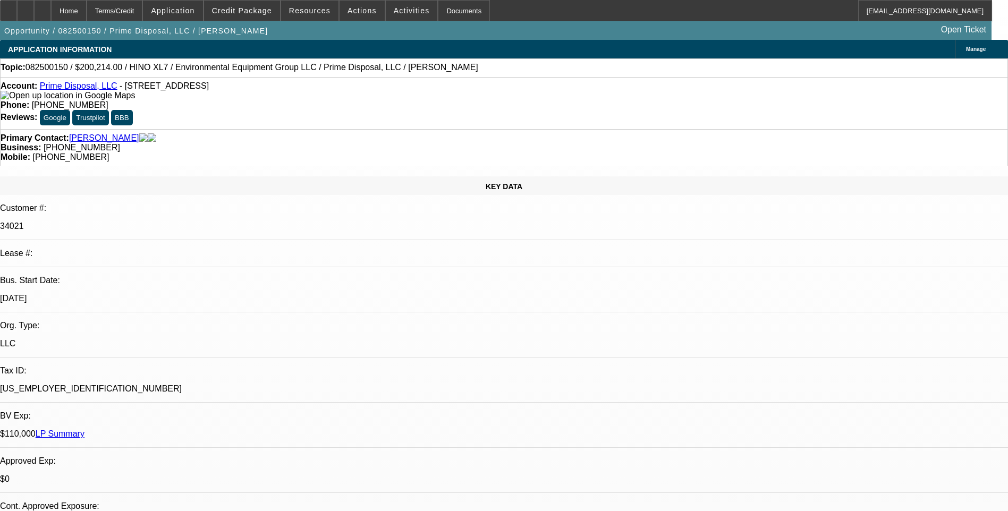
select select "0"
select select "1"
select select "6"
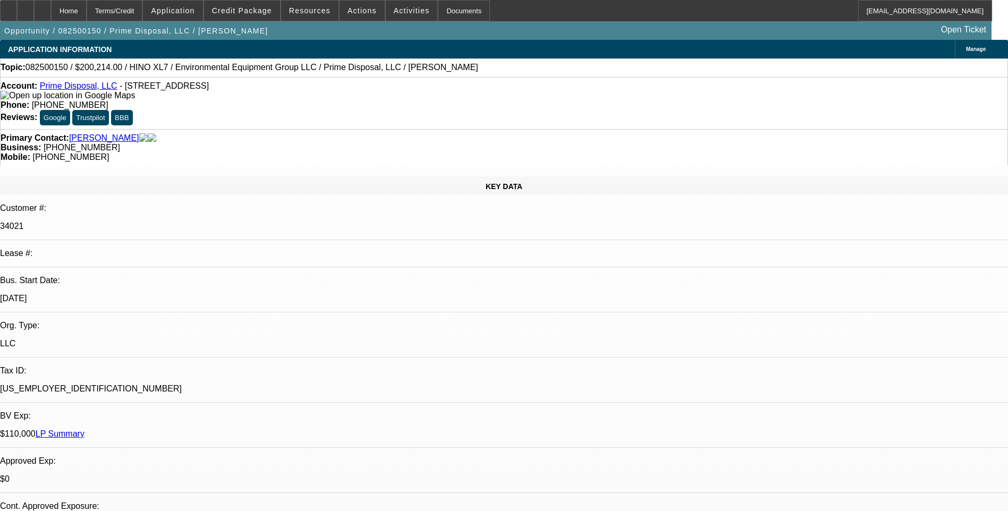
select select "1"
select select "6"
select select "1"
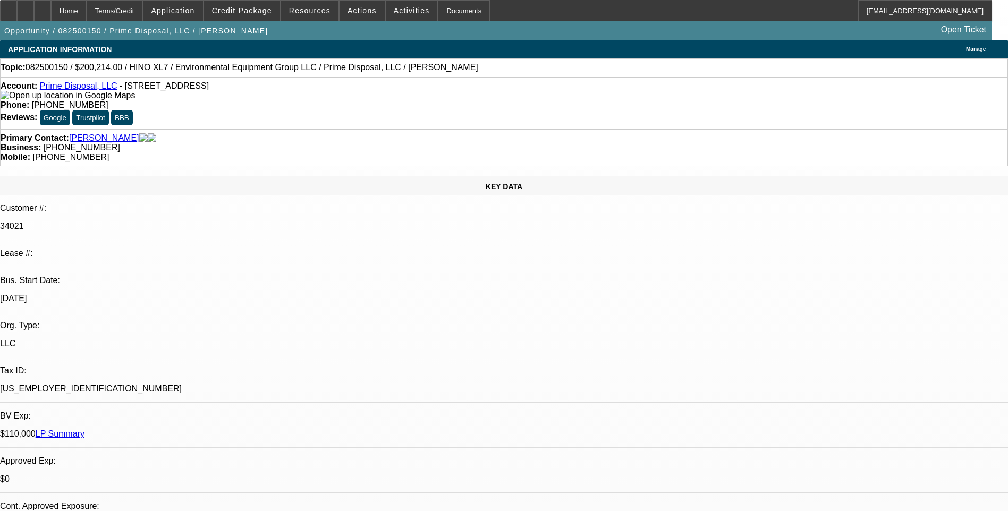
select select "6"
select select "1"
select select "6"
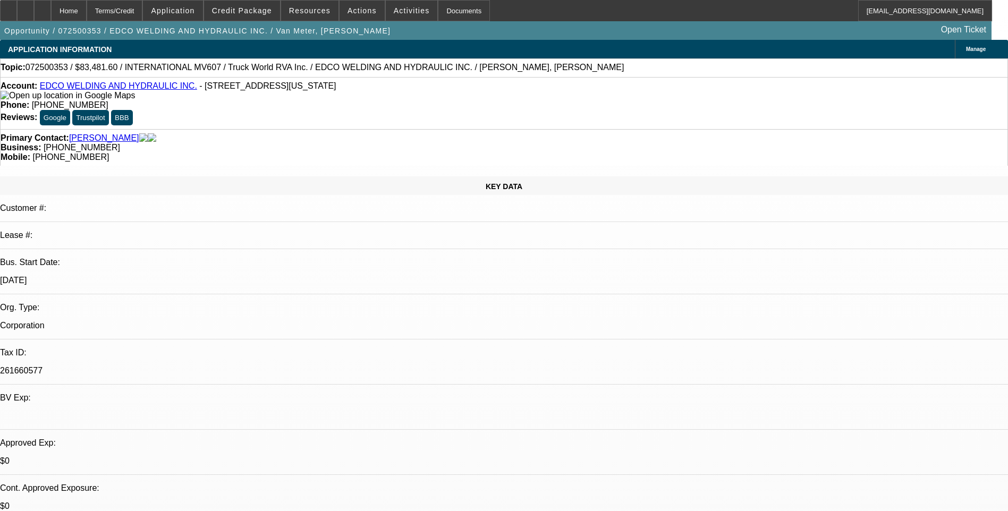
select select "0.2"
select select "0"
select select "0.2"
select select "0"
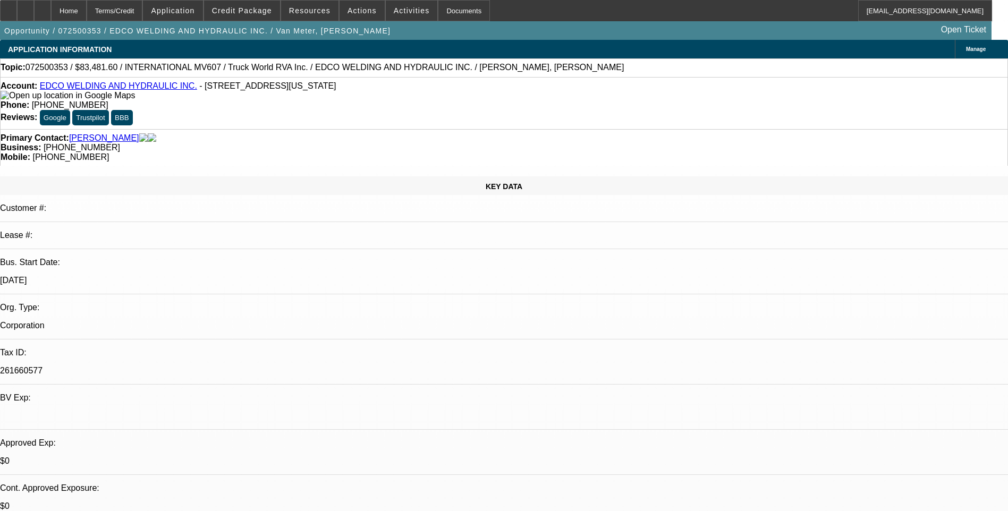
select select "0"
select select "0.2"
select select "0"
select select "0.2"
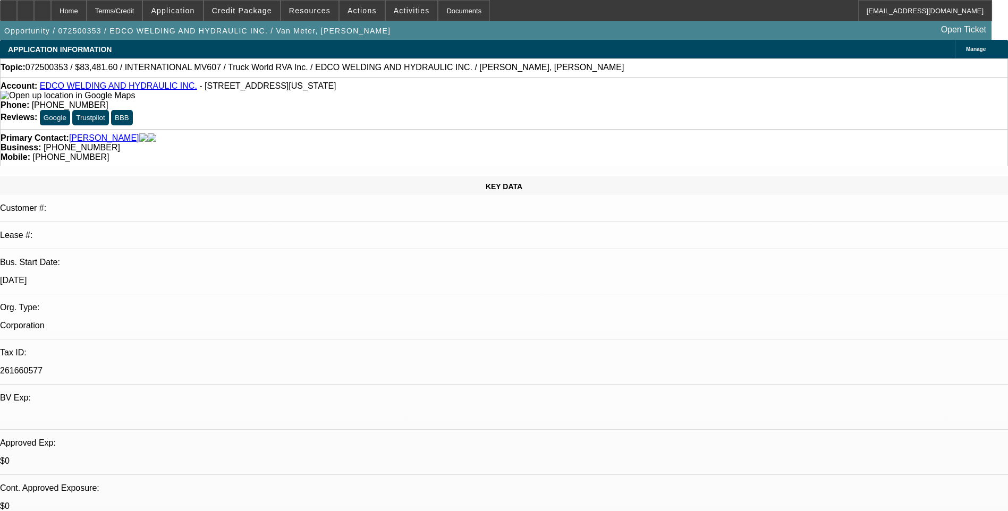
select select "0"
select select "1"
select select "6"
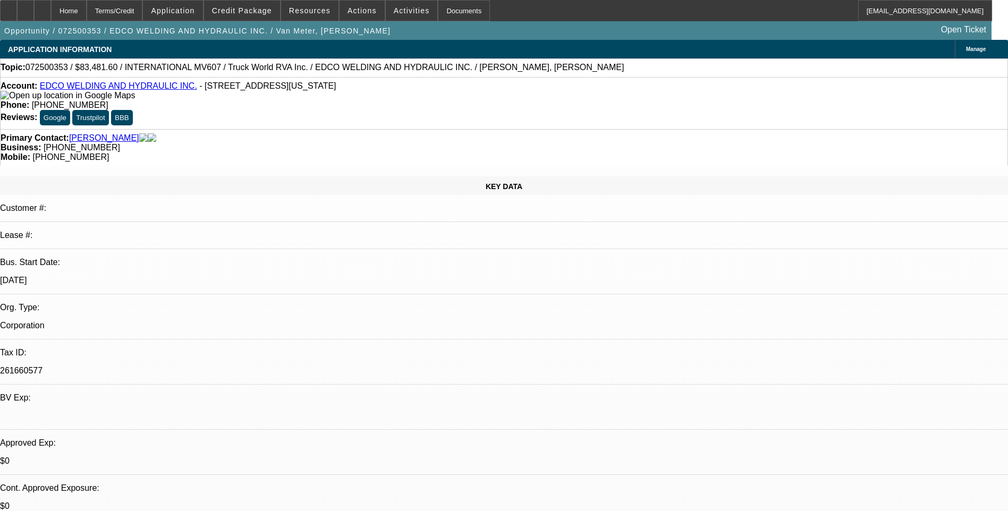
select select "1"
select select "6"
select select "1"
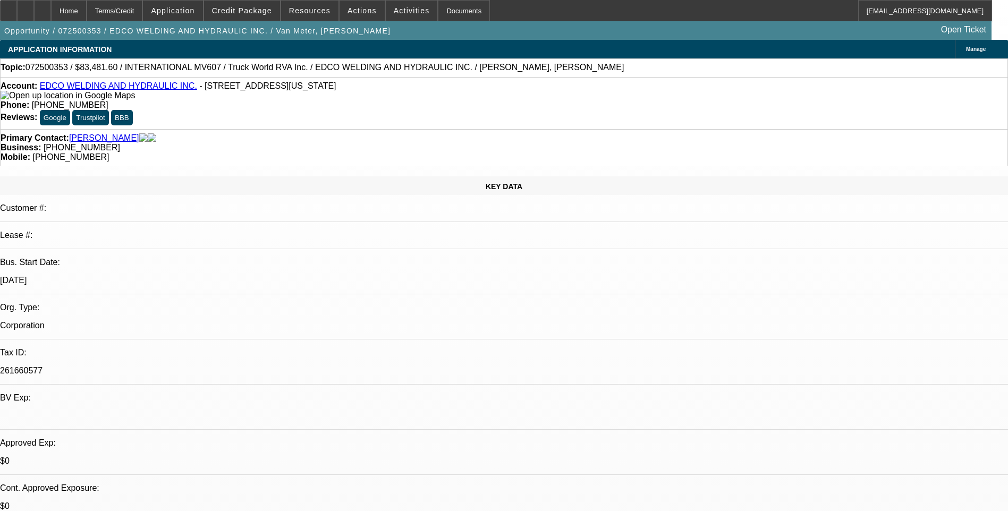
select select "6"
select select "1"
select select "6"
click at [143, 10] on div "Terms/Credit" at bounding box center [115, 10] width 56 height 21
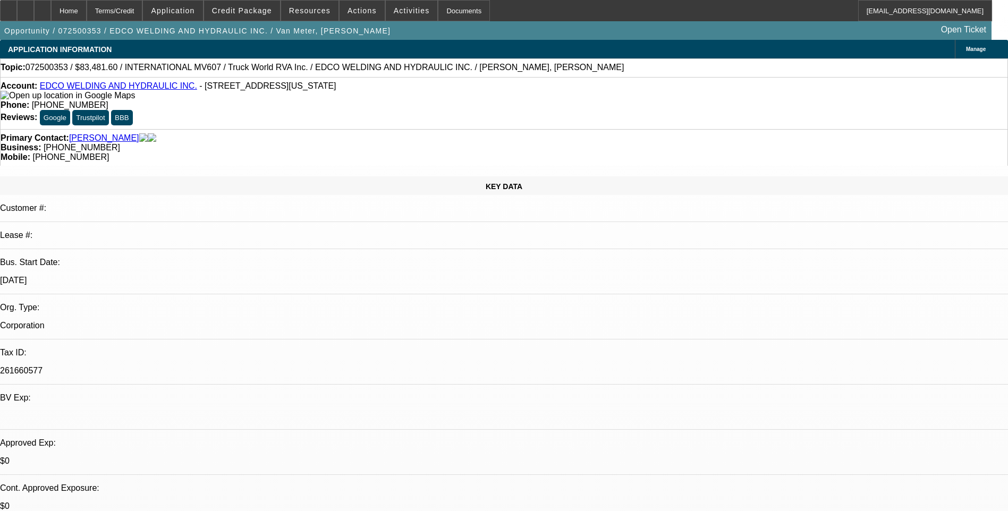
scroll to position [1554, 0]
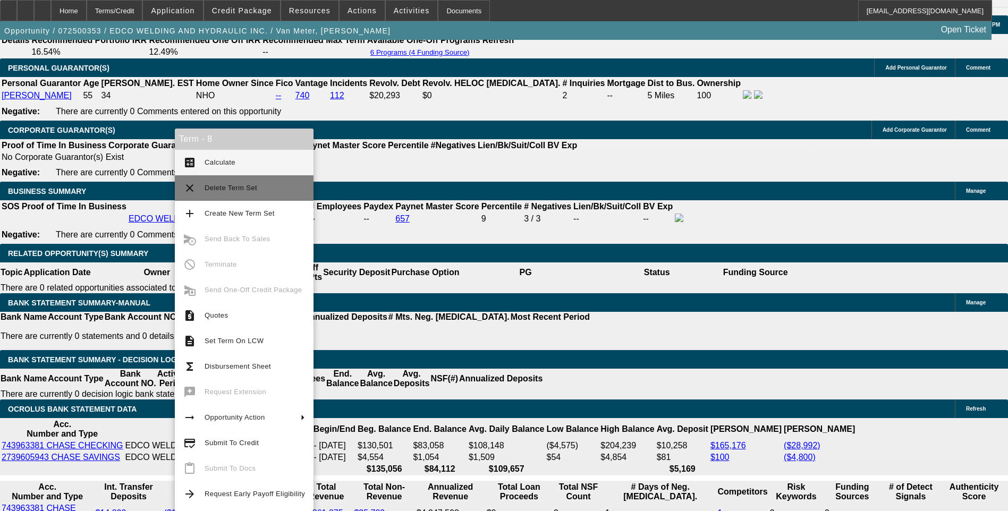
click at [188, 188] on mat-icon "clear" at bounding box center [189, 188] width 13 height 13
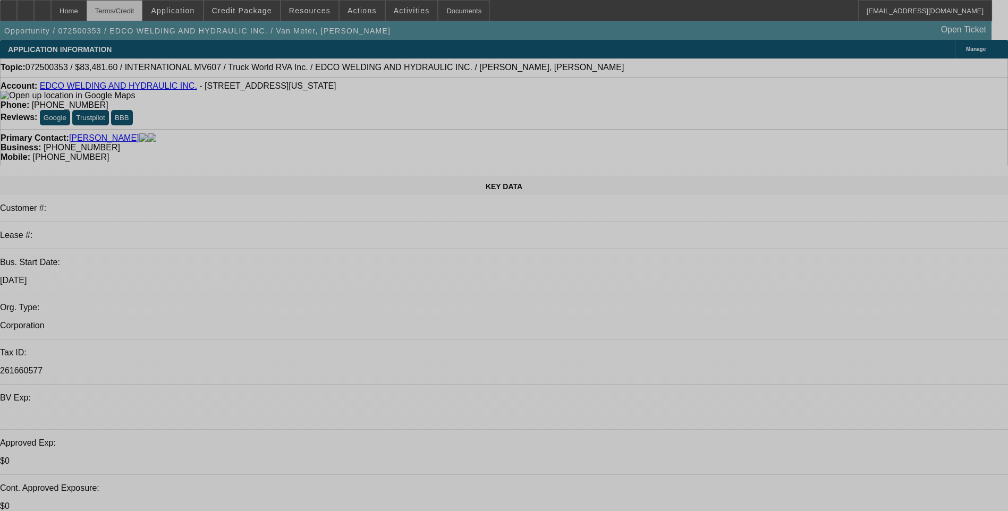
select select "0.2"
select select "0"
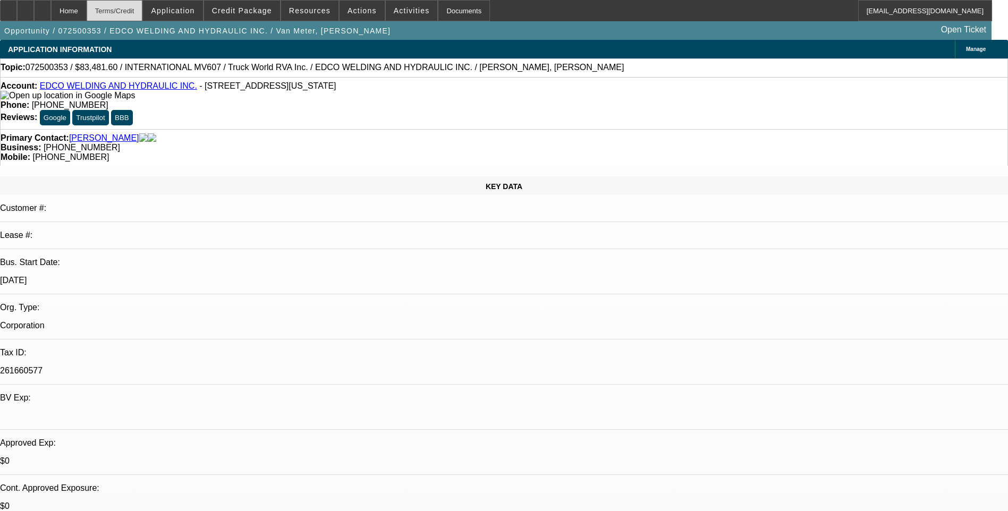
select select "0"
select select "0.2"
select select "0"
select select "0.2"
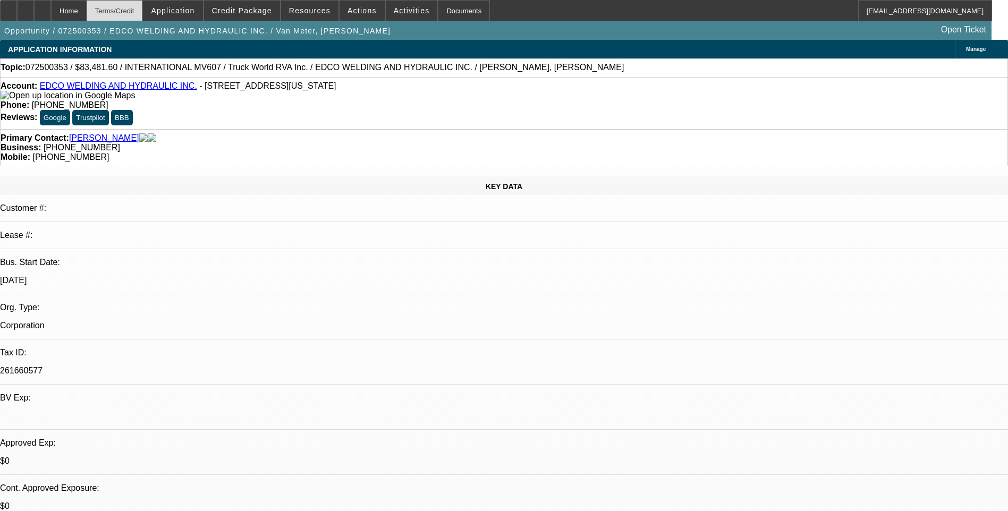
select select "0"
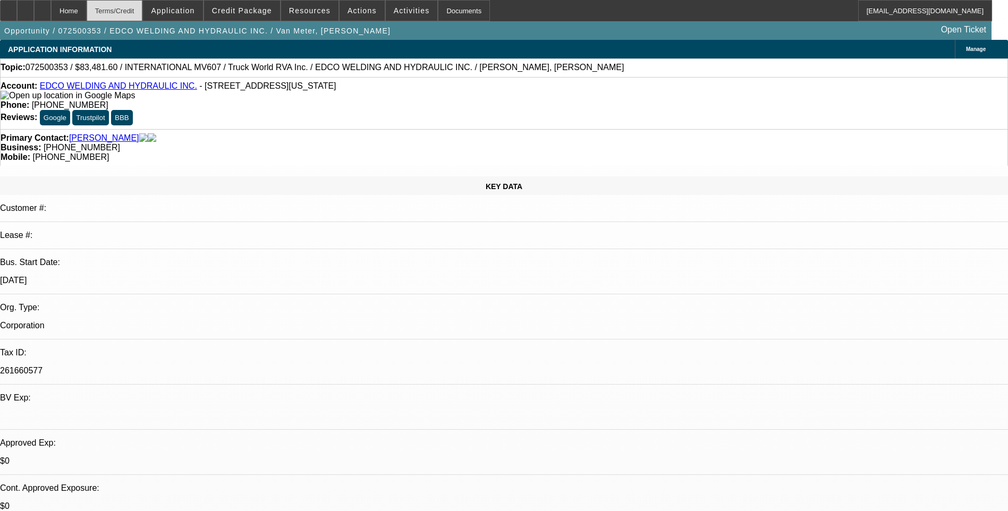
select select "1"
select select "6"
select select "1"
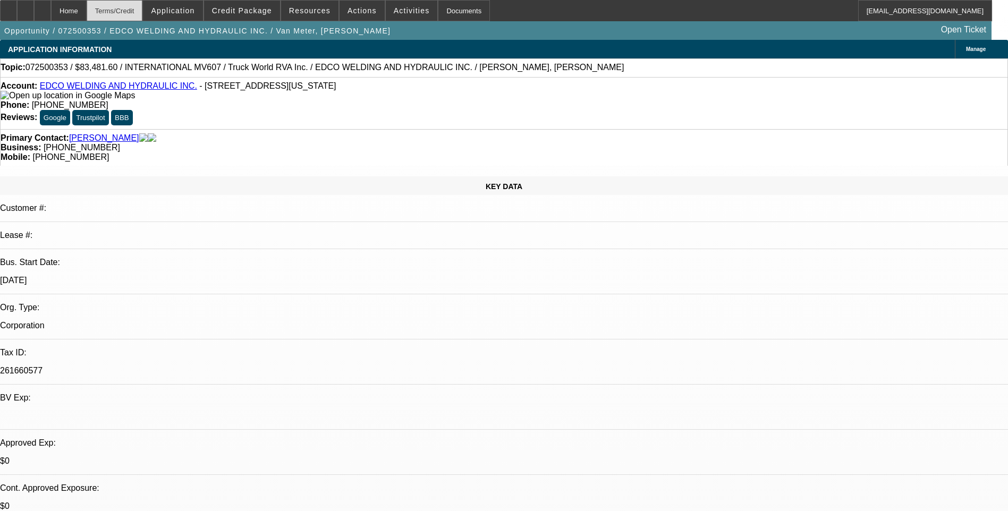
select select "6"
select select "1"
select select "6"
select select "1"
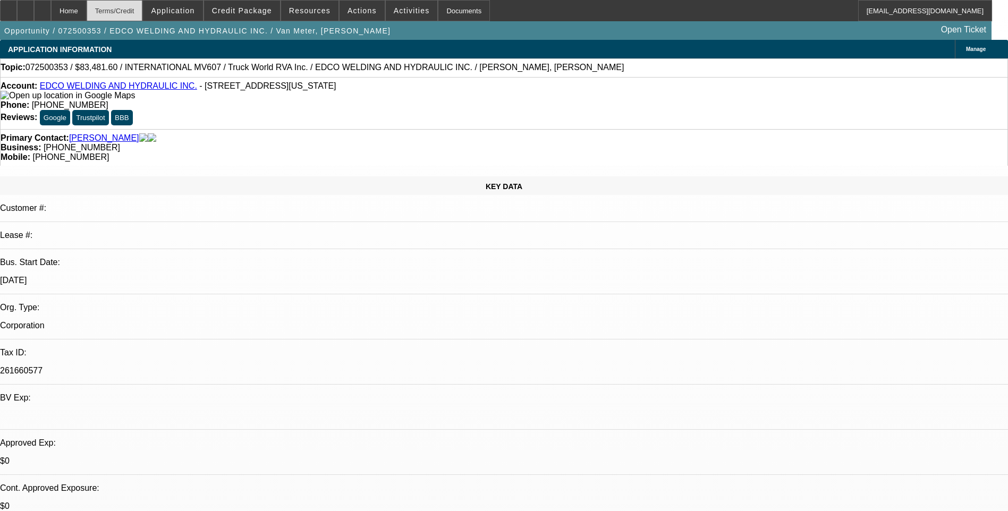
select select "1"
select select "6"
click at [139, 17] on div "Terms/Credit" at bounding box center [115, 10] width 56 height 21
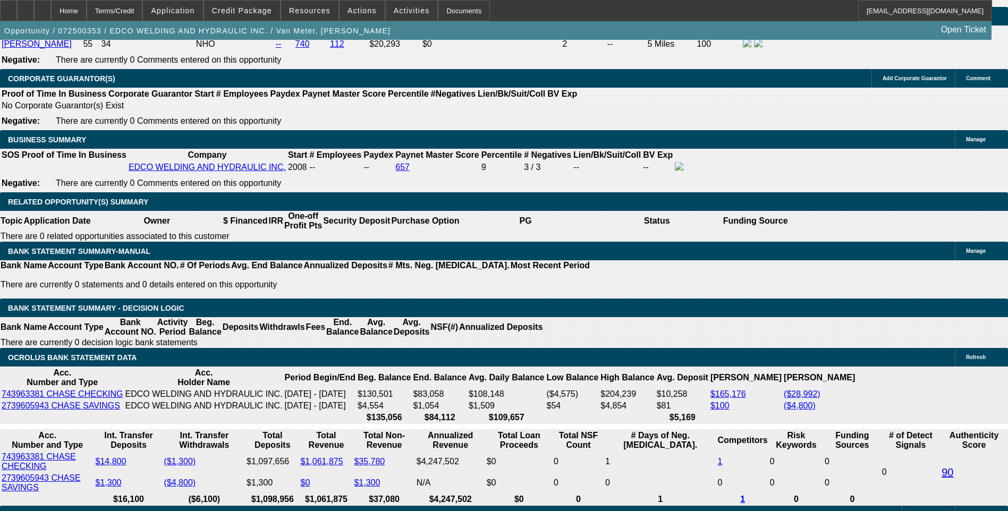
scroll to position [1608, 0]
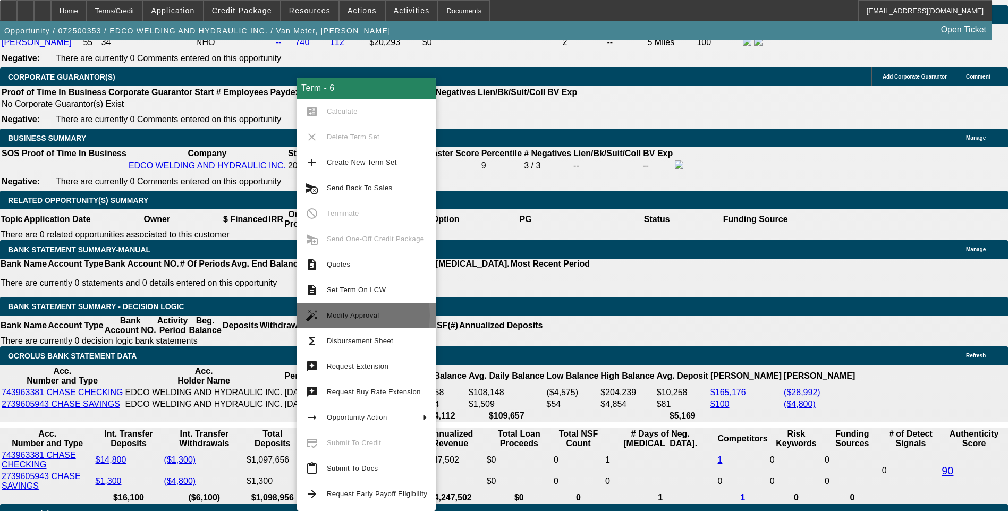
click at [349, 316] on span "Modify Approval" at bounding box center [353, 315] width 53 height 8
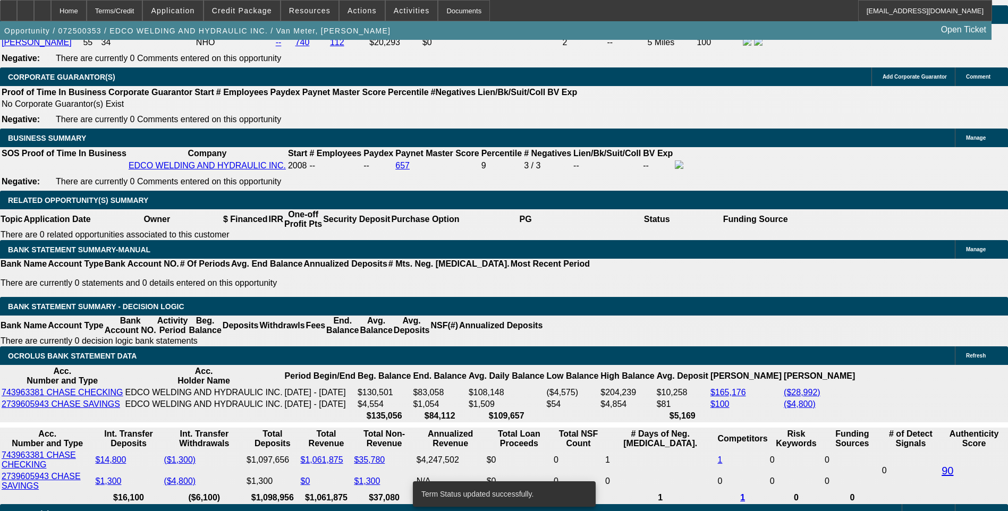
select select "0.2"
select select "0"
select select "6"
select select "0.2"
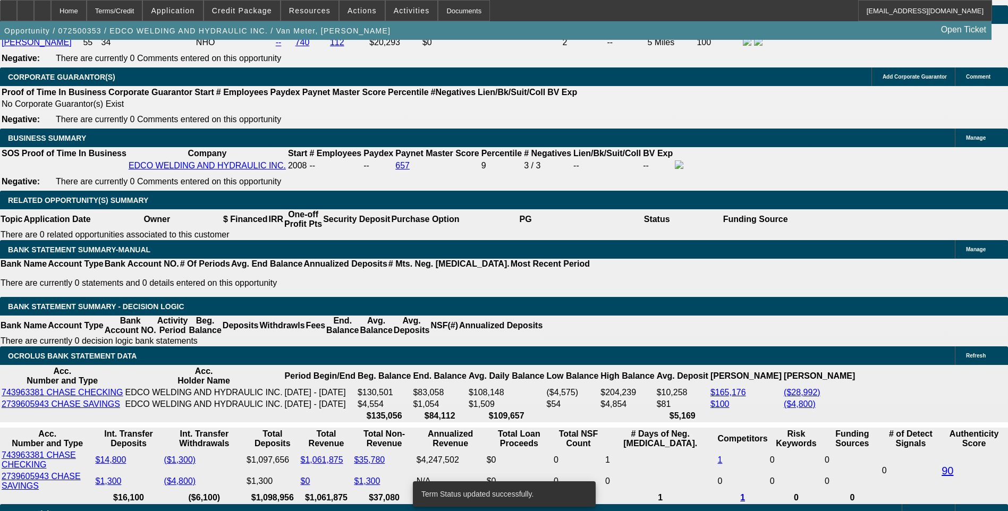
select select "0"
select select "6"
select select "0.2"
select select "0"
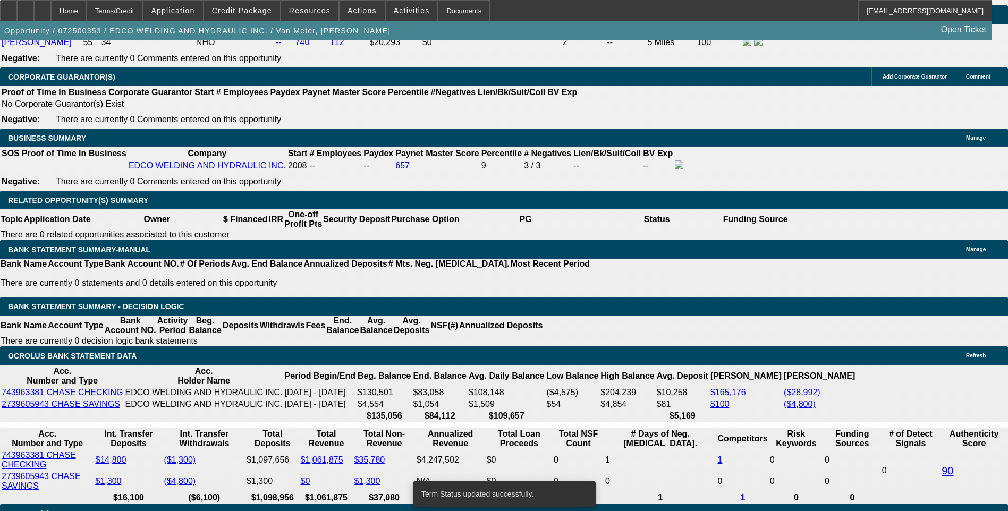
select select "0"
select select "6"
select select "0.2"
select select "0"
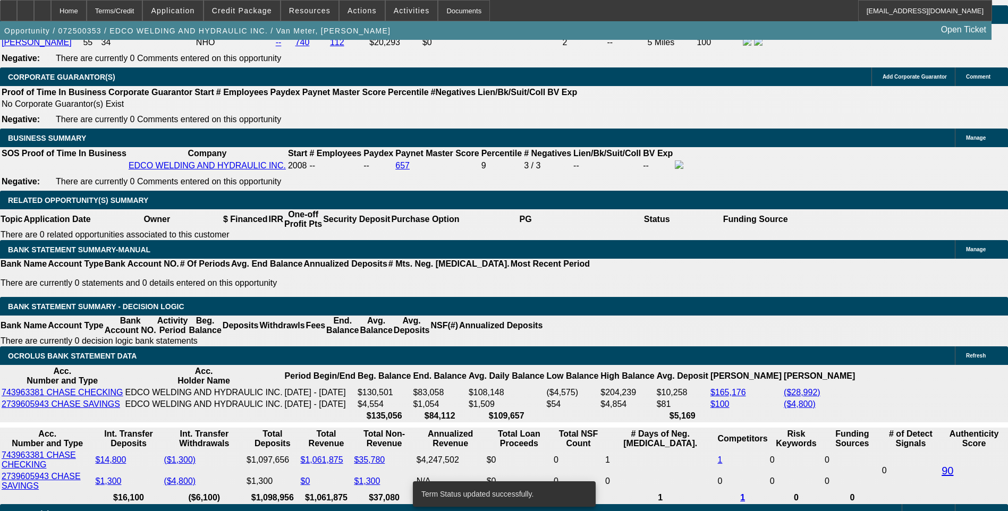
select select "6"
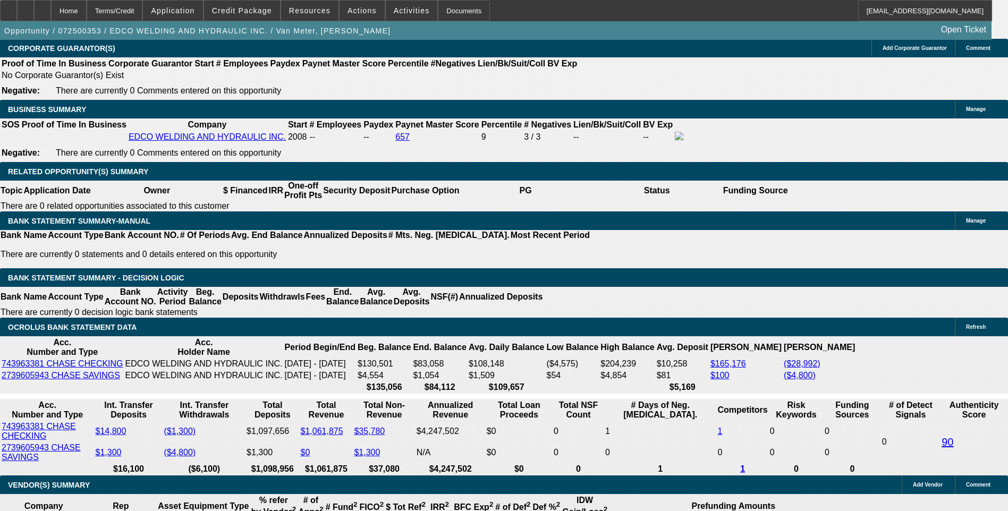
scroll to position [1661, 0]
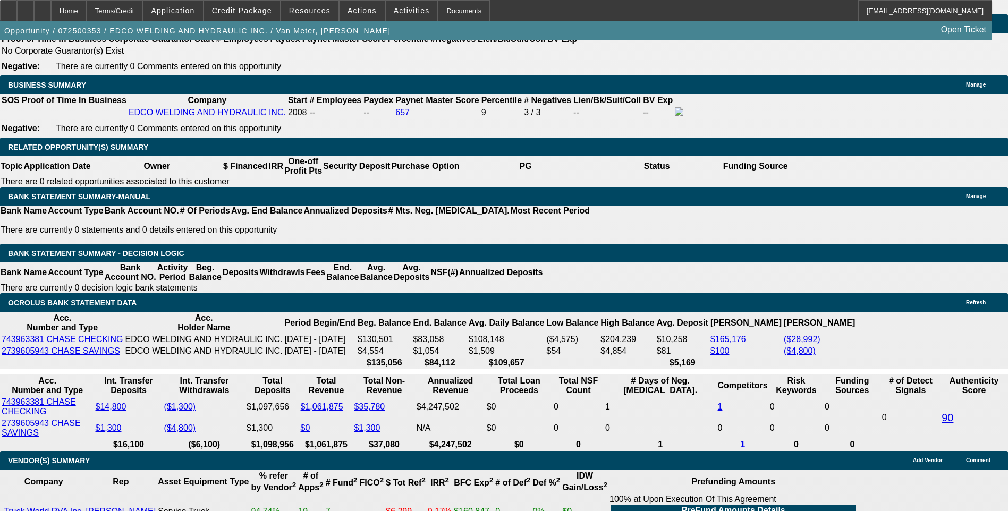
type input "100"
type input "UNKNOWN"
type input "$10,435.20"
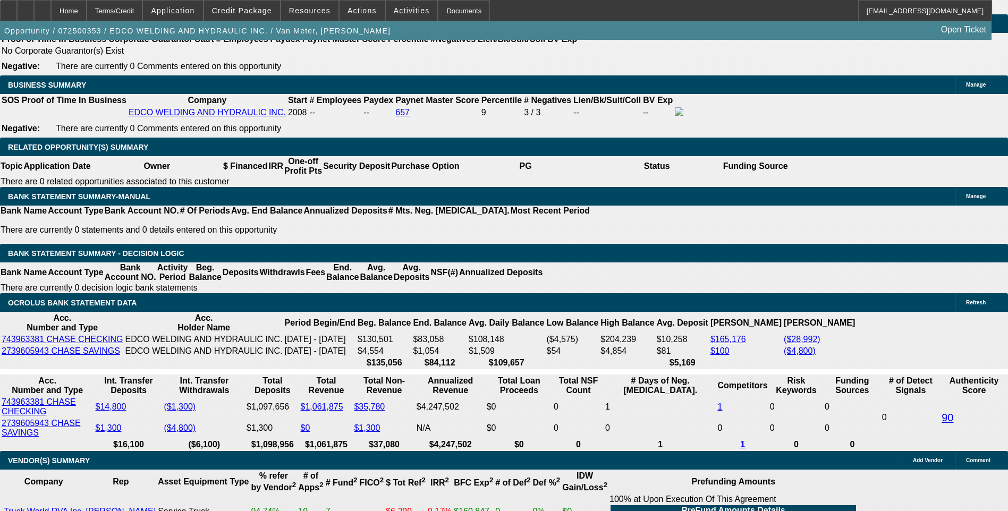
type input "6.6"
type input "$1,511.74"
type input "6."
type input "$1,488.17"
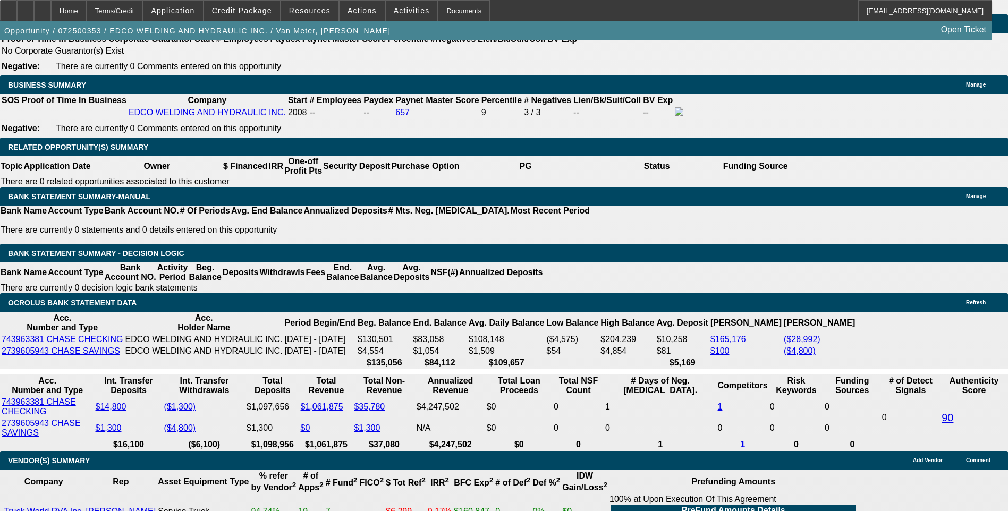
type input "6."
type input "14"
type input "6"
type input "$1,490.00"
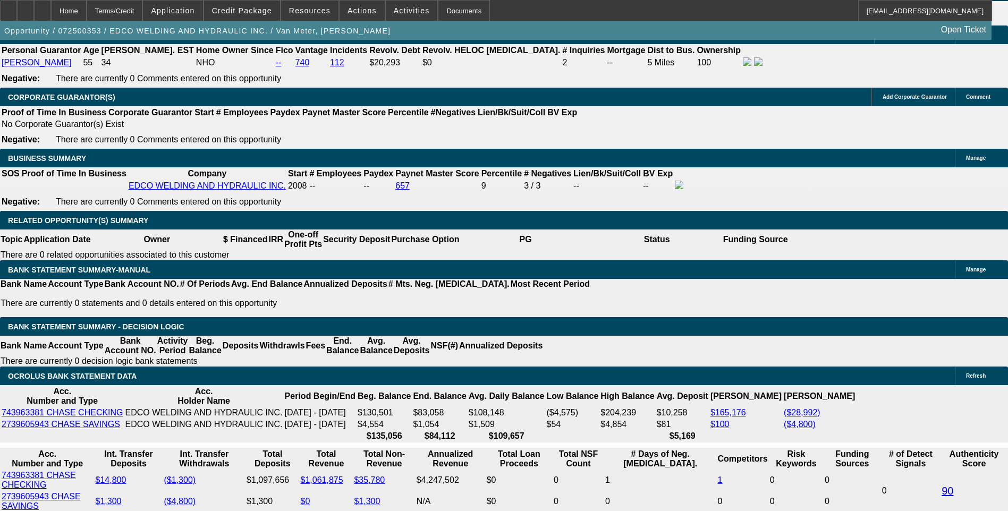
scroll to position [1554, 0]
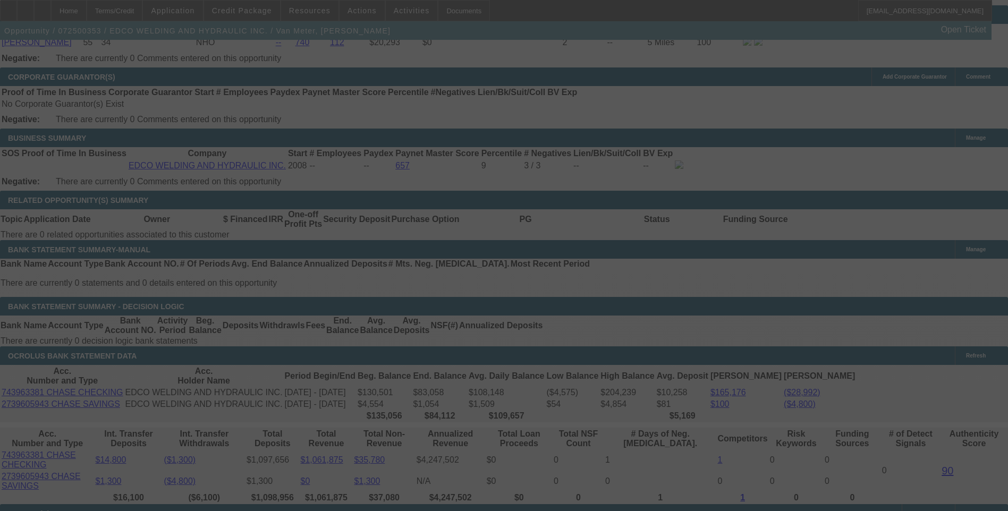
scroll to position [0, 0]
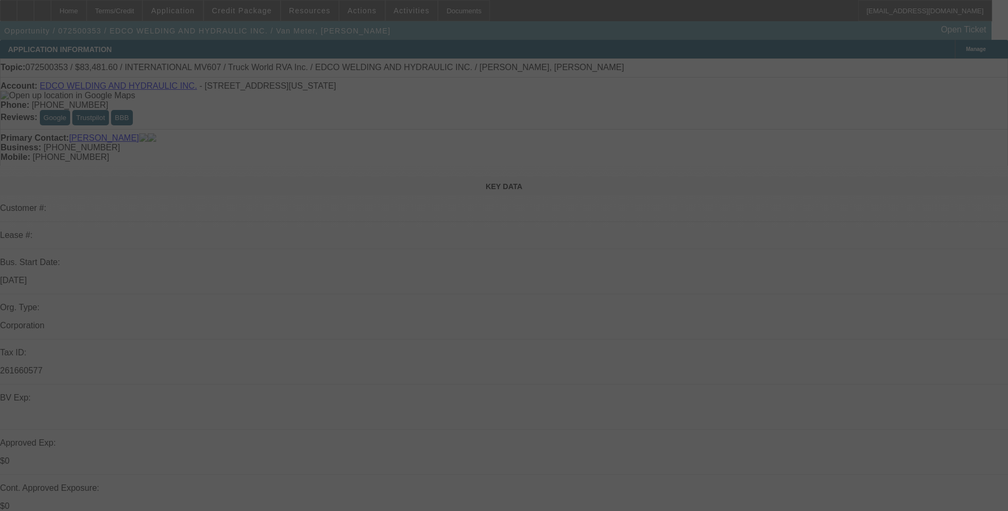
select select "0.2"
select select "0"
select select "6"
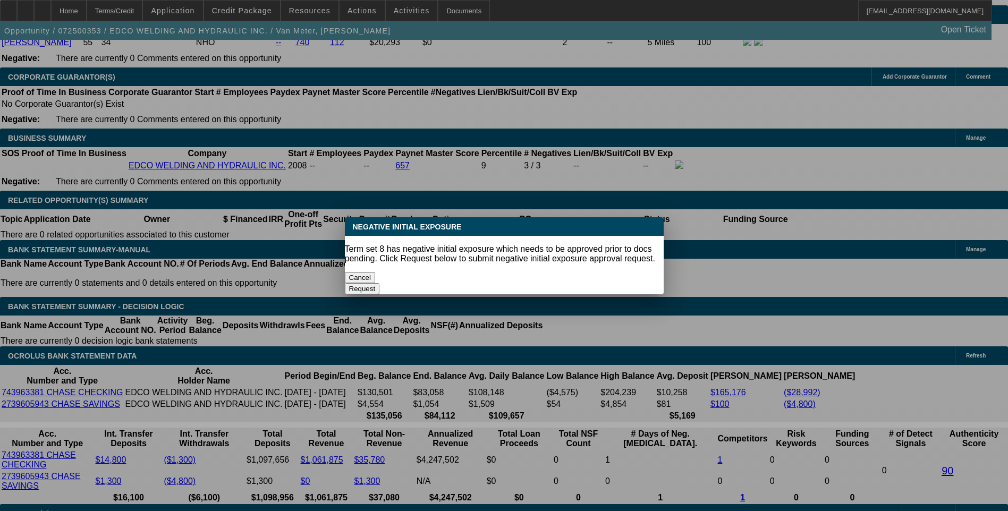
click at [376, 274] on button "Cancel" at bounding box center [360, 277] width 31 height 11
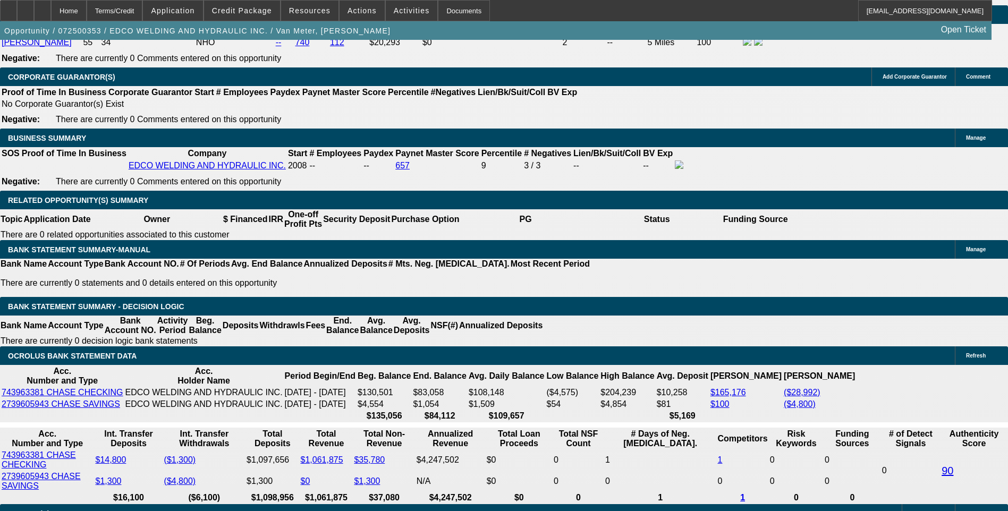
scroll to position [1608, 0]
type input "149"
type input "UNKNOWN"
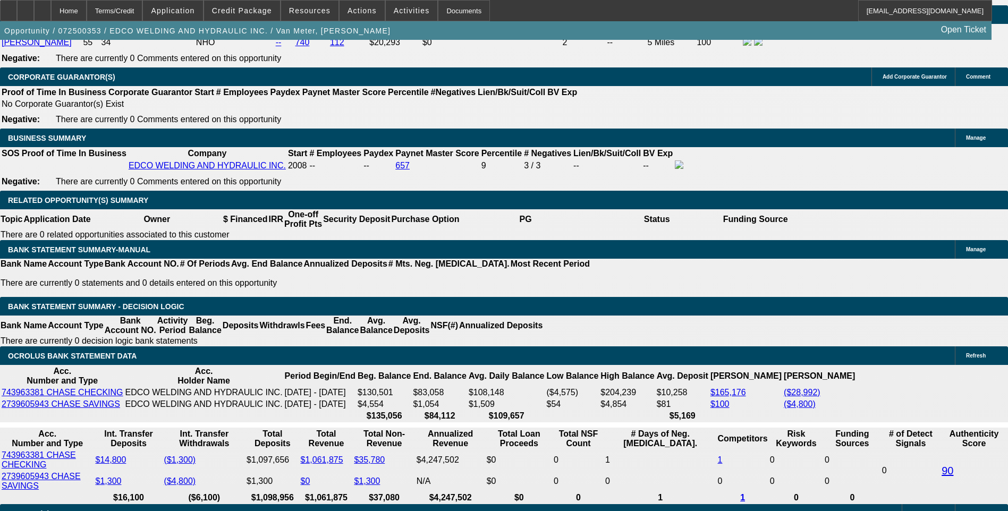
type input "1500"
type input "6.3"
type input "$1,500.00"
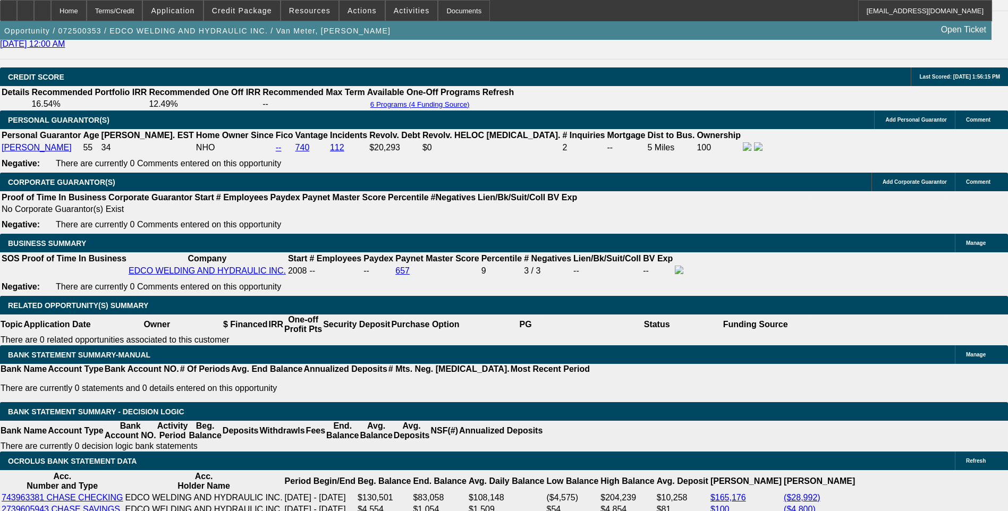
scroll to position [1501, 0]
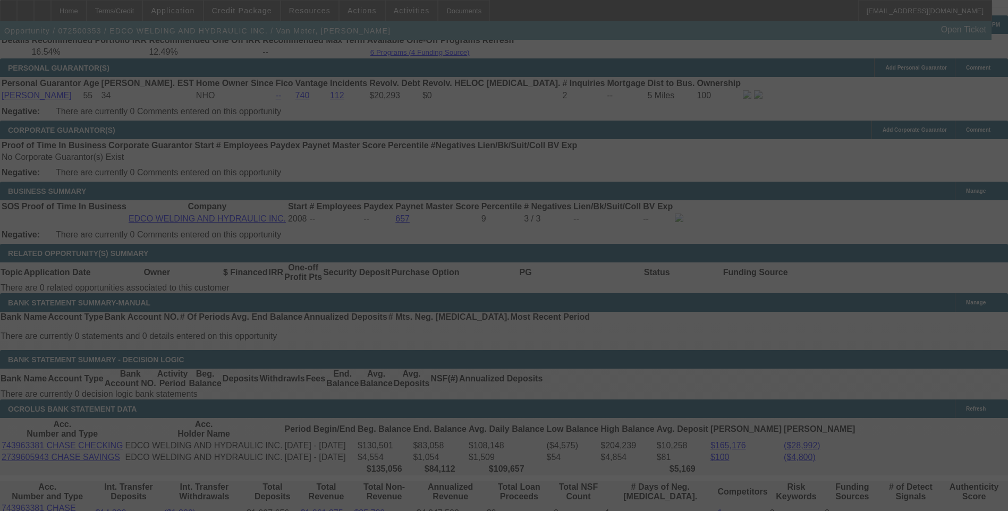
scroll to position [0, 0]
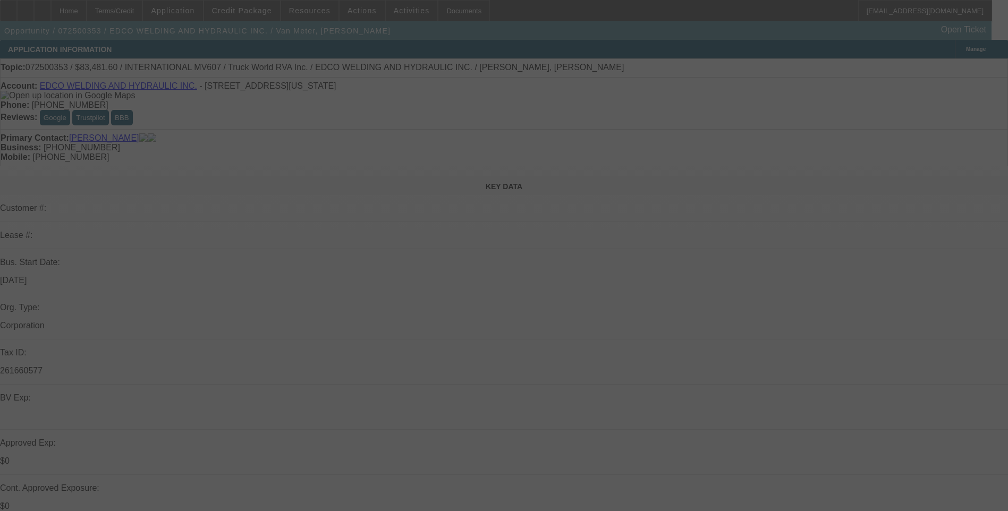
select select "0.2"
select select "0"
select select "6"
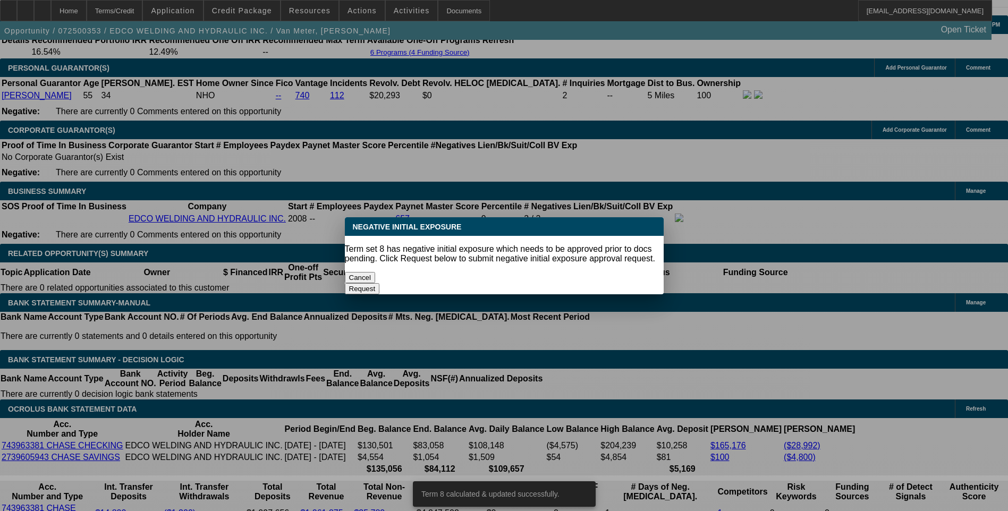
drag, startPoint x: 430, startPoint y: 271, endPoint x: 420, endPoint y: 269, distance: 10.3
click at [376, 272] on button "Cancel" at bounding box center [360, 277] width 31 height 11
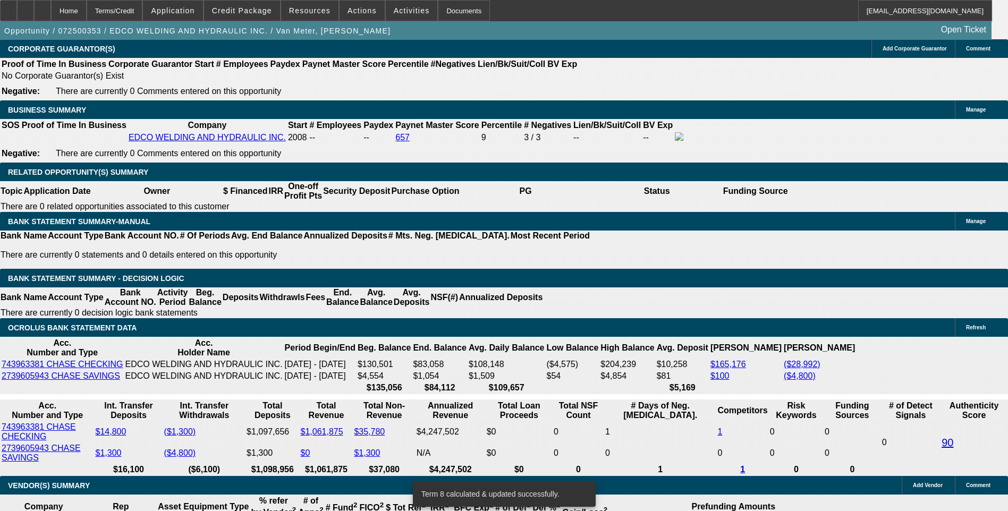
scroll to position [1661, 0]
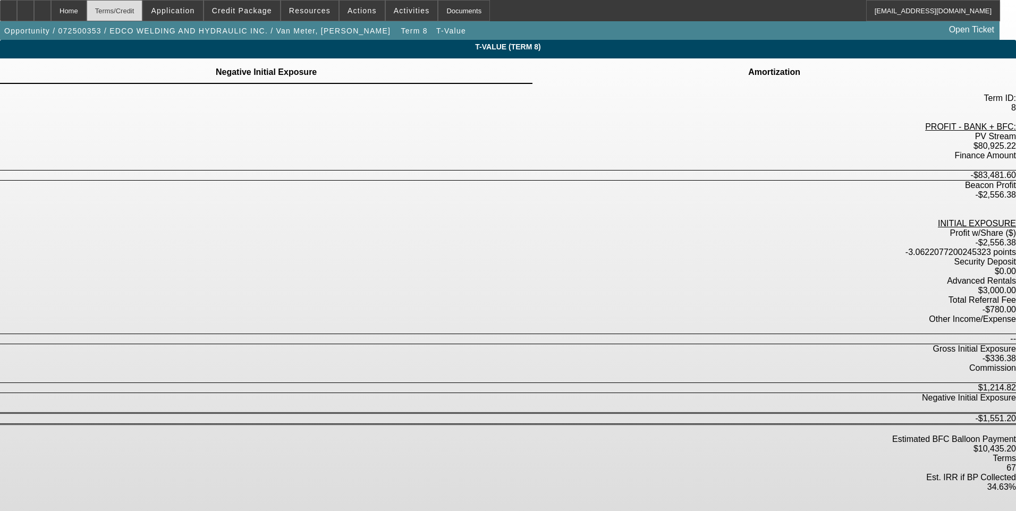
click at [133, 14] on div "Terms/Credit" at bounding box center [115, 10] width 56 height 21
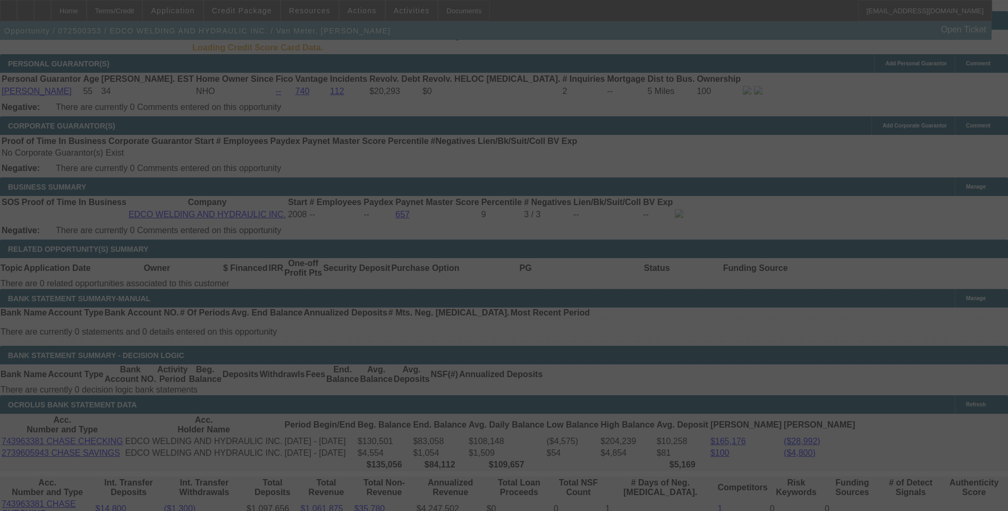
scroll to position [1554, 0]
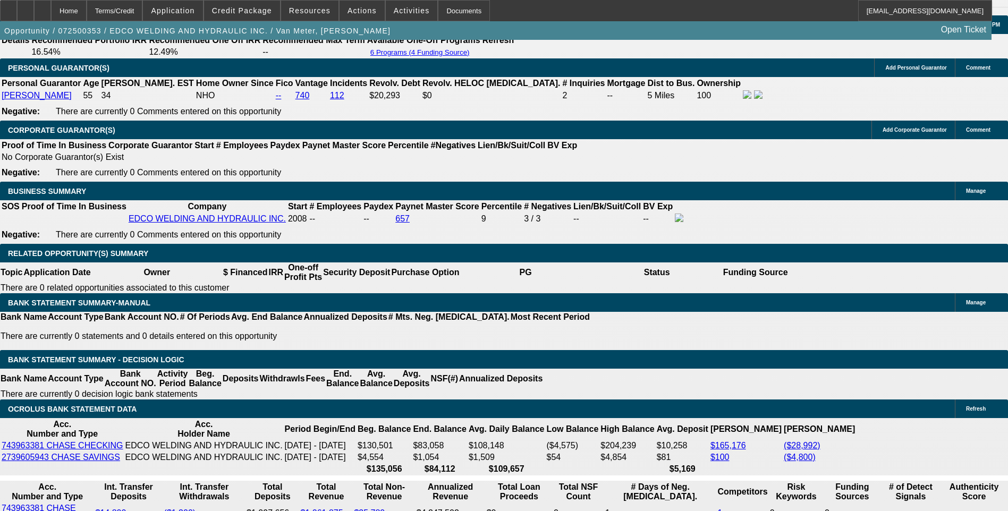
select select "0.2"
select select "0"
select select "6"
select select "0.2"
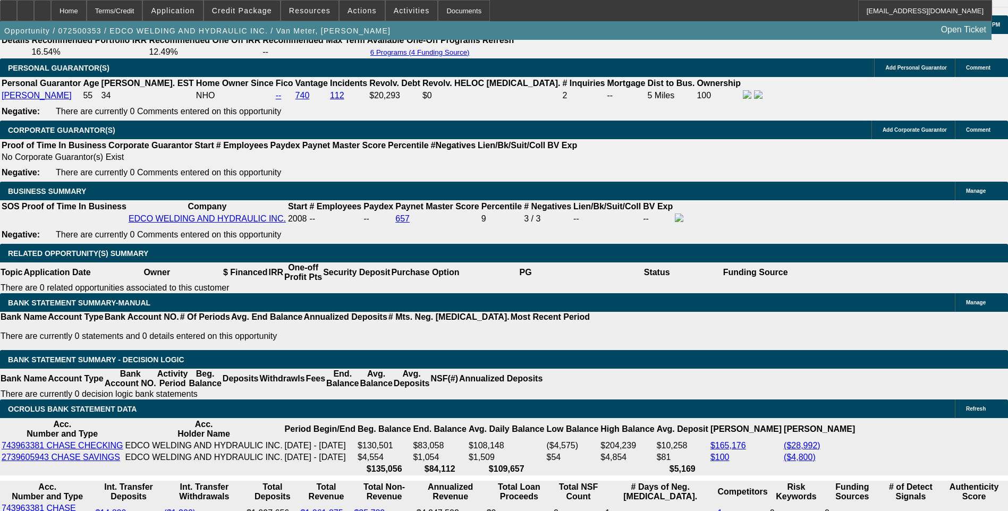
select select "0"
select select "6"
select select "0.2"
select select "0"
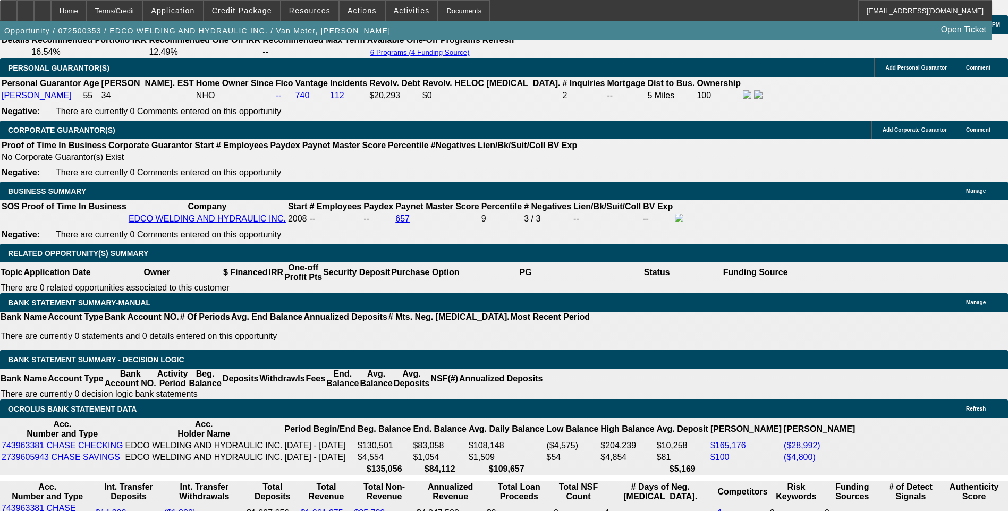
select select "0"
select select "6"
select select "0.2"
select select "0"
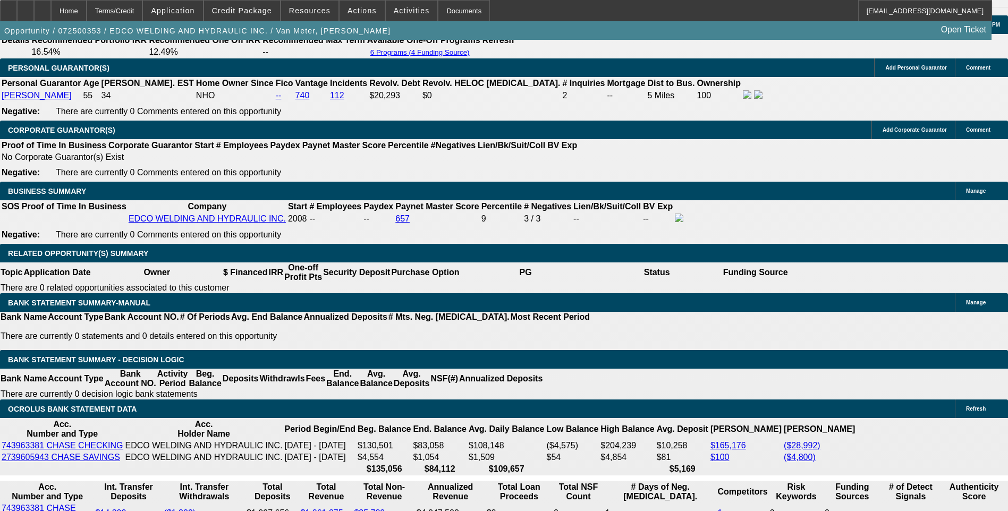
select select "6"
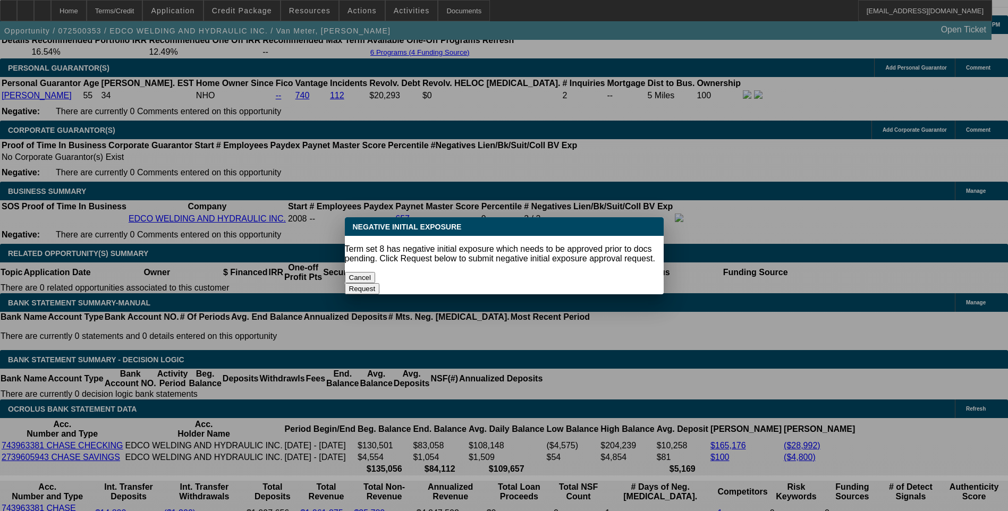
scroll to position [0, 0]
click at [376, 272] on button "Cancel" at bounding box center [360, 277] width 31 height 11
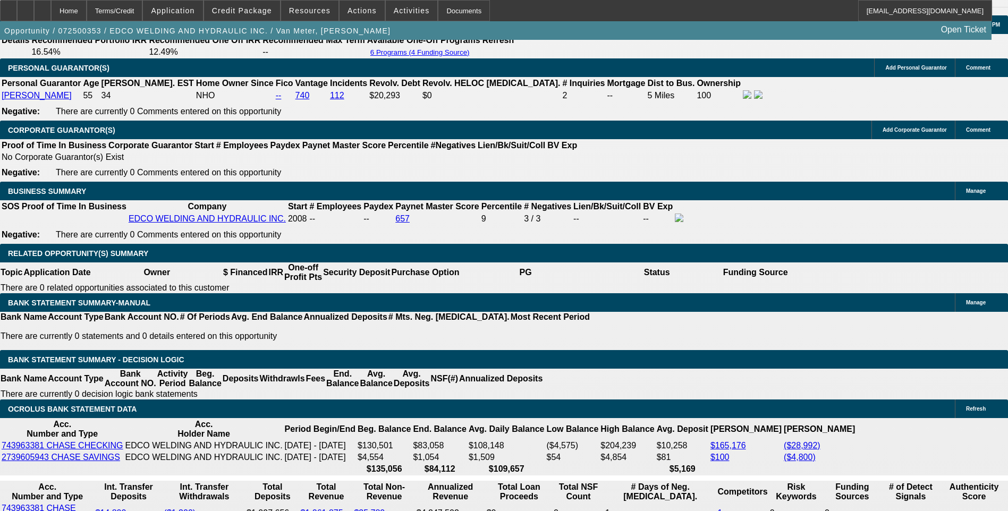
scroll to position [1608, 0]
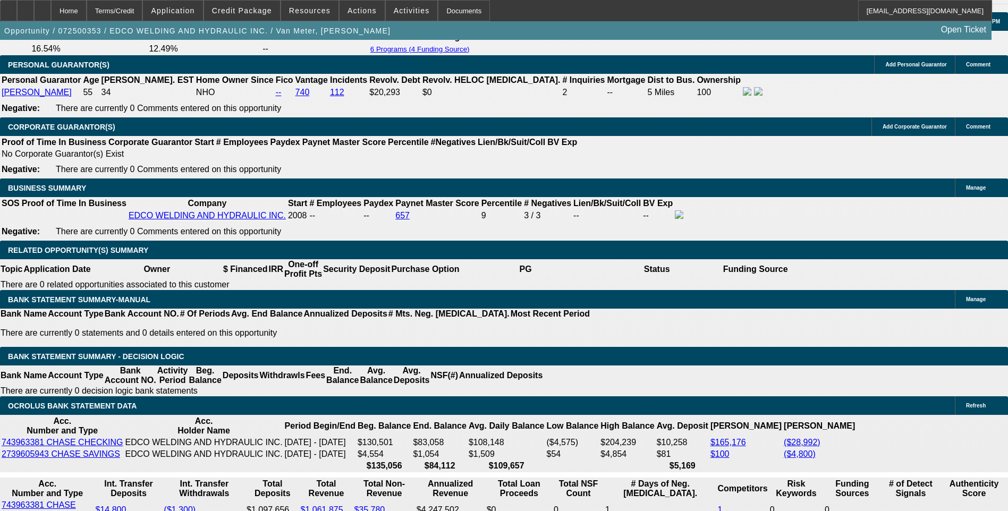
scroll to position [1501, 0]
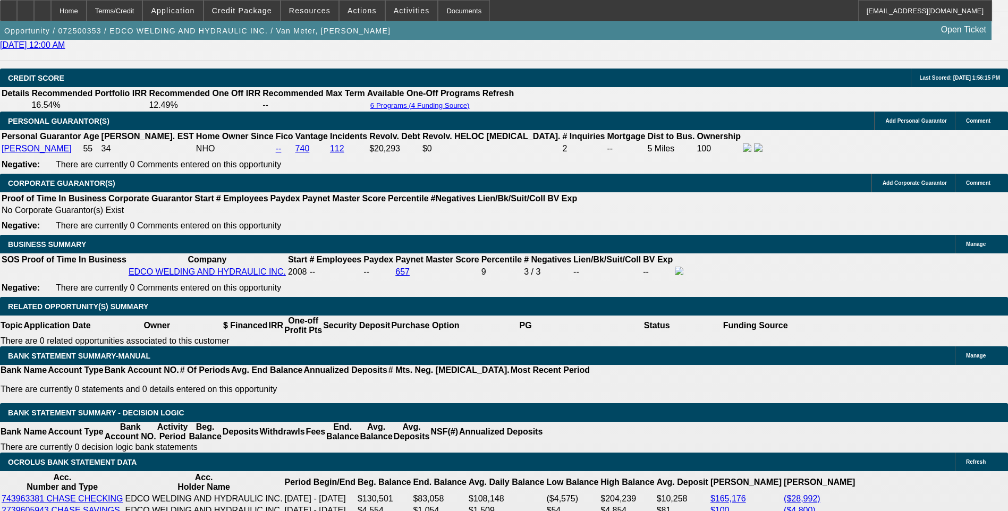
select select "0"
select select "6"
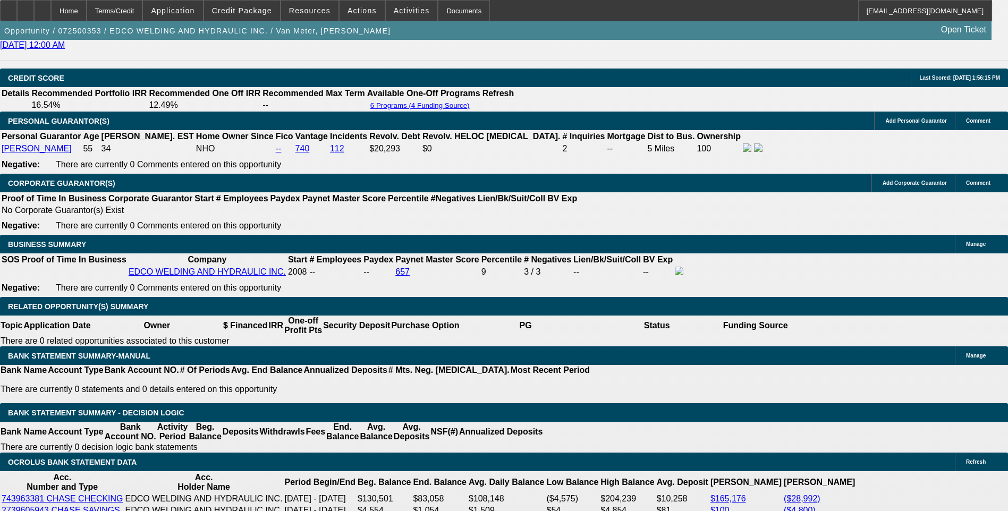
select select "0"
select select "6"
select select "0.2"
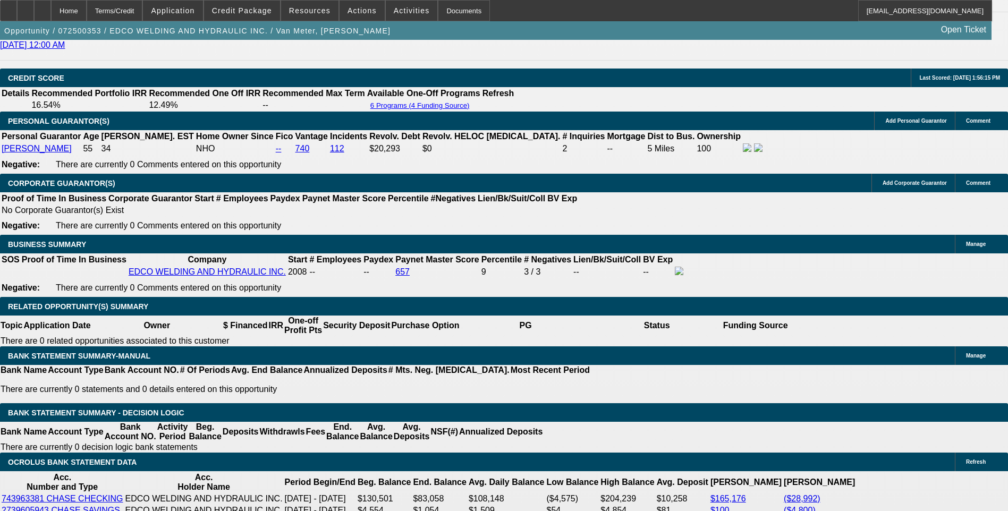
select select "0"
select select "6"
select select "0"
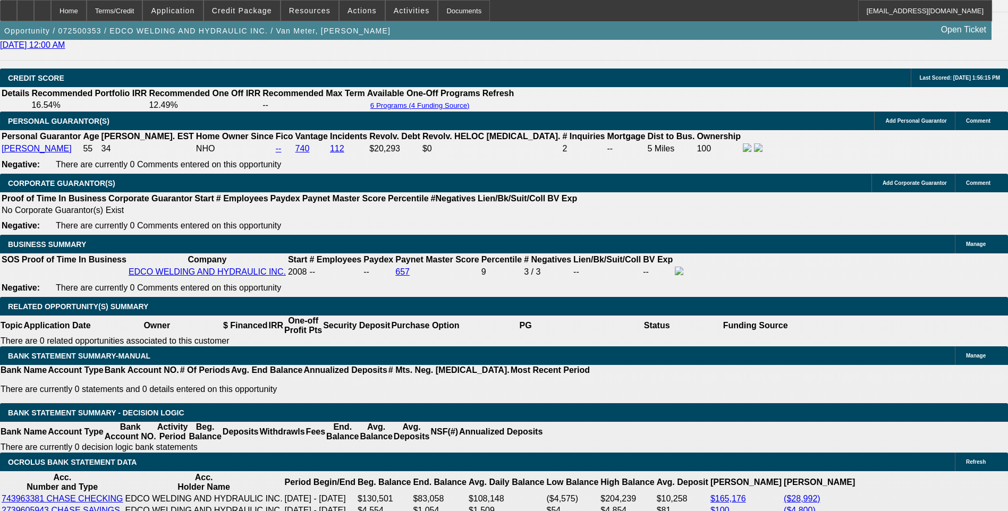
select select "0"
select select "6"
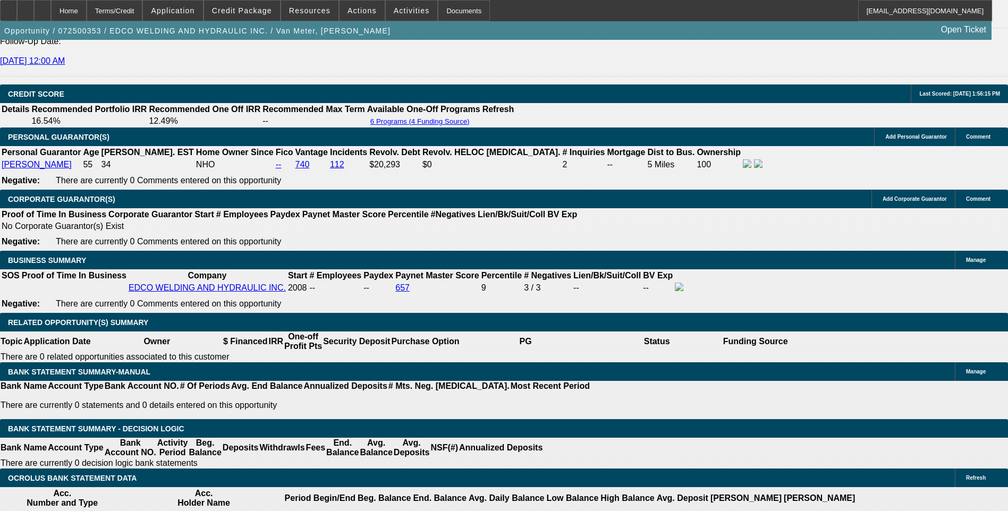
scroll to position [1448, 0]
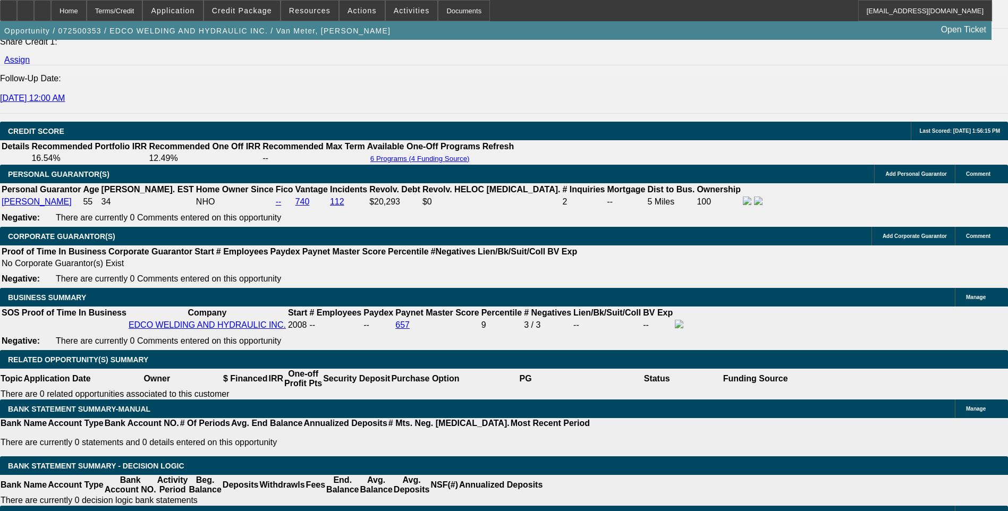
select select "0.2"
select select "0"
select select "6"
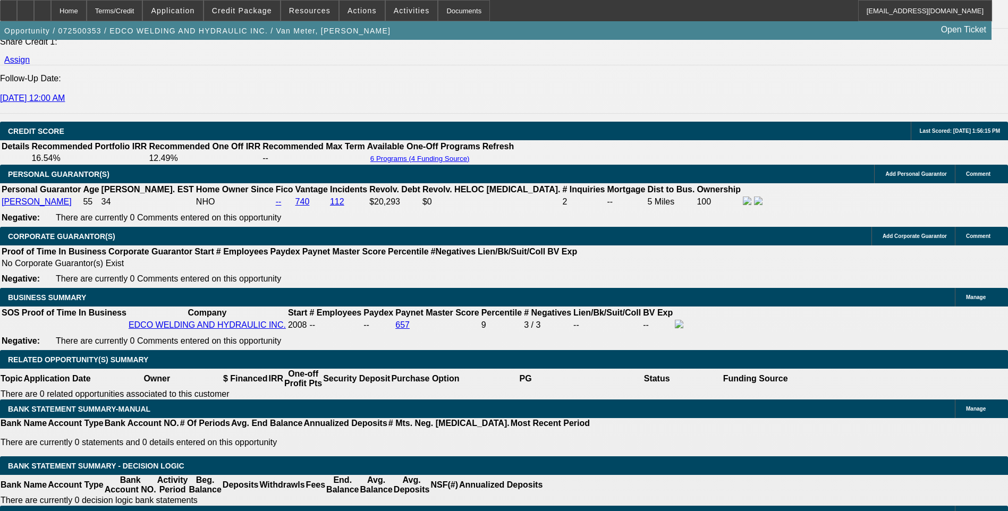
select select "0.2"
select select "0"
select select "6"
select select "0.2"
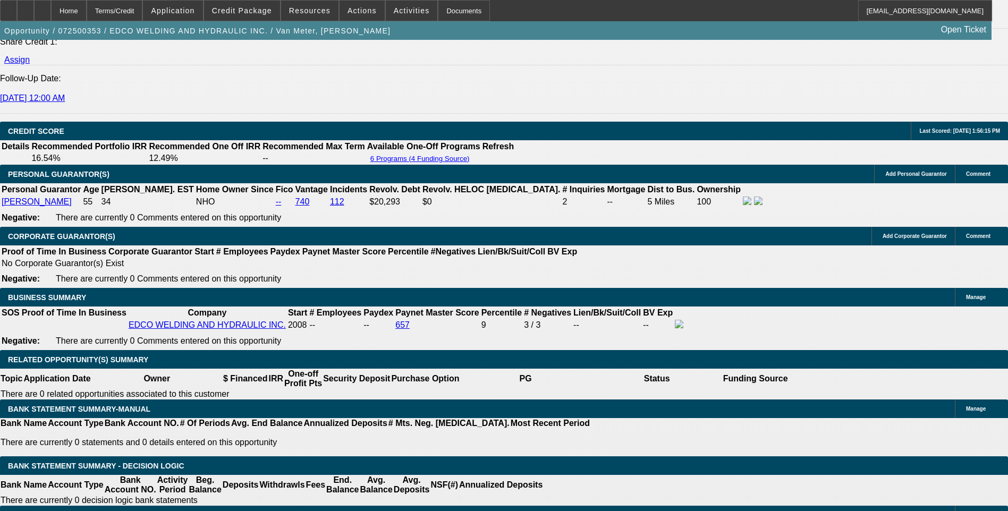
select select "0"
select select "6"
select select "0.2"
select select "0"
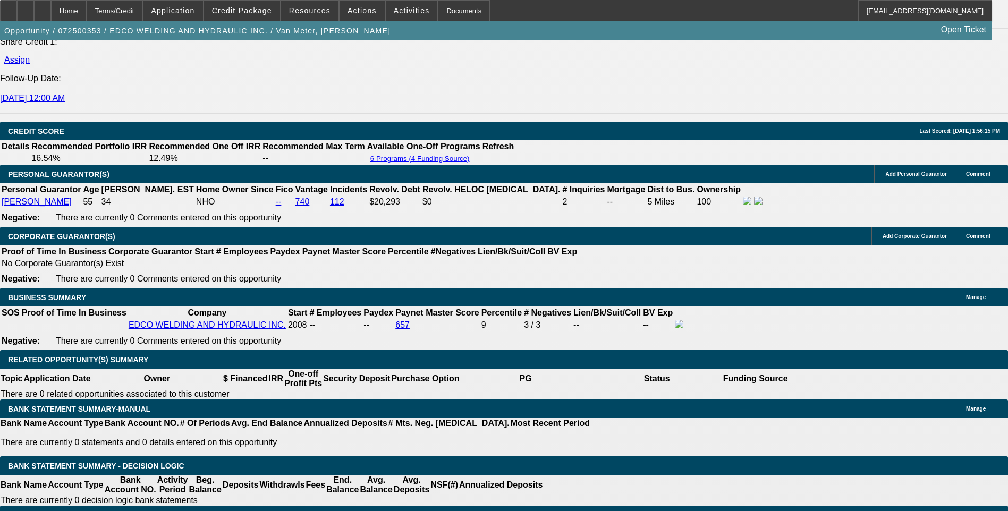
select select "0"
select select "6"
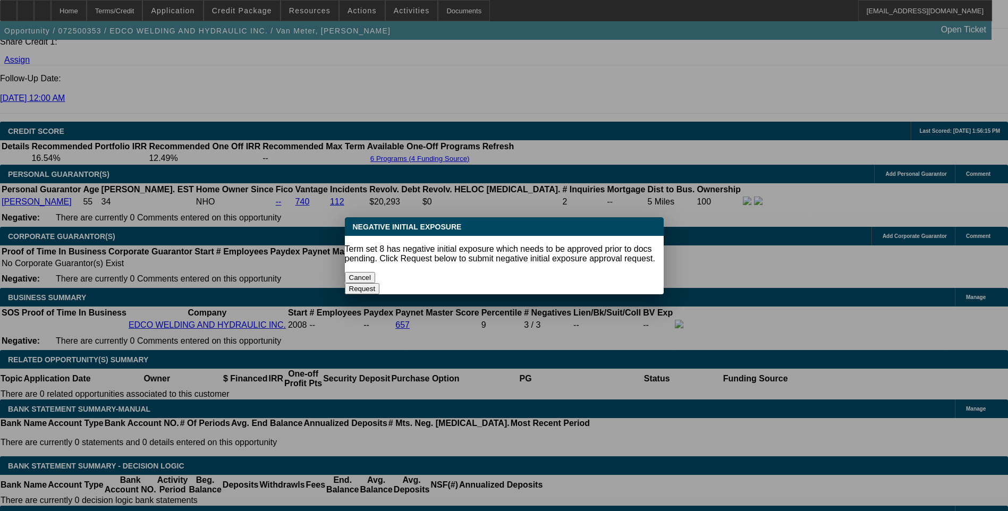
scroll to position [0, 0]
click at [376, 272] on button "Cancel" at bounding box center [360, 277] width 31 height 11
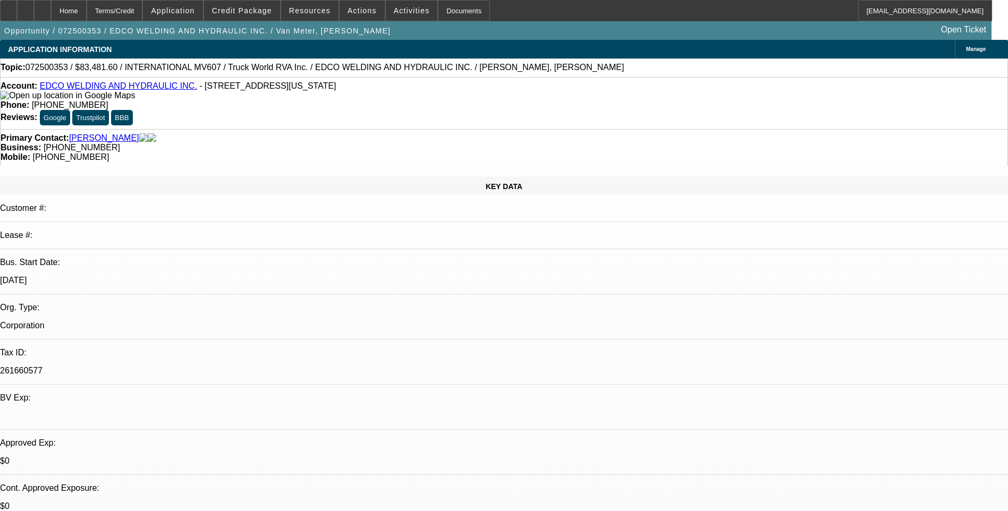
click at [394, 13] on span "Activities" at bounding box center [412, 10] width 36 height 8
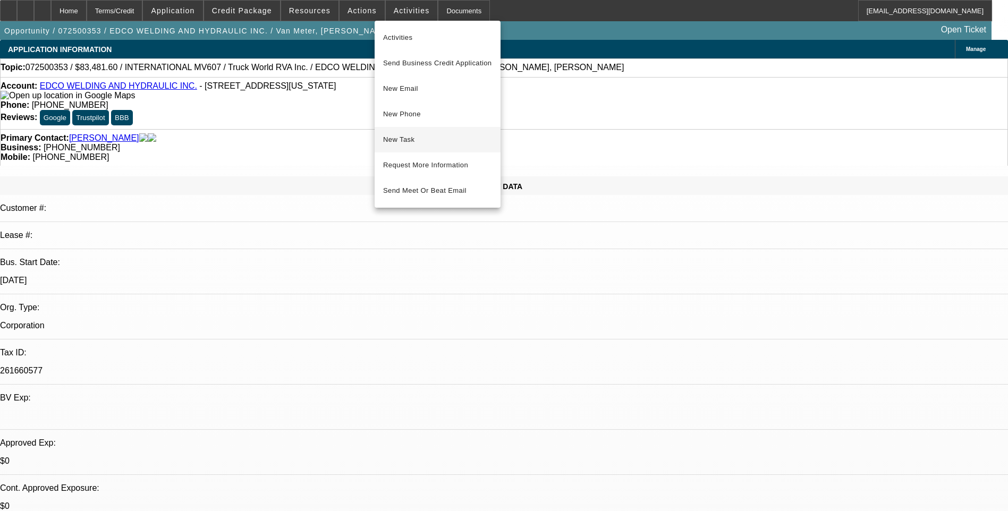
click at [423, 140] on span "New Task" at bounding box center [437, 139] width 109 height 13
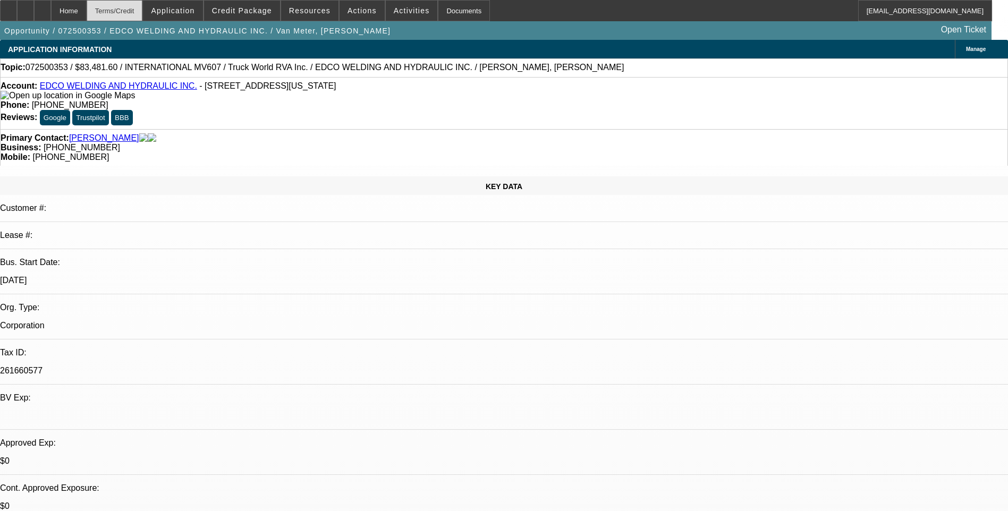
click at [124, 10] on div "Terms/Credit" at bounding box center [115, 10] width 56 height 21
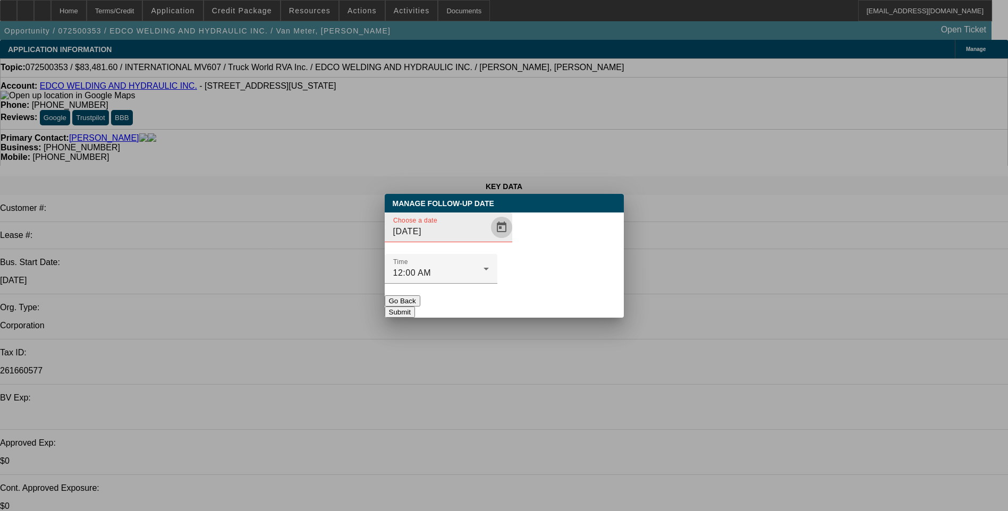
click at [489, 240] on span "Open calendar" at bounding box center [501, 227] width 25 height 25
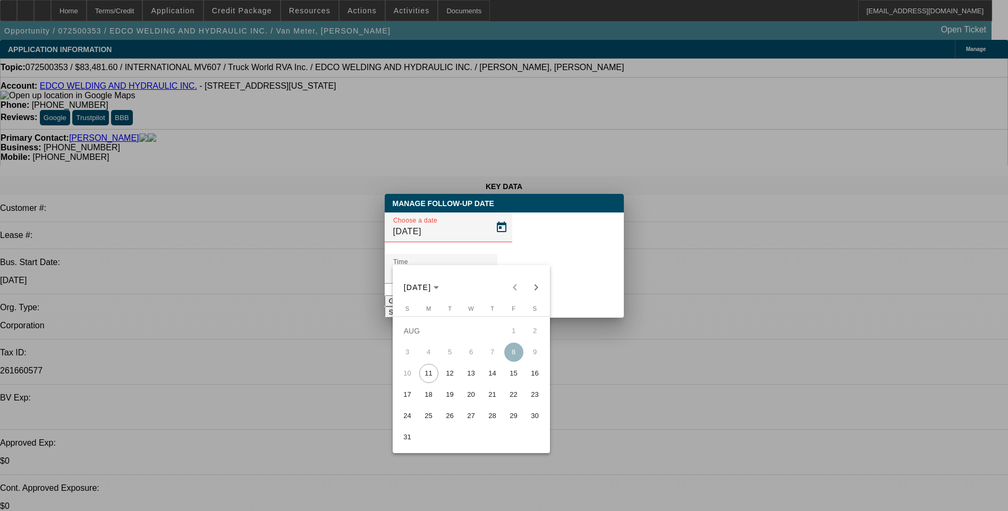
click at [450, 378] on span "12" at bounding box center [449, 373] width 19 height 19
type input "8/12/2025"
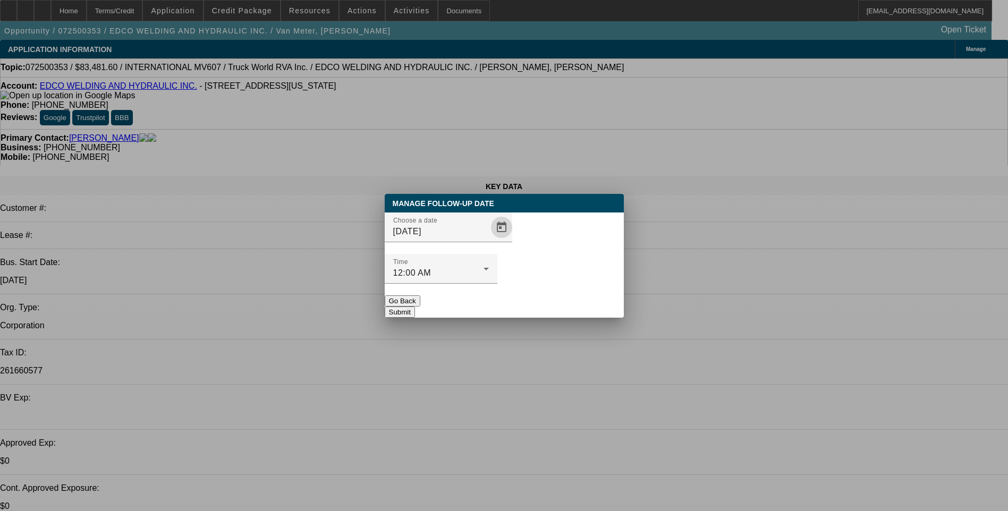
click at [415, 307] on button "Submit" at bounding box center [400, 312] width 30 height 11
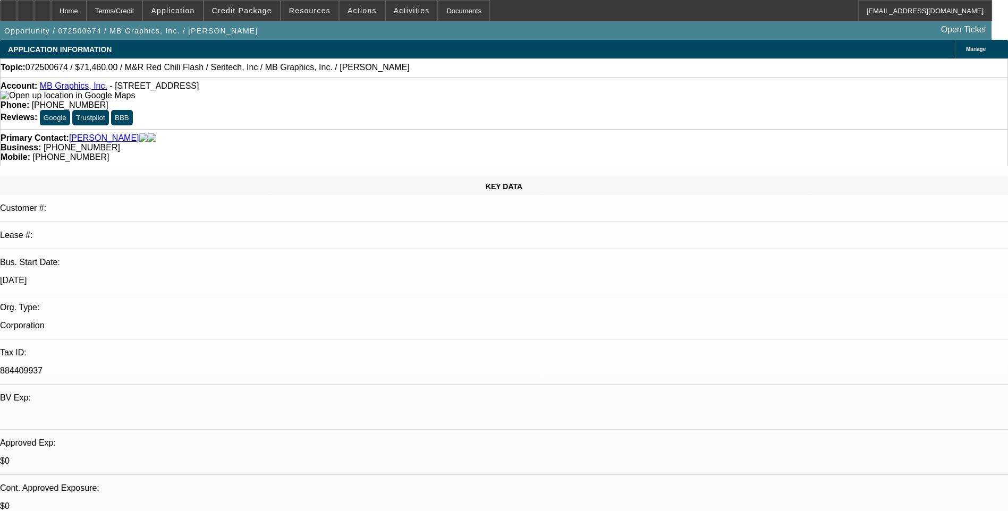
select select "0"
select select "0.1"
select select "0"
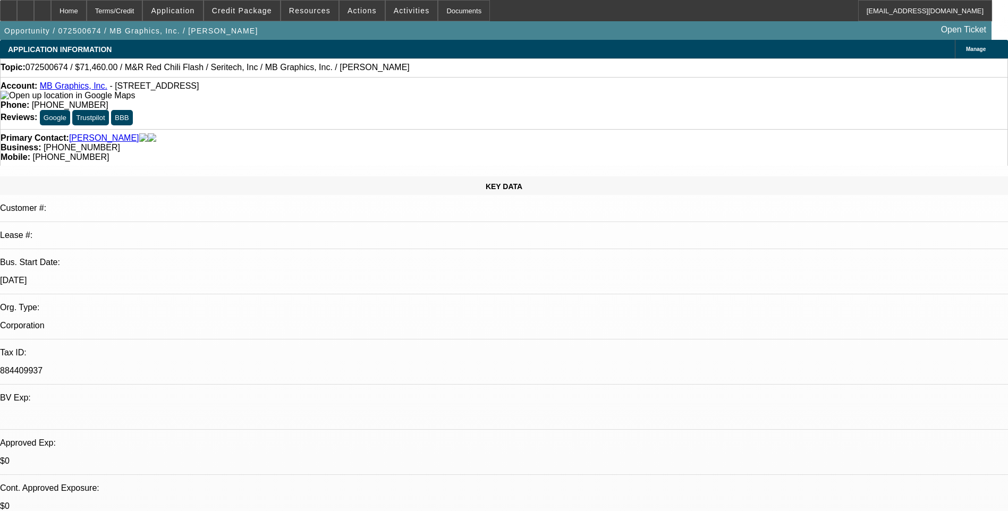
select select "0.1"
select select "0"
select select "0.1"
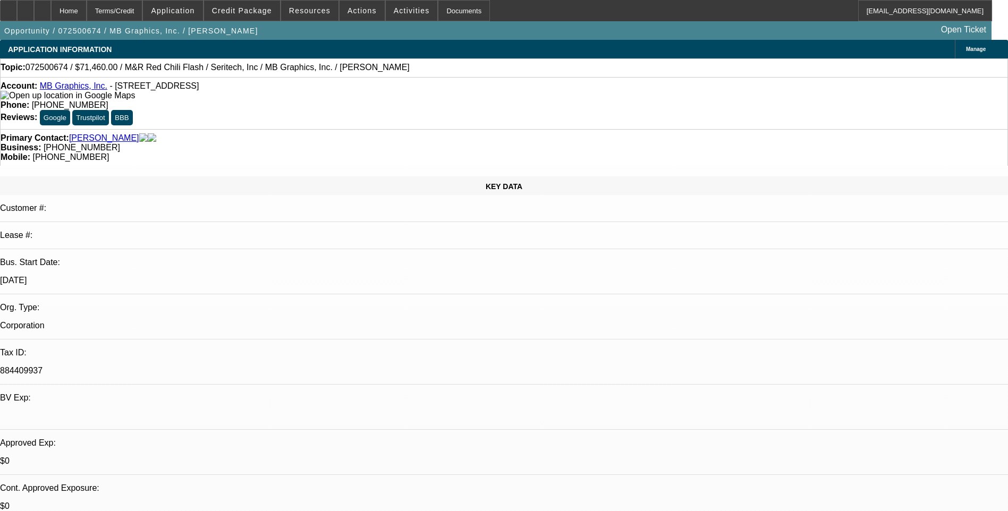
select select "0"
select select "0.1"
select select "1"
select select "5"
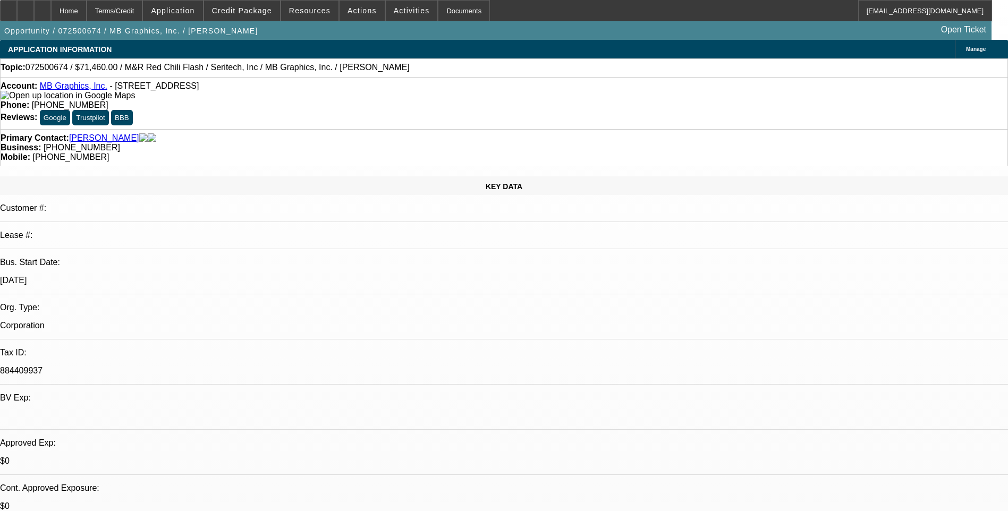
select select "1"
select select "5"
select select "1"
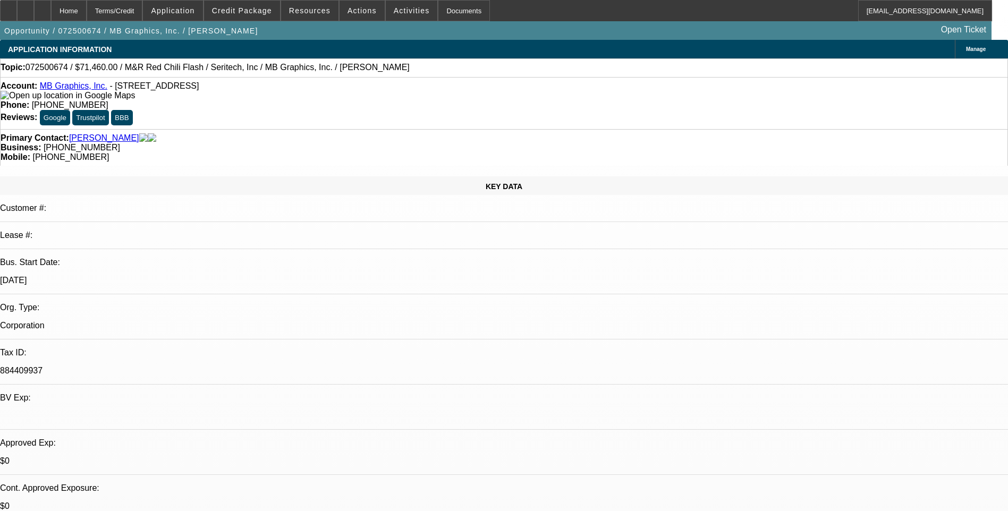
select select "5"
select select "1"
select select "5"
click at [143, 15] on div "Terms/Credit" at bounding box center [115, 10] width 56 height 21
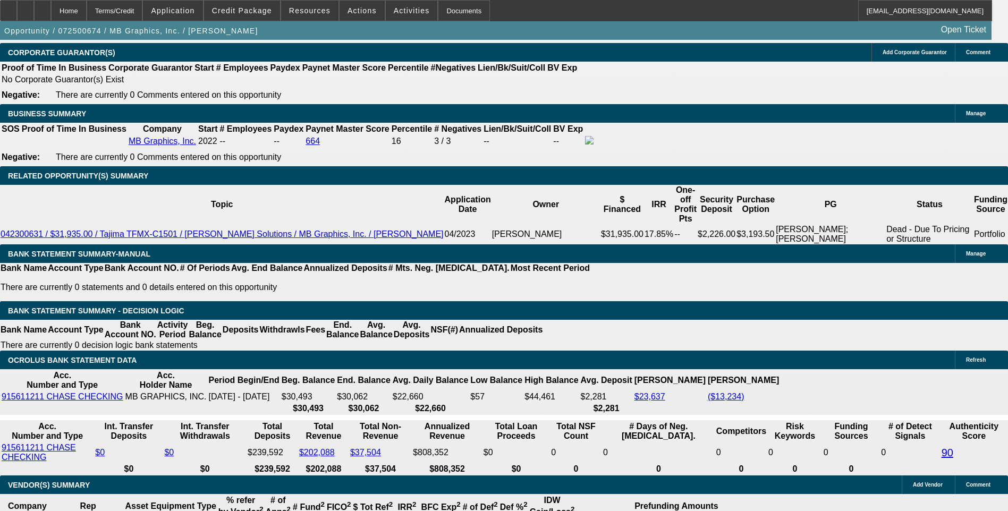
scroll to position [1700, 0]
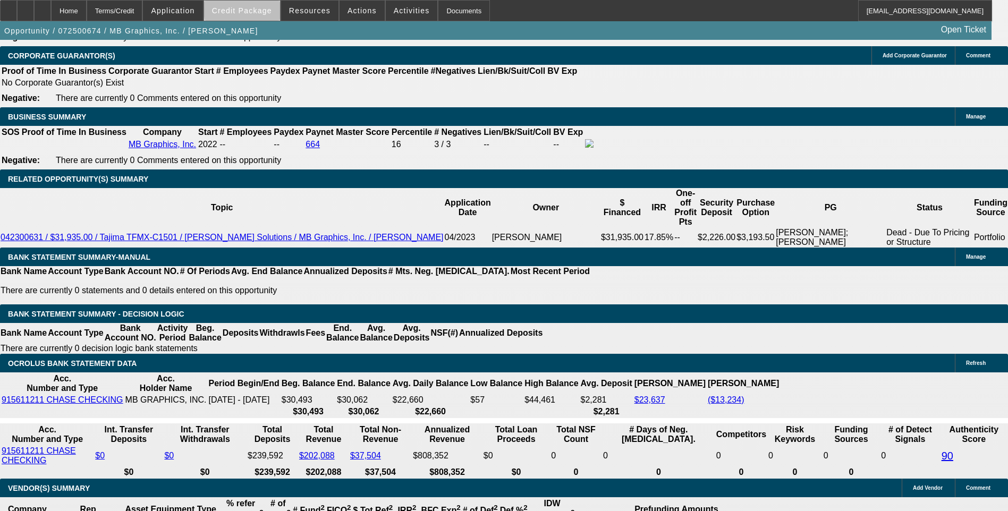
click at [264, 10] on span "Credit Package" at bounding box center [242, 10] width 60 height 8
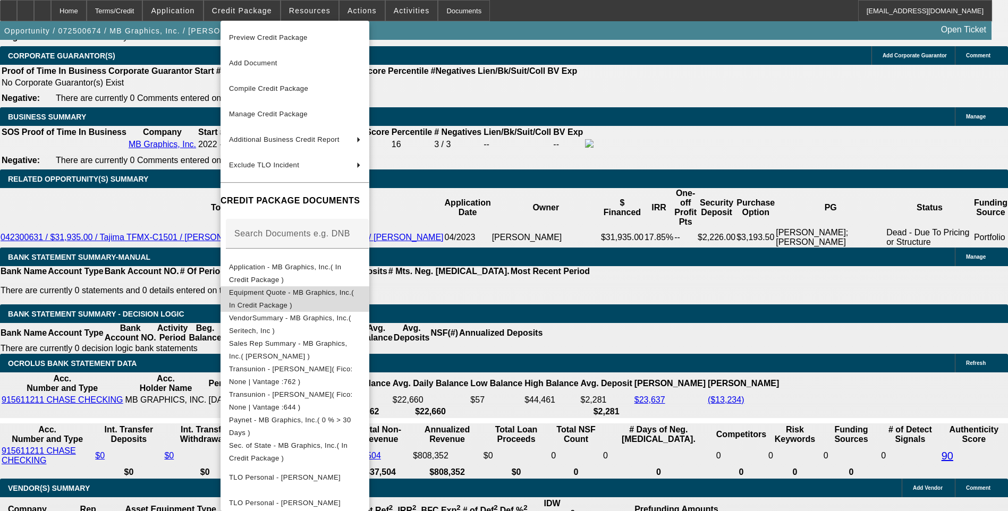
click at [341, 303] on button "Equipment Quote - MB Graphics, Inc.( In Credit Package )" at bounding box center [294, 298] width 149 height 25
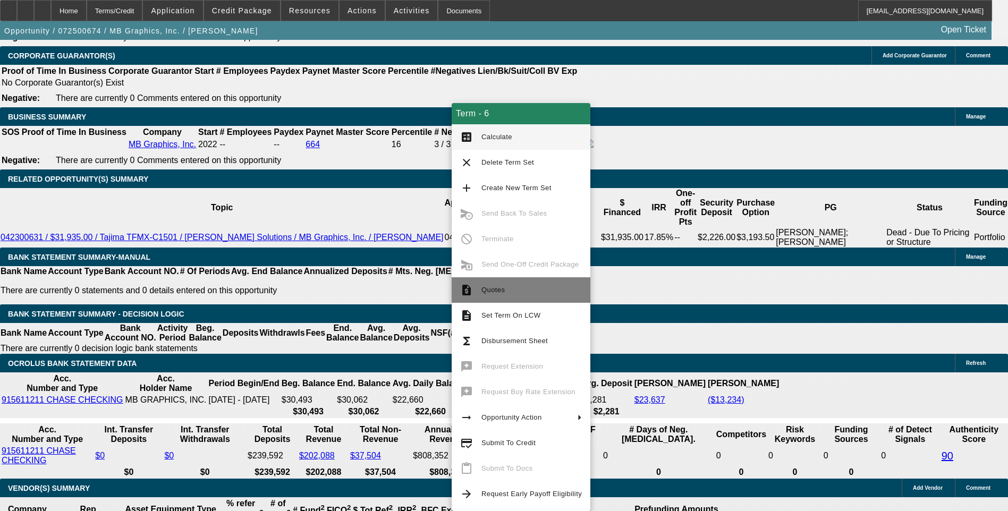
click at [505, 292] on span "Quotes" at bounding box center [531, 290] width 100 height 13
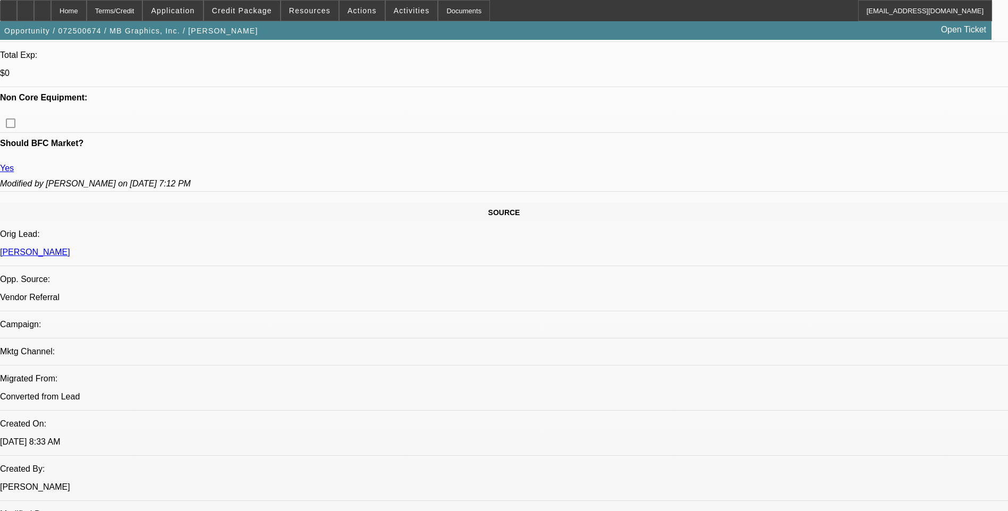
scroll to position [0, 0]
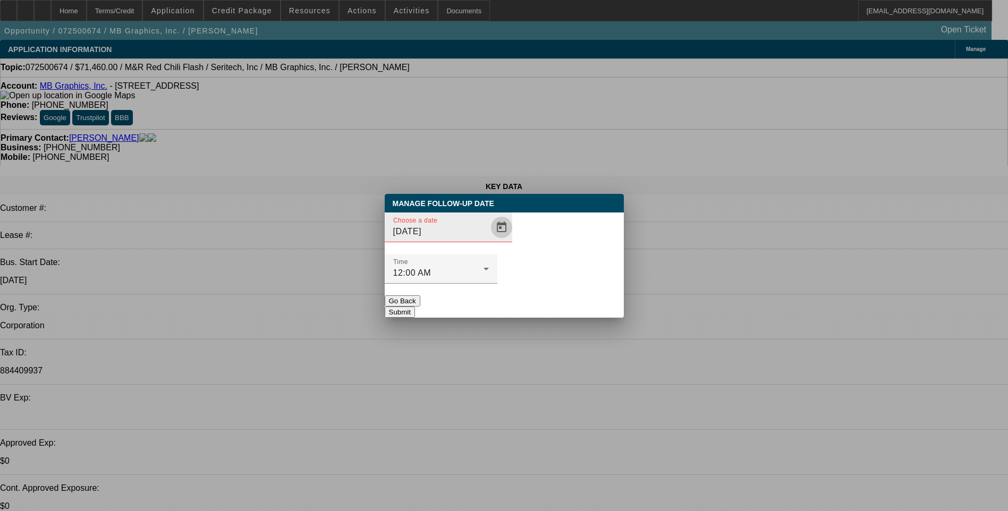
click at [489, 240] on span "Open calendar" at bounding box center [501, 227] width 25 height 25
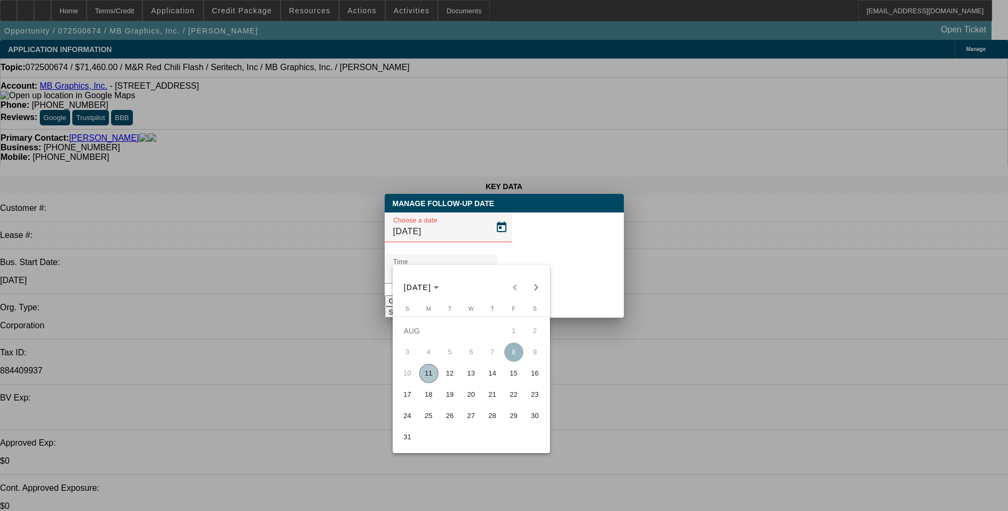
click at [448, 377] on span "12" at bounding box center [449, 373] width 19 height 19
type input "8/12/2025"
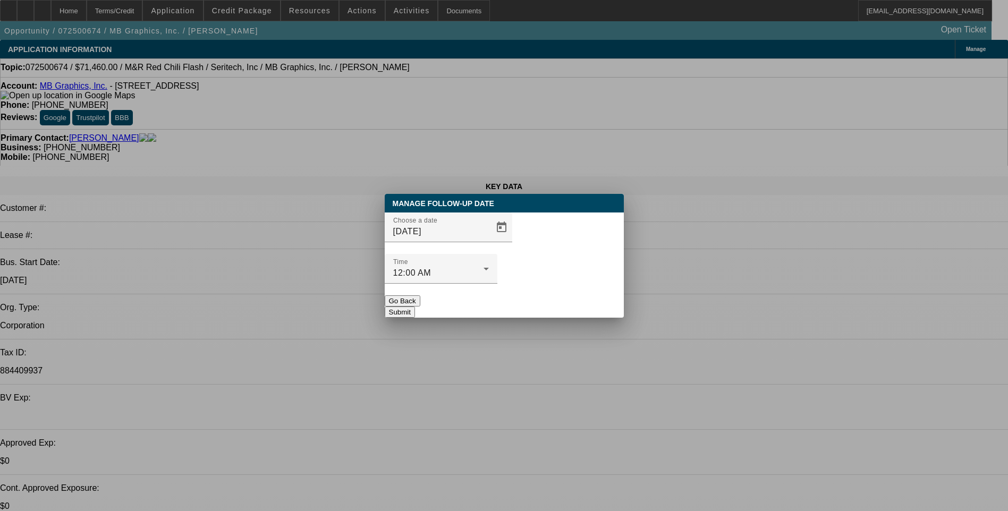
click at [415, 307] on button "Submit" at bounding box center [400, 312] width 30 height 11
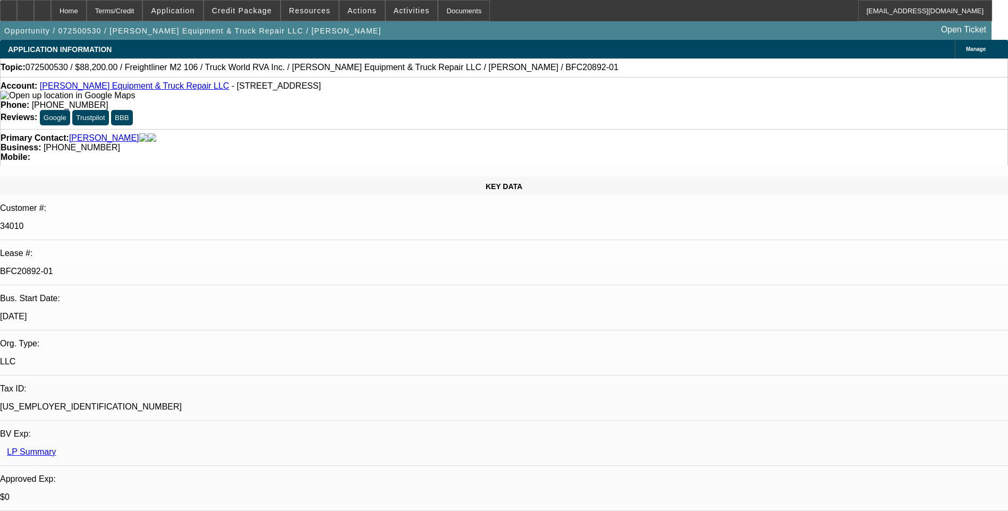
select select "0.1"
select select "0"
select select "0.1"
select select "0"
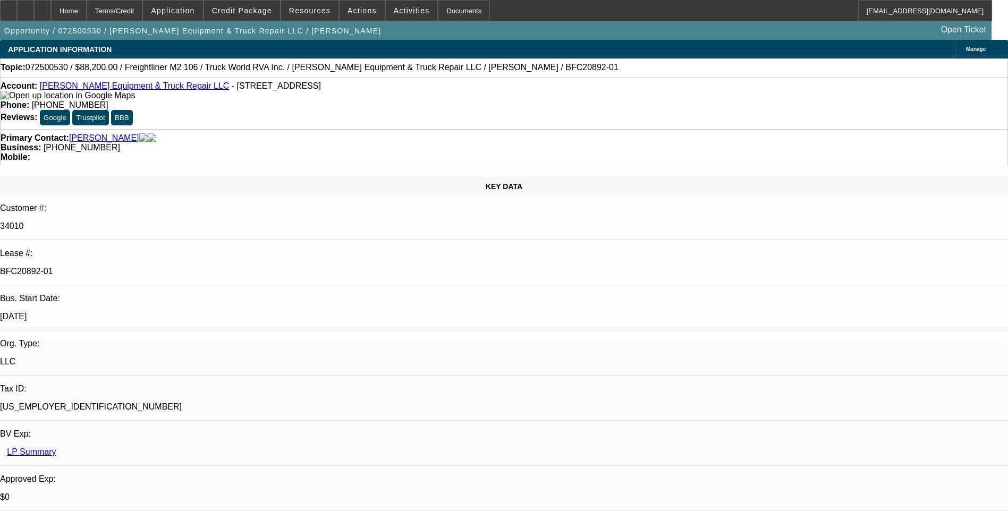
select select "0"
select select "0.1"
select select "0"
select select "0.1"
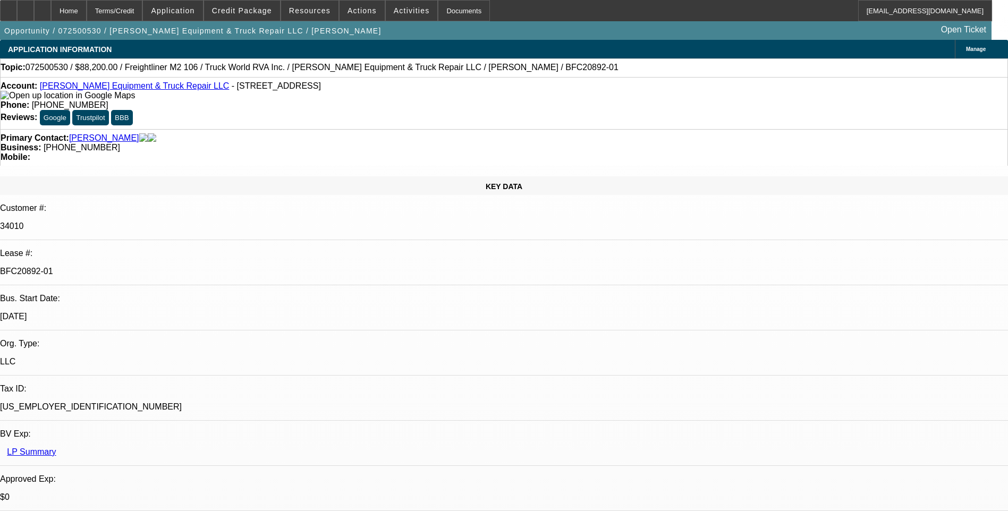
select select "0"
select select "1"
select select "6"
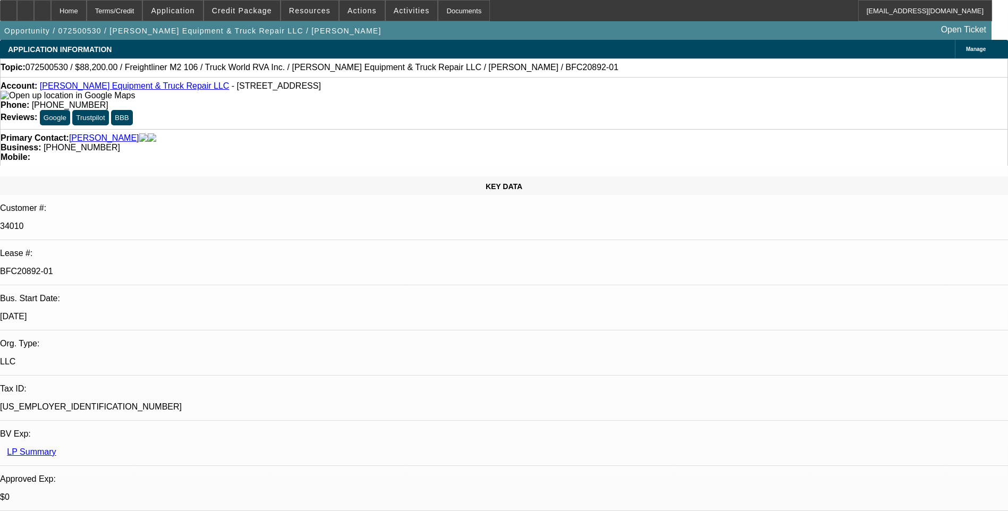
select select "1"
select select "6"
select select "1"
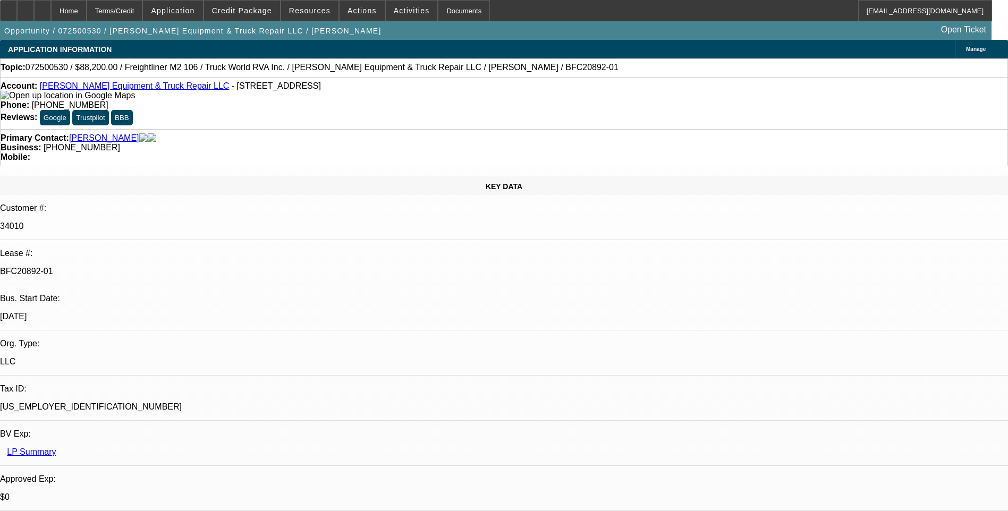
select select "6"
select select "1"
select select "6"
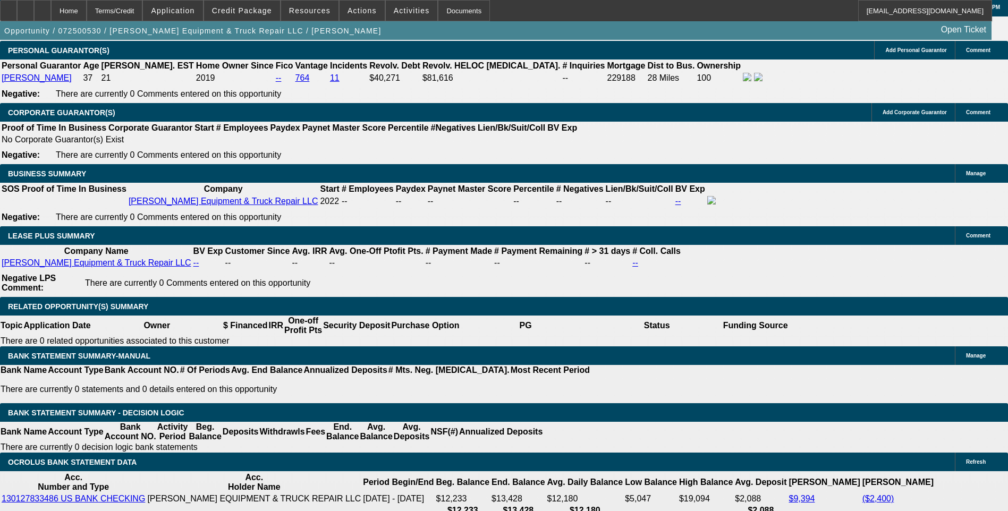
scroll to position [1647, 0]
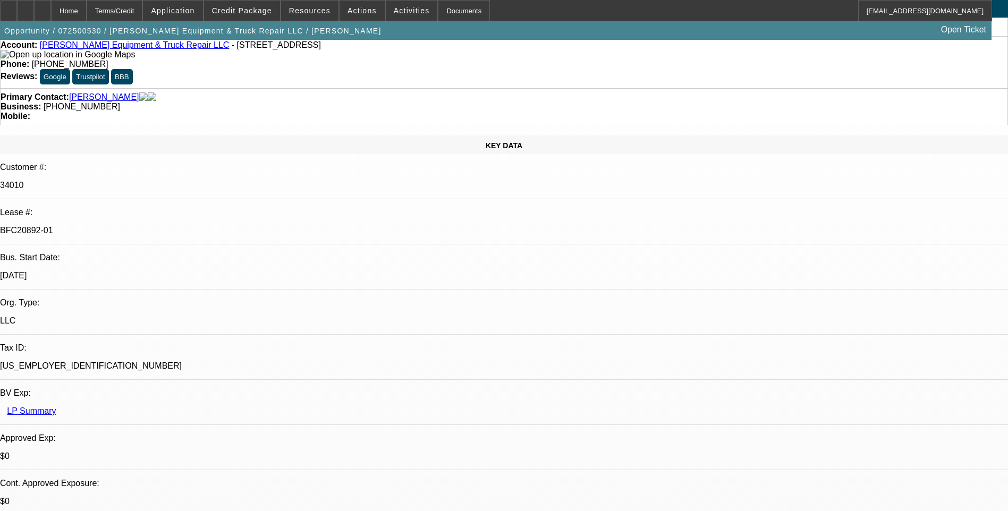
scroll to position [0, 0]
